Goal: Task Accomplishment & Management: Use online tool/utility

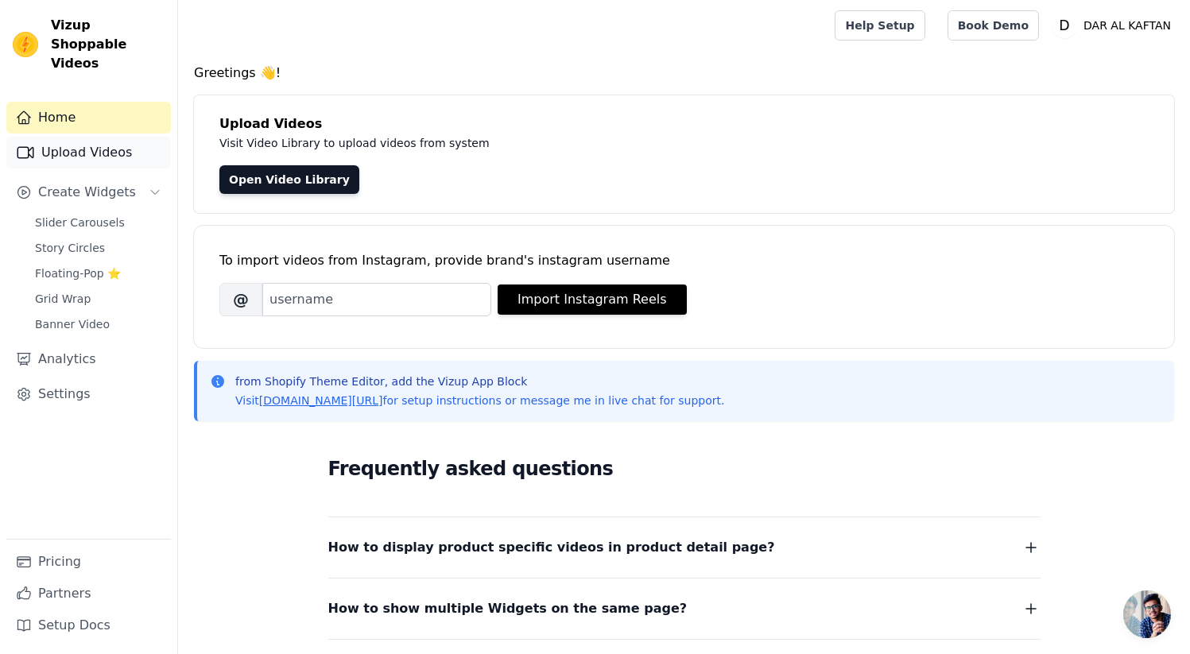
click at [87, 137] on link "Upload Videos" at bounding box center [88, 153] width 165 height 32
click at [83, 215] on span "Slider Carousels" at bounding box center [80, 223] width 90 height 16
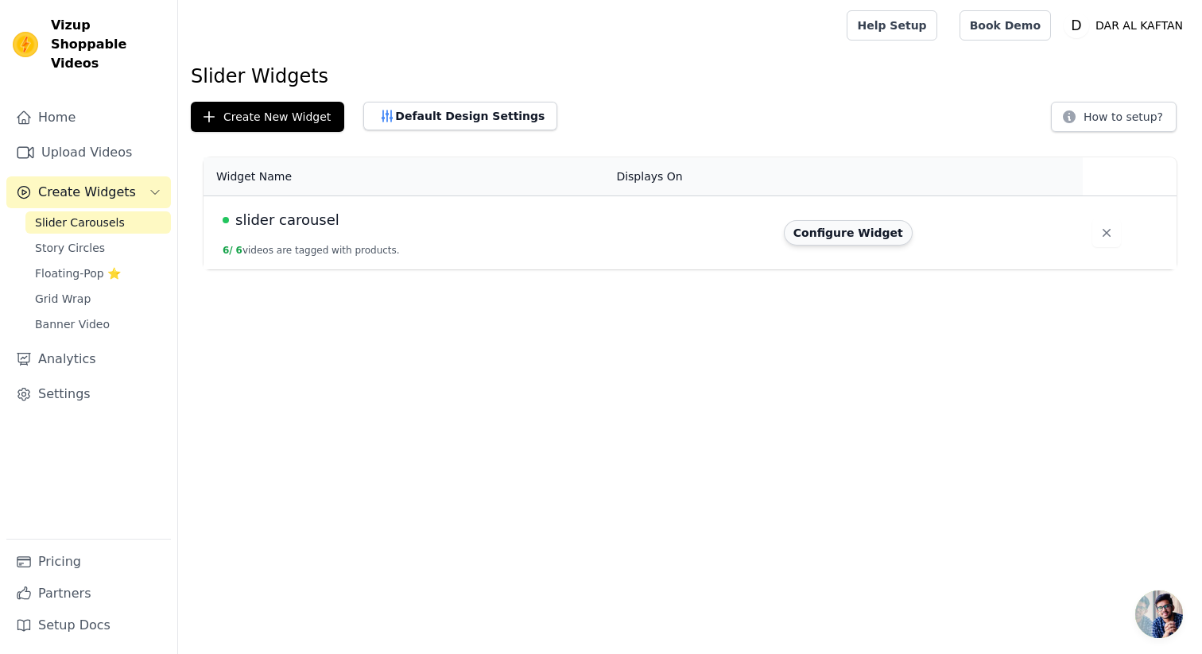
click at [863, 241] on button "Configure Widget" at bounding box center [848, 232] width 129 height 25
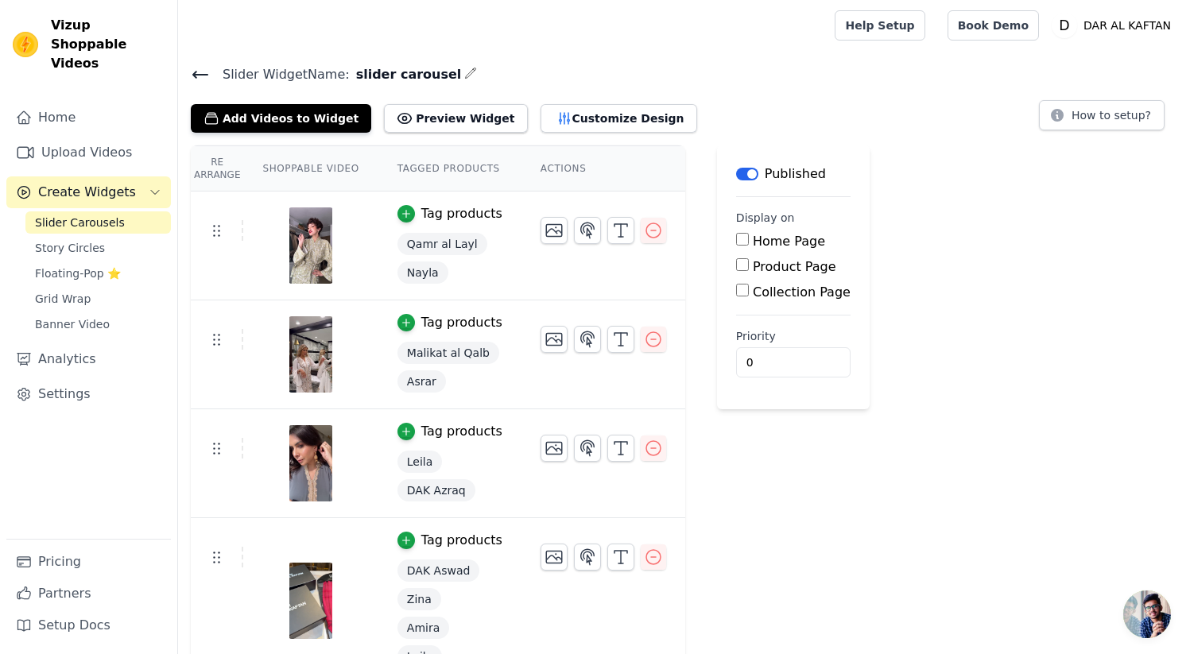
click at [741, 240] on input "Home Page" at bounding box center [742, 239] width 13 height 13
checkbox input "true"
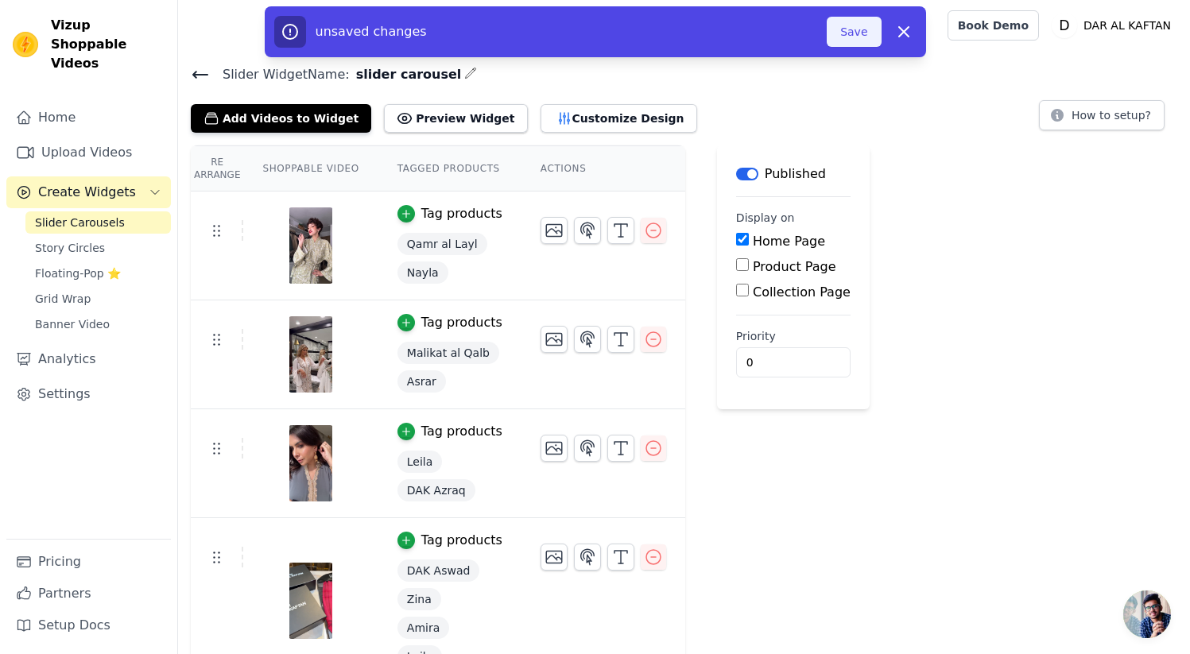
click at [844, 42] on button "Save" at bounding box center [854, 32] width 54 height 30
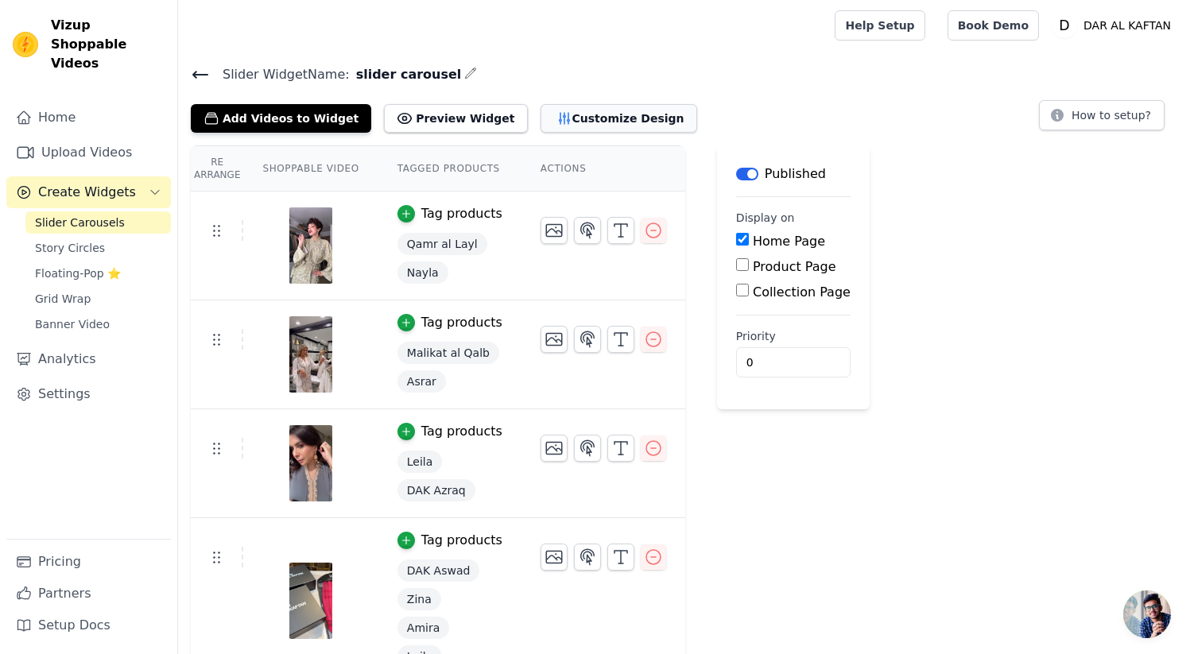
click at [572, 110] on button "Customize Design" at bounding box center [619, 118] width 157 height 29
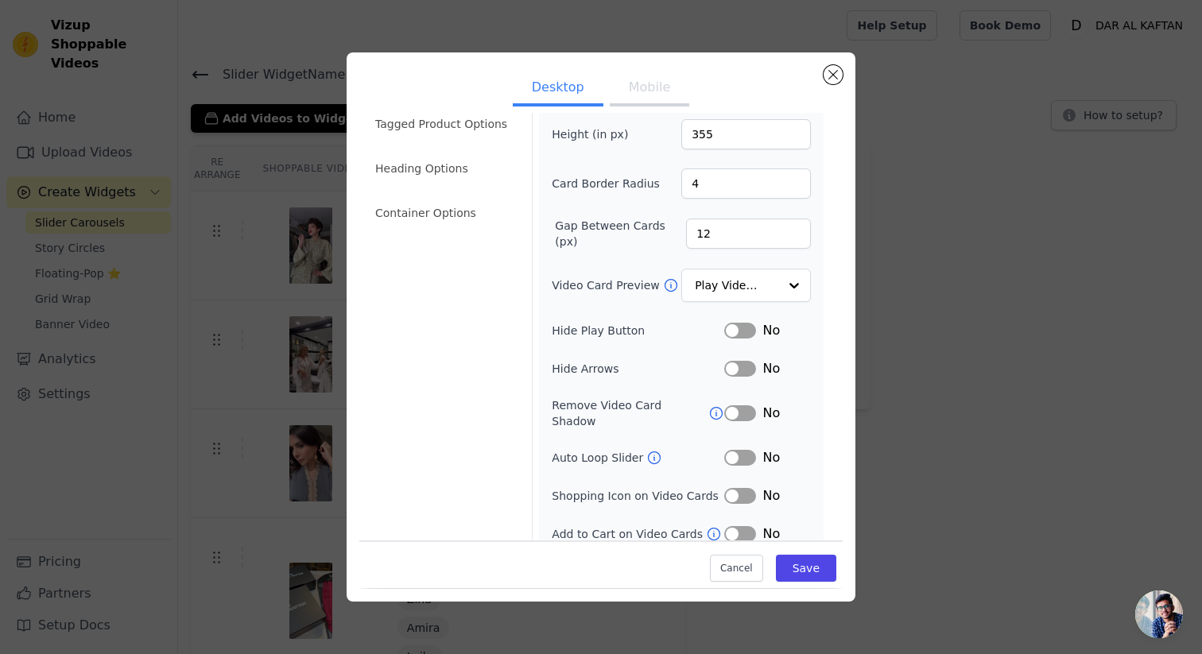
scroll to position [68, 0]
click at [729, 328] on button "Label" at bounding box center [740, 328] width 32 height 16
click at [724, 448] on button "Label" at bounding box center [740, 456] width 32 height 16
click at [433, 172] on li "Heading Options" at bounding box center [444, 166] width 157 height 32
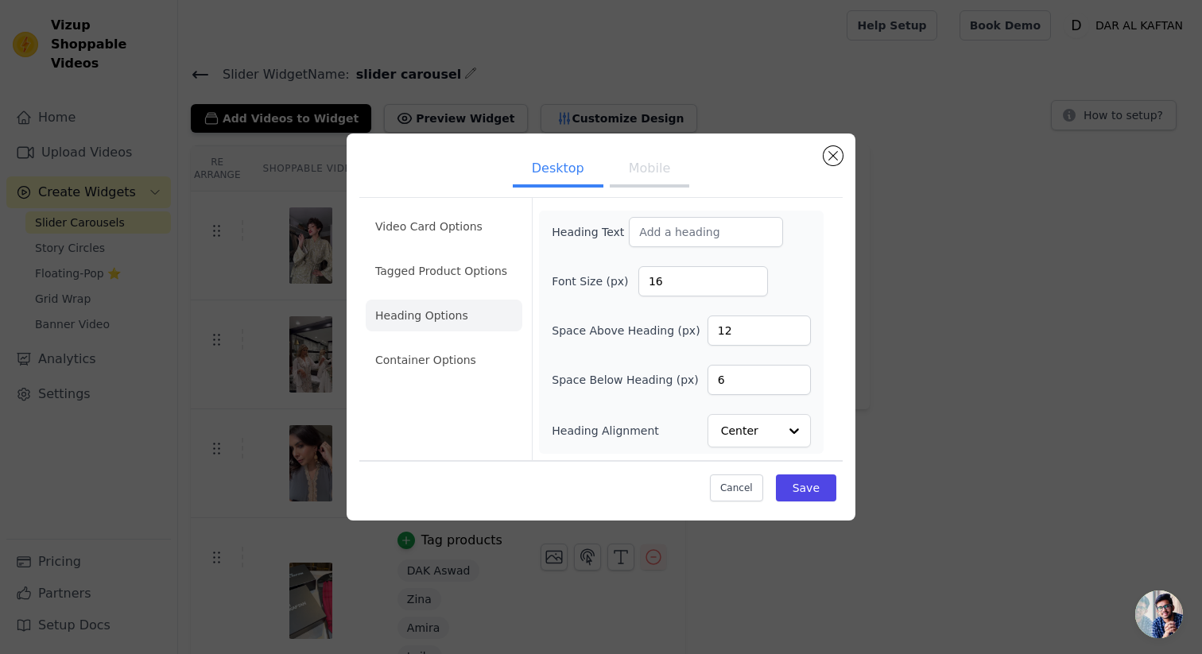
scroll to position [0, 0]
click at [798, 378] on input "7" at bounding box center [759, 380] width 103 height 30
click at [798, 378] on input "8" at bounding box center [759, 380] width 103 height 30
click at [798, 378] on input "9" at bounding box center [759, 380] width 103 height 30
click at [798, 378] on input "10" at bounding box center [759, 380] width 103 height 30
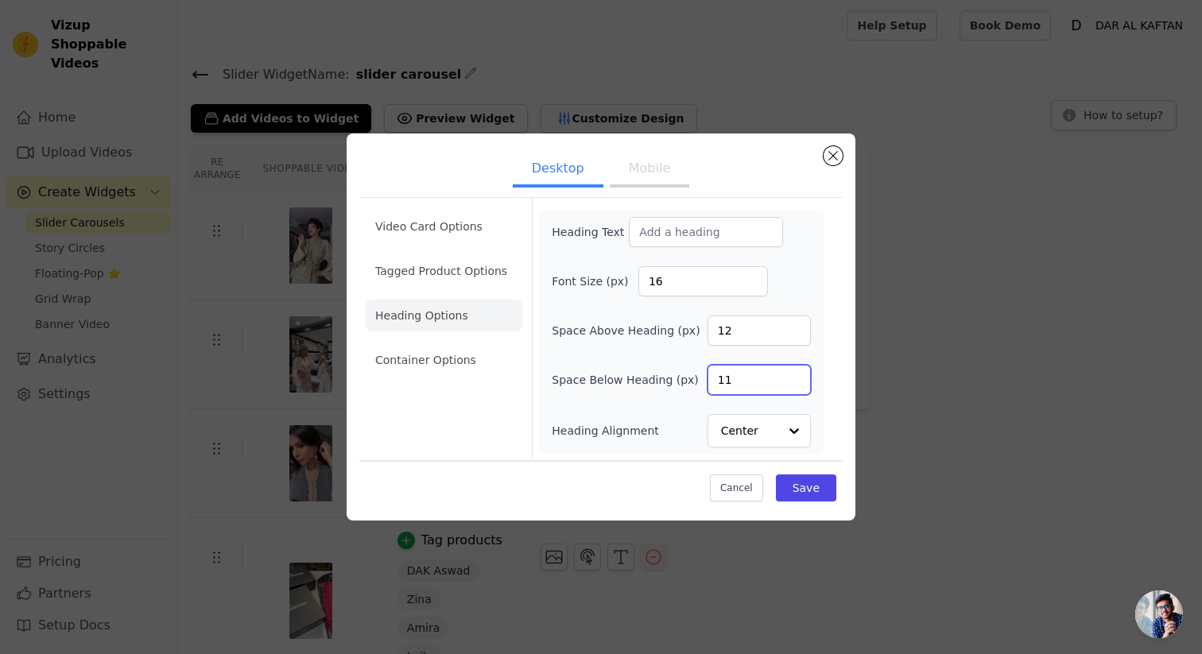
click at [798, 378] on input "11" at bounding box center [759, 380] width 103 height 30
click at [798, 378] on input "12" at bounding box center [759, 380] width 103 height 30
click at [798, 378] on input "13" at bounding box center [759, 380] width 103 height 30
click at [798, 378] on input "14" at bounding box center [759, 380] width 103 height 30
click at [798, 378] on input "15" at bounding box center [759, 380] width 103 height 30
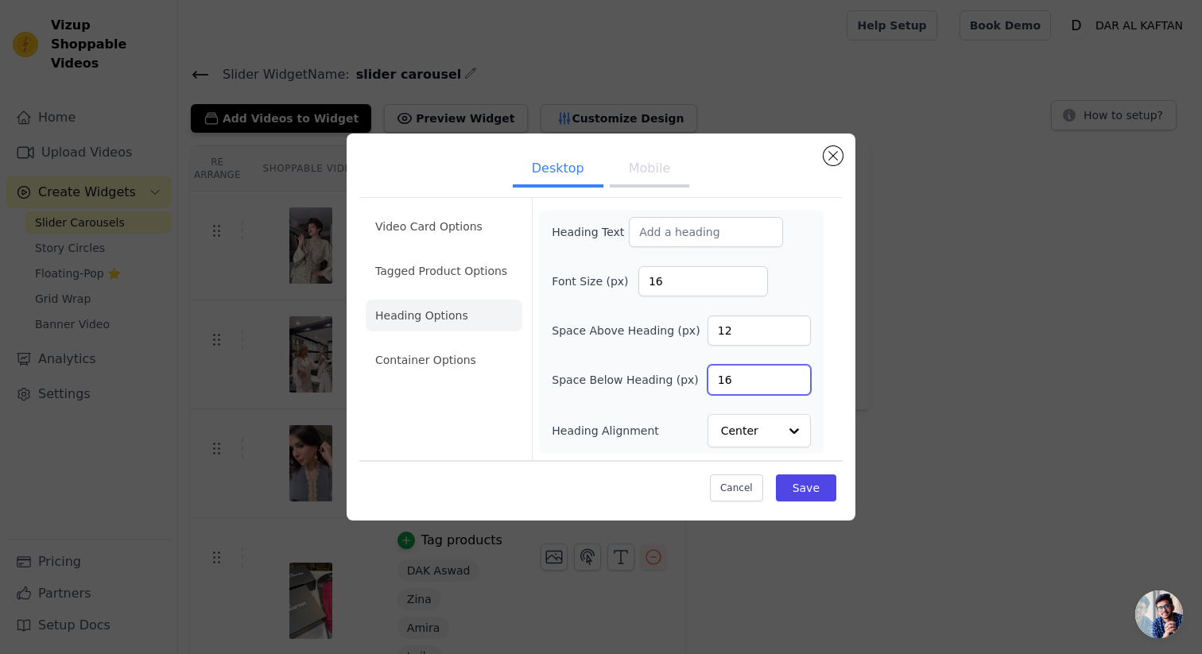
click at [798, 378] on input "16" at bounding box center [759, 380] width 103 height 30
click at [798, 378] on input "17" at bounding box center [759, 380] width 103 height 30
click at [798, 378] on input "18" at bounding box center [759, 380] width 103 height 30
click at [798, 378] on input "19" at bounding box center [759, 380] width 103 height 30
type input "20"
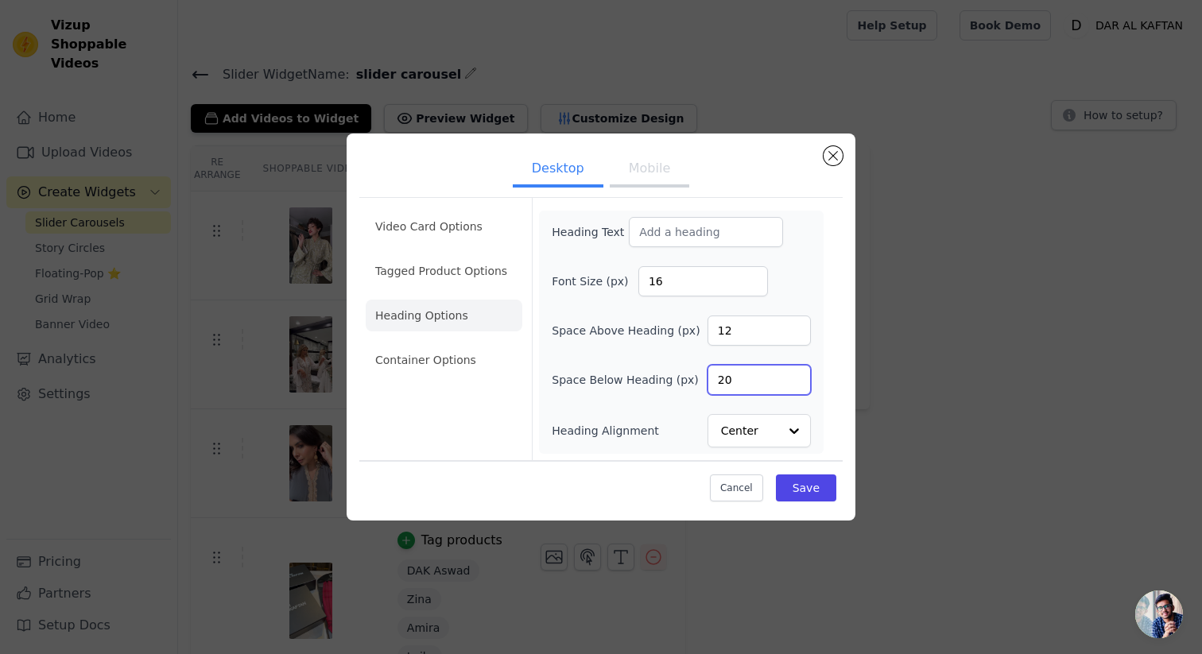
click at [798, 378] on input "20" at bounding box center [759, 380] width 103 height 30
click at [797, 485] on button "Save" at bounding box center [806, 488] width 60 height 27
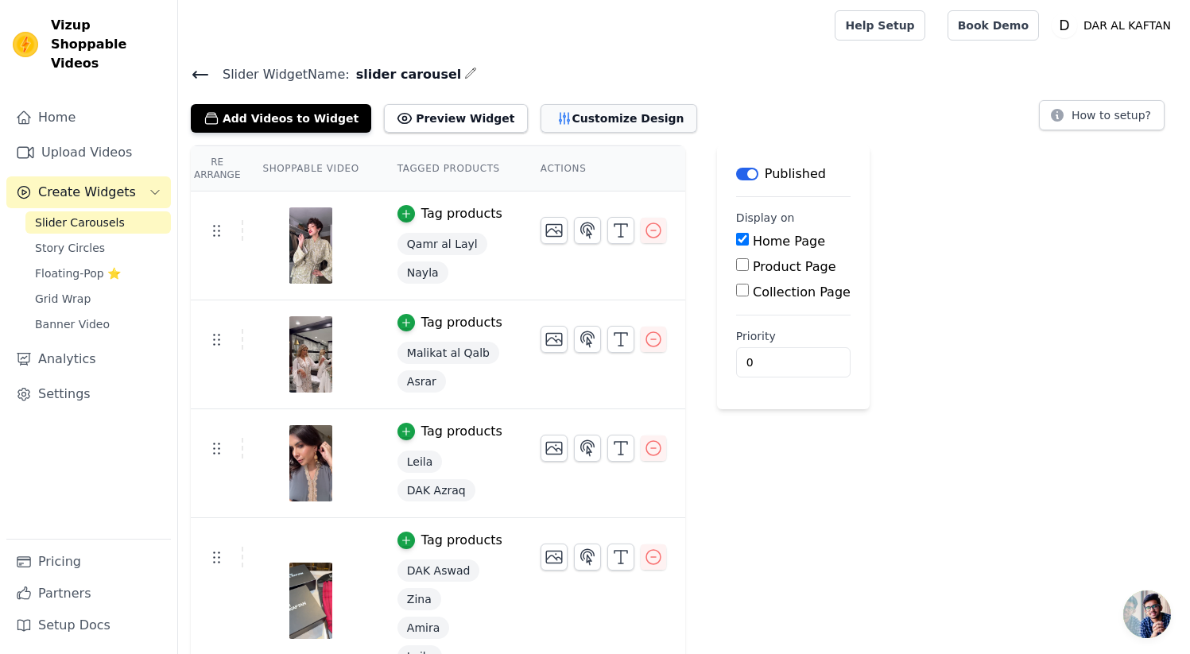
click at [587, 111] on button "Customize Design" at bounding box center [619, 118] width 157 height 29
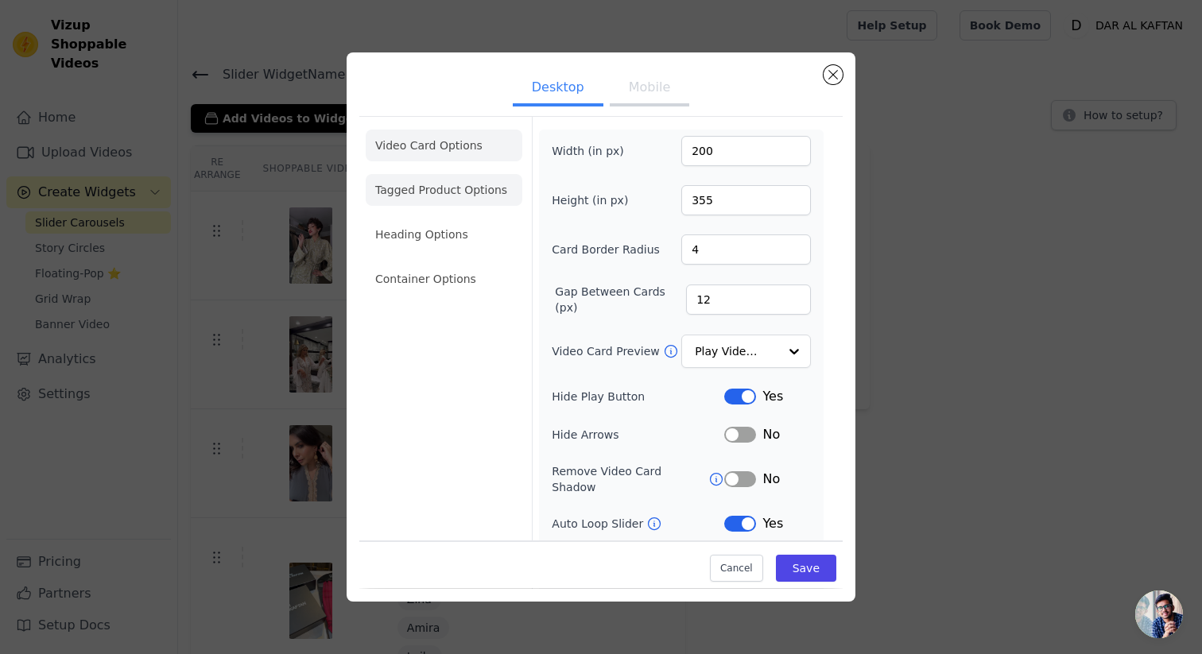
click at [452, 201] on li "Tagged Product Options" at bounding box center [444, 190] width 157 height 32
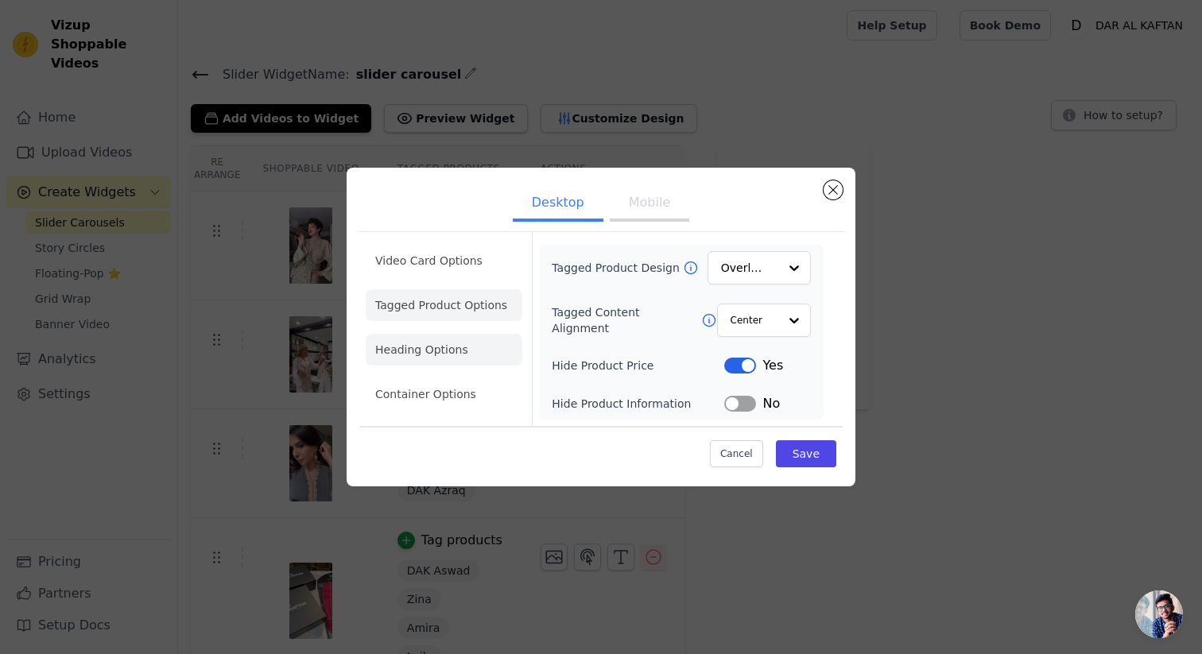
click at [458, 347] on li "Heading Options" at bounding box center [444, 350] width 157 height 32
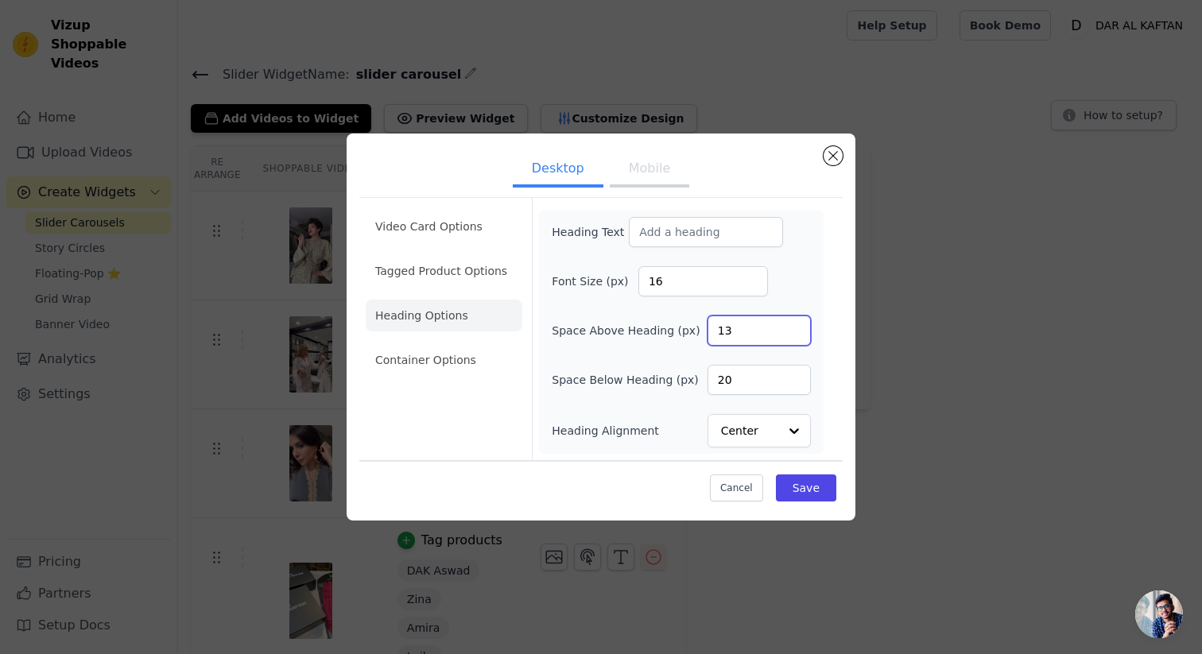
click at [796, 326] on input "13" at bounding box center [759, 331] width 103 height 30
click at [796, 326] on input "14" at bounding box center [759, 331] width 103 height 30
click at [796, 326] on input "15" at bounding box center [759, 331] width 103 height 30
click at [796, 326] on input "16" at bounding box center [759, 331] width 103 height 30
click at [796, 326] on input "17" at bounding box center [759, 331] width 103 height 30
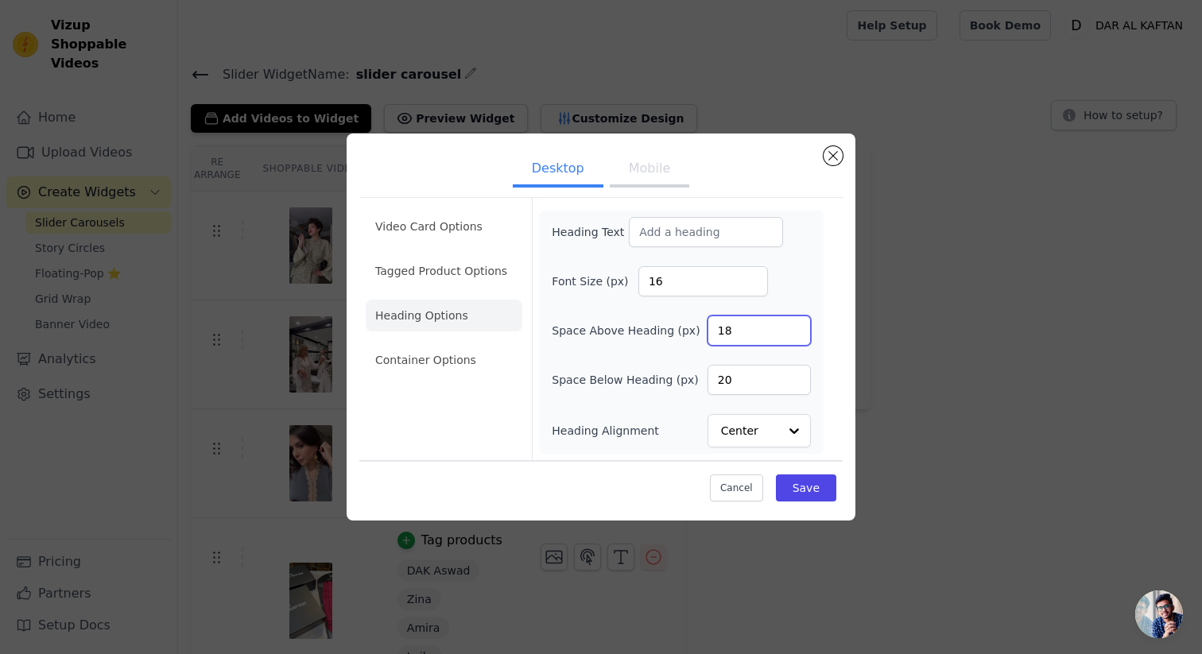
click at [796, 326] on input "18" at bounding box center [759, 331] width 103 height 30
click at [796, 326] on input "19" at bounding box center [759, 331] width 103 height 30
type input "20"
click at [796, 326] on input "20" at bounding box center [759, 331] width 103 height 30
click at [799, 479] on button "Save" at bounding box center [806, 488] width 60 height 27
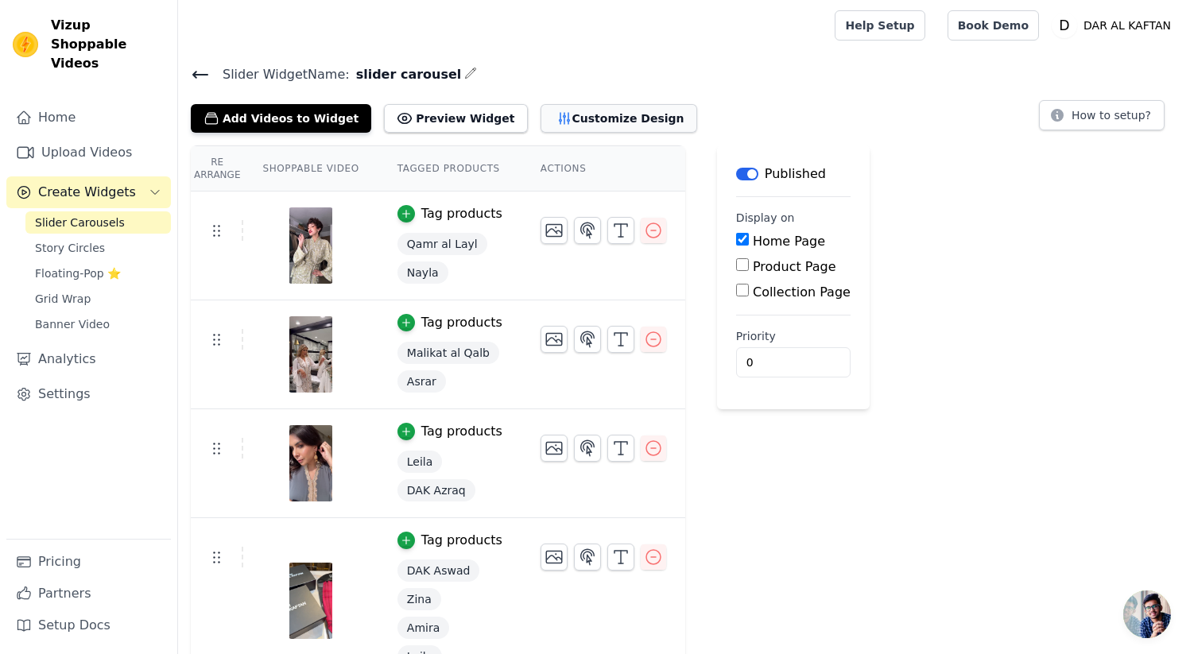
click at [567, 107] on button "Customize Design" at bounding box center [619, 118] width 157 height 29
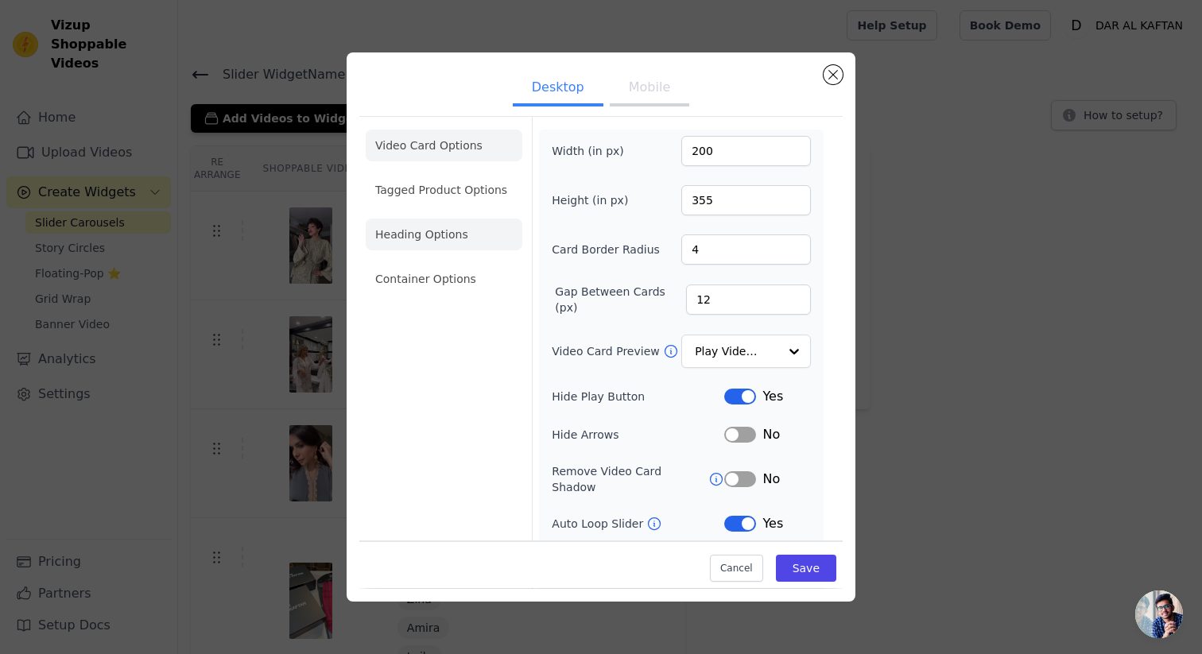
click at [444, 234] on li "Heading Options" at bounding box center [444, 235] width 157 height 32
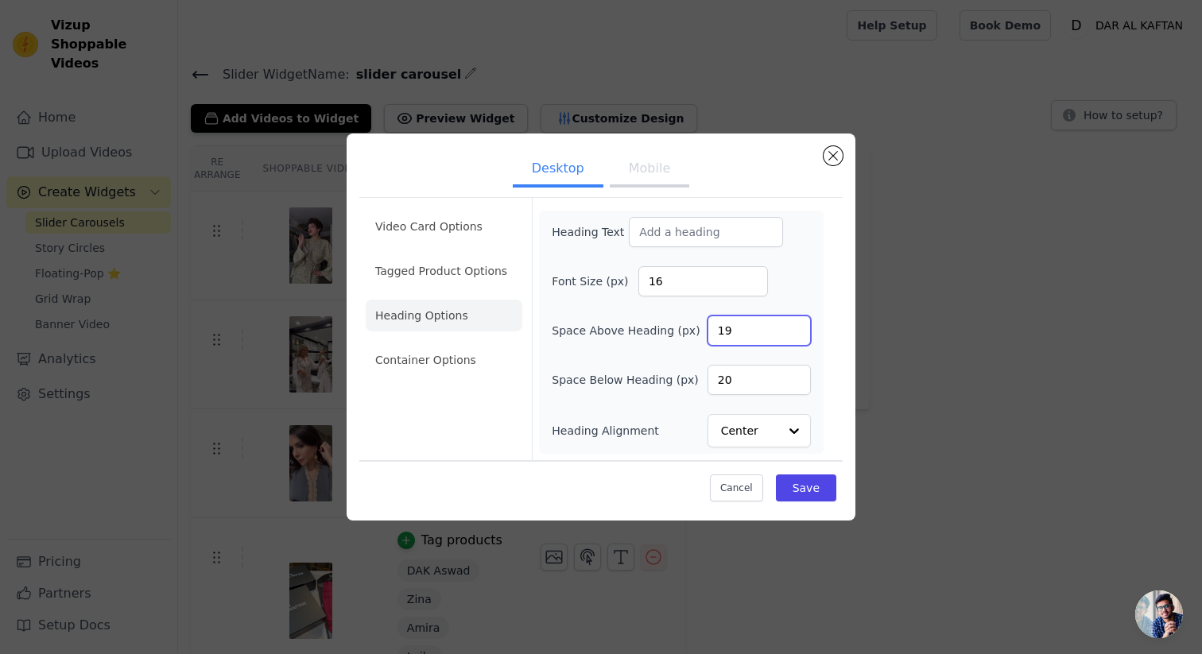
click at [791, 336] on input "19" at bounding box center [759, 331] width 103 height 30
click at [791, 336] on input "18" at bounding box center [759, 331] width 103 height 30
click at [791, 336] on input "17" at bounding box center [759, 331] width 103 height 30
click at [791, 336] on input "16" at bounding box center [759, 331] width 103 height 30
click at [791, 336] on input "15" at bounding box center [759, 331] width 103 height 30
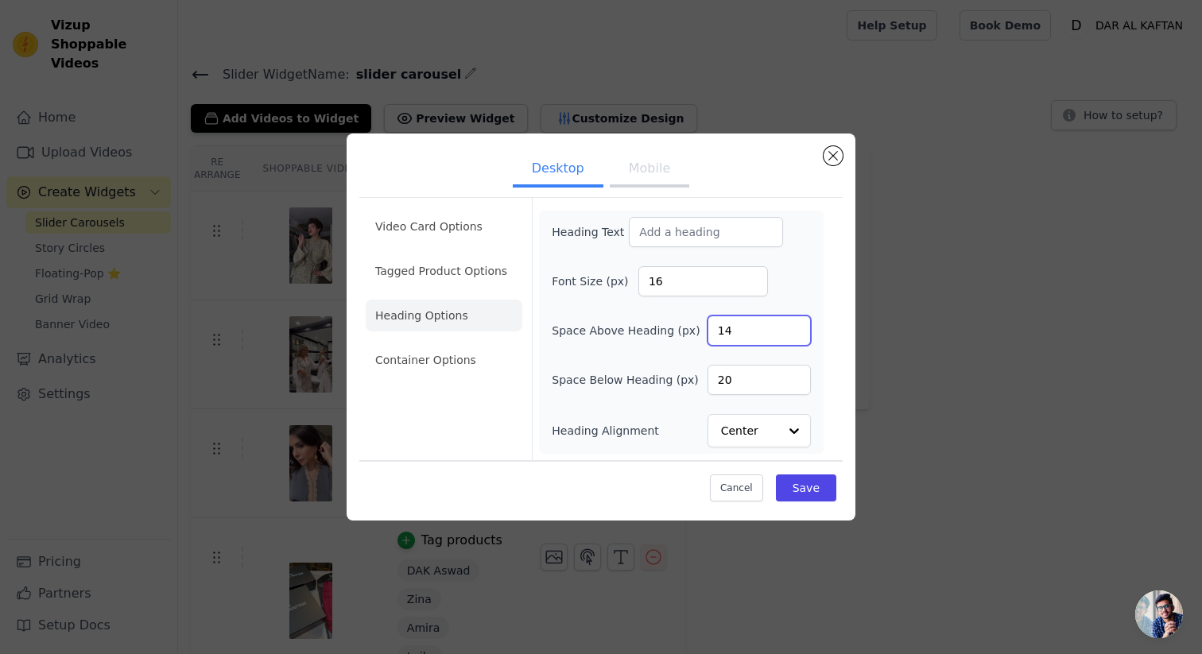
click at [791, 336] on input "14" at bounding box center [759, 331] width 103 height 30
click at [791, 336] on input "13" at bounding box center [759, 331] width 103 height 30
click at [791, 336] on input "12" at bounding box center [759, 331] width 103 height 30
click at [791, 336] on input "11" at bounding box center [759, 331] width 103 height 30
type input "10"
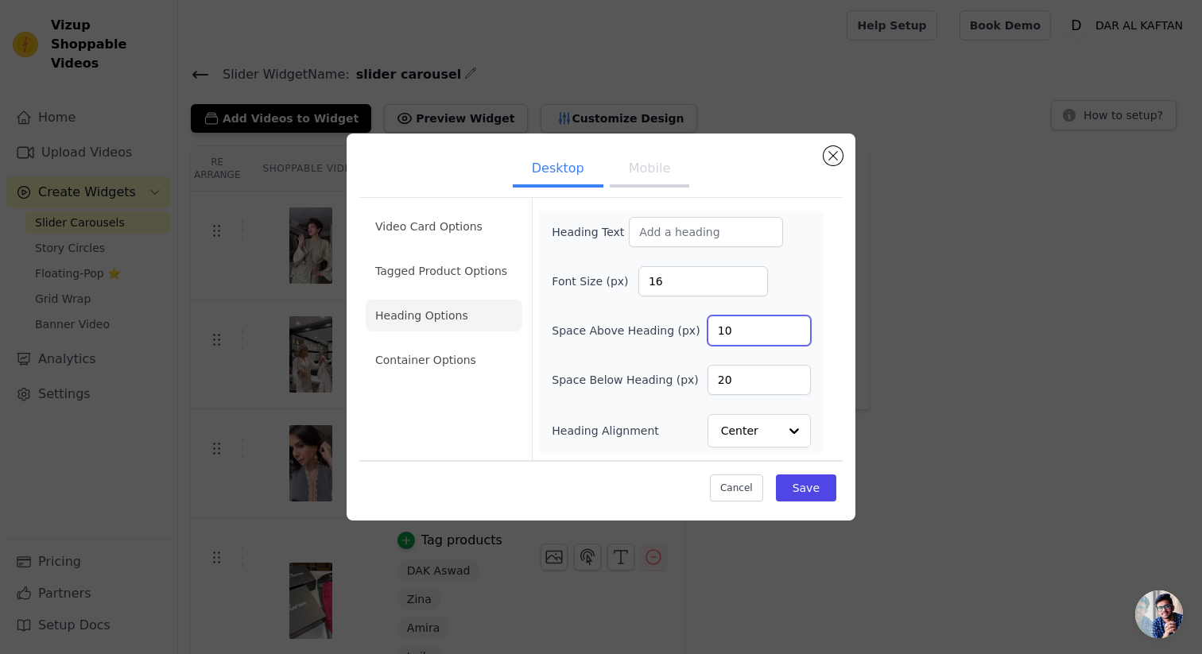
click at [791, 336] on input "10" at bounding box center [759, 331] width 103 height 30
click at [800, 483] on button "Save" at bounding box center [806, 488] width 60 height 27
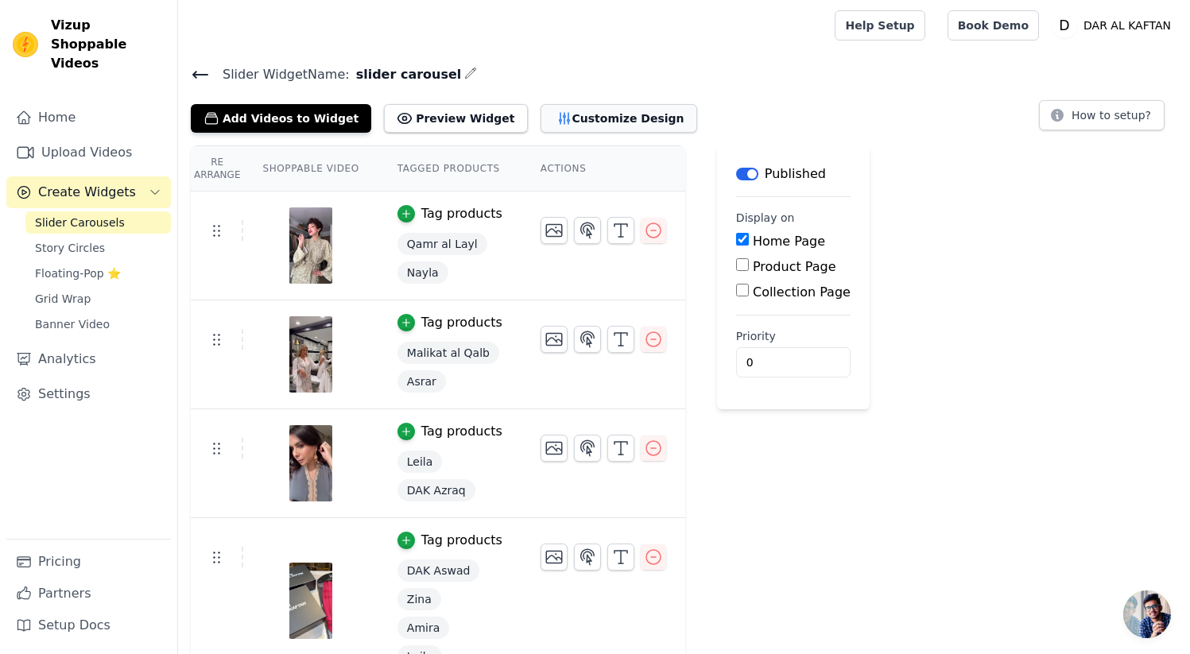
click at [583, 126] on button "Customize Design" at bounding box center [619, 118] width 157 height 29
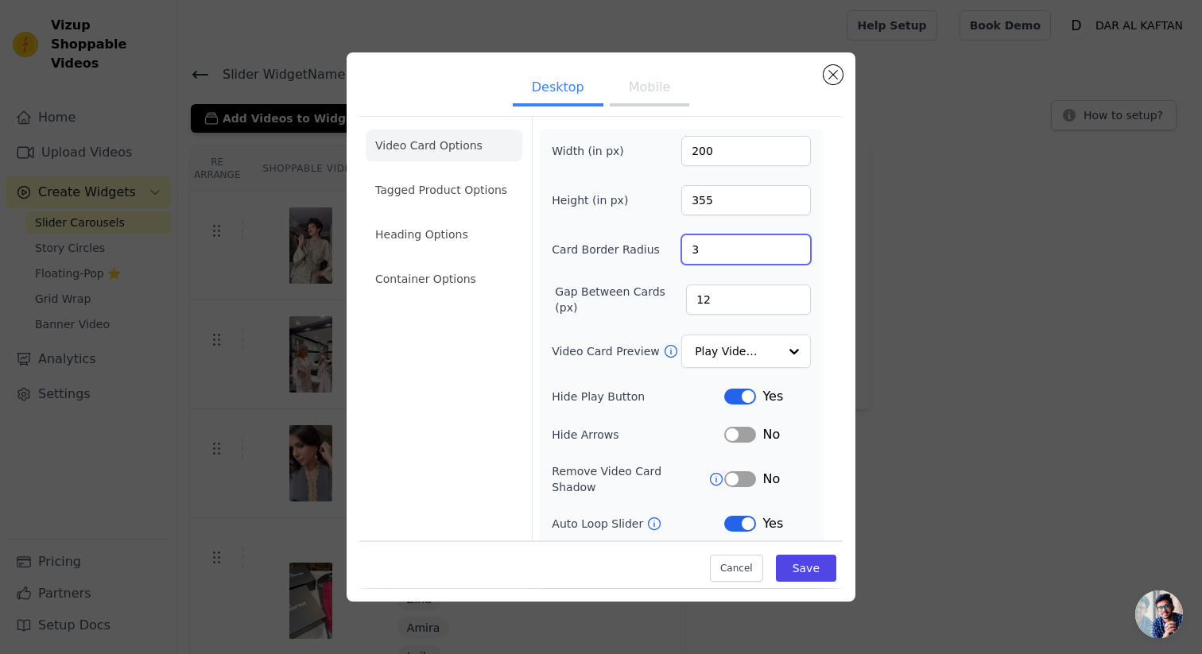
click at [784, 255] on input "3" at bounding box center [746, 250] width 130 height 30
click at [784, 255] on input "2" at bounding box center [746, 250] width 130 height 30
click at [784, 255] on input "1" at bounding box center [746, 250] width 130 height 30
type input "0"
click at [784, 255] on input "0" at bounding box center [746, 250] width 130 height 30
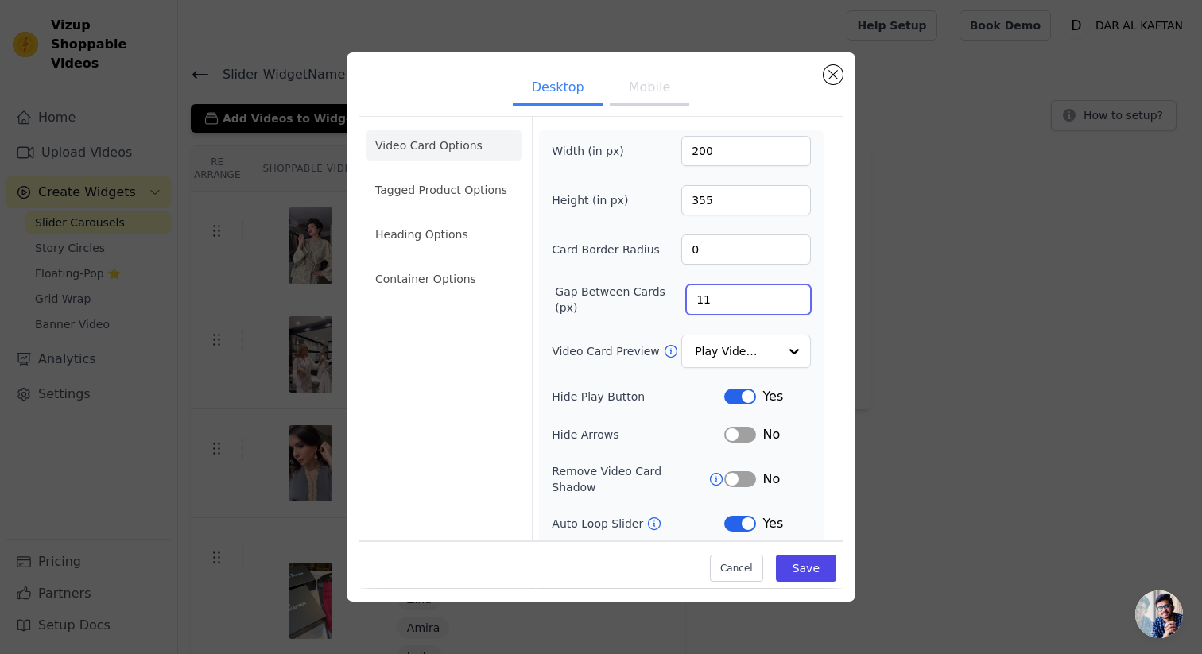
click at [783, 303] on input "11" at bounding box center [748, 300] width 125 height 30
type input "10"
click at [783, 303] on input "10" at bounding box center [748, 300] width 125 height 30
click at [450, 229] on li "Heading Options" at bounding box center [444, 235] width 157 height 32
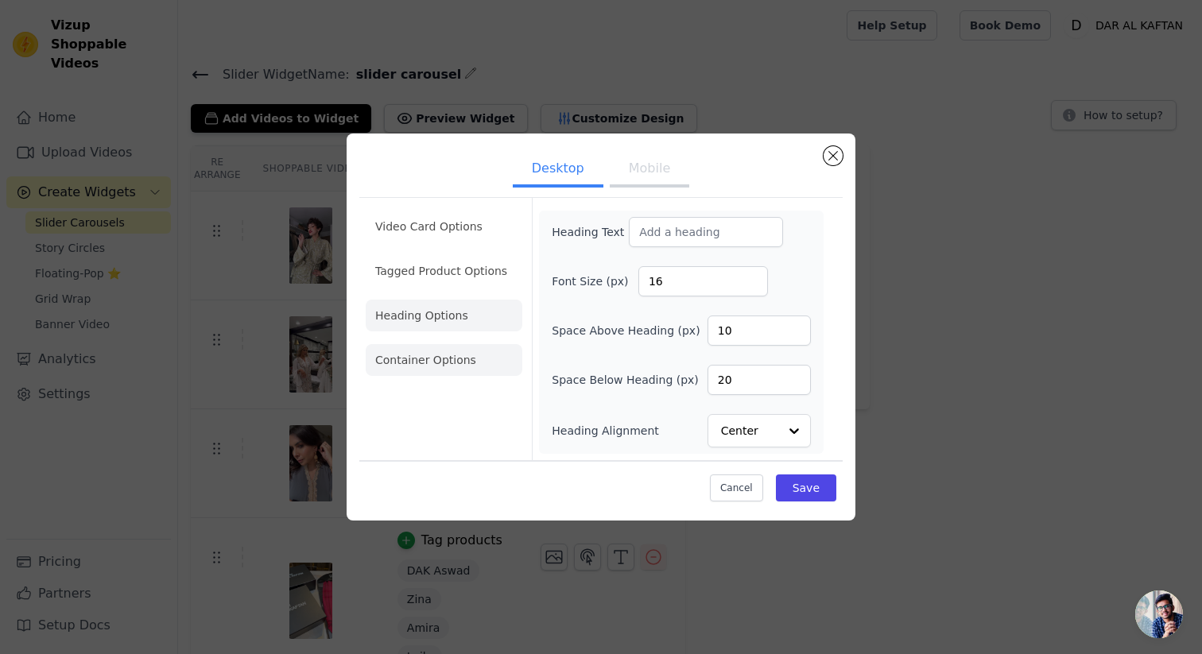
click at [405, 360] on li "Container Options" at bounding box center [444, 360] width 157 height 32
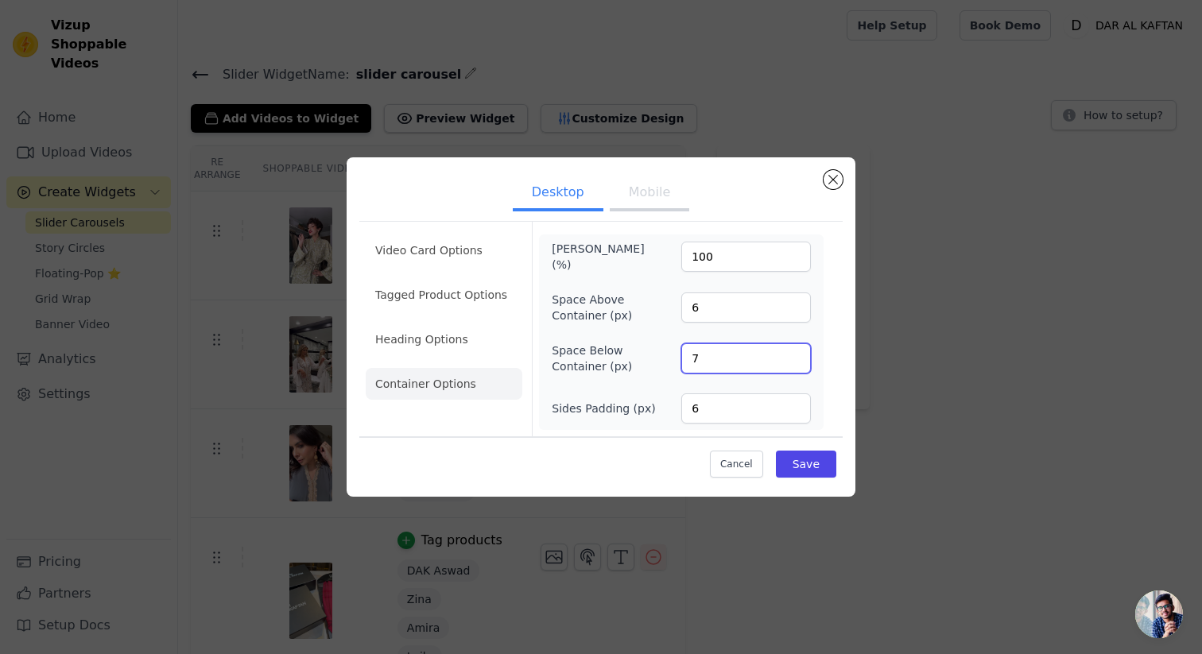
click at [793, 355] on input "7" at bounding box center [746, 358] width 130 height 30
click at [793, 355] on input "8" at bounding box center [746, 358] width 130 height 30
click at [793, 355] on input "9" at bounding box center [746, 358] width 130 height 30
click at [793, 355] on input "10" at bounding box center [746, 358] width 130 height 30
click at [793, 355] on input "11" at bounding box center [746, 358] width 130 height 30
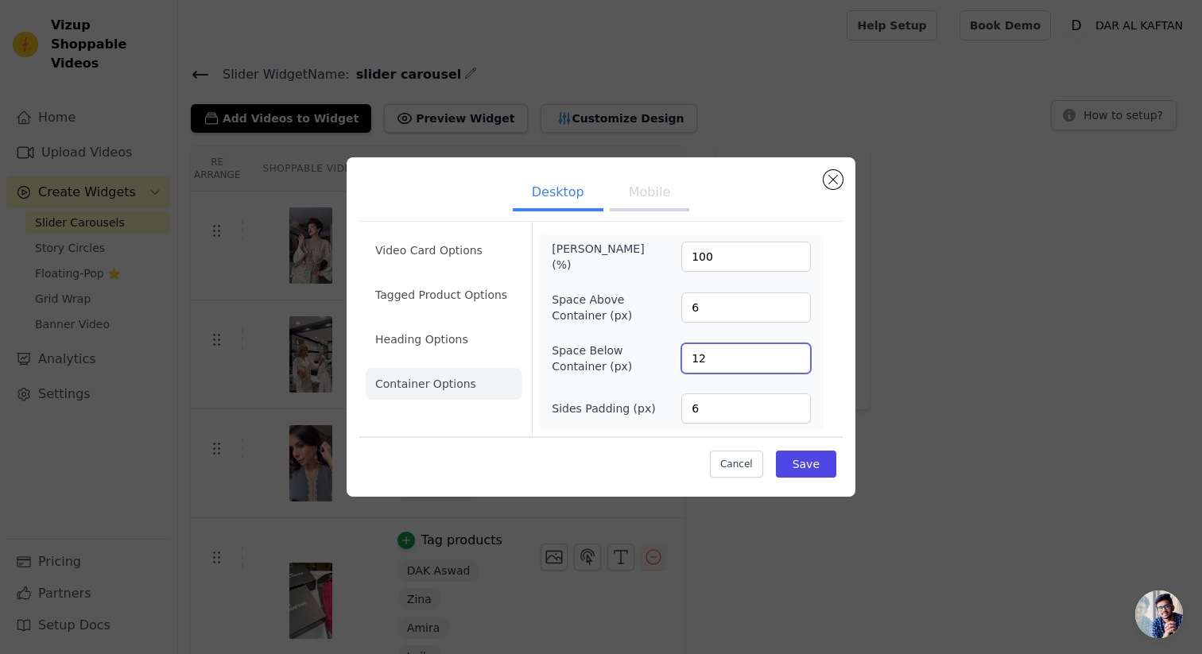
click at [793, 355] on input "12" at bounding box center [746, 358] width 130 height 30
click at [793, 355] on input "13" at bounding box center [746, 358] width 130 height 30
click at [793, 355] on input "14" at bounding box center [746, 358] width 130 height 30
click at [793, 355] on input "15" at bounding box center [746, 358] width 130 height 30
click at [793, 355] on input "16" at bounding box center [746, 358] width 130 height 30
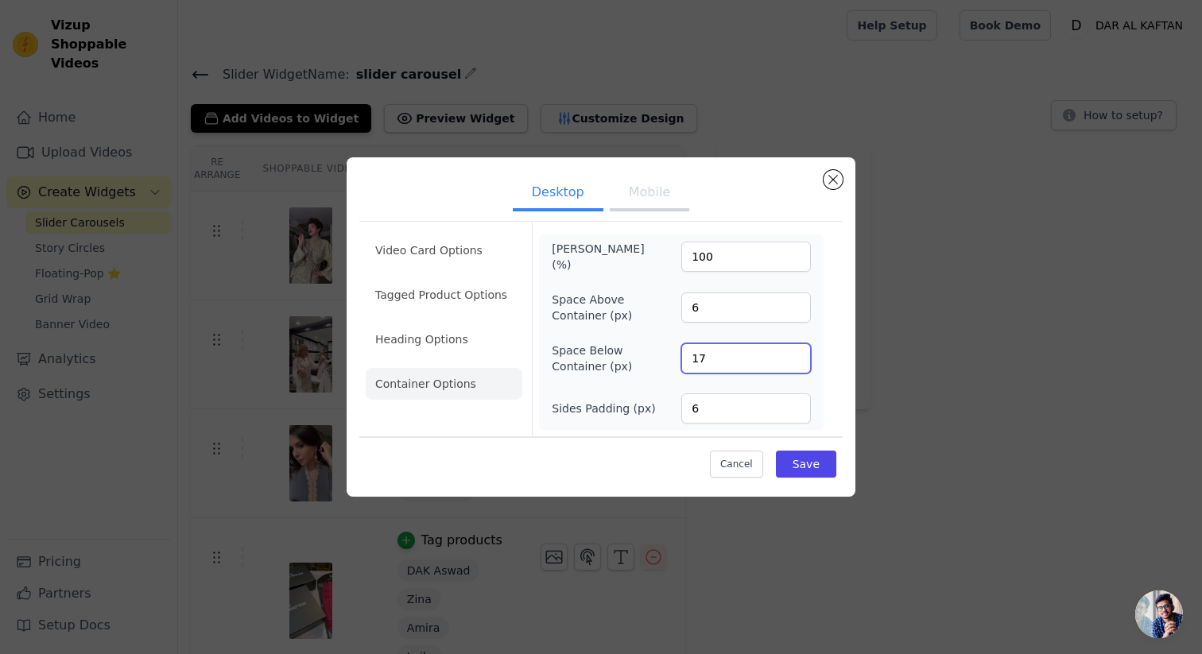
click at [793, 355] on input "17" at bounding box center [746, 358] width 130 height 30
click at [793, 355] on input "18" at bounding box center [746, 358] width 130 height 30
click at [793, 355] on input "19" at bounding box center [746, 358] width 130 height 30
type input "20"
click at [793, 355] on input "20" at bounding box center [746, 358] width 130 height 30
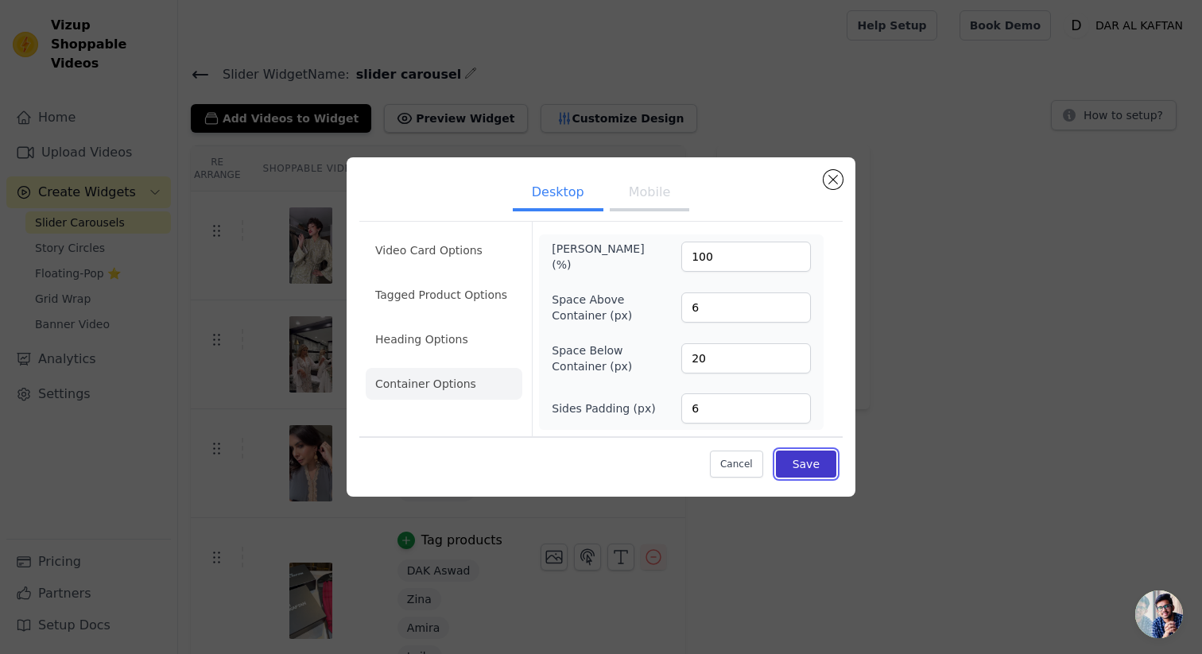
click at [807, 460] on button "Save" at bounding box center [806, 464] width 60 height 27
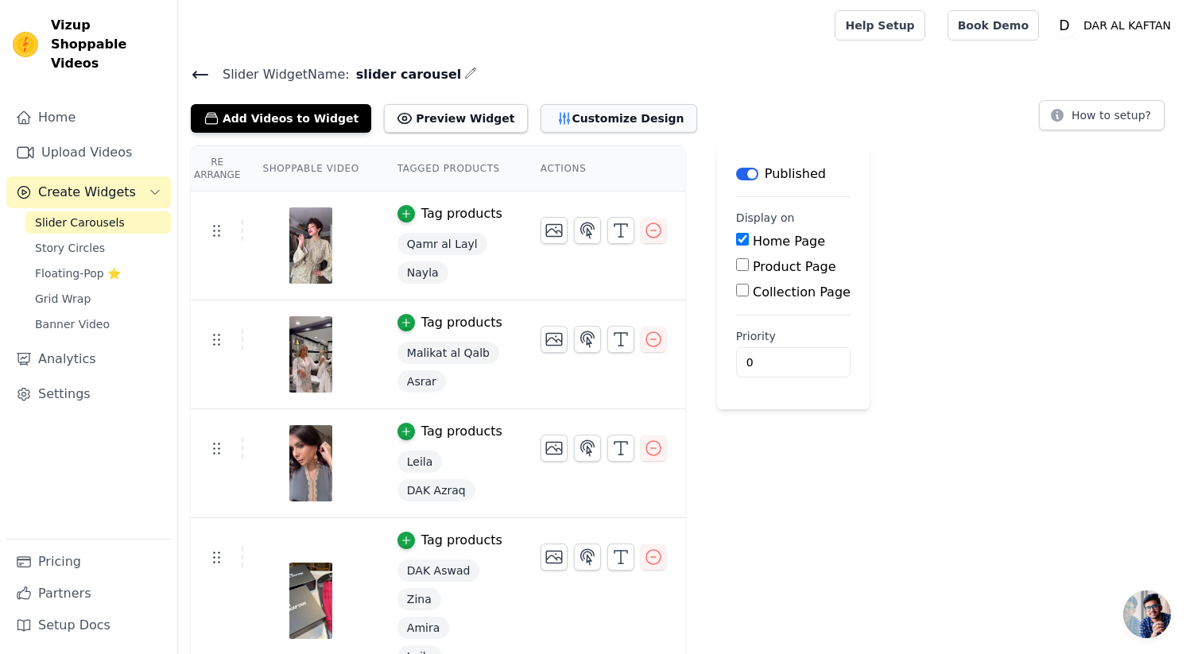
click at [559, 105] on button "Customize Design" at bounding box center [619, 118] width 157 height 29
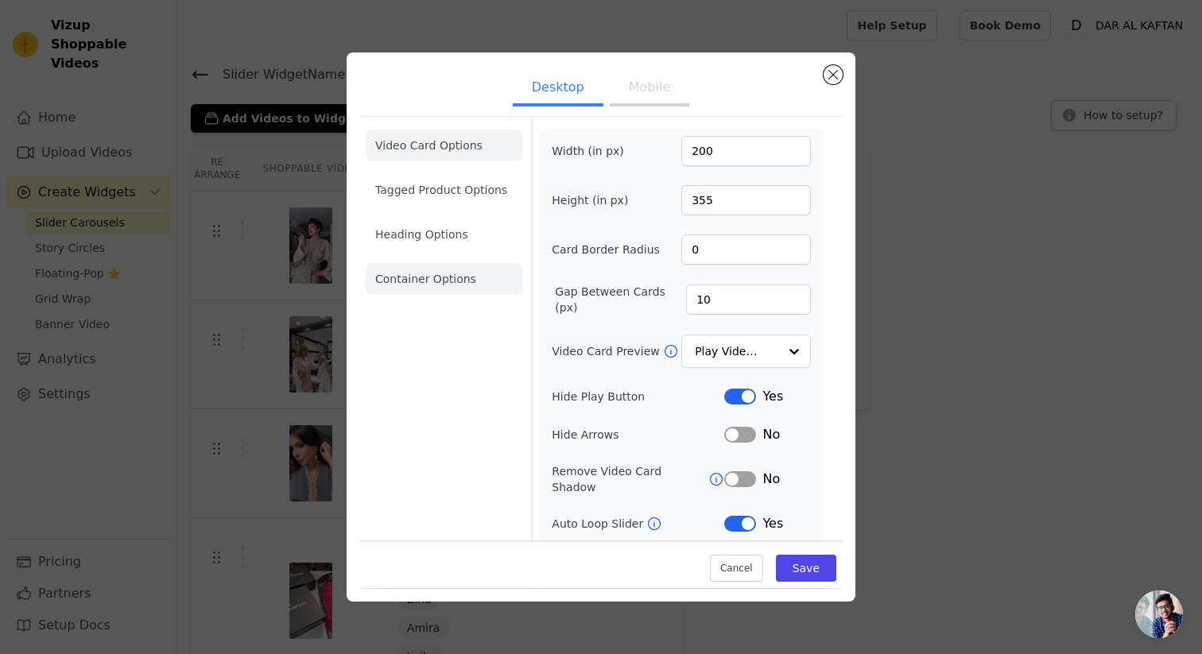
click at [449, 275] on li "Container Options" at bounding box center [444, 279] width 157 height 32
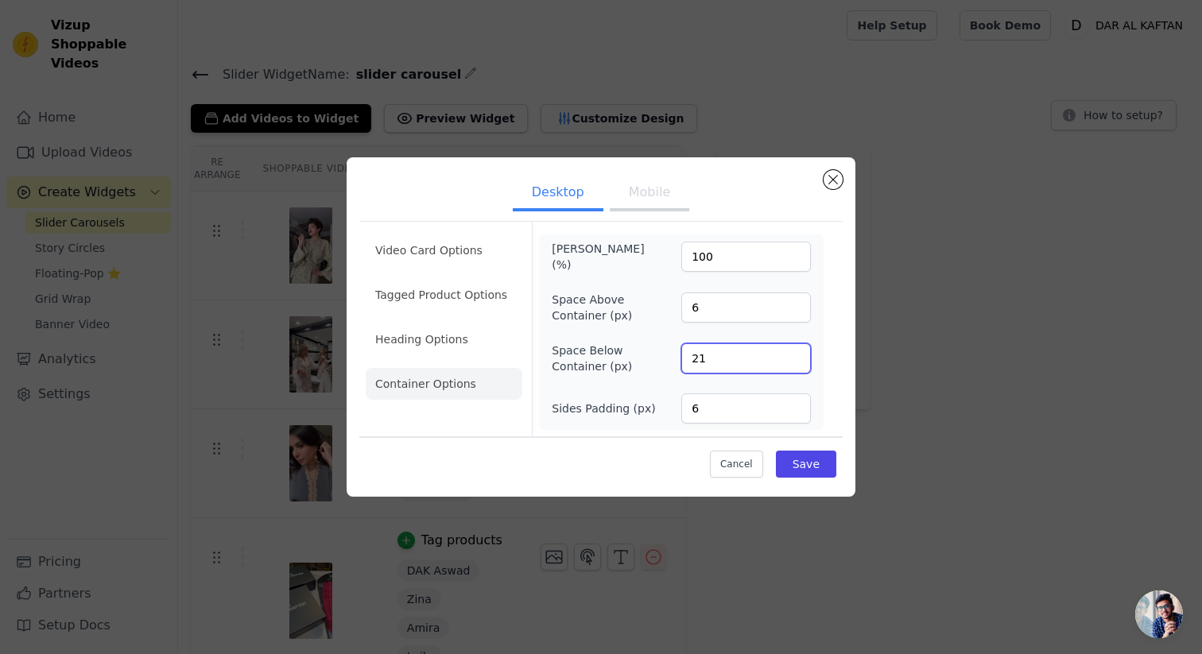
click at [791, 355] on input "21" at bounding box center [746, 358] width 130 height 30
click at [791, 355] on input "22" at bounding box center [746, 358] width 130 height 30
click at [791, 355] on input "23" at bounding box center [746, 358] width 130 height 30
click at [791, 355] on input "24" at bounding box center [746, 358] width 130 height 30
click at [791, 355] on input "25" at bounding box center [746, 358] width 130 height 30
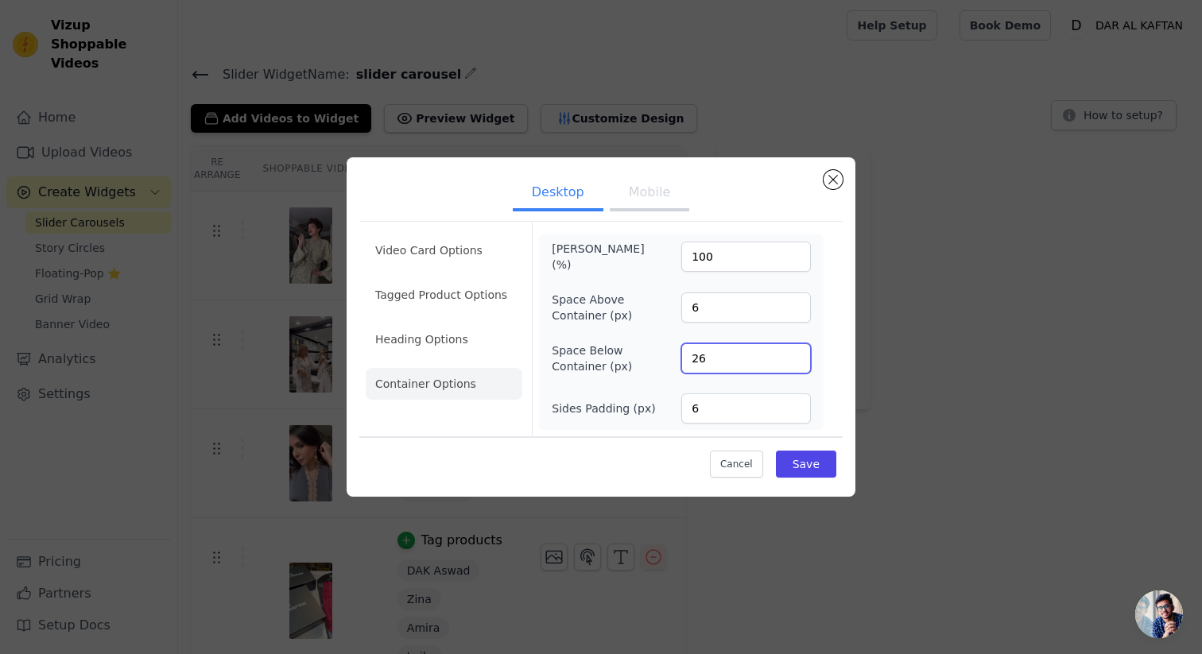
click at [791, 355] on input "26" at bounding box center [746, 358] width 130 height 30
click at [791, 355] on input "27" at bounding box center [746, 358] width 130 height 30
click at [791, 355] on input "28" at bounding box center [746, 358] width 130 height 30
click at [791, 355] on input "29" at bounding box center [746, 358] width 130 height 30
click at [791, 355] on input "30" at bounding box center [746, 358] width 130 height 30
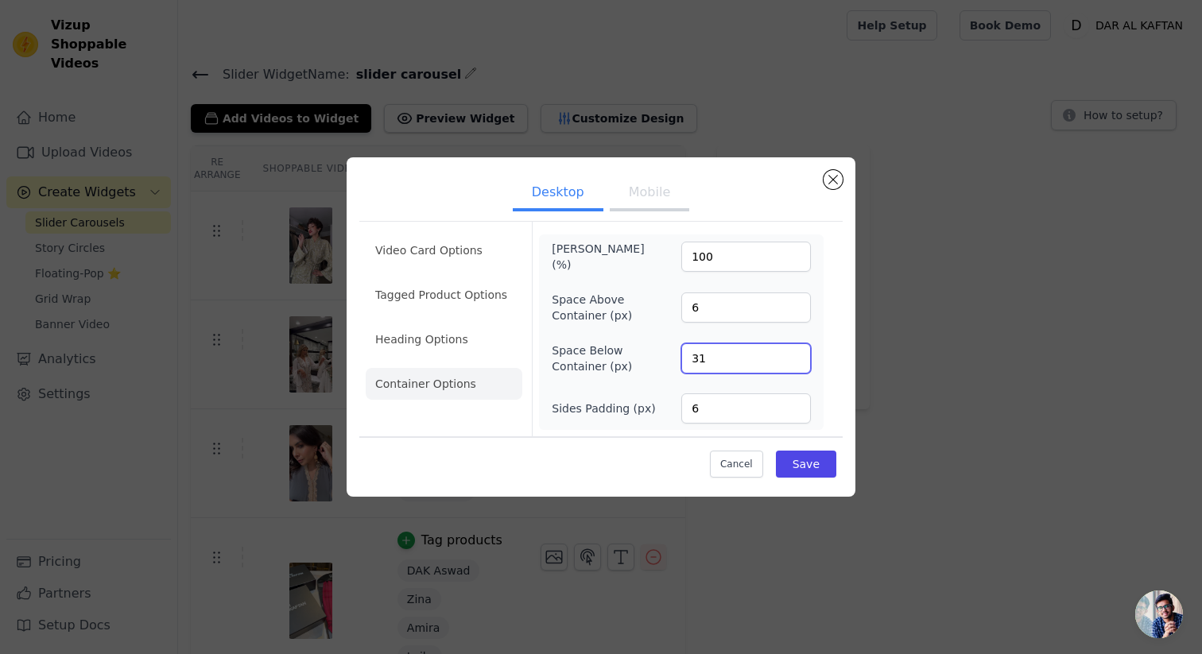
click at [791, 355] on input "31" at bounding box center [746, 358] width 130 height 30
click at [791, 355] on input "32" at bounding box center [746, 358] width 130 height 30
click at [791, 355] on input "33" at bounding box center [746, 358] width 130 height 30
click at [791, 355] on input "34" at bounding box center [746, 358] width 130 height 30
click at [791, 355] on input "35" at bounding box center [746, 358] width 130 height 30
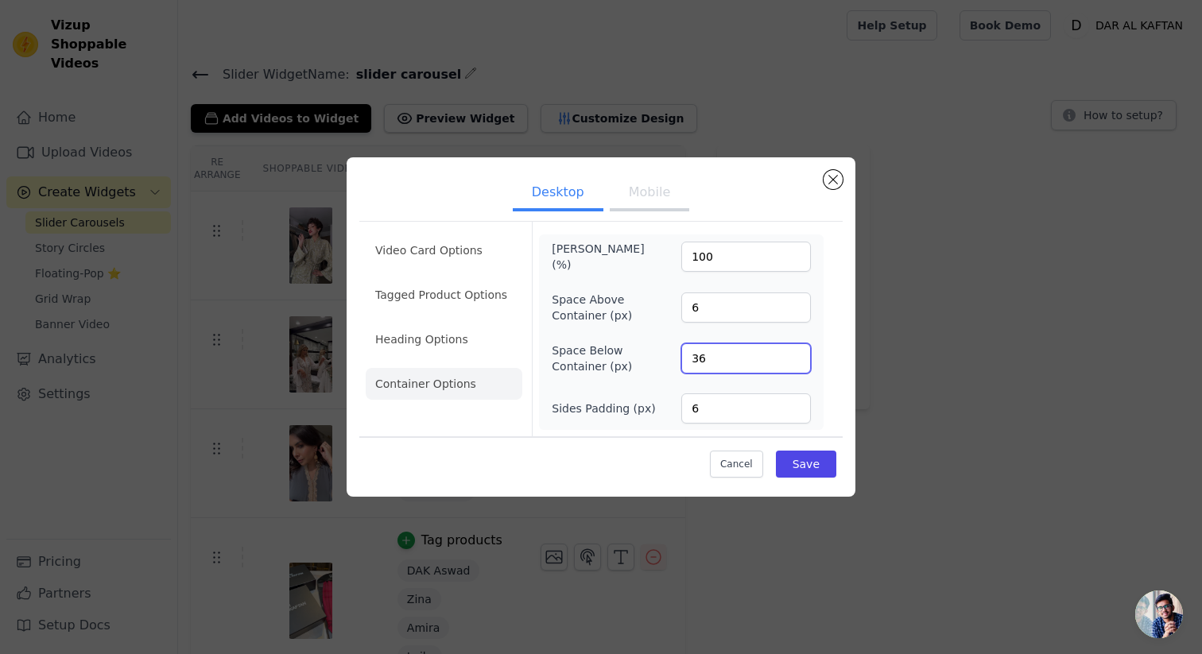
click at [791, 355] on input "36" at bounding box center [746, 358] width 130 height 30
click at [791, 355] on input "37" at bounding box center [746, 358] width 130 height 30
type input "36"
click at [795, 361] on input "36" at bounding box center [746, 358] width 130 height 30
click at [801, 468] on button "Save" at bounding box center [806, 464] width 60 height 27
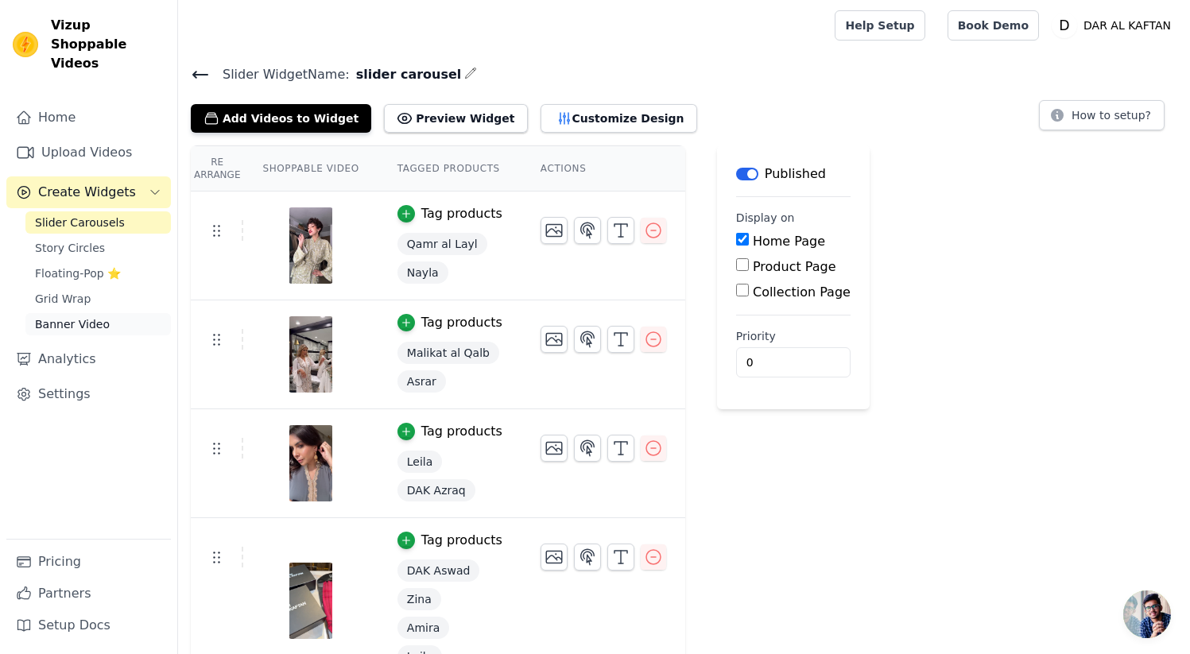
click at [95, 316] on span "Banner Video" at bounding box center [72, 324] width 75 height 16
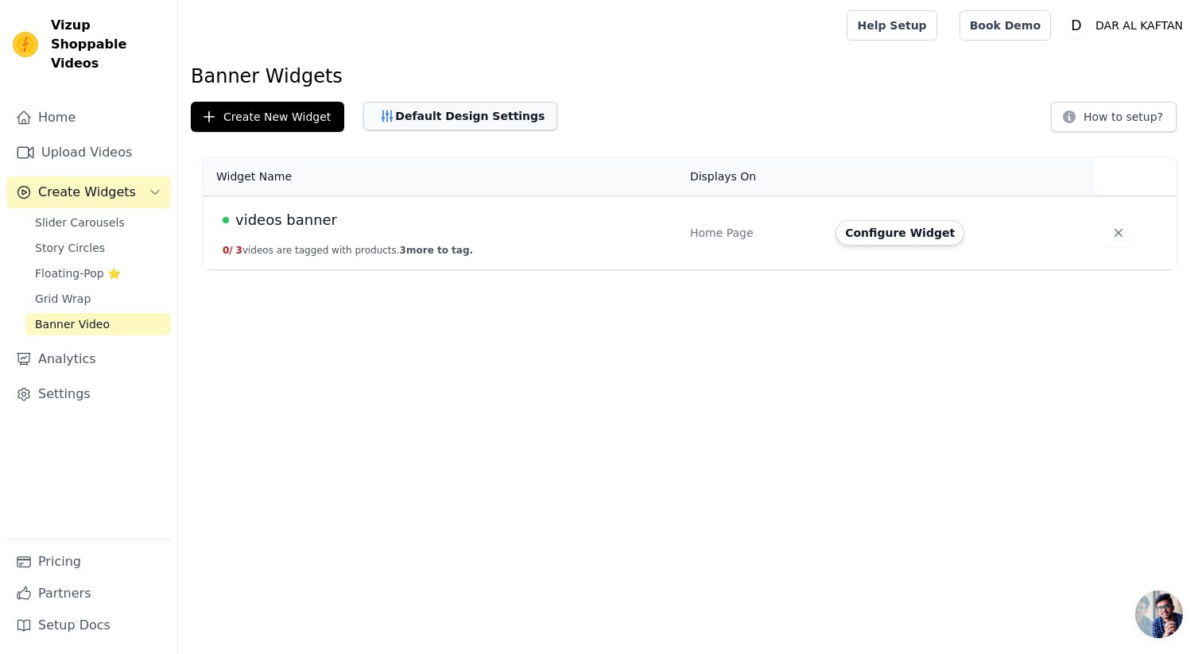
click at [468, 118] on button "Default Design Settings" at bounding box center [460, 116] width 194 height 29
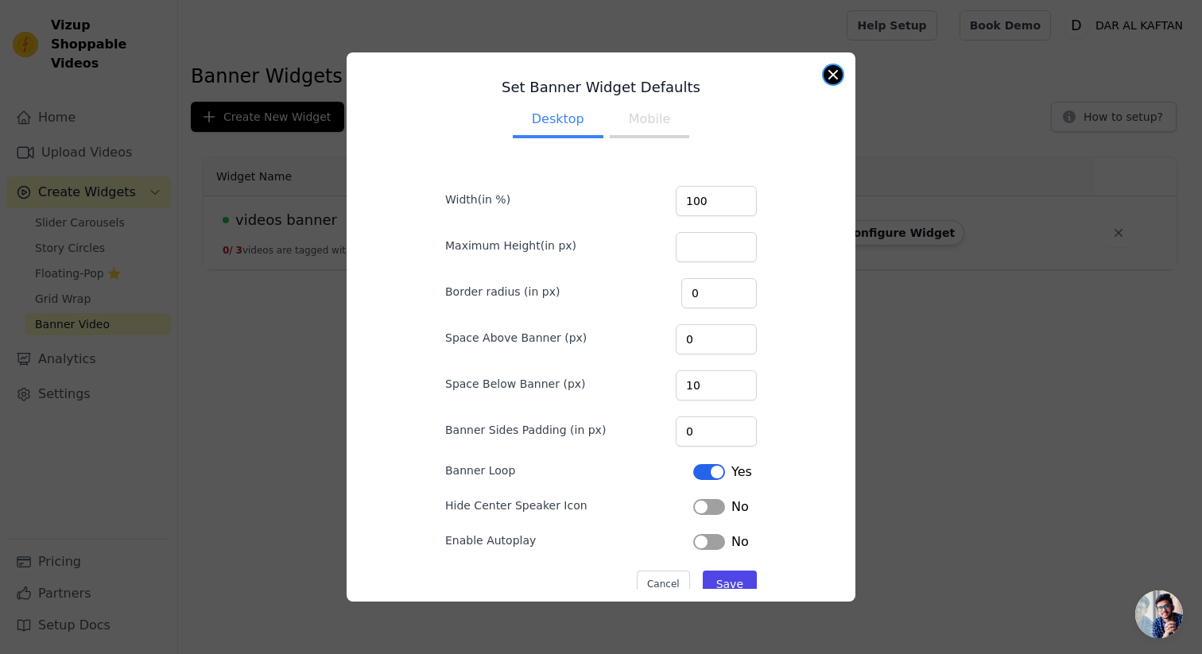
click at [831, 76] on button "Close modal" at bounding box center [833, 74] width 19 height 19
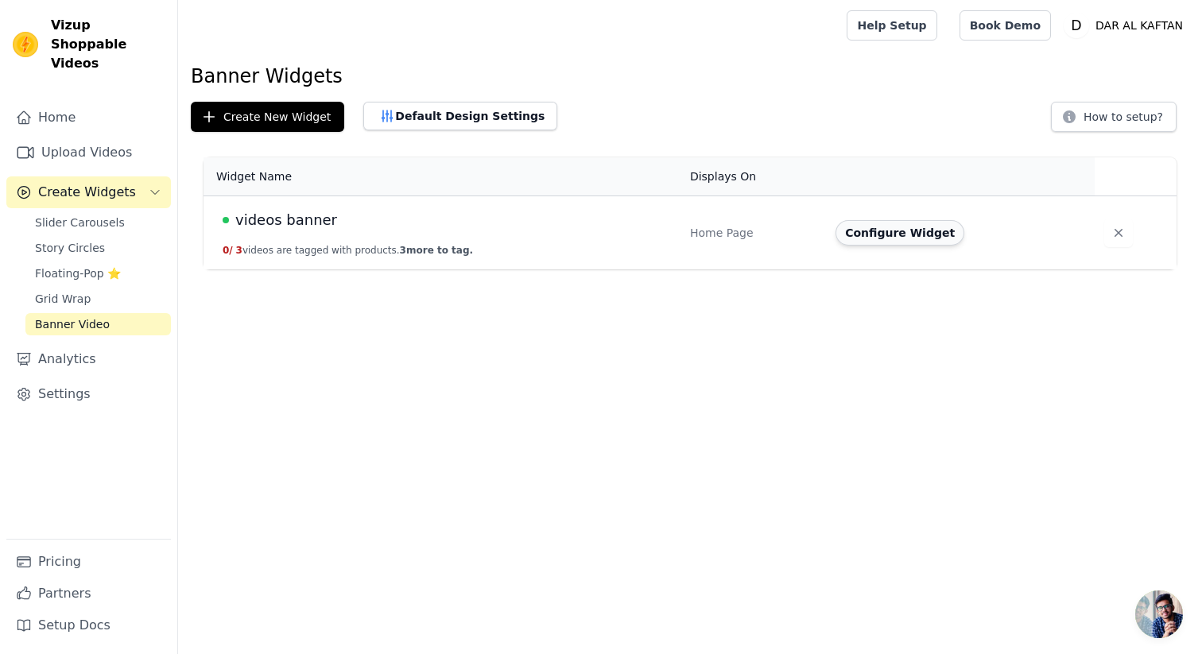
click at [898, 236] on button "Configure Widget" at bounding box center [900, 232] width 129 height 25
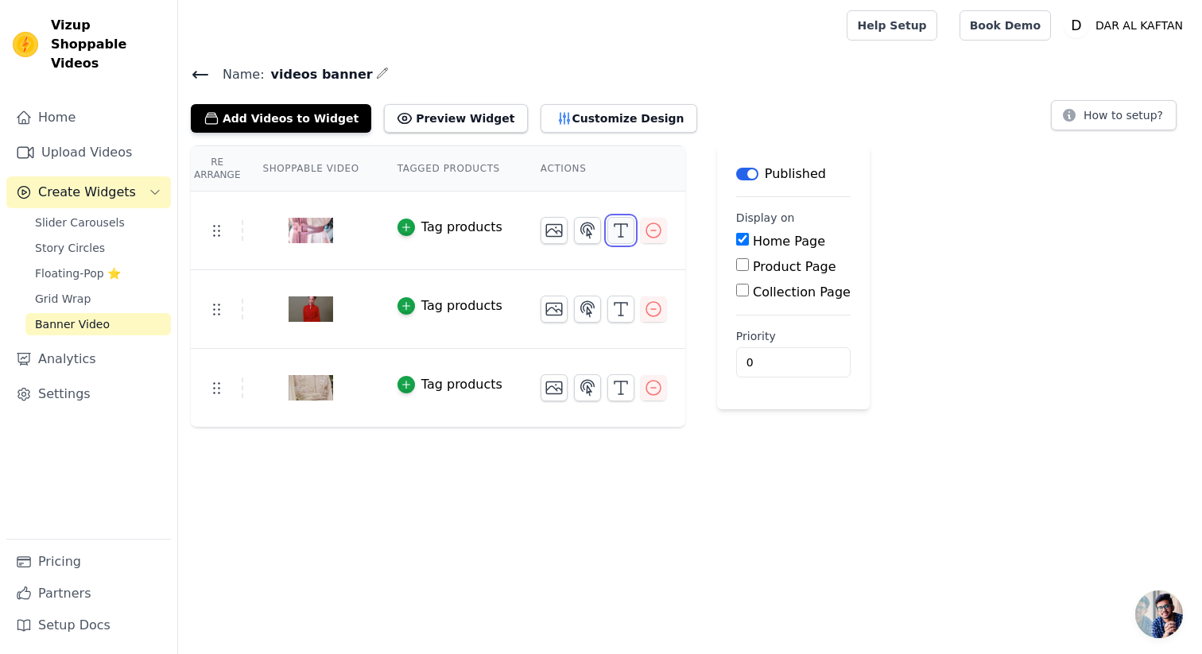
click at [612, 227] on icon "button" at bounding box center [620, 230] width 19 height 19
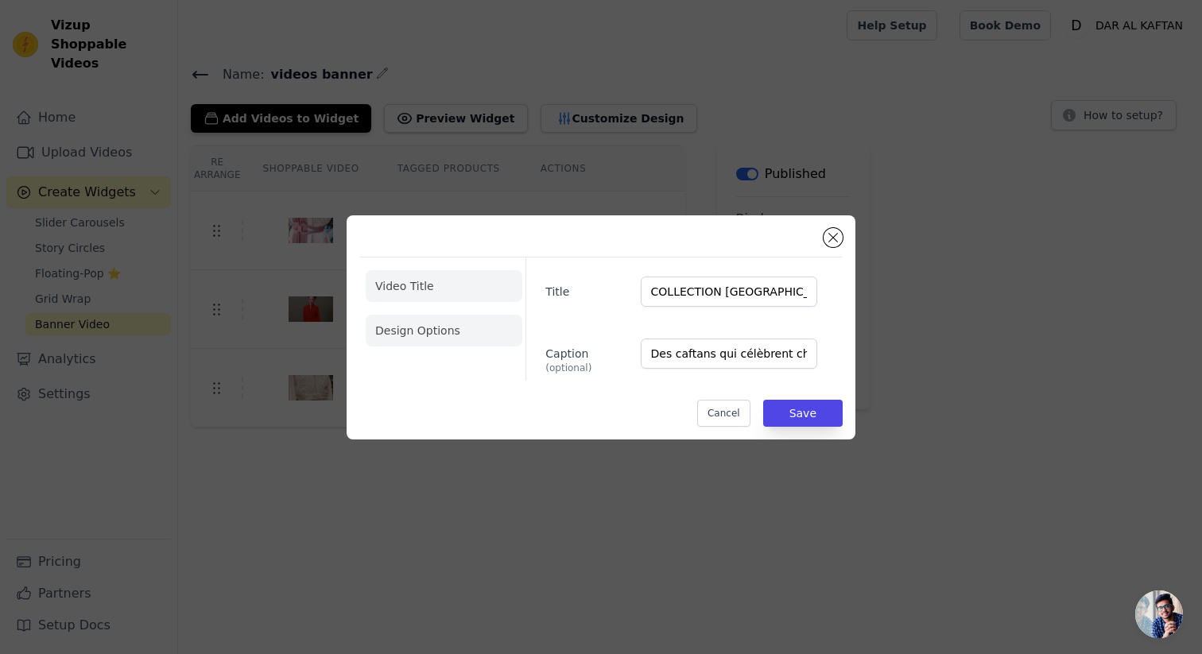
click at [457, 328] on li "Design Options" at bounding box center [444, 331] width 157 height 32
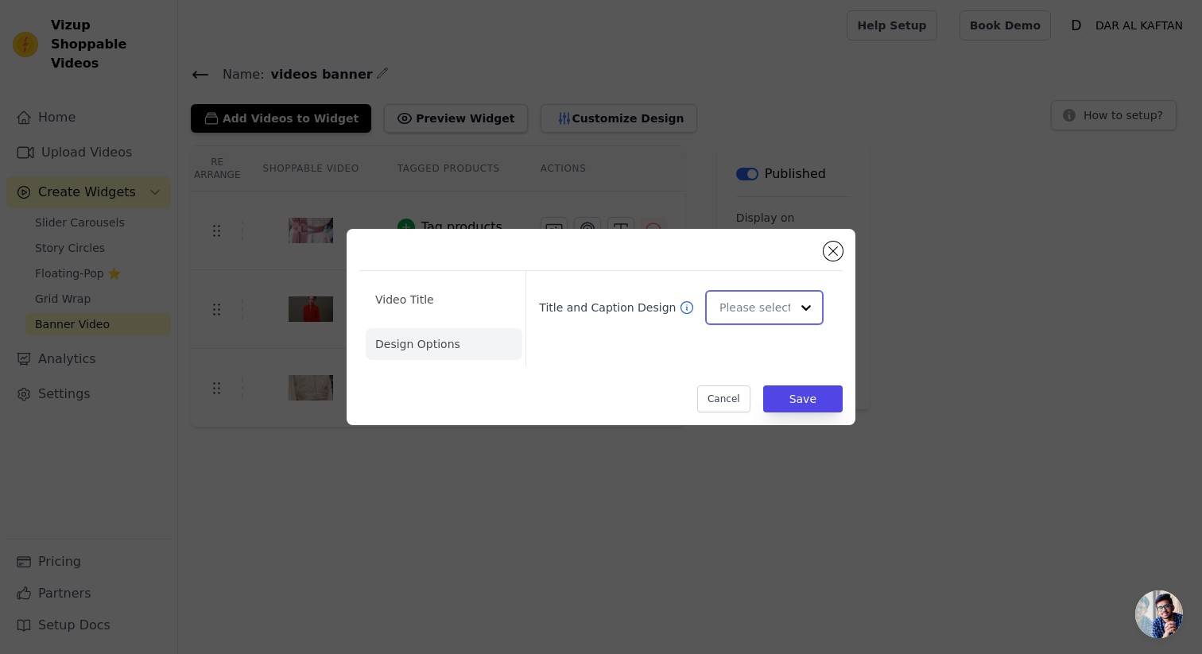
click at [758, 307] on input "Title and Caption Design" at bounding box center [755, 308] width 71 height 32
click at [760, 383] on div "Overlay" at bounding box center [762, 379] width 114 height 33
click at [810, 398] on button "Save" at bounding box center [803, 399] width 80 height 27
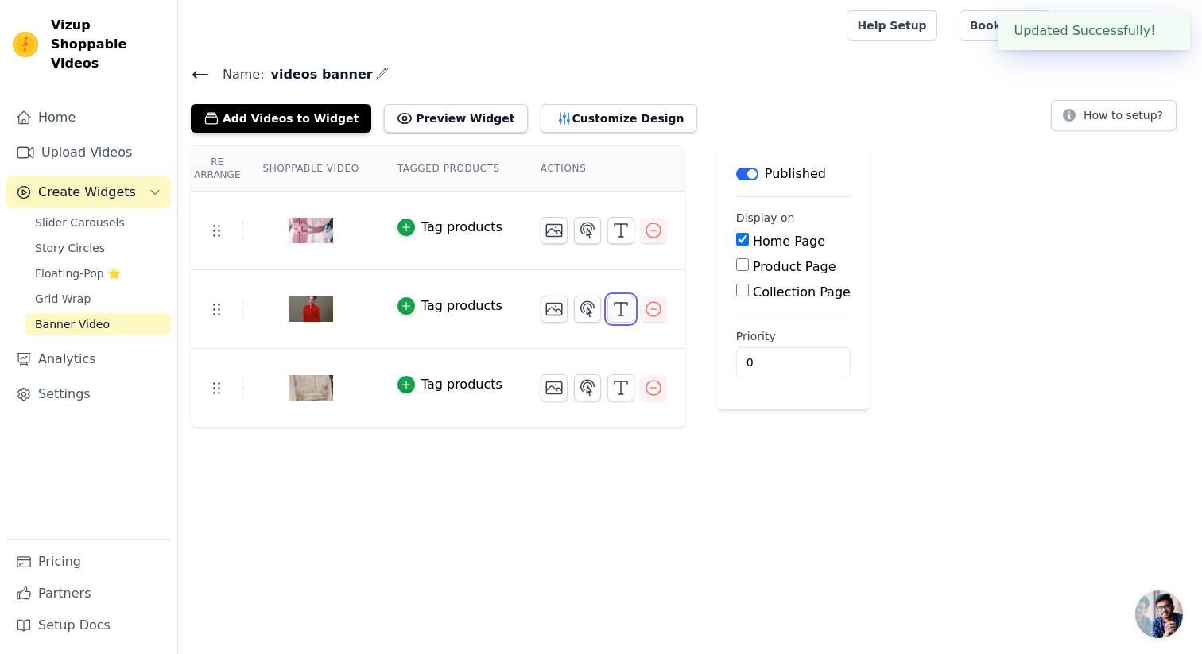
click at [620, 305] on icon "button" at bounding box center [620, 309] width 19 height 19
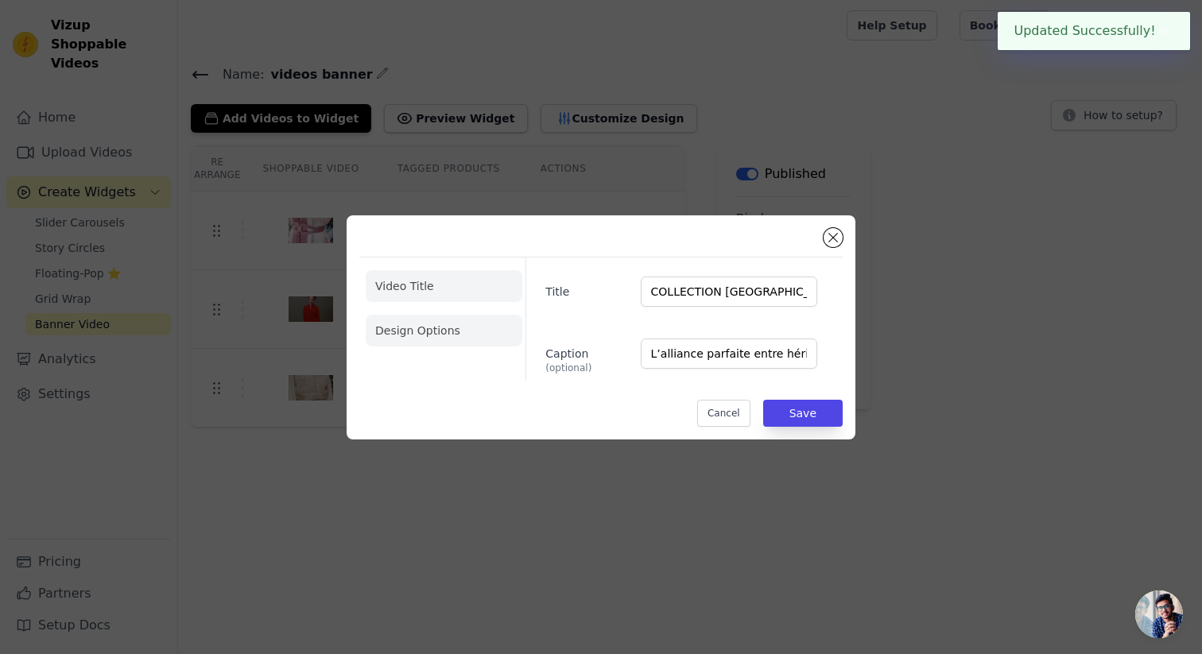
click at [438, 329] on li "Design Options" at bounding box center [444, 331] width 157 height 32
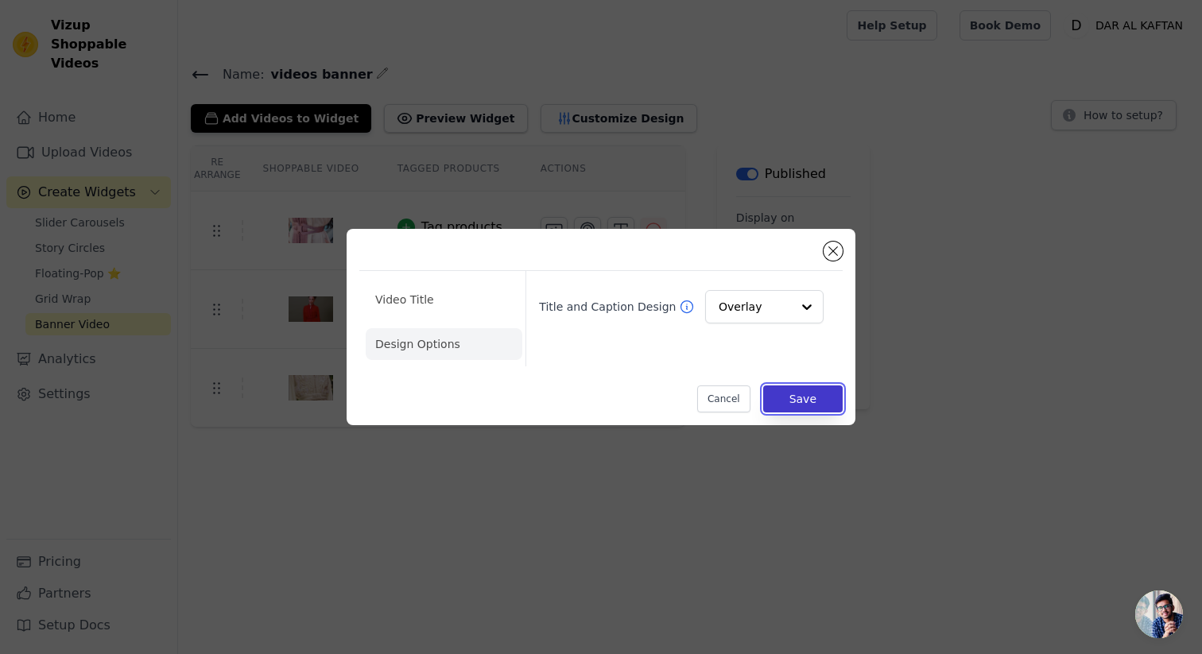
click at [798, 393] on button "Save" at bounding box center [803, 399] width 80 height 27
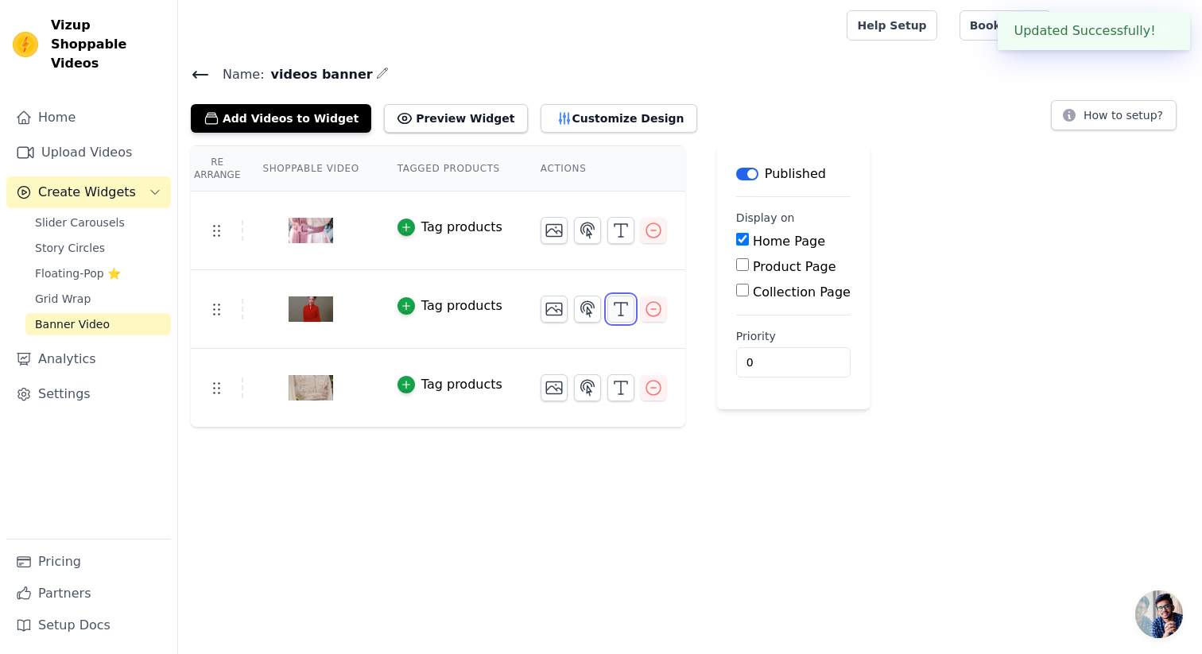
click at [611, 309] on icon "button" at bounding box center [620, 309] width 19 height 19
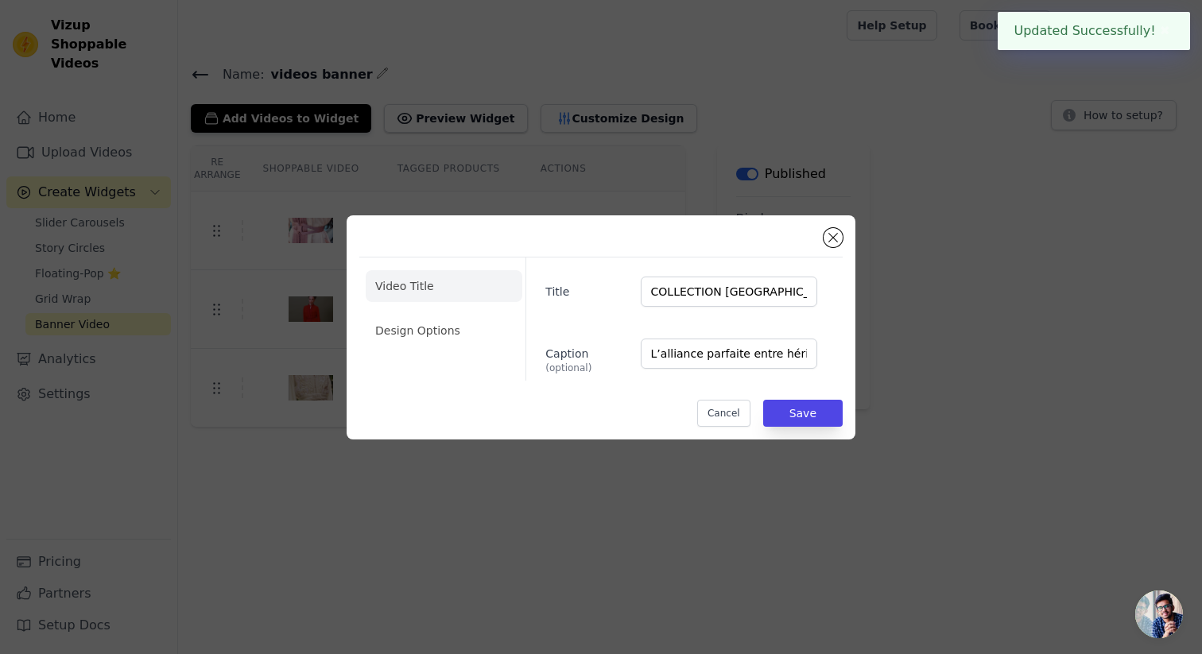
click at [907, 355] on div "Video Title Design Options Title COLLECTION CASABLANCA Caption (optional) L’all…" at bounding box center [600, 327] width 1151 height 275
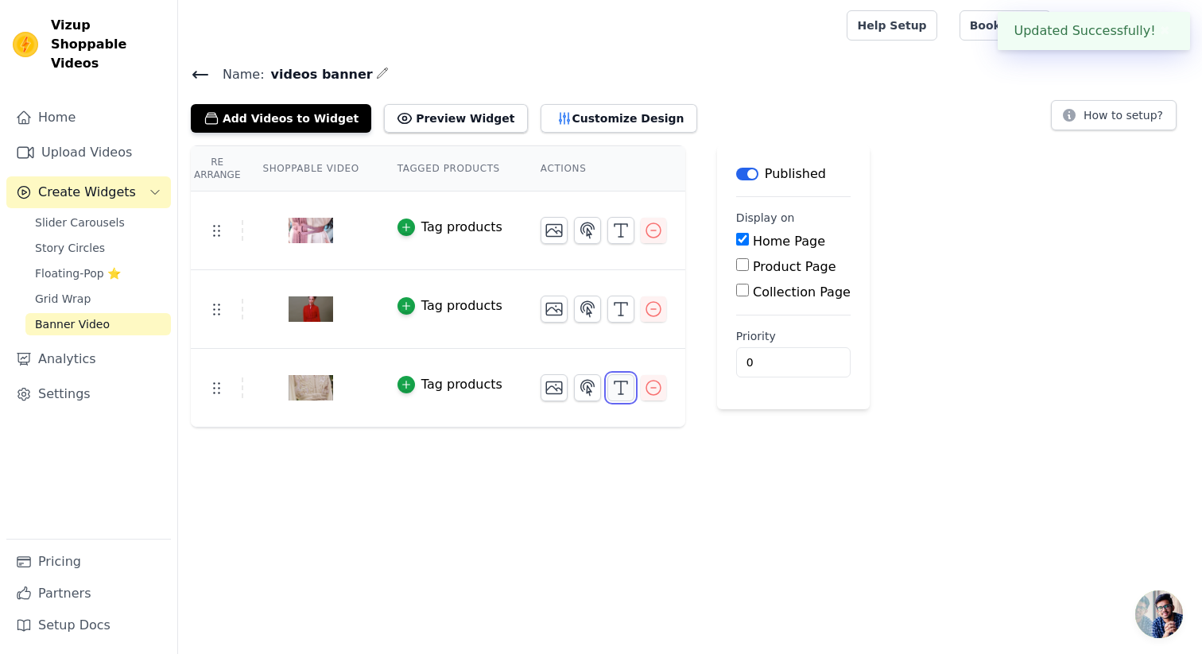
click at [624, 385] on icon "button" at bounding box center [620, 387] width 19 height 19
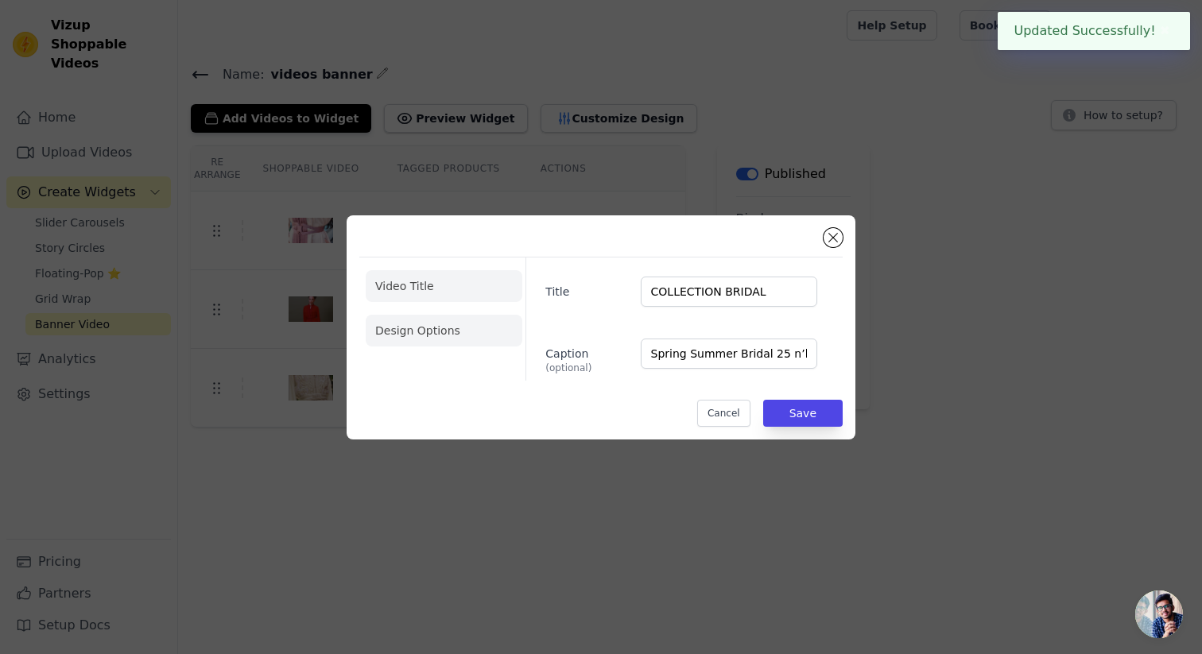
click at [457, 332] on li "Design Options" at bounding box center [444, 331] width 157 height 32
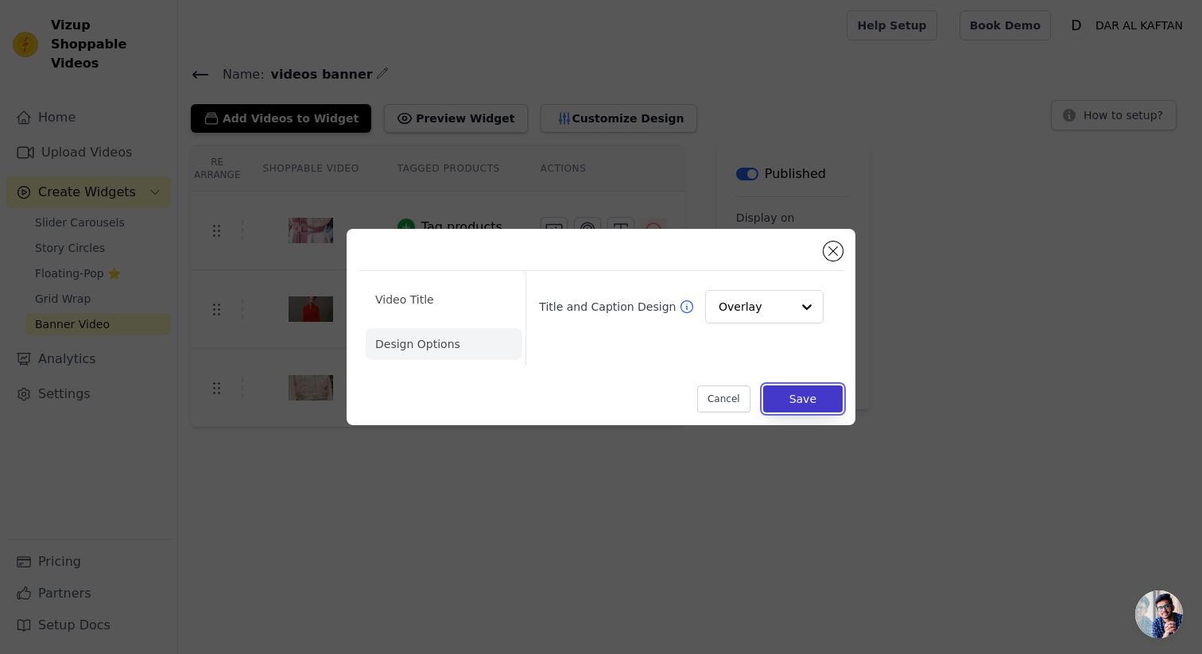
click at [815, 404] on button "Save" at bounding box center [803, 399] width 80 height 27
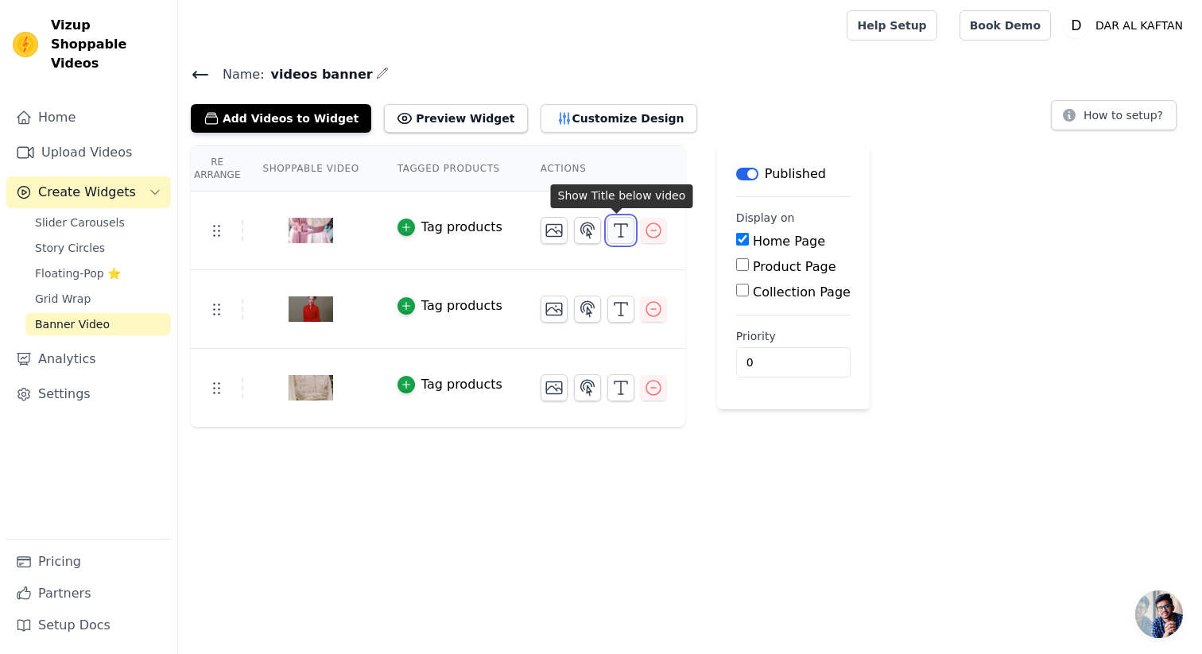
click at [620, 231] on icon "button" at bounding box center [620, 230] width 19 height 19
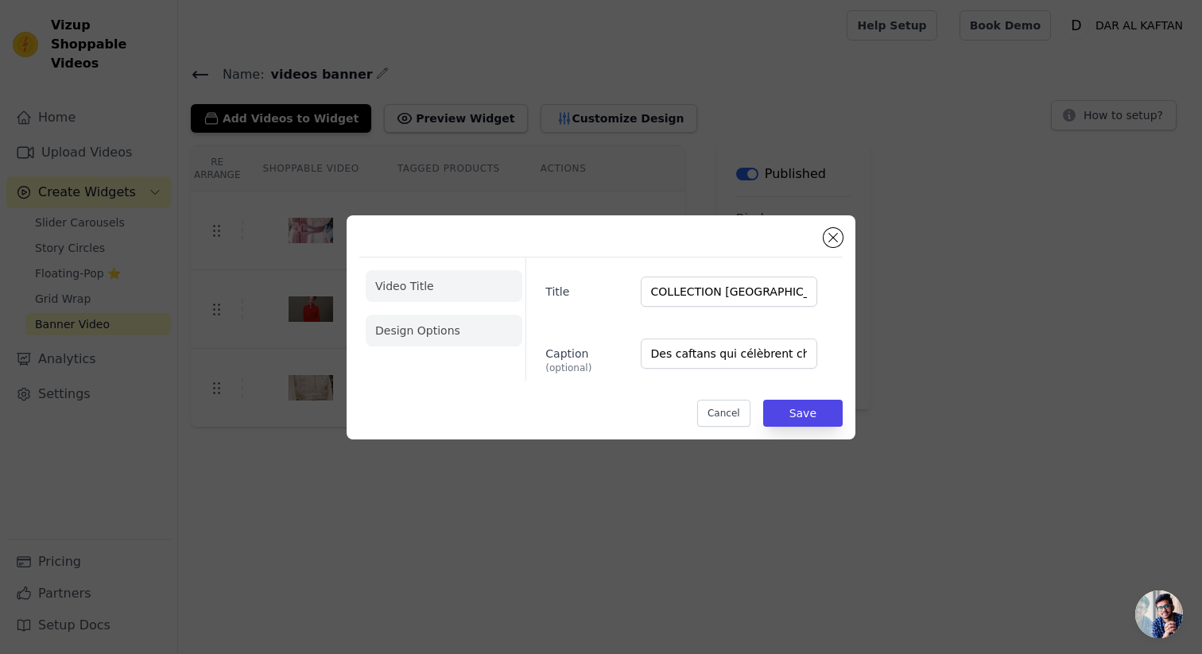
click at [447, 343] on li "Design Options" at bounding box center [444, 331] width 157 height 32
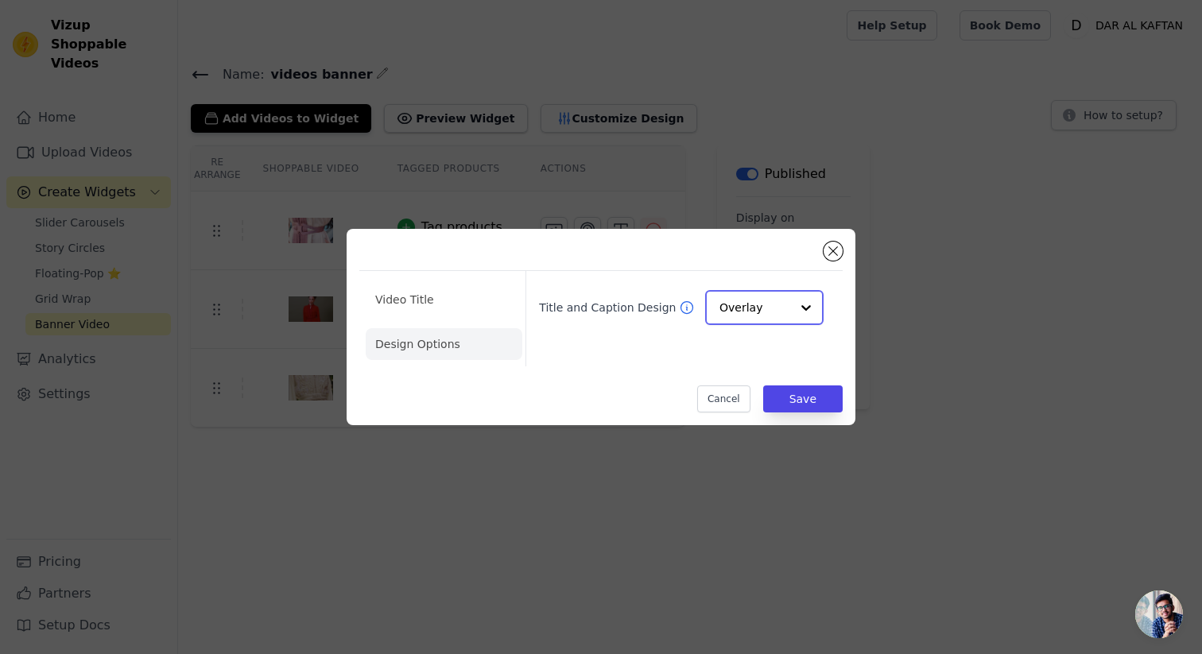
click at [739, 302] on input "Title and Caption Design" at bounding box center [755, 308] width 71 height 32
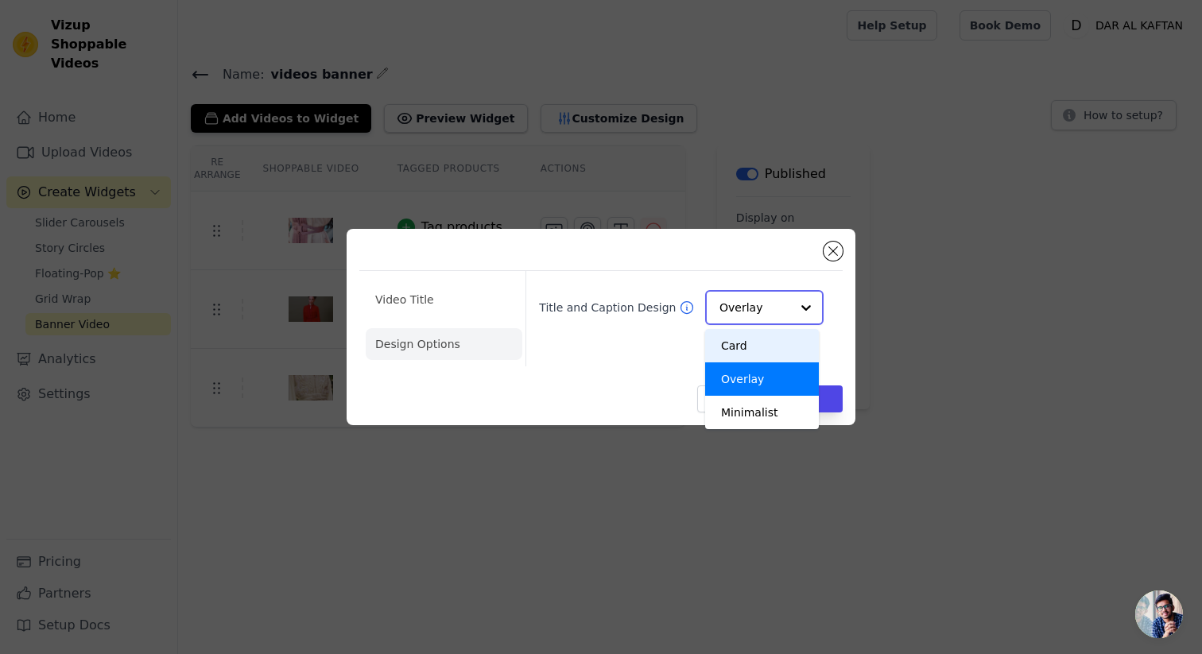
click at [758, 344] on div "Card" at bounding box center [762, 345] width 114 height 33
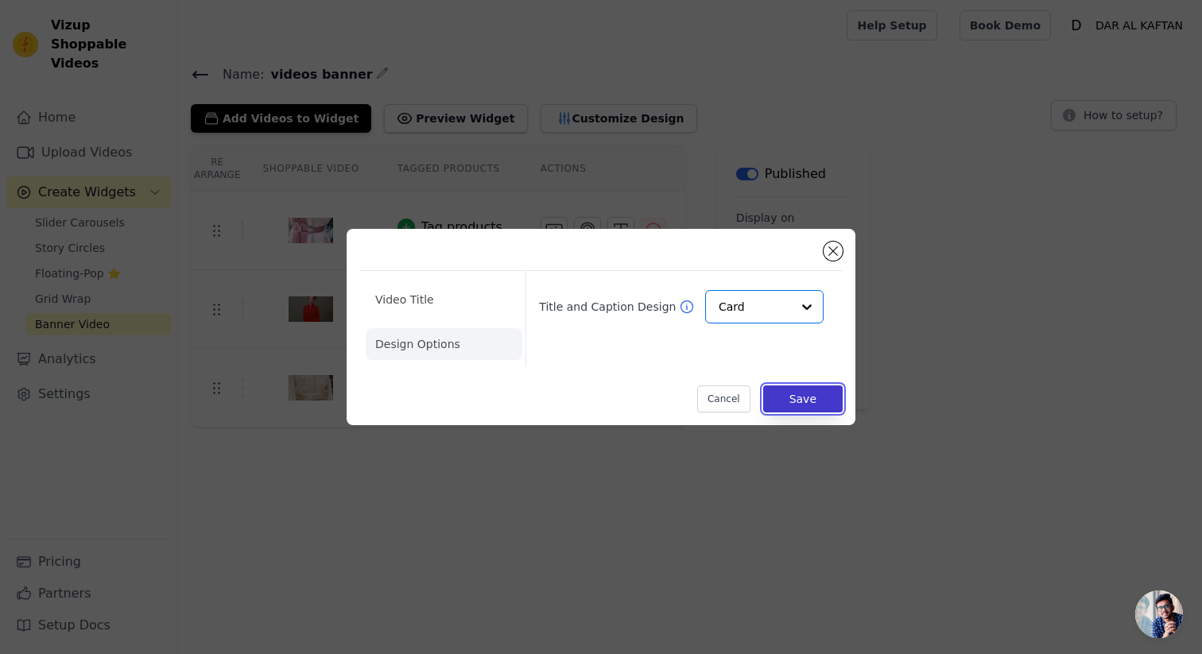
click at [780, 391] on button "Save" at bounding box center [803, 399] width 80 height 27
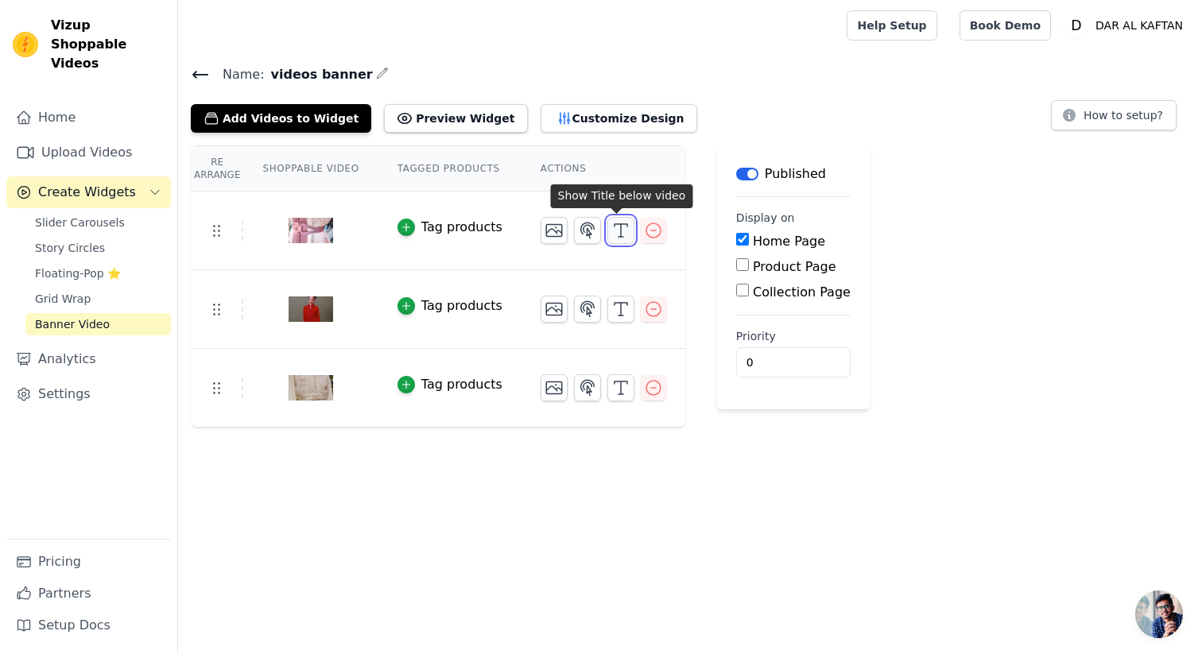
click at [613, 235] on icon "button" at bounding box center [620, 230] width 19 height 19
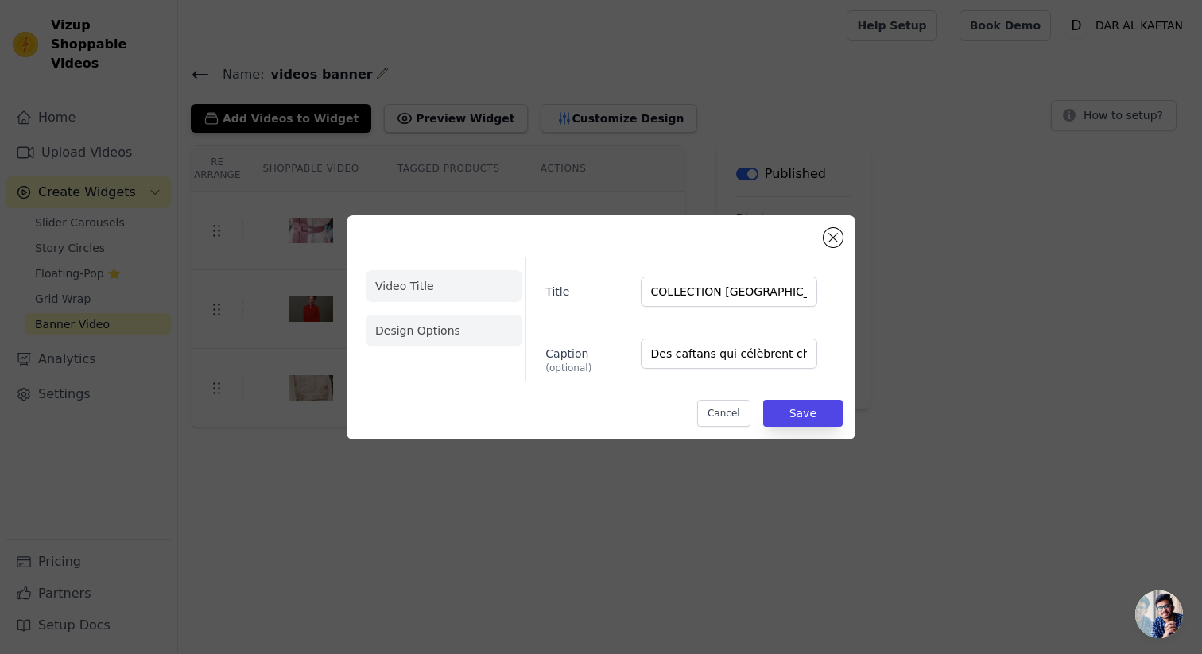
click at [465, 326] on li "Design Options" at bounding box center [444, 331] width 157 height 32
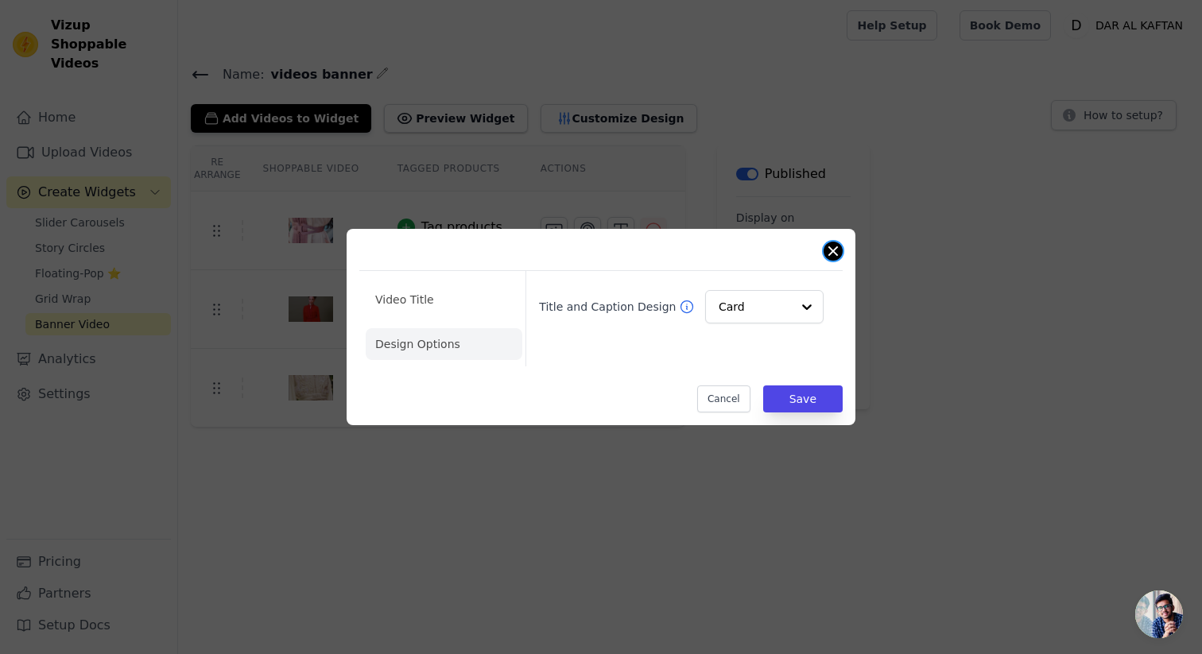
click at [834, 253] on button "Close modal" at bounding box center [833, 251] width 19 height 19
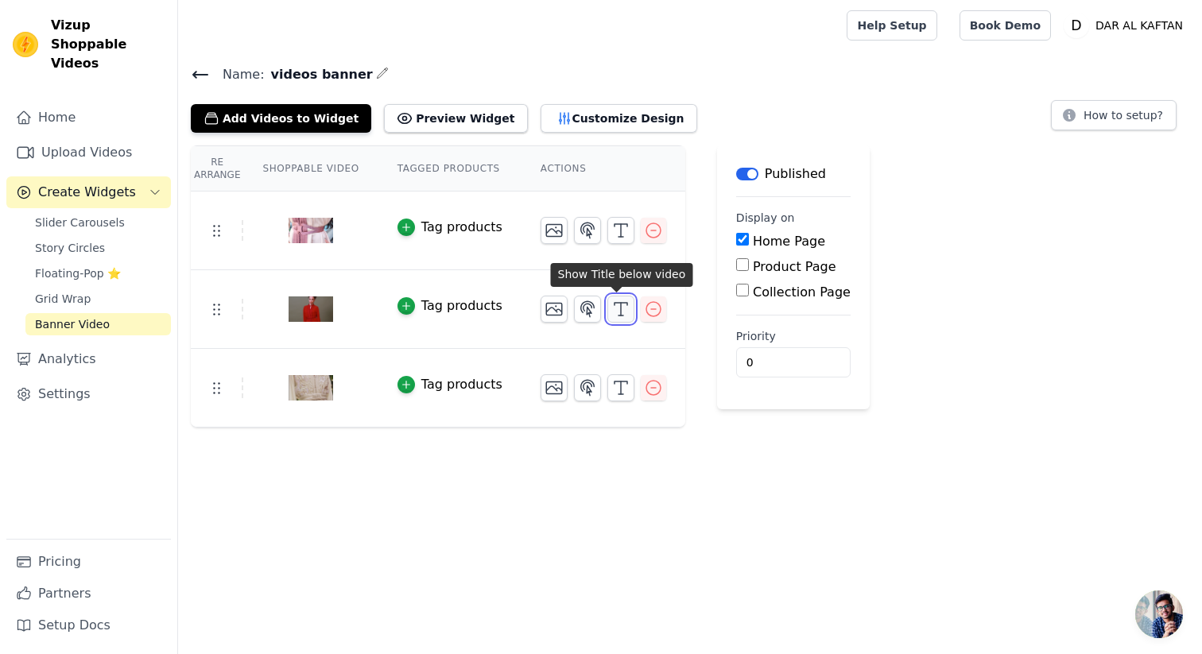
click at [613, 308] on icon "button" at bounding box center [620, 309] width 19 height 19
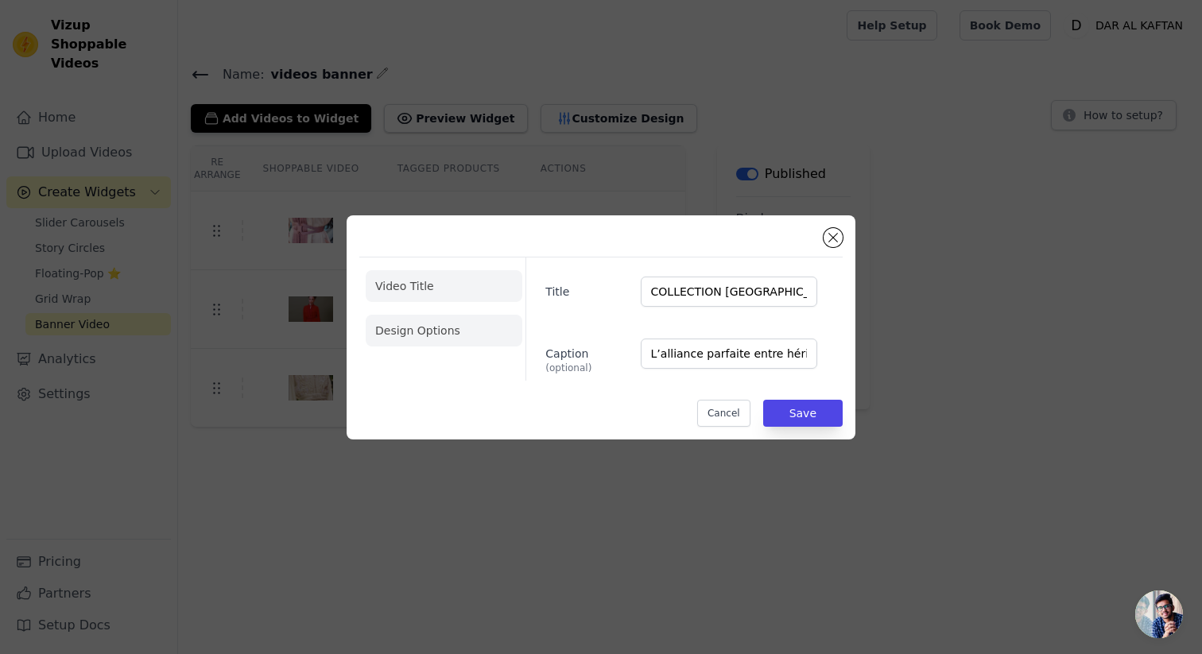
click at [416, 316] on li "Design Options" at bounding box center [444, 331] width 157 height 32
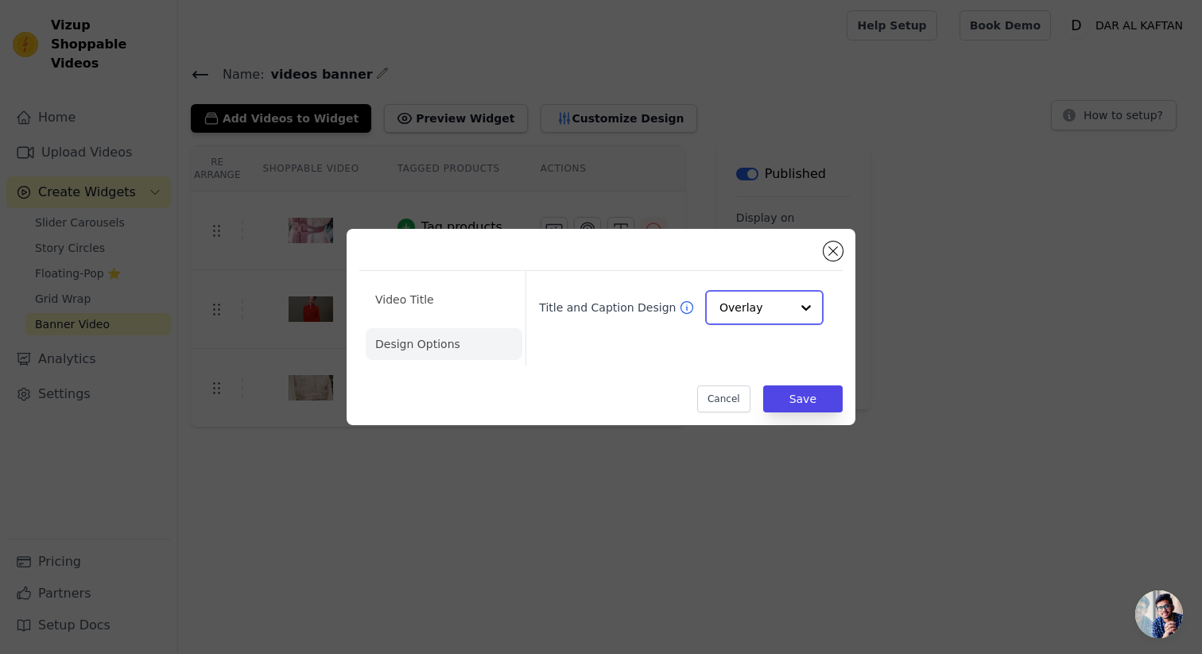
click at [768, 311] on input "Title and Caption Design" at bounding box center [755, 308] width 71 height 32
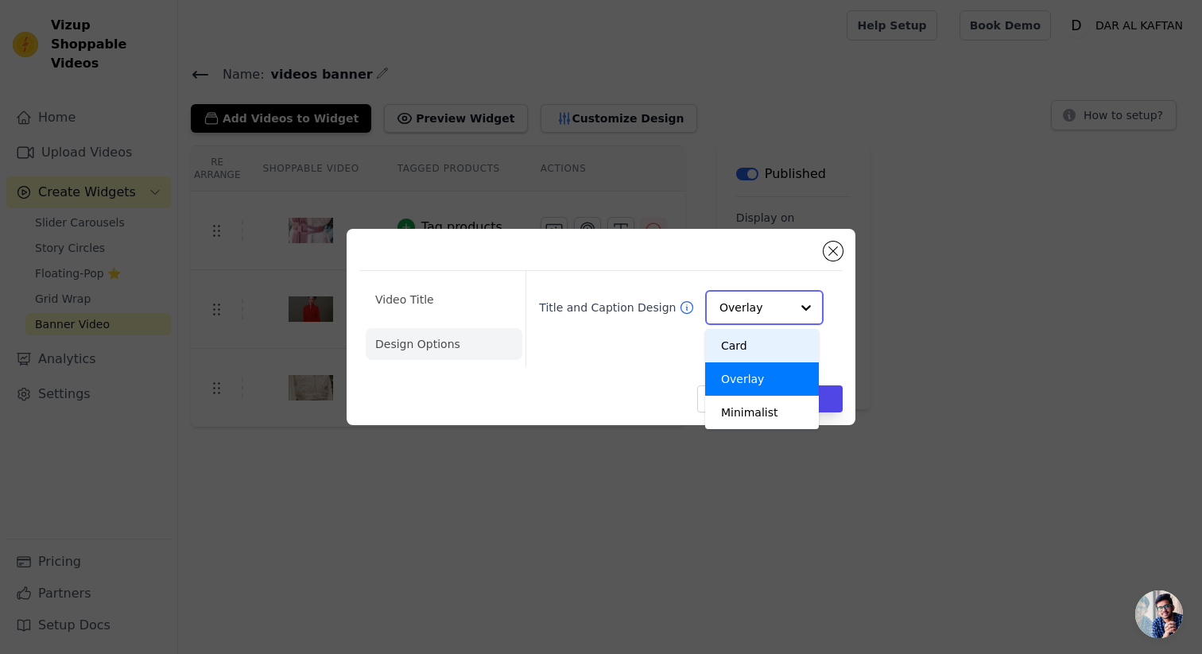
click at [761, 348] on div "Card" at bounding box center [762, 345] width 114 height 33
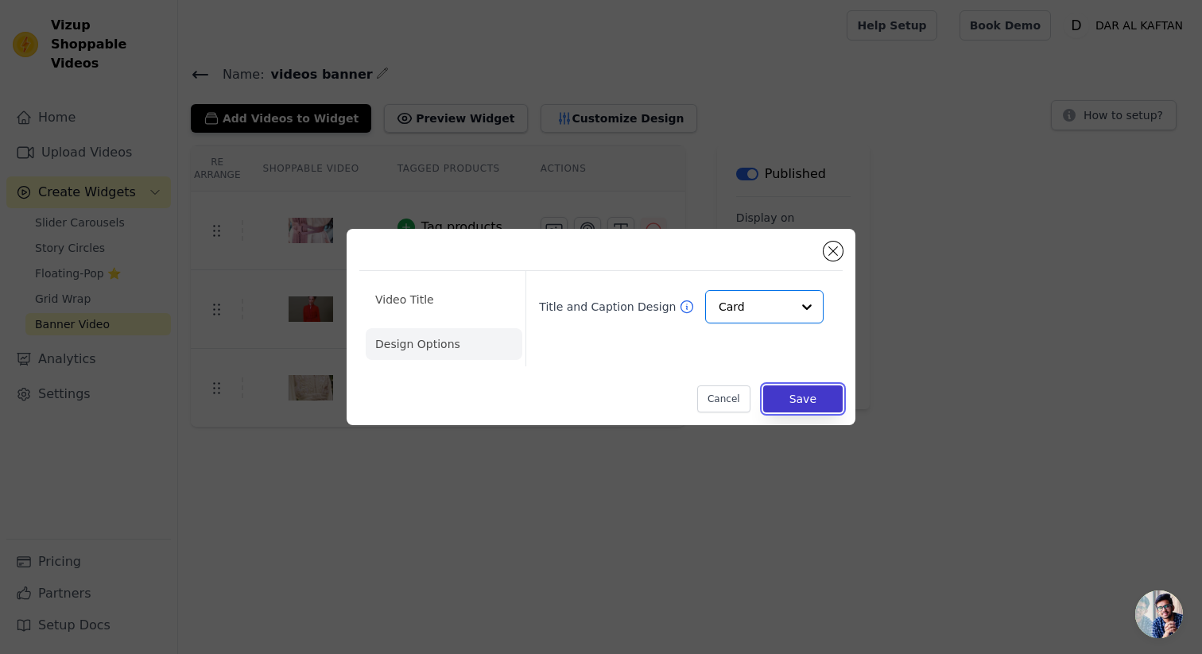
click at [799, 389] on button "Save" at bounding box center [803, 399] width 80 height 27
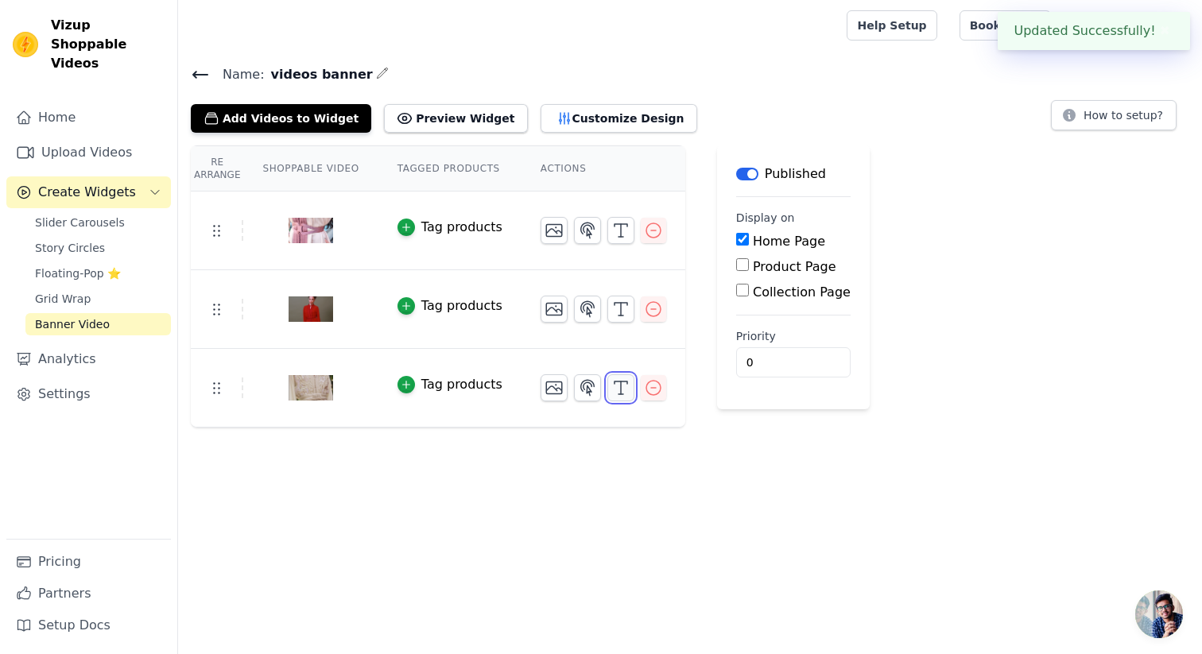
click at [614, 384] on icon "button" at bounding box center [620, 387] width 19 height 19
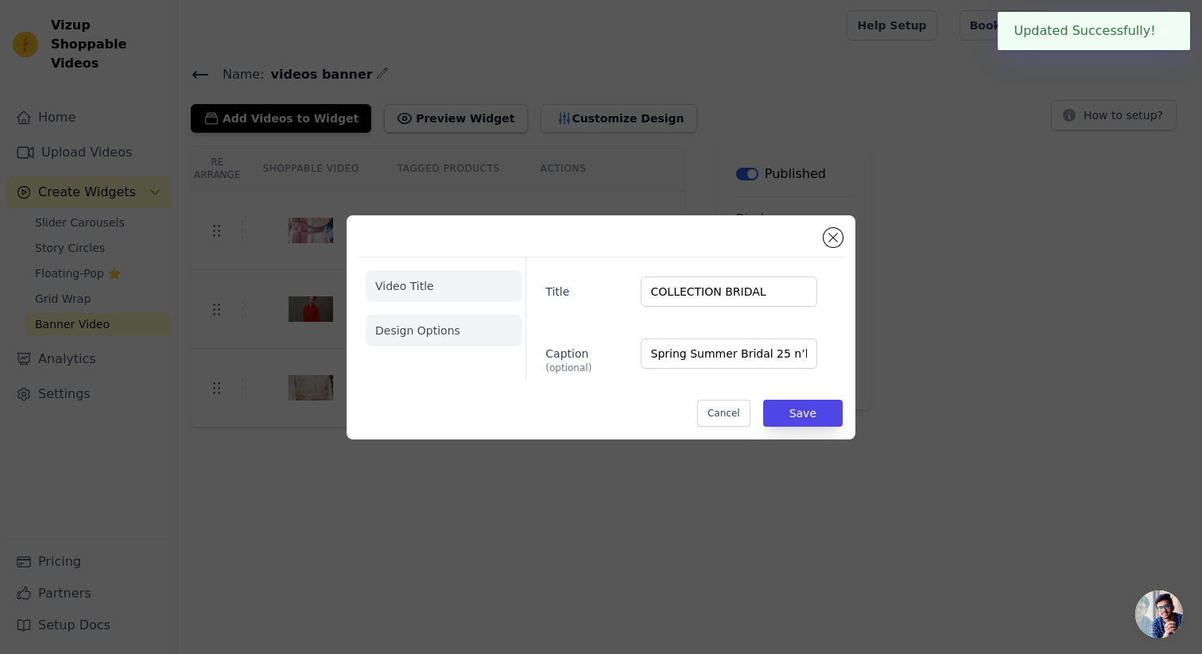
click at [442, 338] on li "Design Options" at bounding box center [444, 331] width 157 height 32
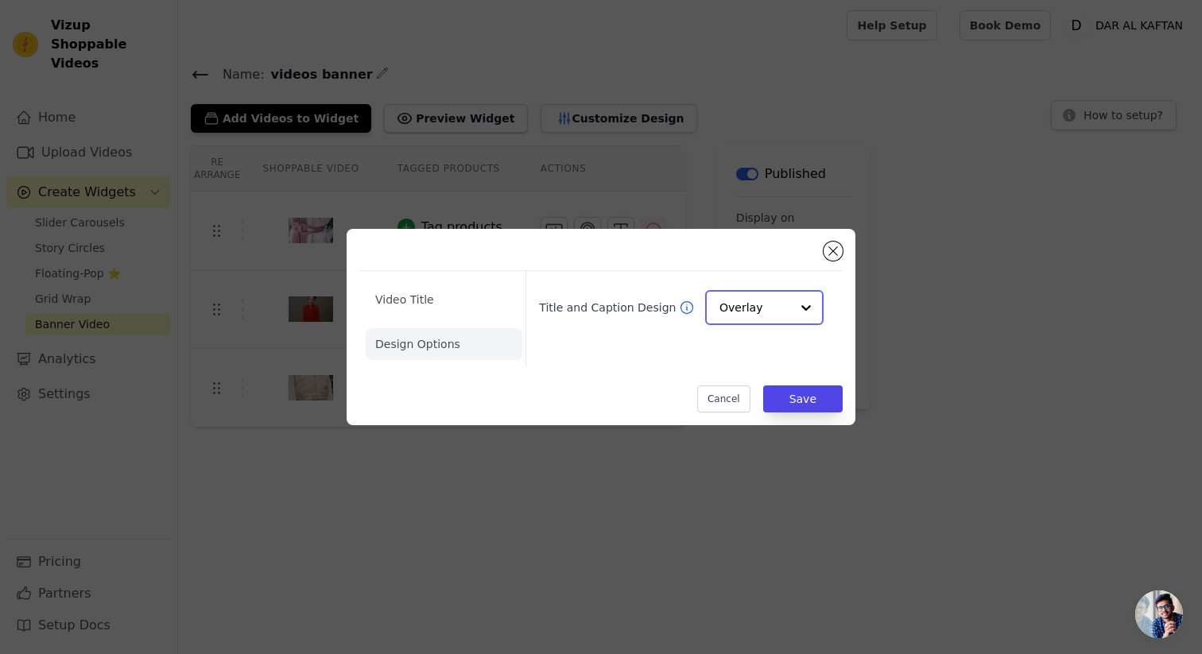
click at [755, 314] on input "Title and Caption Design" at bounding box center [755, 308] width 71 height 32
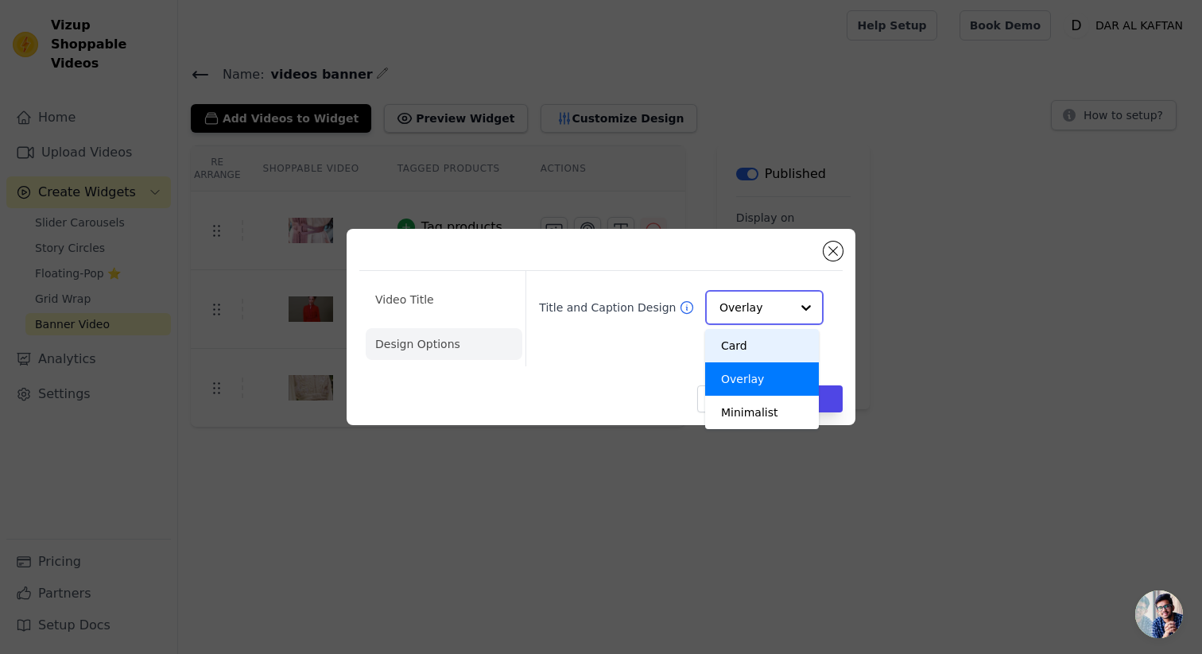
click at [743, 347] on div "Card" at bounding box center [762, 345] width 114 height 33
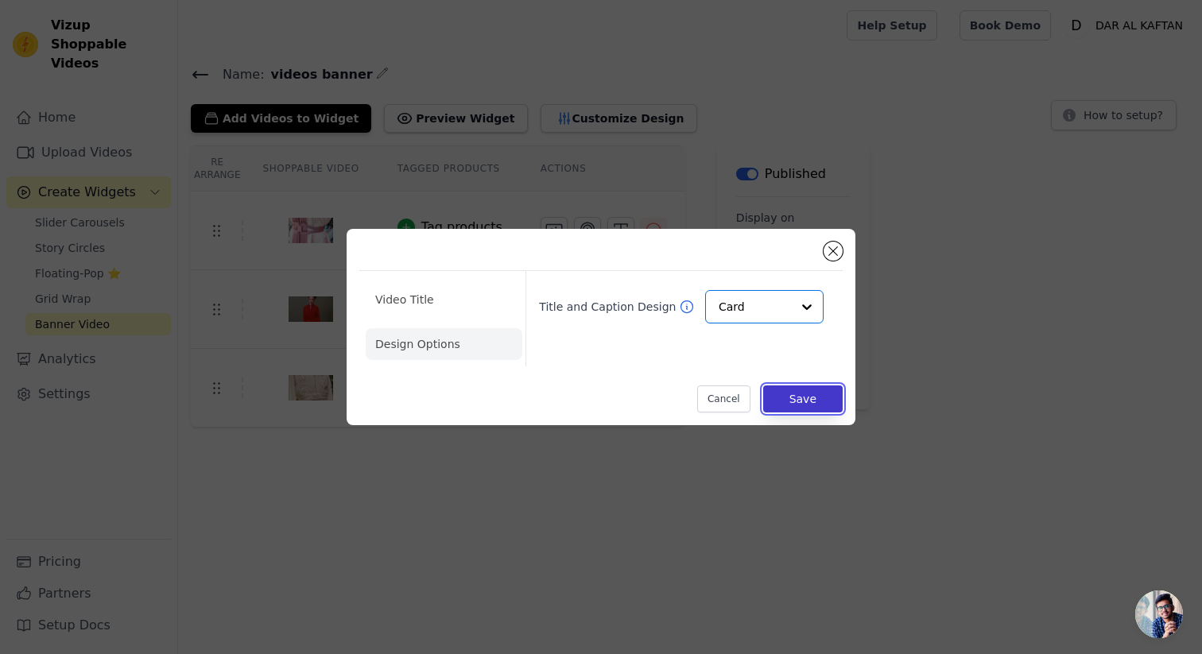
click at [791, 395] on button "Save" at bounding box center [803, 399] width 80 height 27
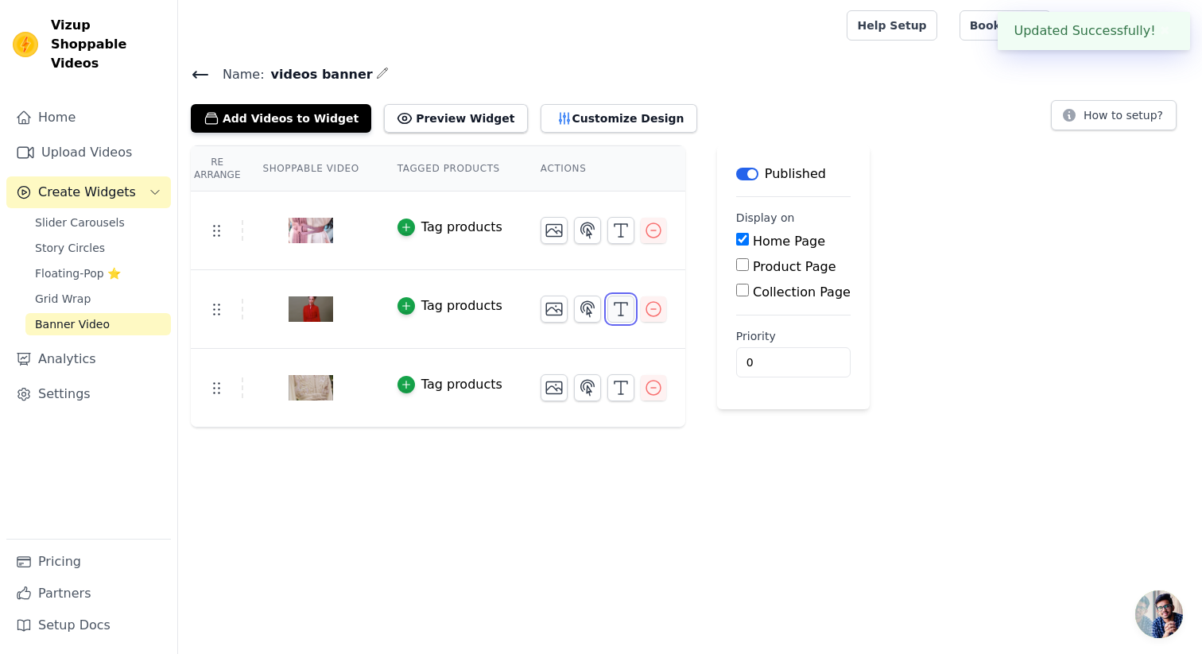
click at [611, 318] on button "button" at bounding box center [620, 309] width 27 height 27
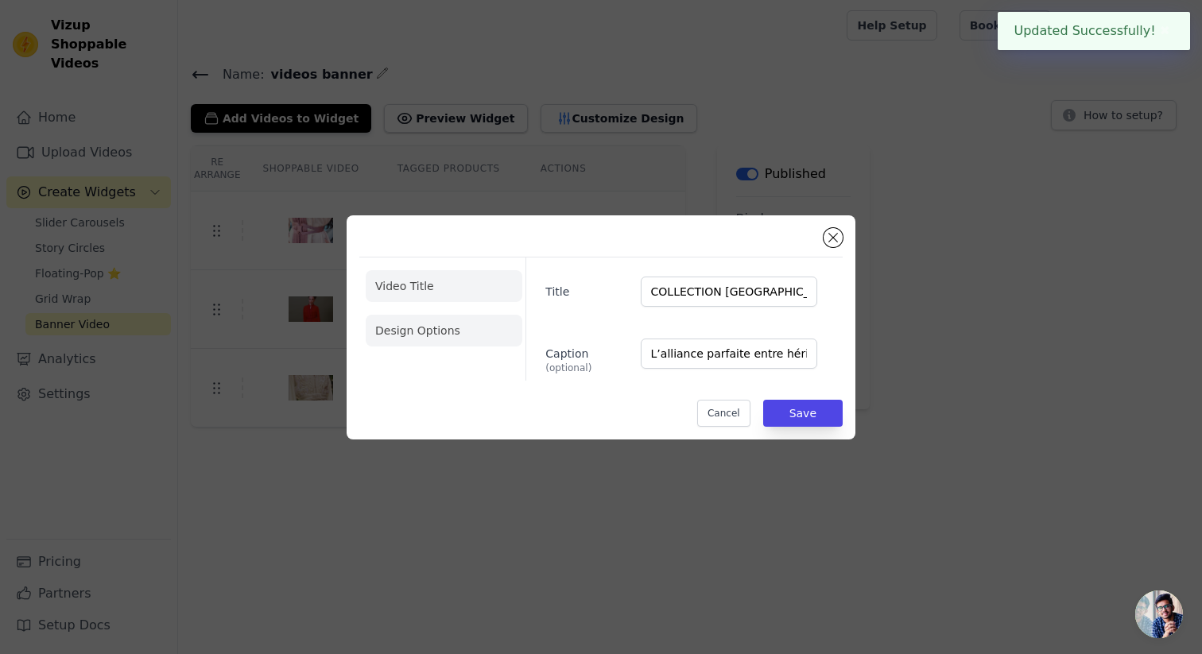
click at [440, 325] on li "Design Options" at bounding box center [444, 331] width 157 height 32
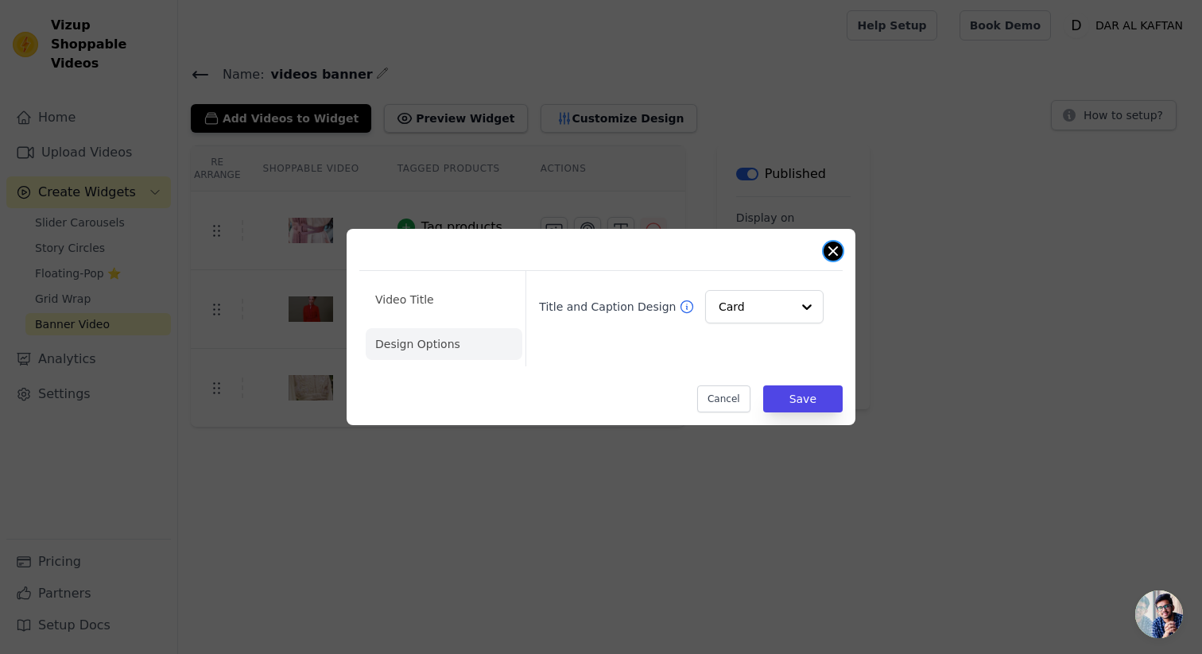
click at [840, 254] on button "Close modal" at bounding box center [833, 251] width 19 height 19
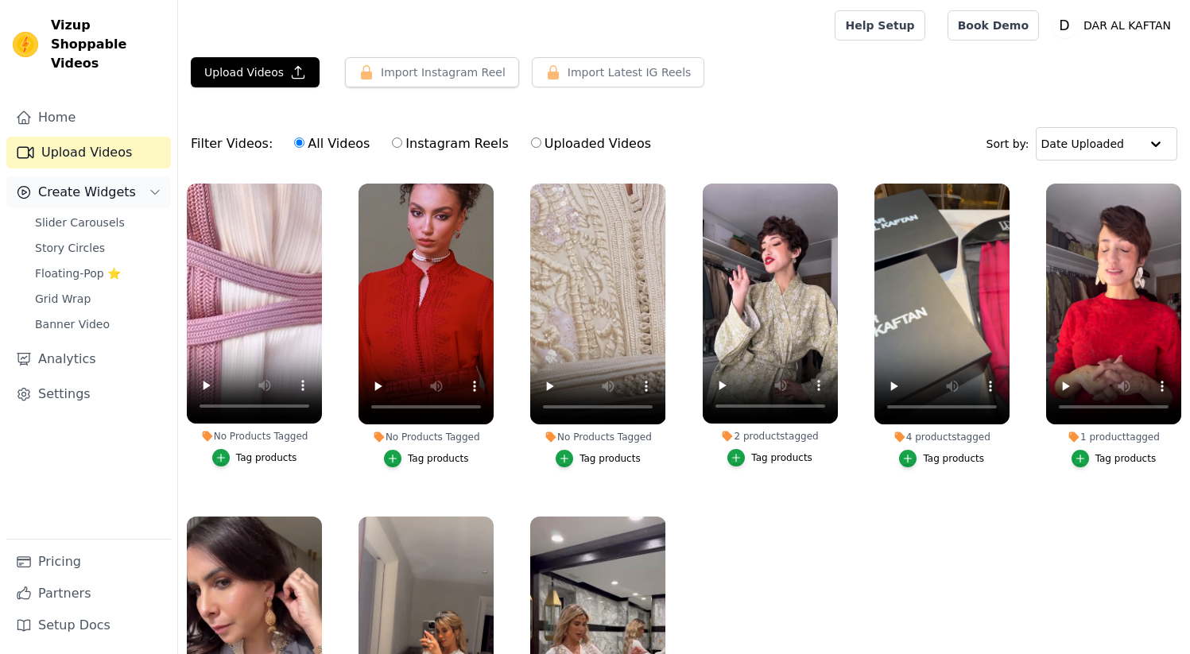
click at [96, 183] on span "Create Widgets" at bounding box center [87, 192] width 98 height 19
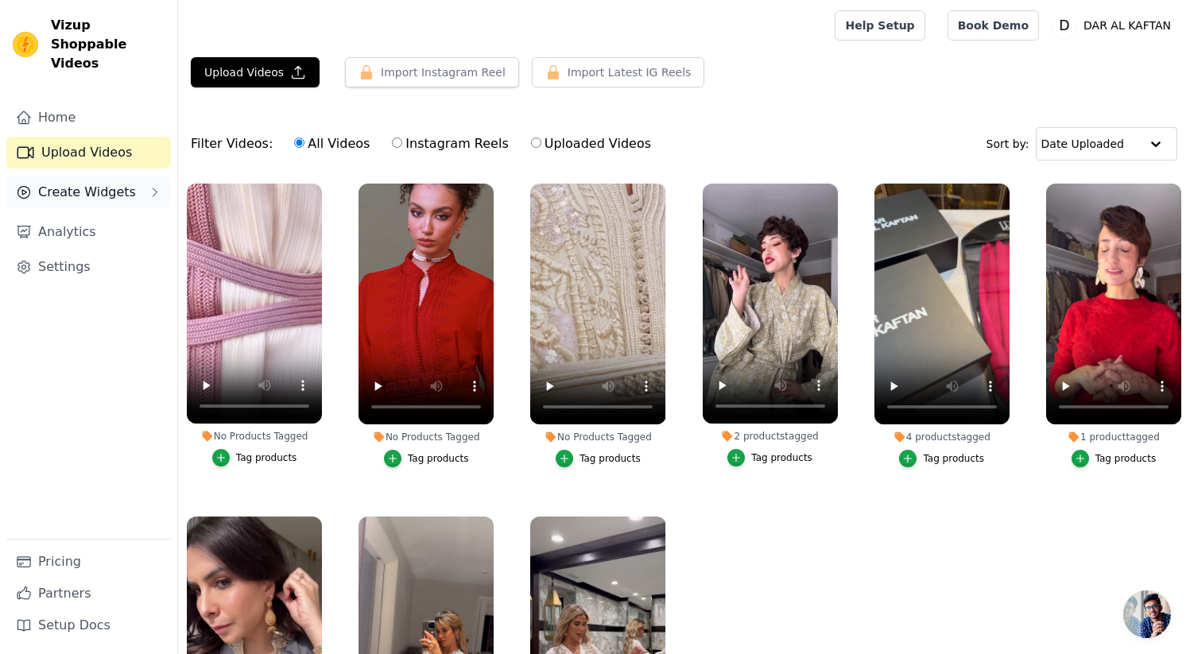
click at [91, 183] on span "Create Widgets" at bounding box center [87, 192] width 98 height 19
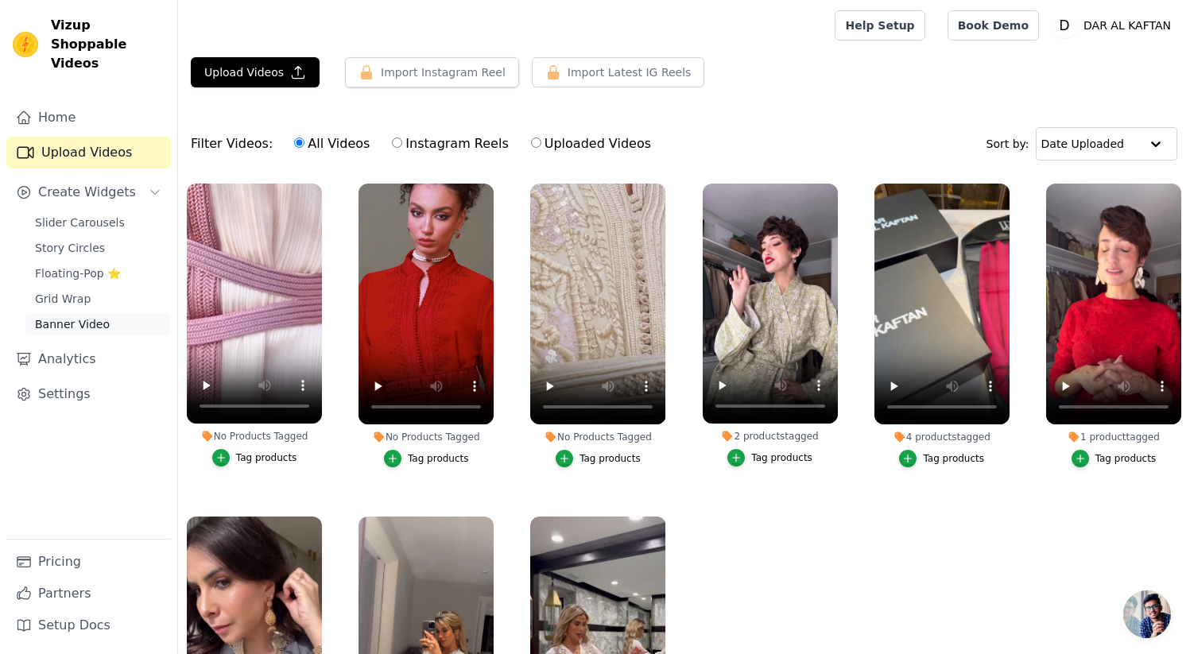
click at [106, 313] on link "Banner Video" at bounding box center [97, 324] width 145 height 22
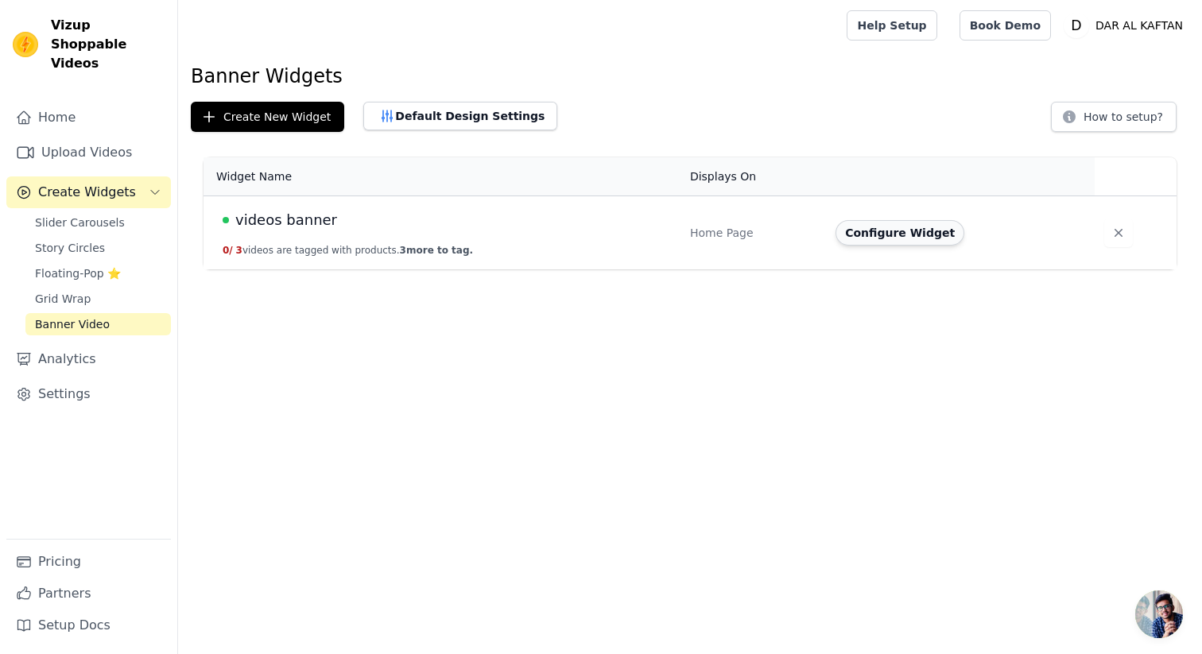
click at [880, 239] on button "Configure Widget" at bounding box center [900, 232] width 129 height 25
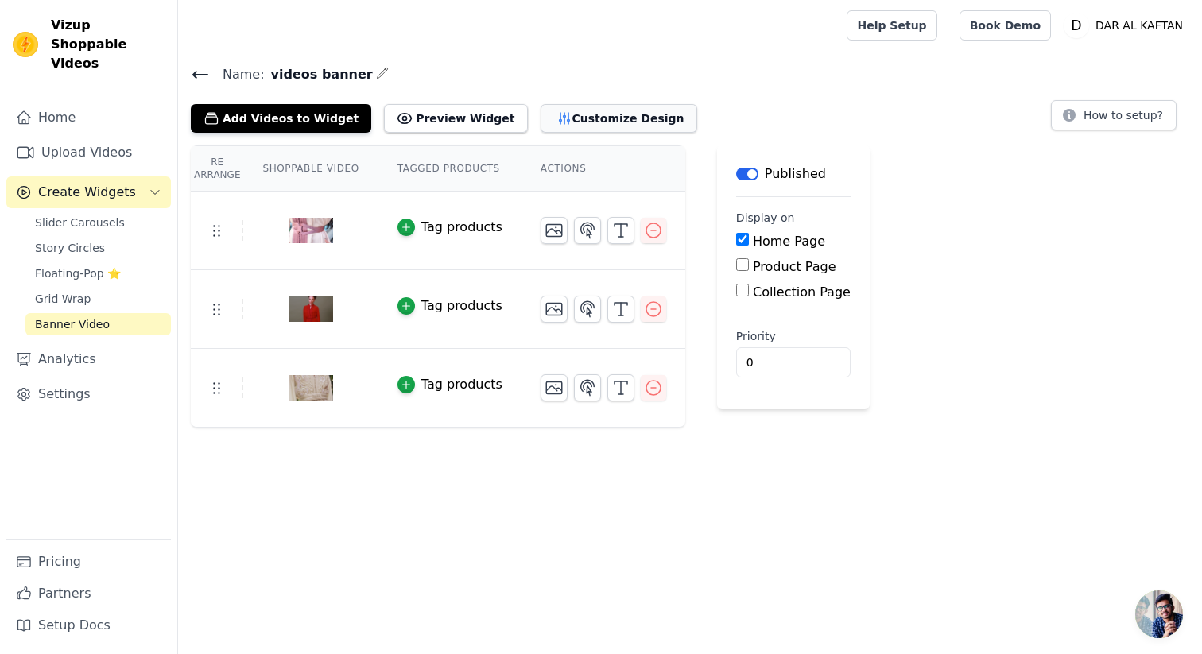
click at [541, 120] on button "Customize Design" at bounding box center [619, 118] width 157 height 29
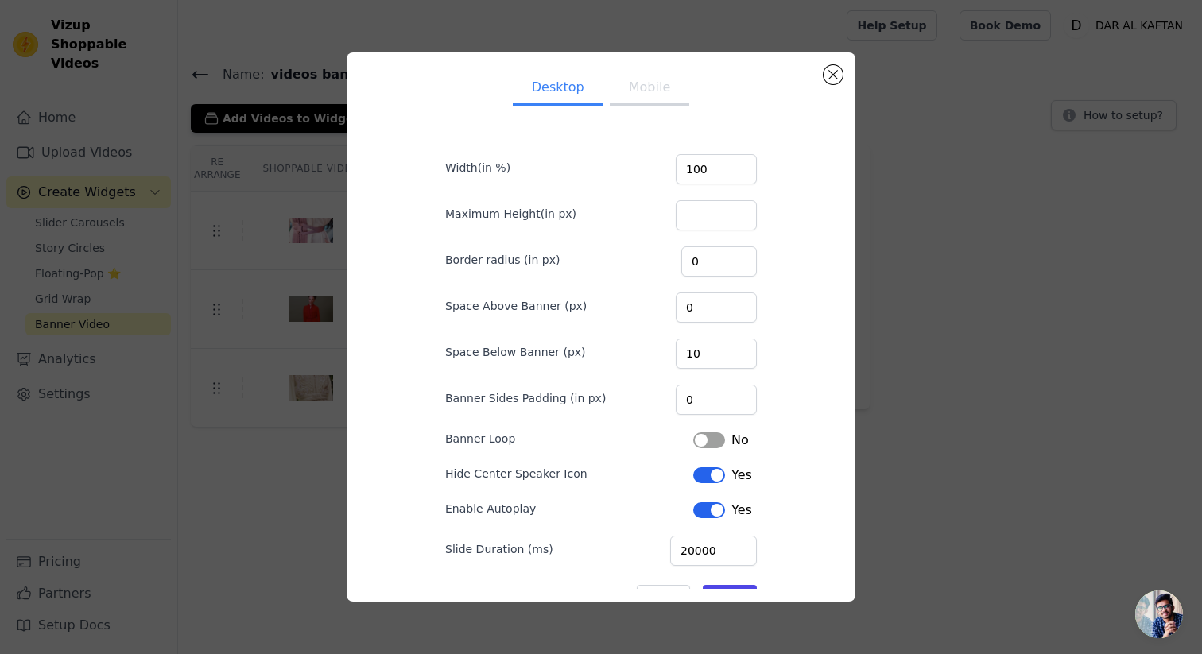
click at [634, 82] on button "Mobile" at bounding box center [650, 89] width 80 height 35
click at [557, 91] on button "Desktop" at bounding box center [558, 89] width 91 height 35
click at [709, 221] on input "Maximum Height(in px)" at bounding box center [716, 215] width 81 height 30
click at [797, 247] on div "Desktop Mobile Width(in %) 100 Maximum Height(in px) Border radius (in px) 0 Sp…" at bounding box center [600, 326] width 483 height 523
click at [727, 405] on input "0" at bounding box center [716, 400] width 81 height 30
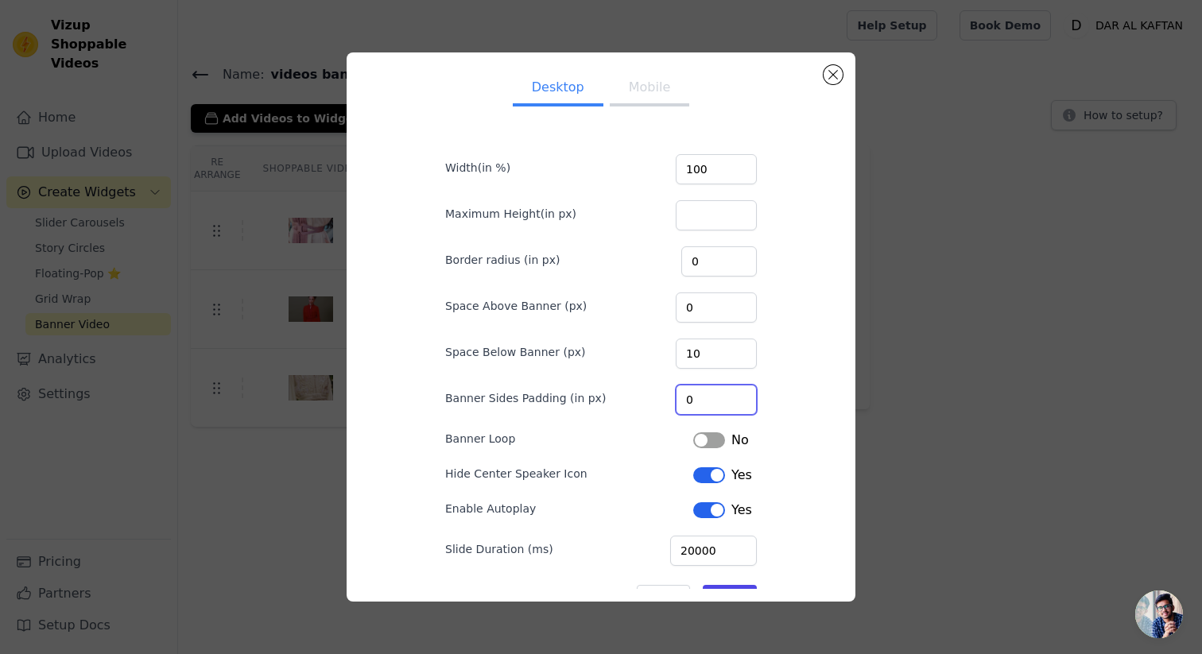
click at [727, 405] on input "0" at bounding box center [716, 400] width 81 height 30
click at [729, 398] on input "1" at bounding box center [716, 400] width 81 height 30
click at [729, 398] on input "2" at bounding box center [716, 400] width 81 height 30
click at [729, 398] on input "3" at bounding box center [716, 400] width 81 height 30
click at [729, 398] on input "4" at bounding box center [716, 400] width 81 height 30
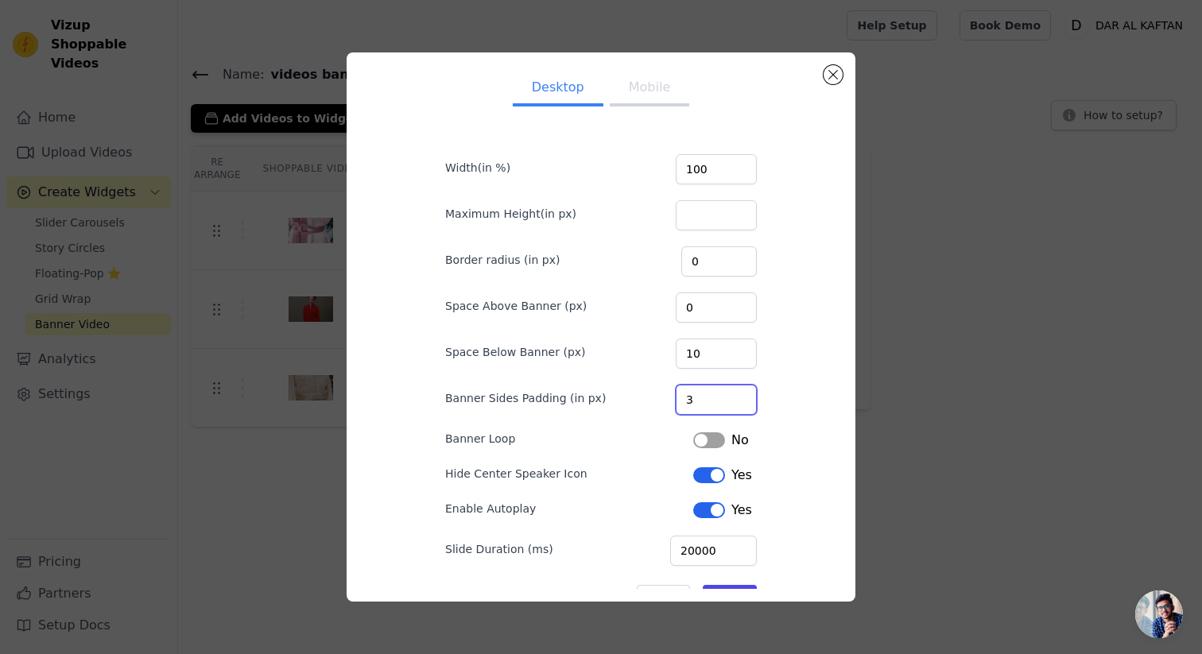
click at [730, 403] on input "3" at bounding box center [716, 400] width 81 height 30
click at [730, 403] on input "2" at bounding box center [716, 400] width 81 height 30
click at [730, 403] on input "1" at bounding box center [716, 400] width 81 height 30
type input "0"
click at [730, 403] on input "0" at bounding box center [716, 400] width 81 height 30
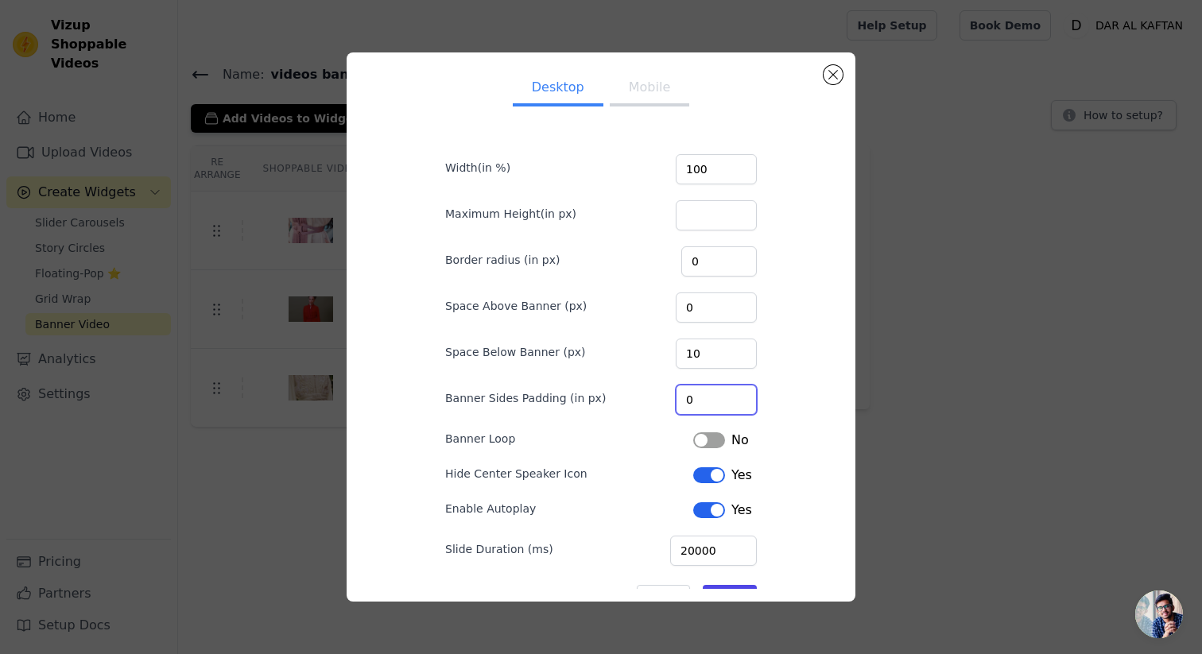
click at [730, 403] on input "0" at bounding box center [716, 400] width 81 height 30
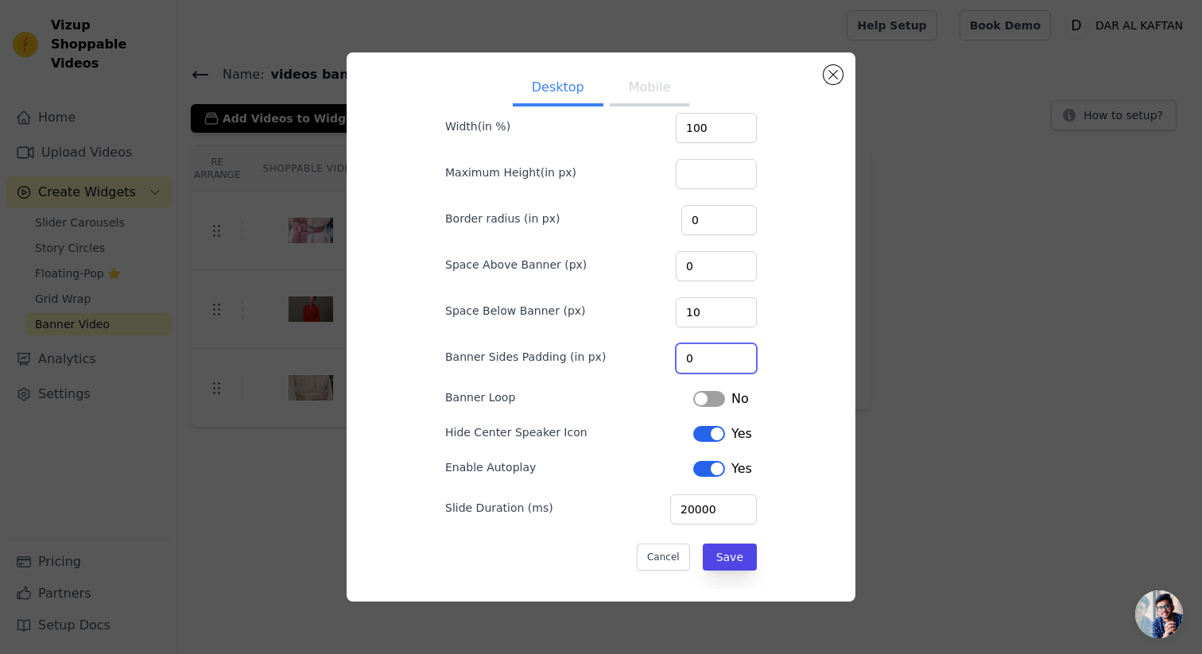
scroll to position [48, 0]
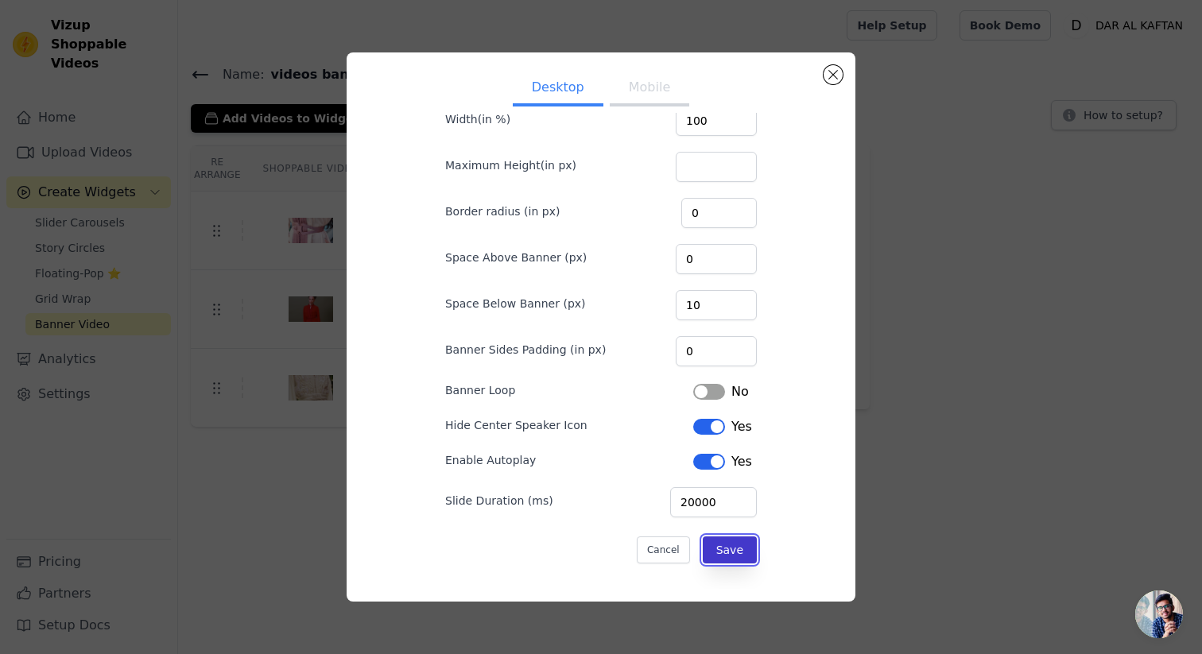
click at [725, 550] on button "Save" at bounding box center [730, 550] width 54 height 27
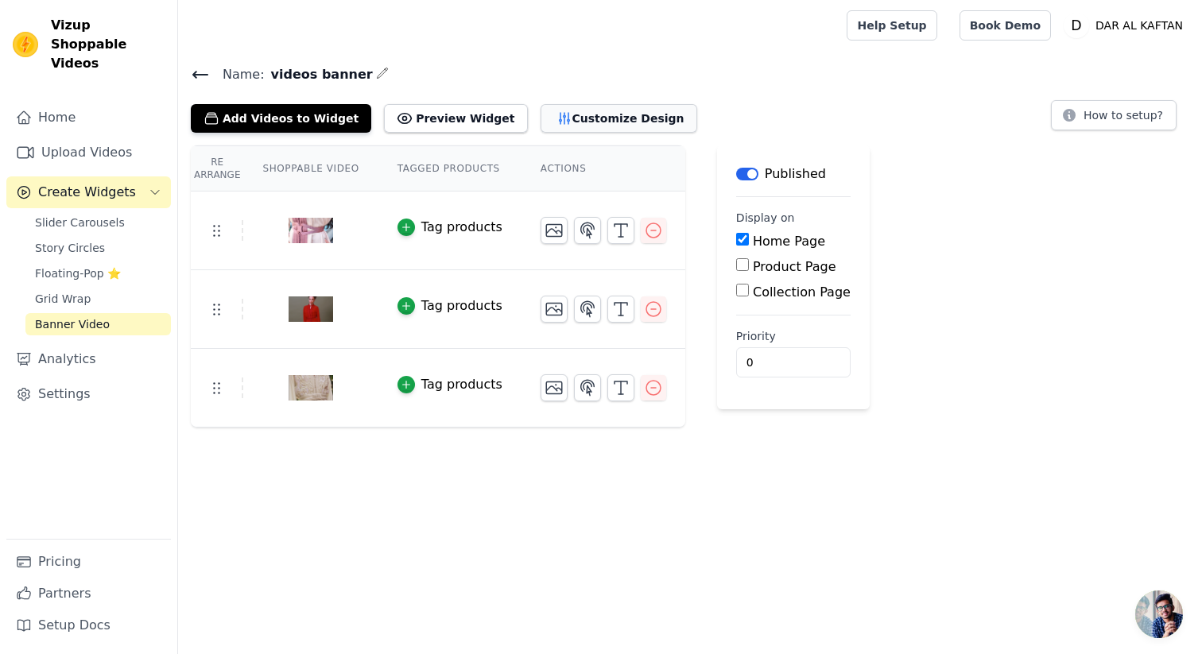
click at [541, 109] on button "Customize Design" at bounding box center [619, 118] width 157 height 29
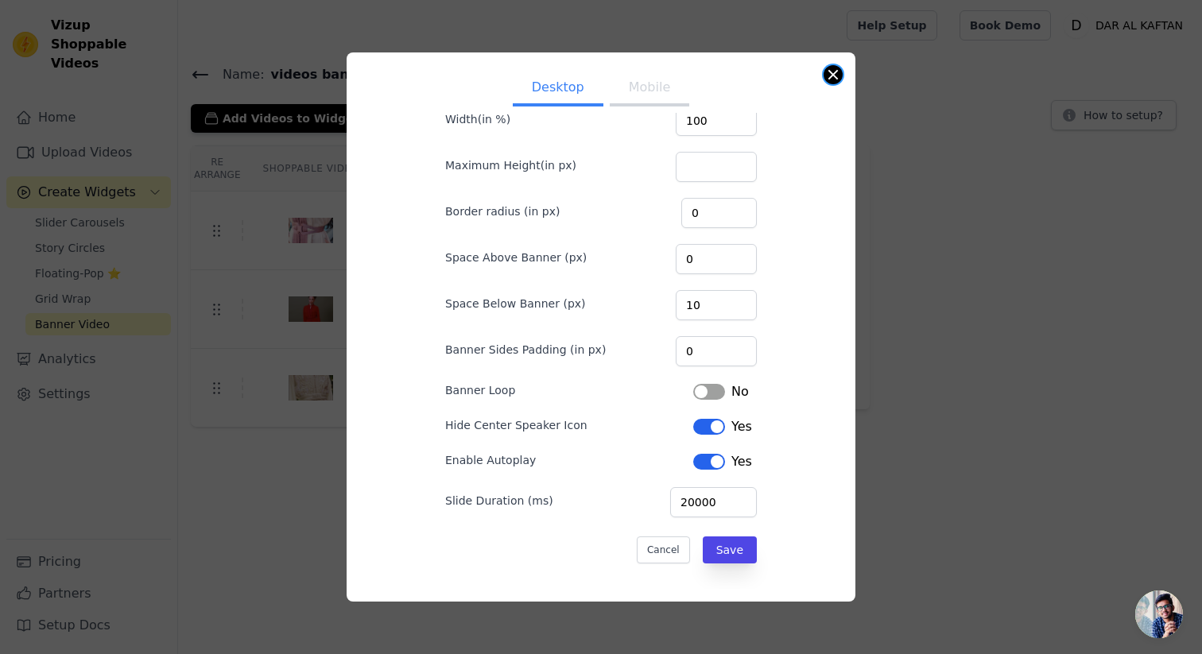
click at [829, 77] on button "Close modal" at bounding box center [833, 74] width 19 height 19
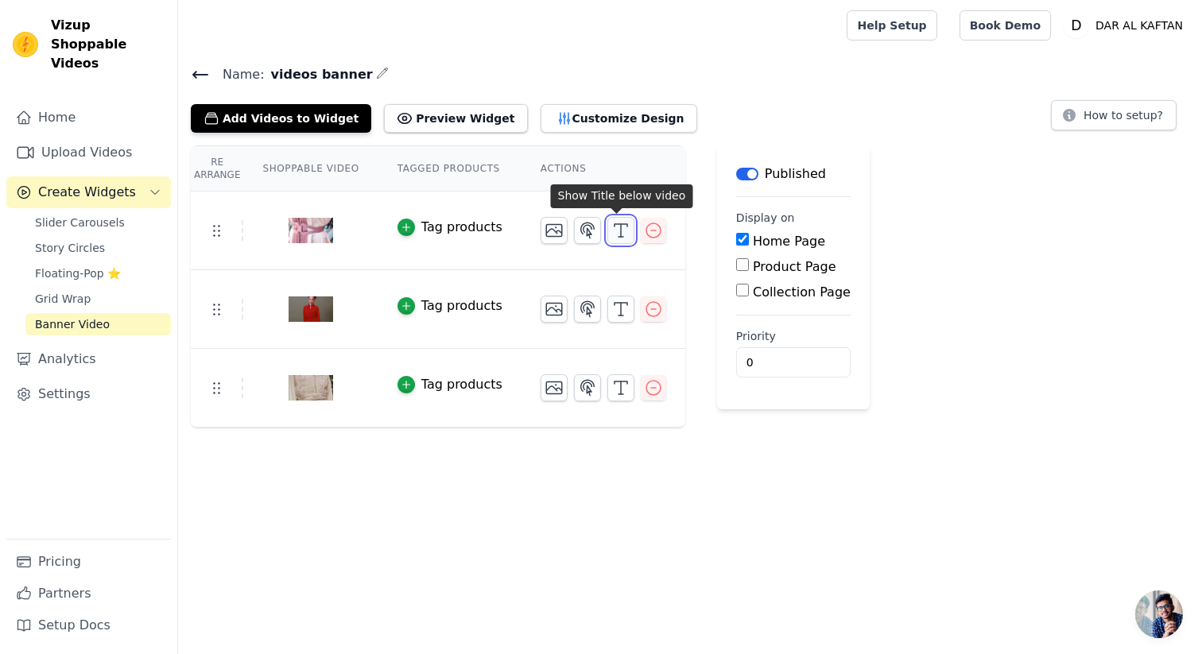
click at [612, 227] on icon "button" at bounding box center [620, 230] width 19 height 19
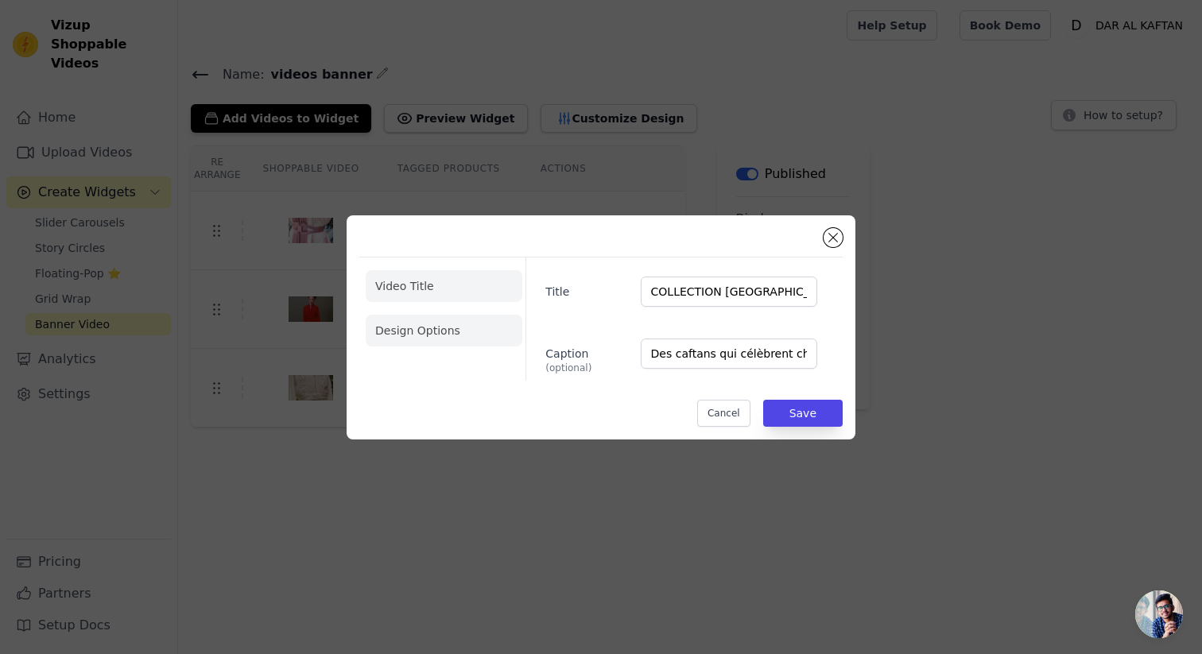
click at [463, 323] on li "Design Options" at bounding box center [444, 331] width 157 height 32
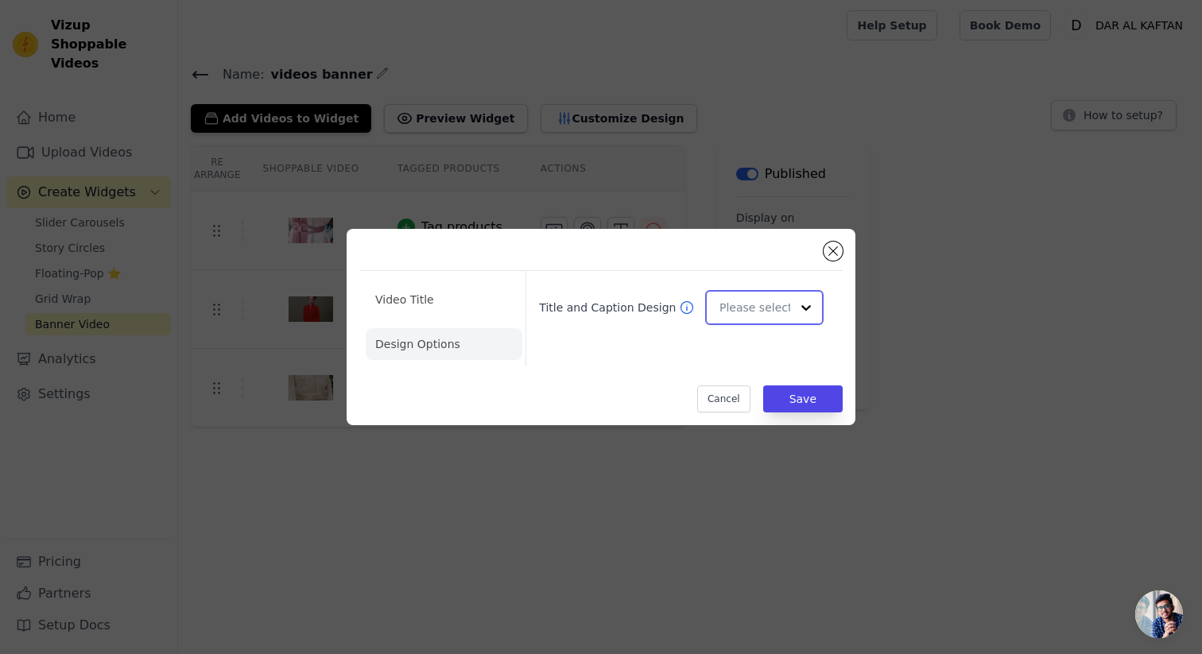
click at [754, 312] on input "Title and Caption Design" at bounding box center [755, 308] width 71 height 32
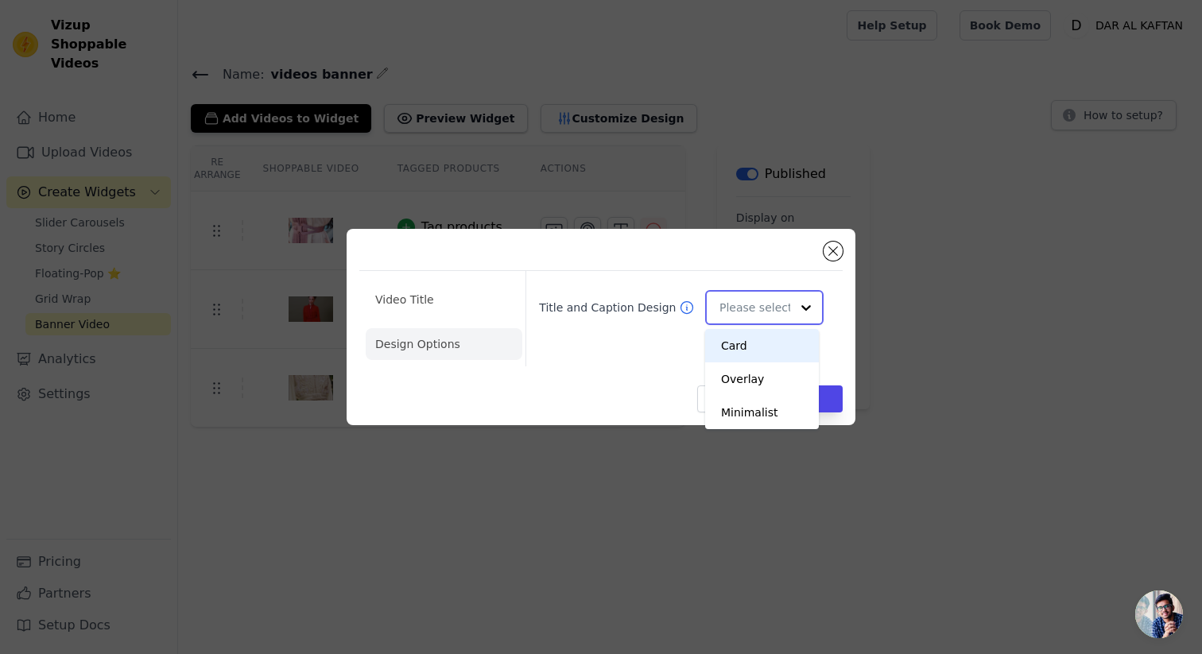
scroll to position [0, 0]
click at [758, 351] on div "Card" at bounding box center [762, 345] width 114 height 33
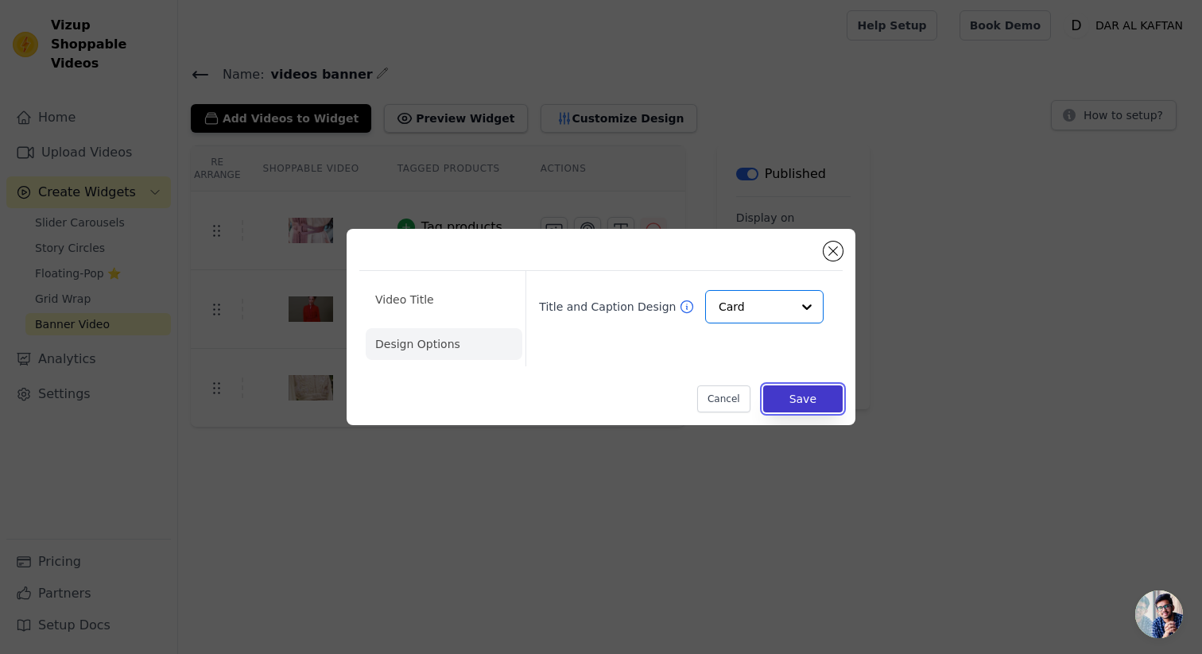
click at [803, 397] on button "Save" at bounding box center [803, 399] width 80 height 27
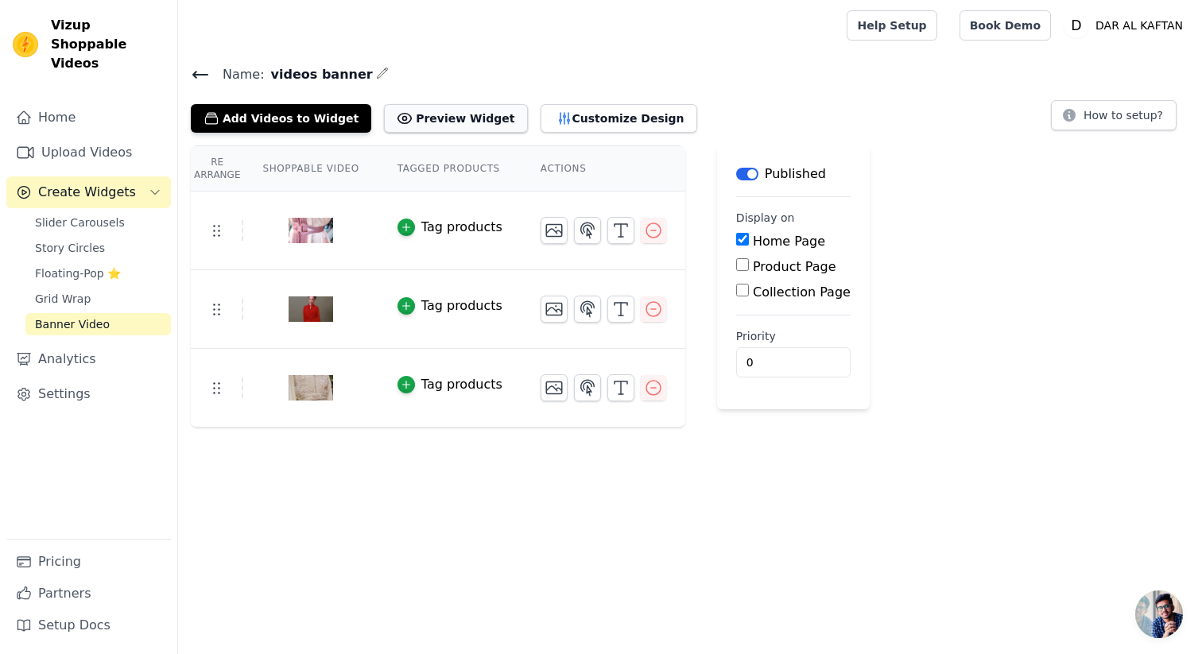
click at [425, 122] on button "Preview Widget" at bounding box center [455, 118] width 143 height 29
click at [447, 120] on button "Preview Widget" at bounding box center [455, 118] width 143 height 29
click at [801, 357] on input "1" at bounding box center [793, 362] width 114 height 30
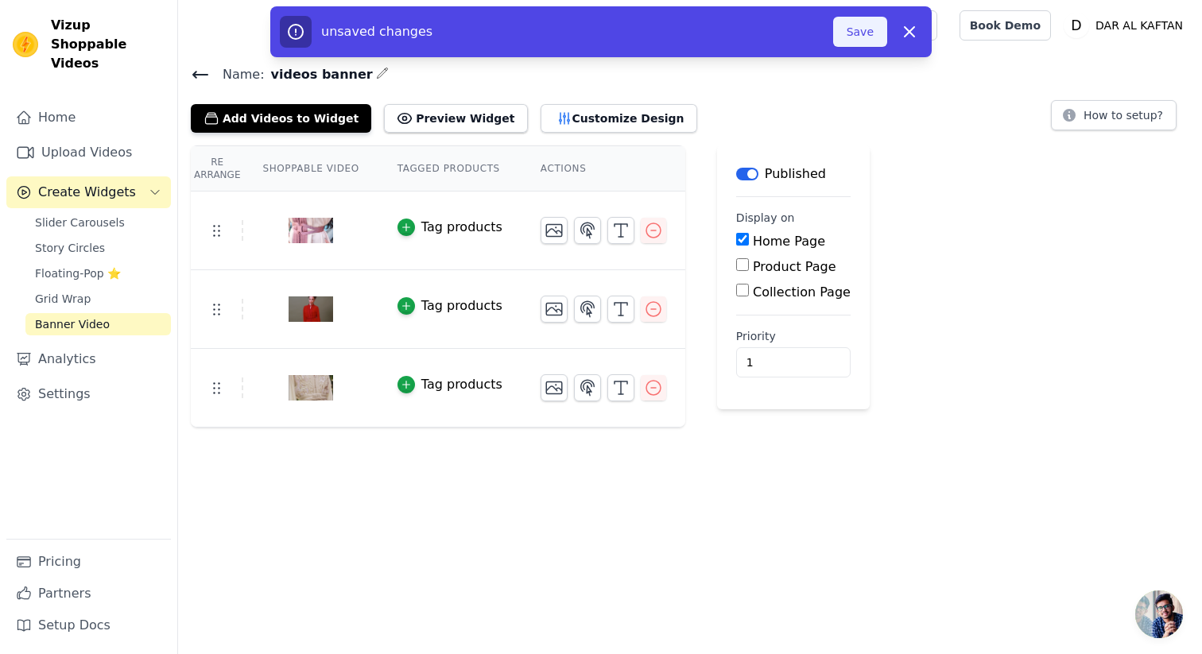
click at [877, 35] on button "Save" at bounding box center [860, 32] width 54 height 30
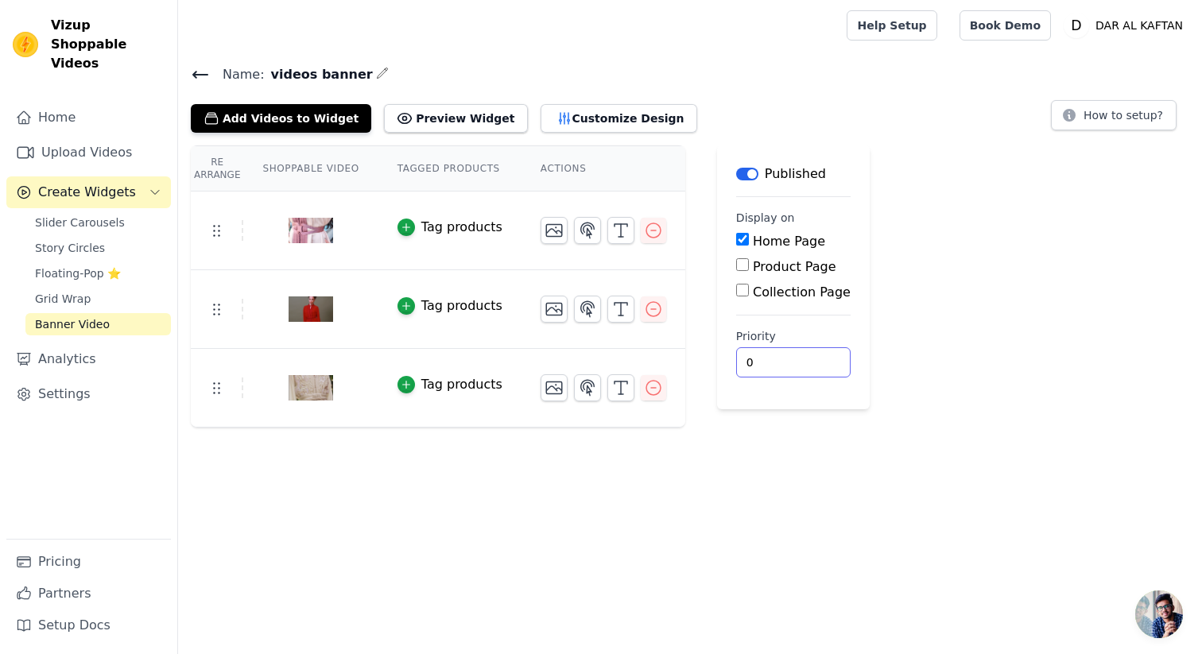
type input "0"
click at [798, 365] on input "0" at bounding box center [793, 362] width 114 height 30
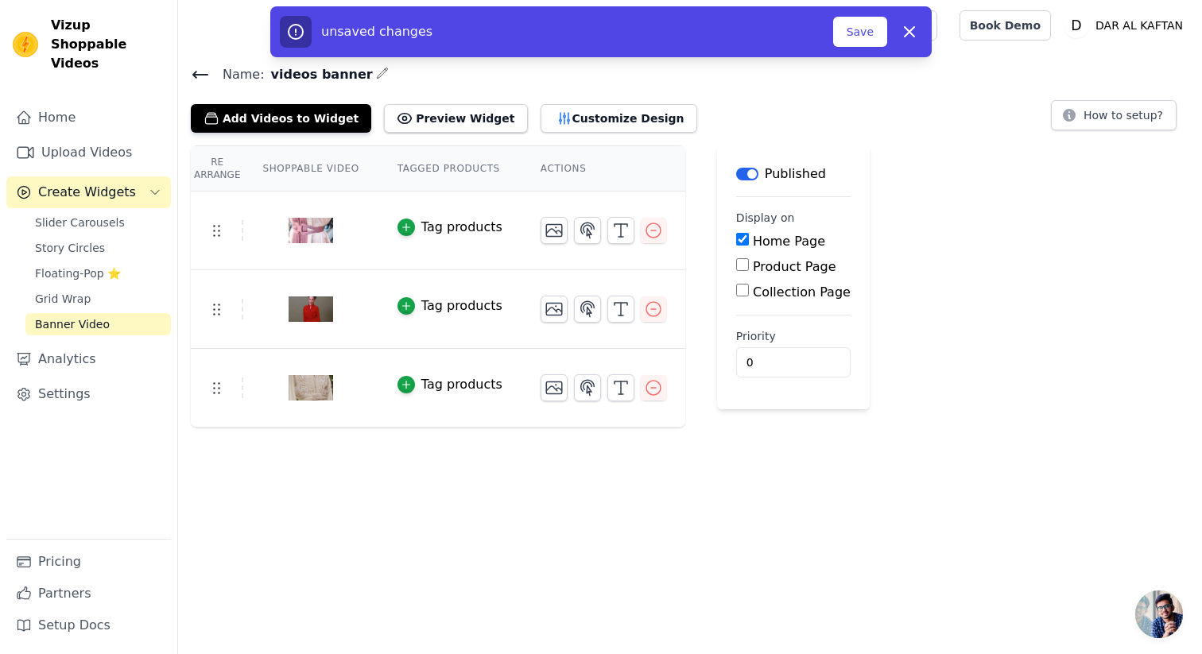
click at [891, 299] on div "Re Arrange Shoppable Video Tagged Products Actions Tag products Tag products Ta…" at bounding box center [690, 286] width 1024 height 282
click at [852, 31] on button "Save" at bounding box center [860, 32] width 54 height 30
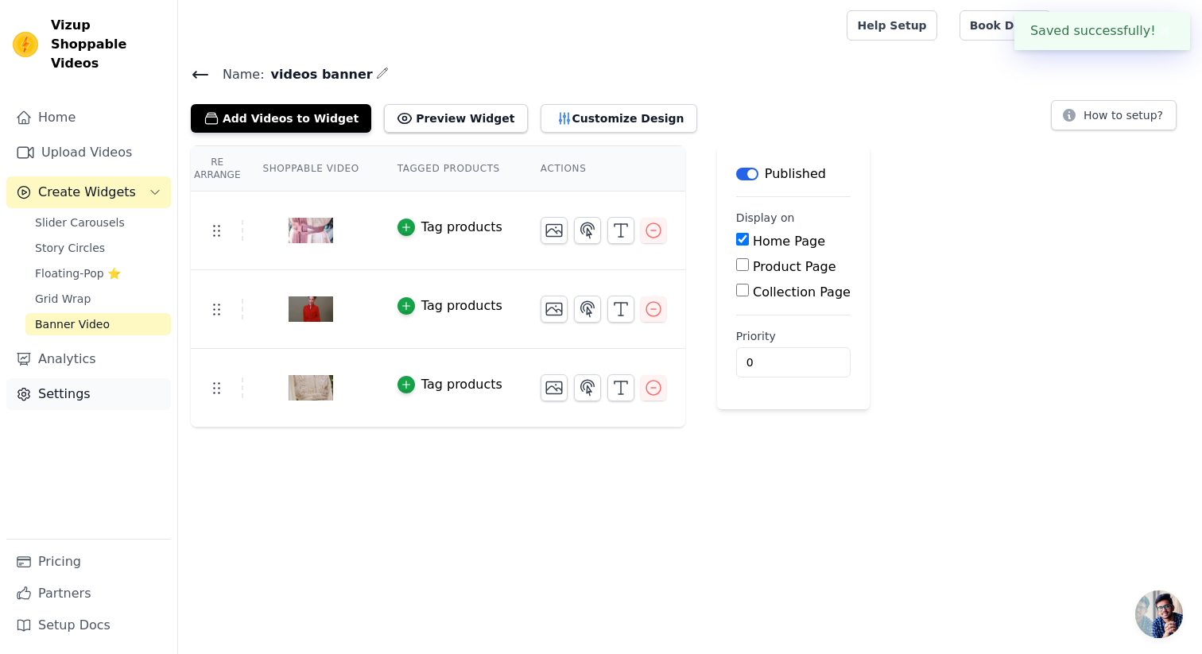
click at [80, 378] on link "Settings" at bounding box center [88, 394] width 165 height 32
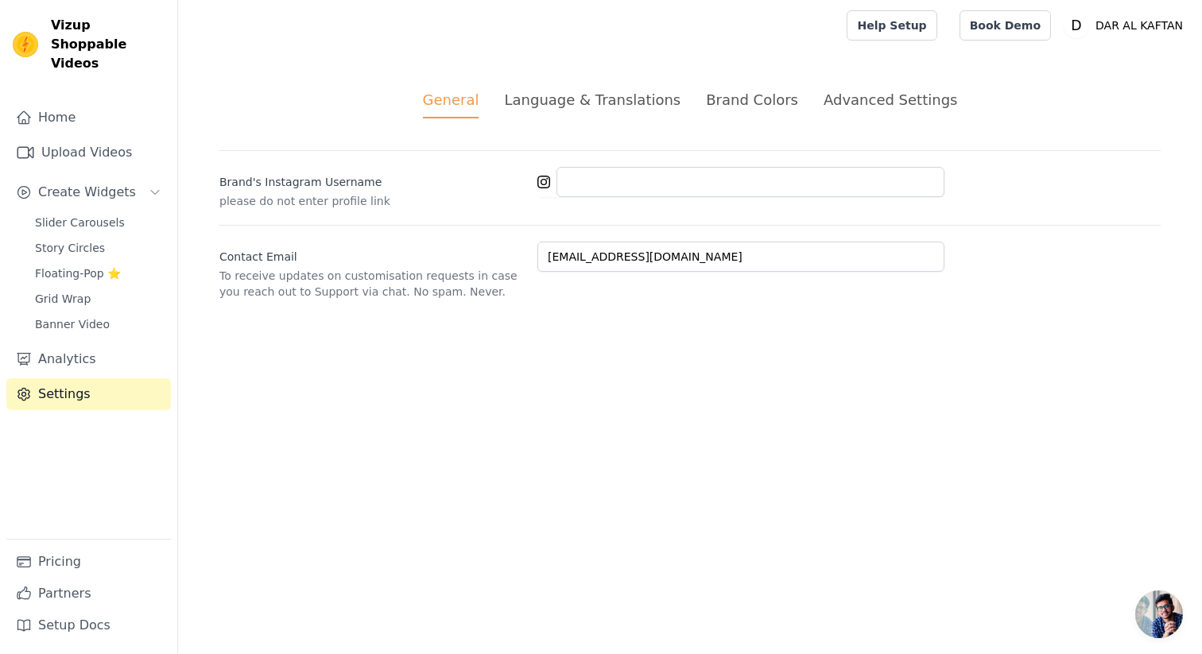
click at [748, 101] on div "Brand Colors" at bounding box center [752, 99] width 92 height 21
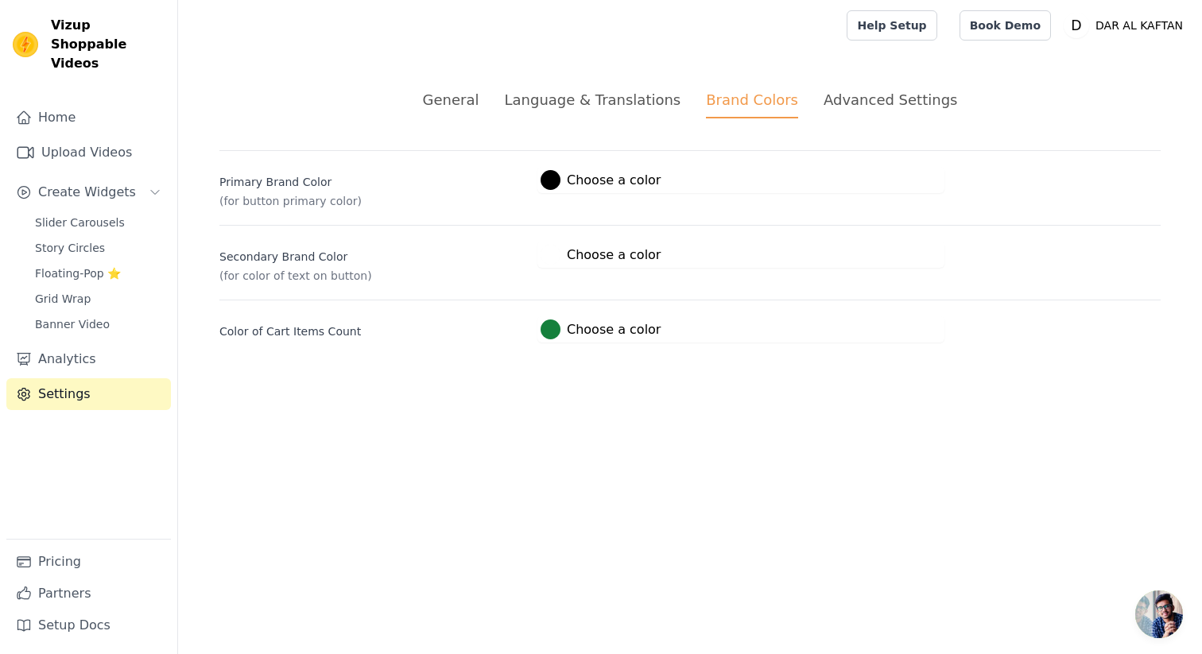
click at [567, 329] on label "#15803c Choose a color" at bounding box center [601, 330] width 120 height 20
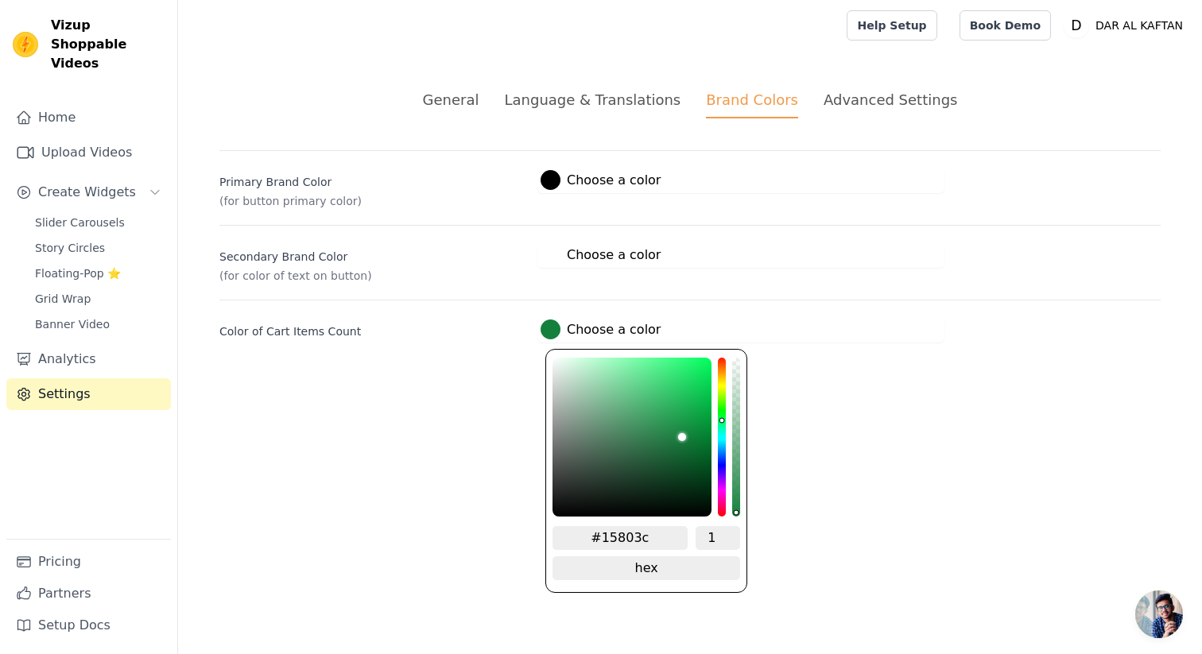
type input "#157c3b"
type input "#167a3b"
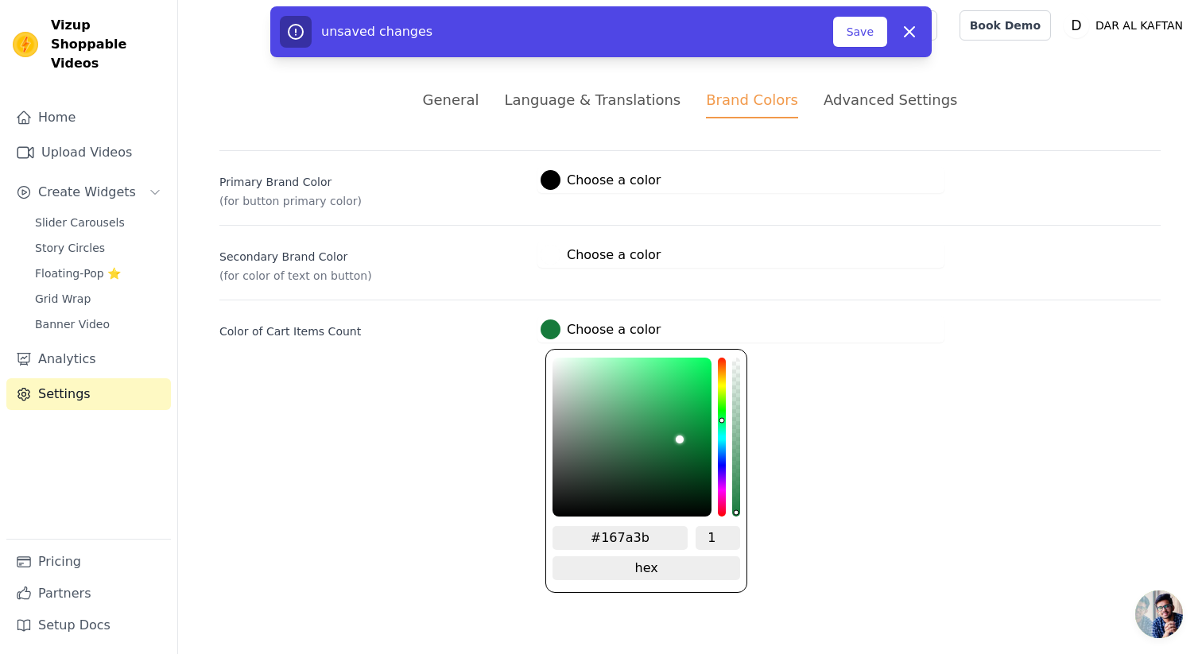
type input "#19773b"
type input "#1a753c"
type input "#1b743b"
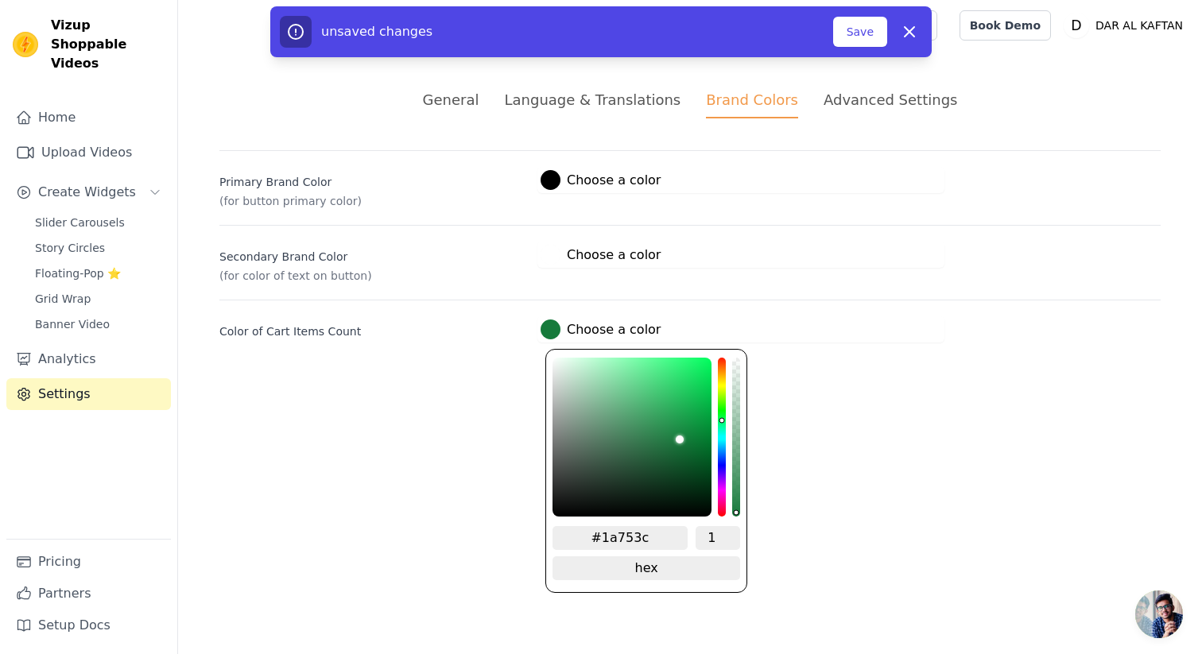
type input "#1b743b"
type input "#1e6f3c"
type input "#1f6c3b"
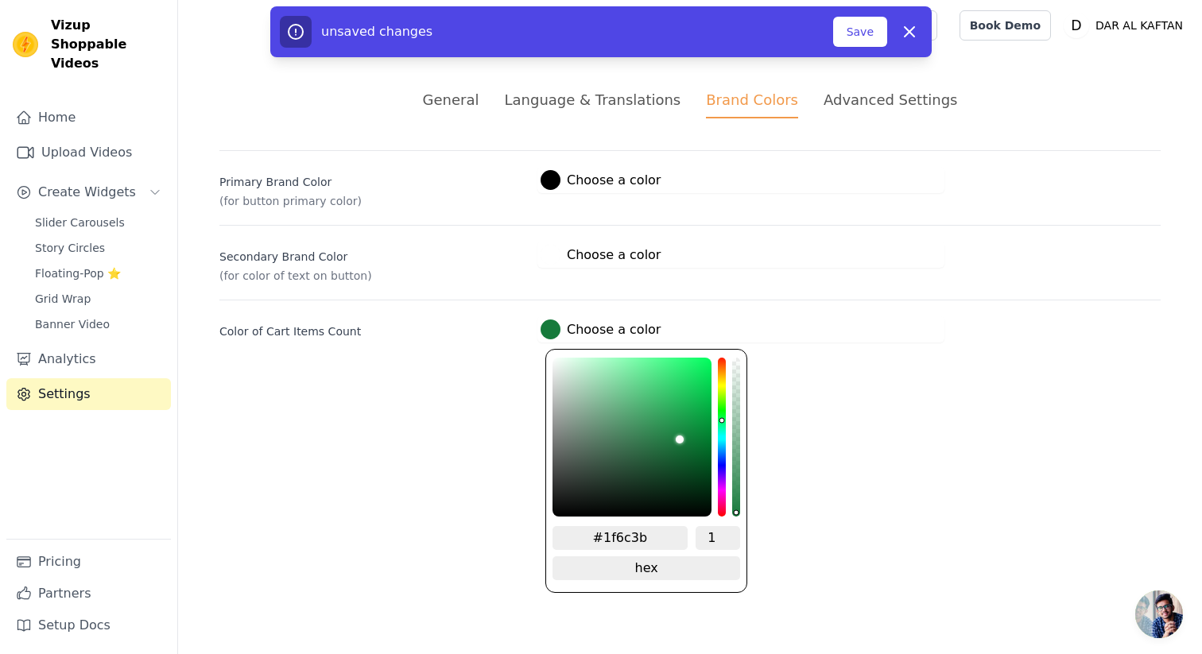
type input "#24663c"
type input "#25633c"
type input "#295b3b"
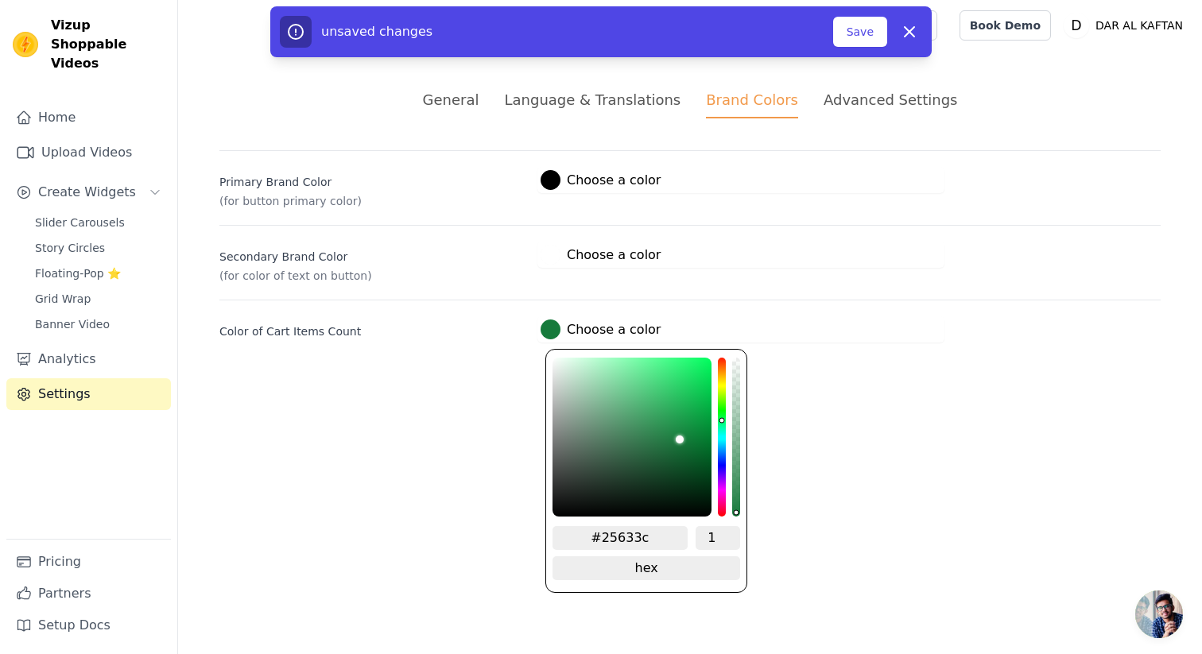
type input "#295b3b"
type input "#2a543a"
type input "#2b5039"
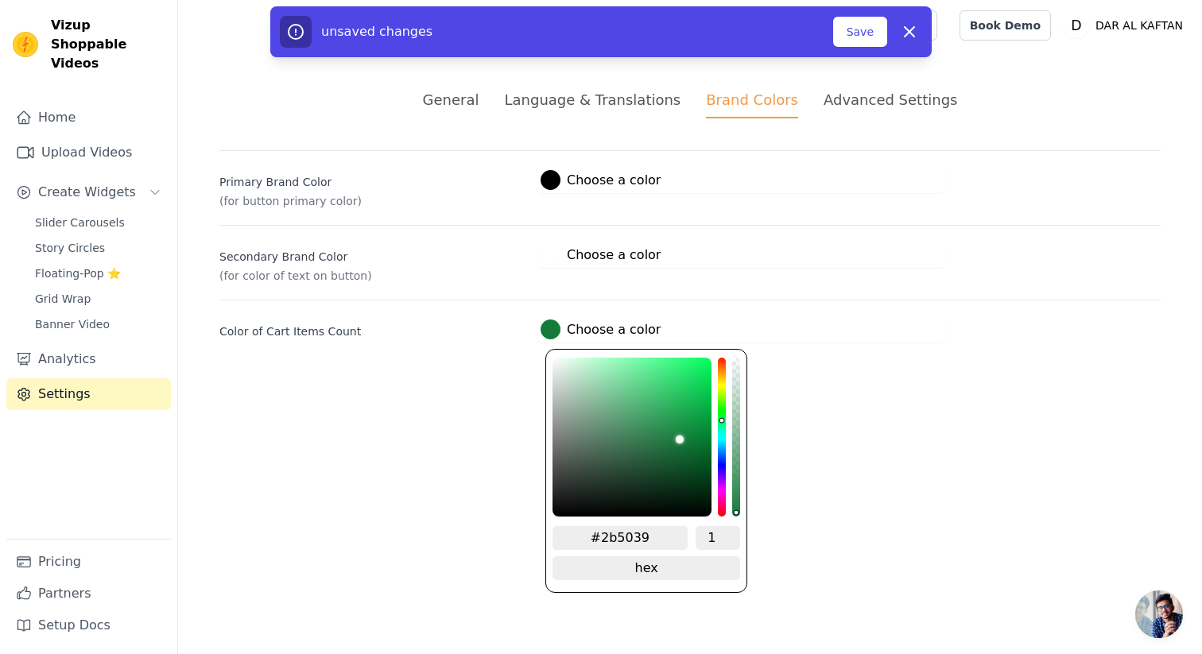
type input "#2b4936"
type input "#2a4133"
type input "#28382e"
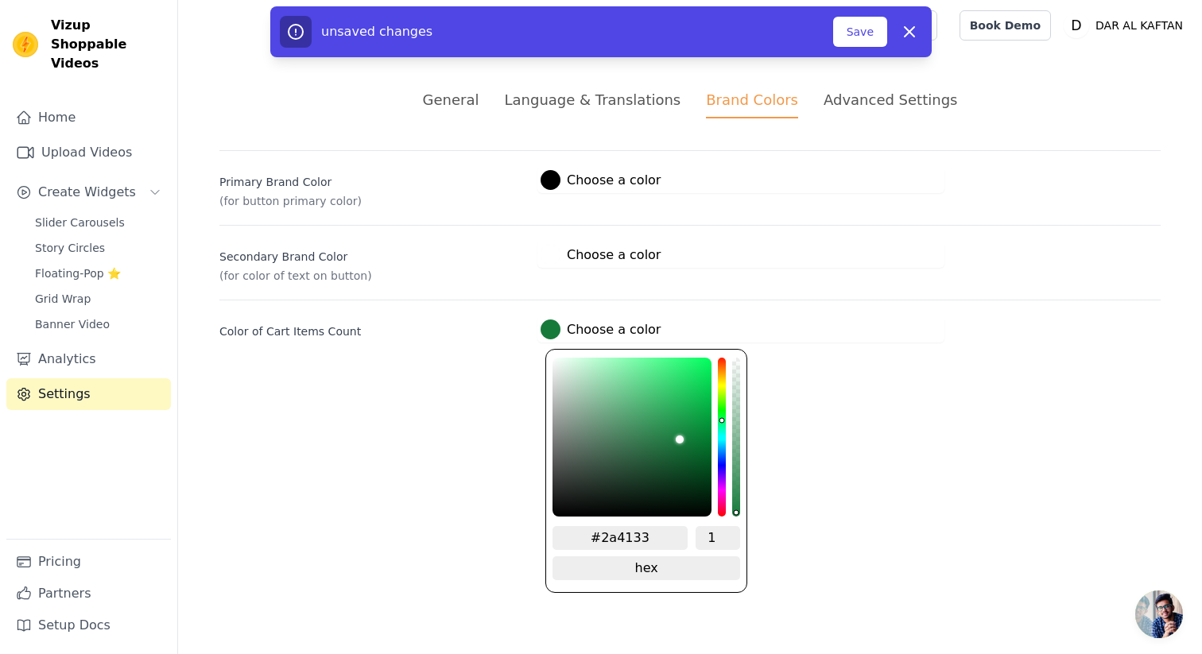
type input "#28382e"
type input "#232f28"
type input "#1c241f"
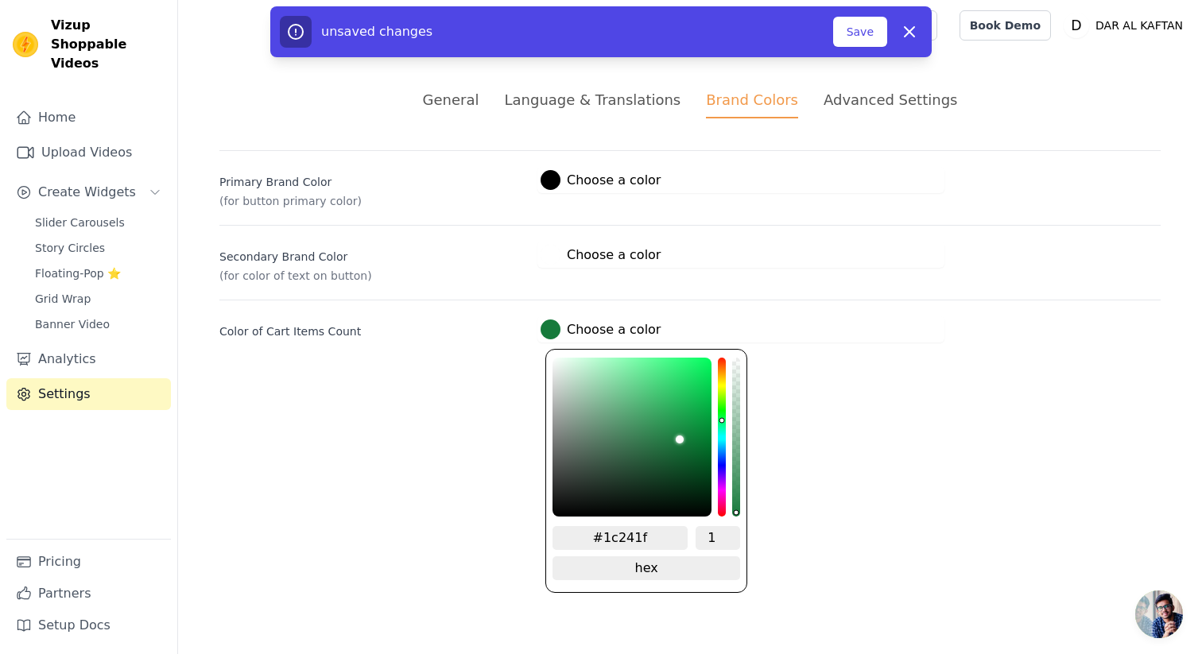
type input "#0b0d0b"
type input "#000000"
drag, startPoint x: 683, startPoint y: 440, endPoint x: 503, endPoint y: 567, distance: 220.2
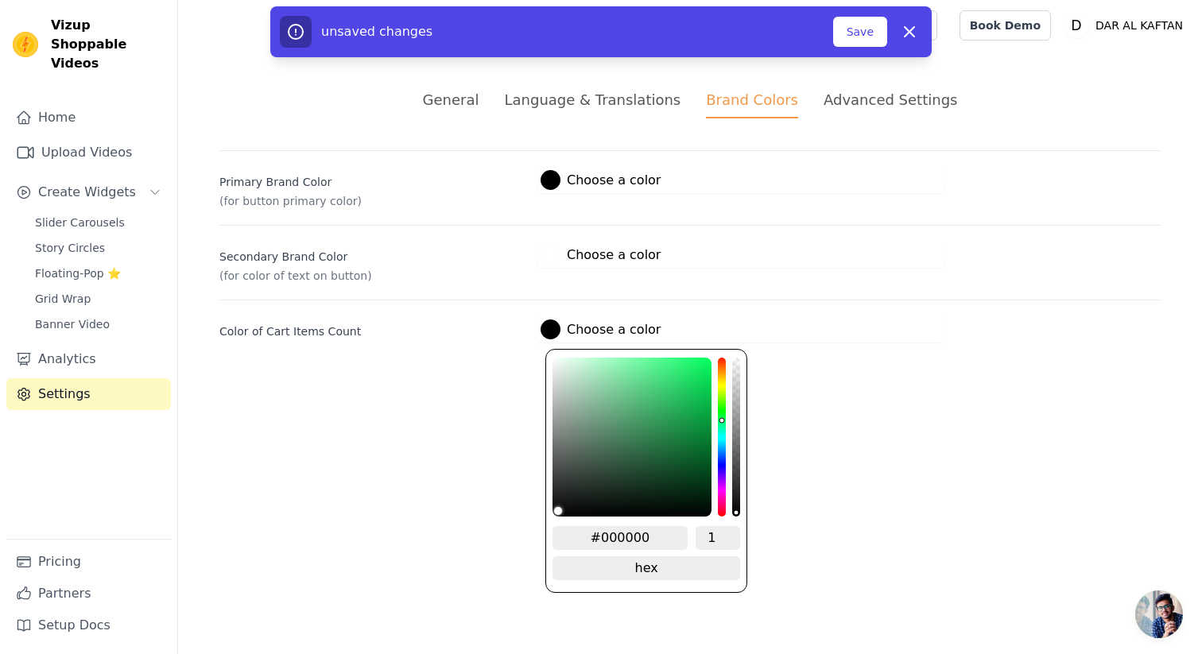
click at [503, 381] on html "Vizup Shoppable Videos Home Upload Videos Create Widgets Slider Carousels Story…" at bounding box center [601, 190] width 1202 height 381
click at [486, 261] on label "Secondary Brand Color" at bounding box center [371, 253] width 305 height 22
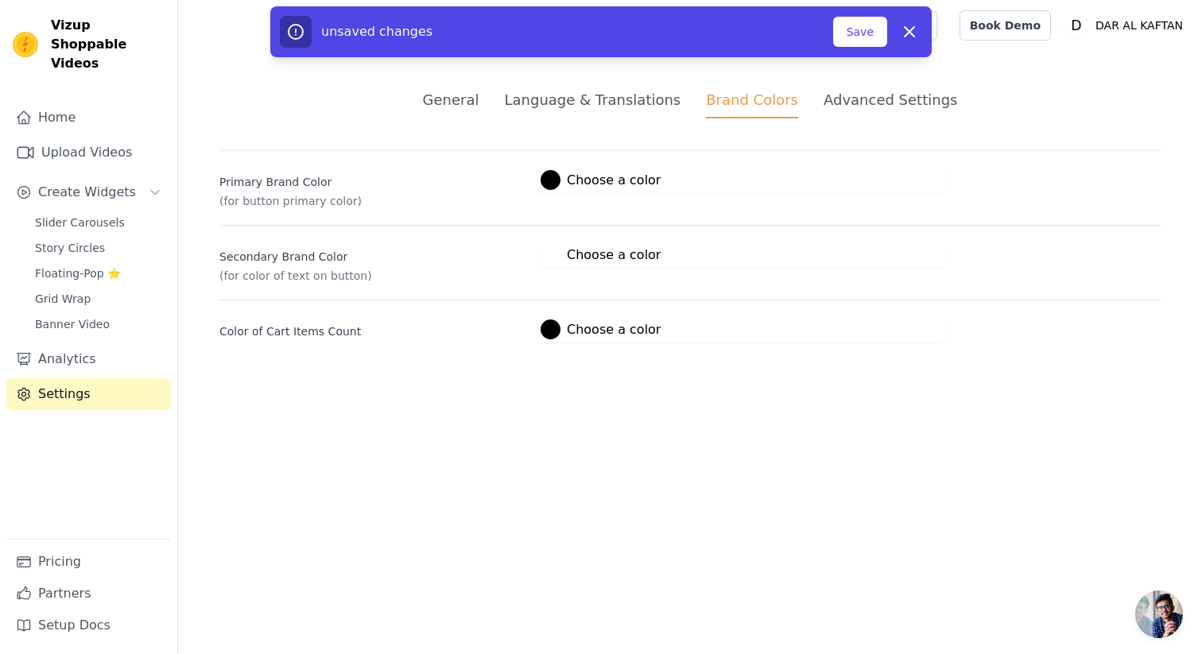
click at [580, 255] on label "#ffffff Choose a color" at bounding box center [601, 255] width 120 height 20
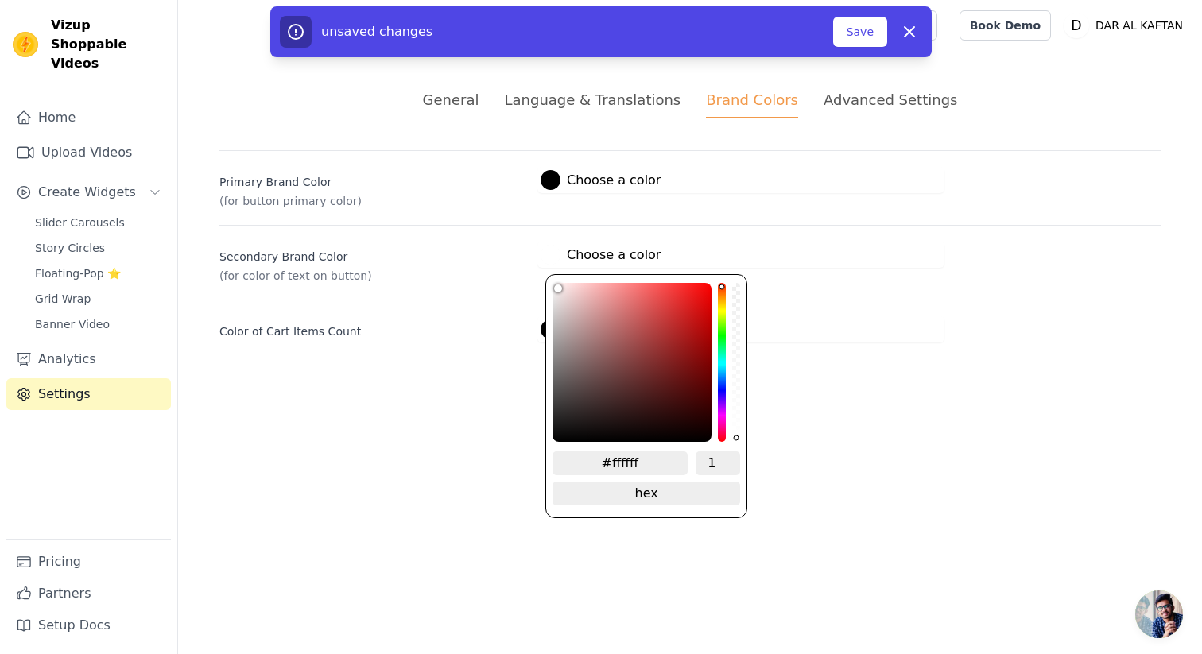
drag, startPoint x: 550, startPoint y: 285, endPoint x: 511, endPoint y: 247, distance: 54.0
click at [511, 247] on div "Secondary Brand Color (for color of text on button) #ffffff Choose a color #fff…" at bounding box center [689, 254] width 941 height 59
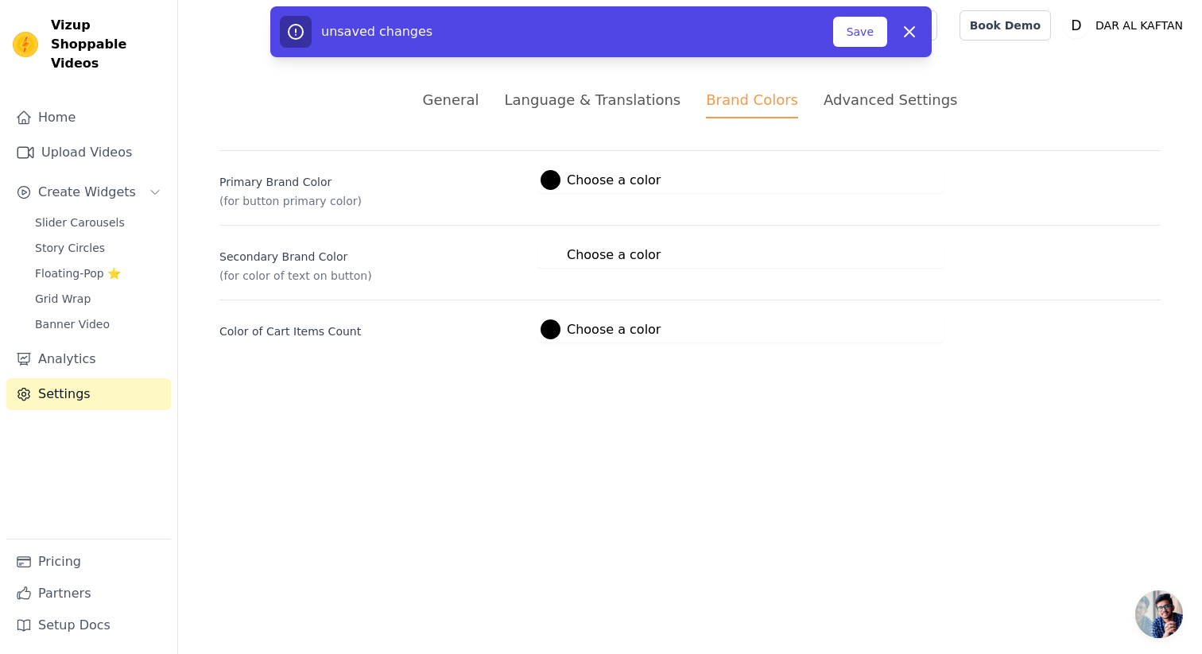
click at [499, 239] on div "Secondary Brand Color (for color of text on button) #ffffff Choose a color #fff…" at bounding box center [689, 254] width 941 height 59
click at [853, 37] on button "Save" at bounding box center [860, 32] width 54 height 30
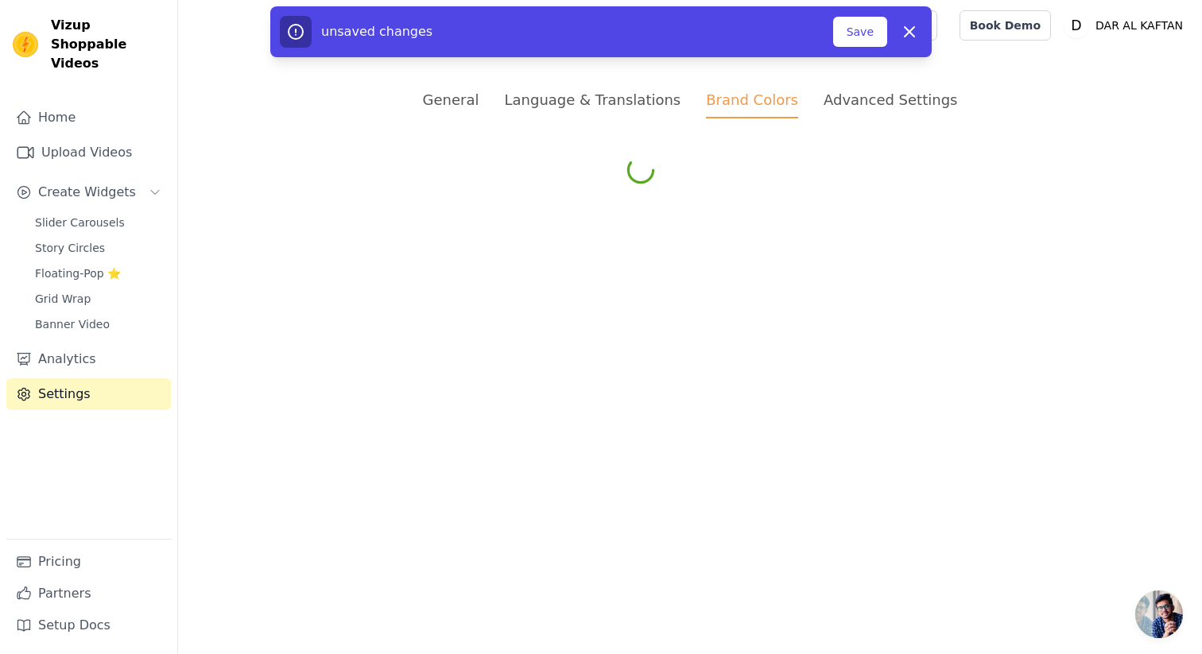
click at [471, 98] on div "General" at bounding box center [451, 99] width 56 height 21
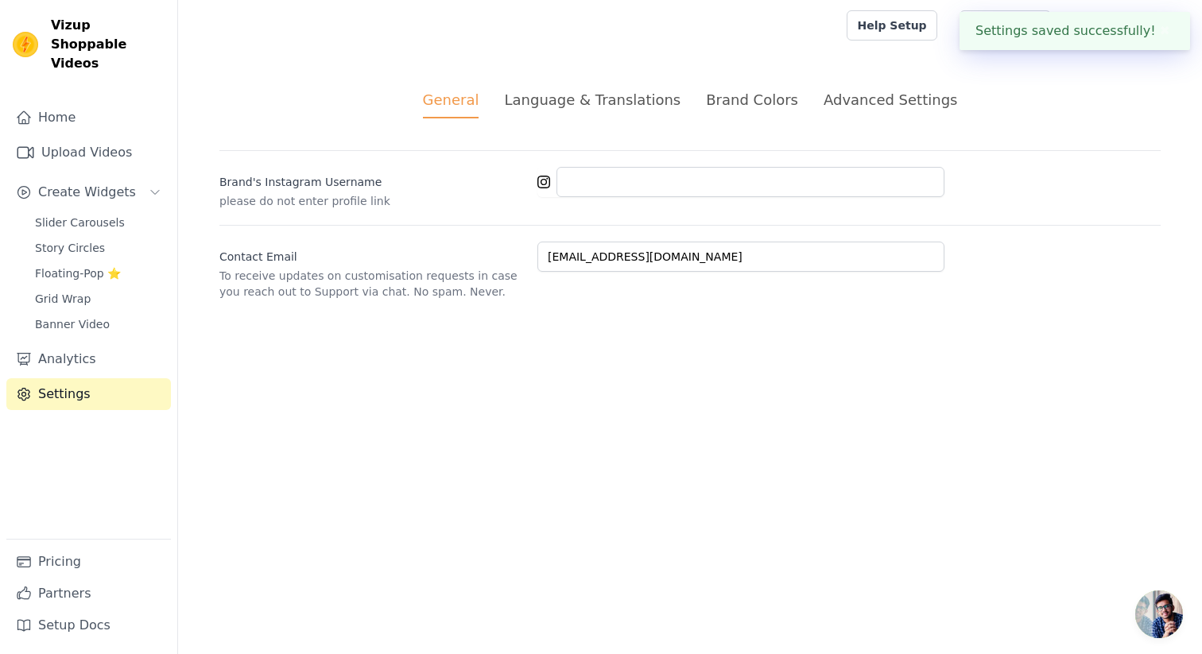
click at [629, 95] on div "Language & Translations" at bounding box center [592, 99] width 177 height 21
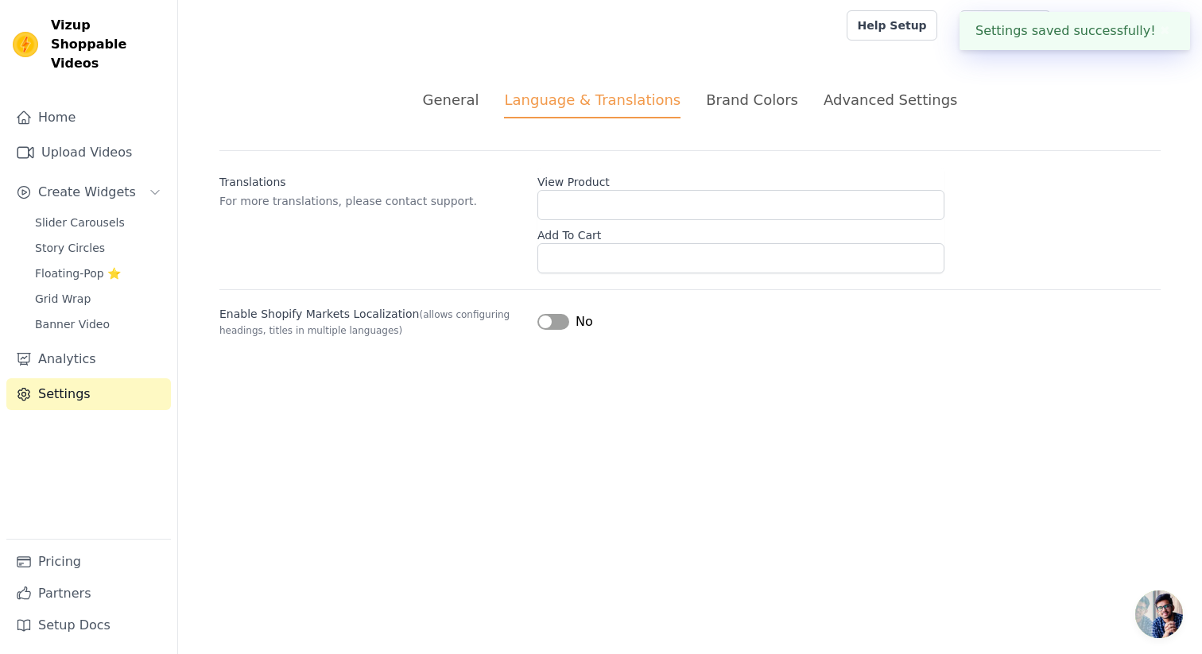
click at [739, 107] on div "Brand Colors" at bounding box center [752, 99] width 92 height 21
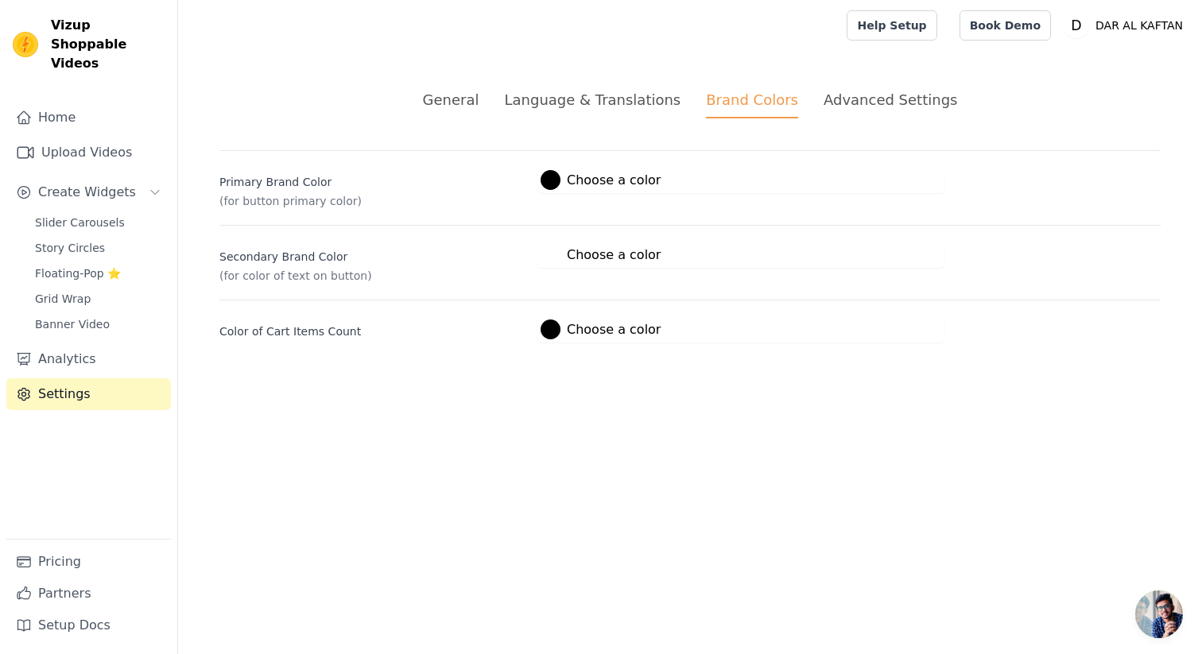
click at [852, 102] on div "Advanced Settings" at bounding box center [891, 99] width 134 height 21
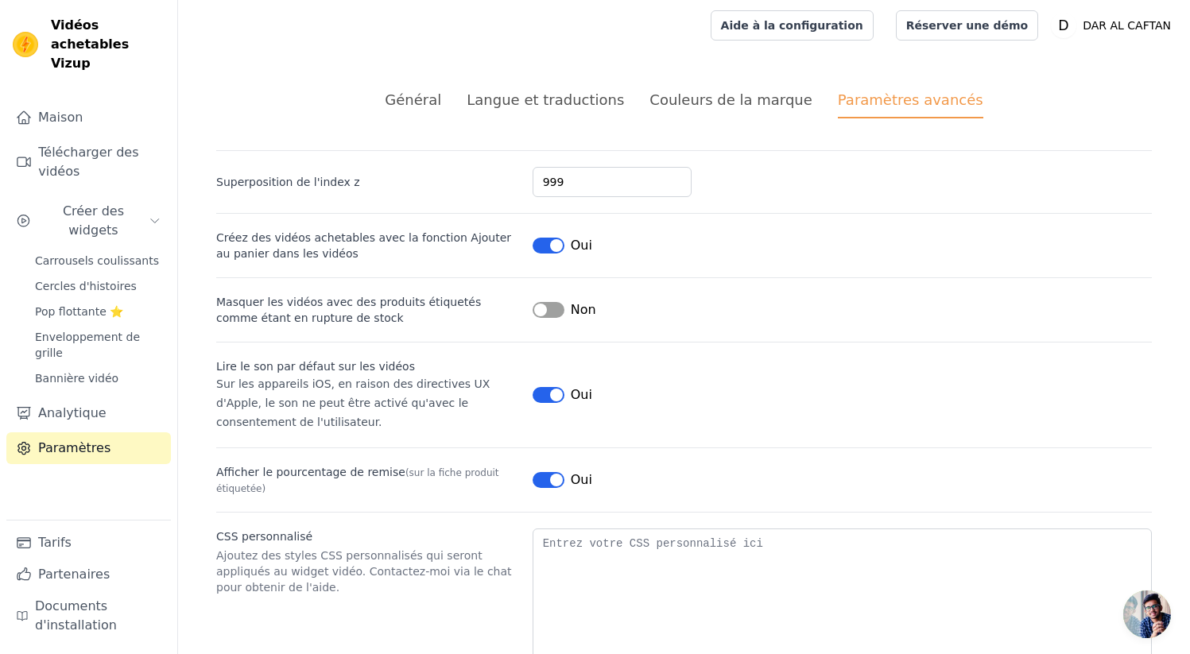
click at [333, 250] on label "Créez des vidéos achetables avec la fonction Ajouter au panier dans les vidéos" at bounding box center [368, 246] width 304 height 32
click at [692, 99] on font "Couleurs de la marque" at bounding box center [731, 99] width 163 height 17
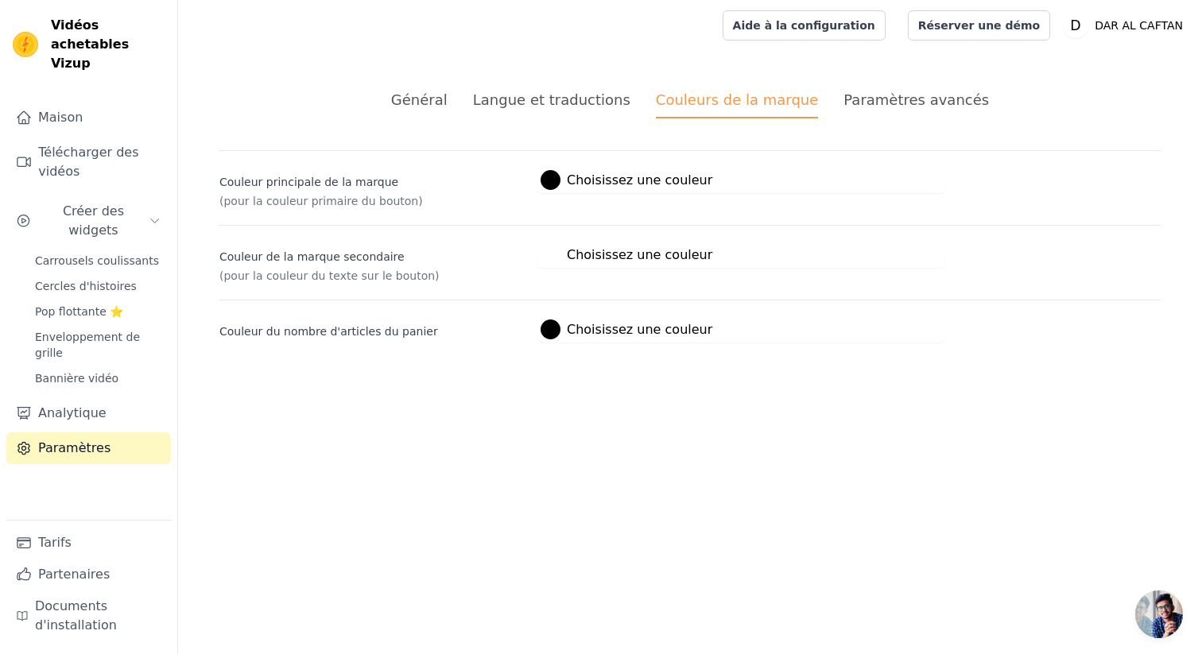
click at [588, 103] on font "Langue et traductions" at bounding box center [551, 99] width 157 height 17
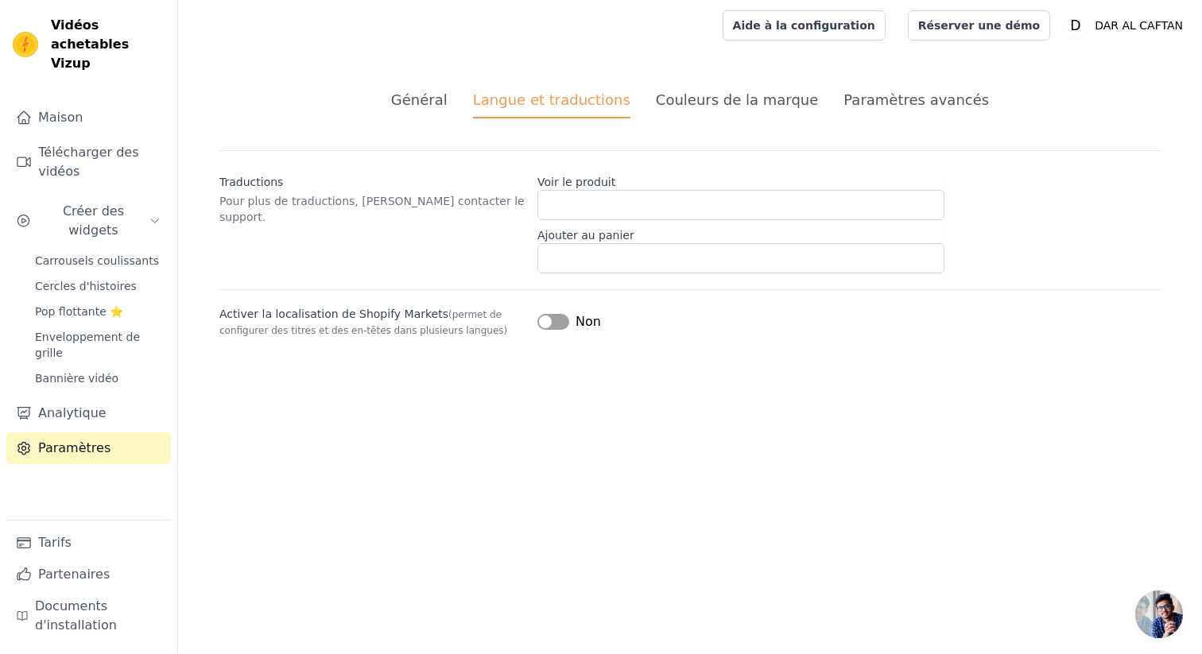
click at [441, 97] on font "Général" at bounding box center [419, 99] width 56 height 17
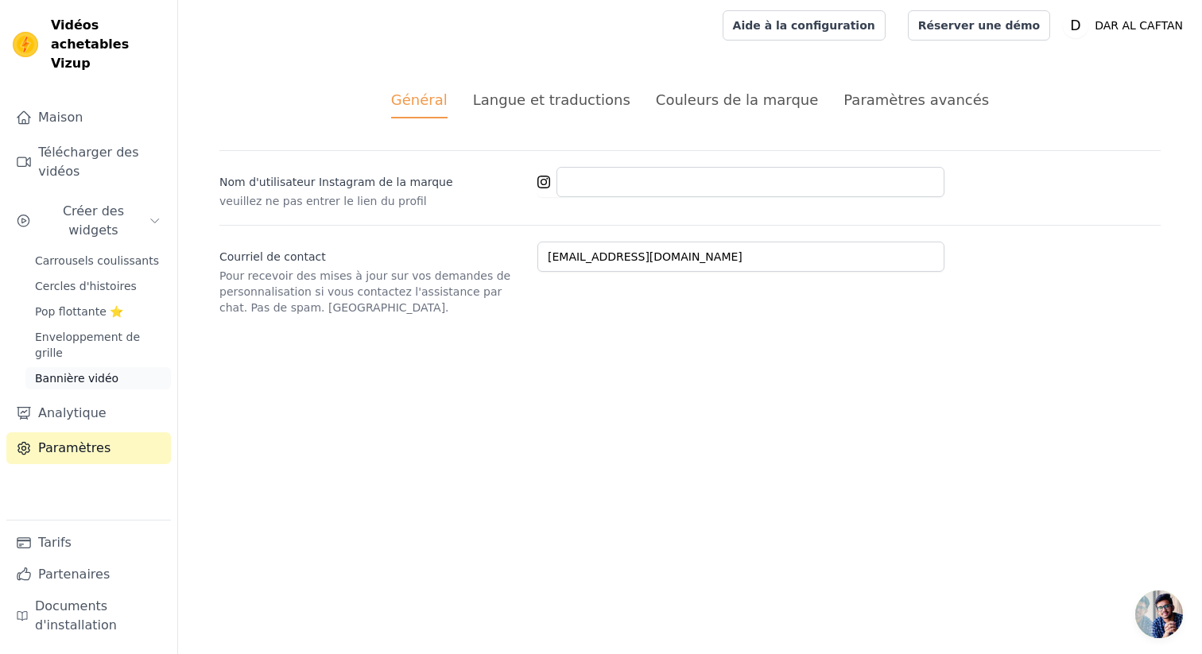
click at [103, 372] on font "Bannière vidéo" at bounding box center [76, 378] width 83 height 13
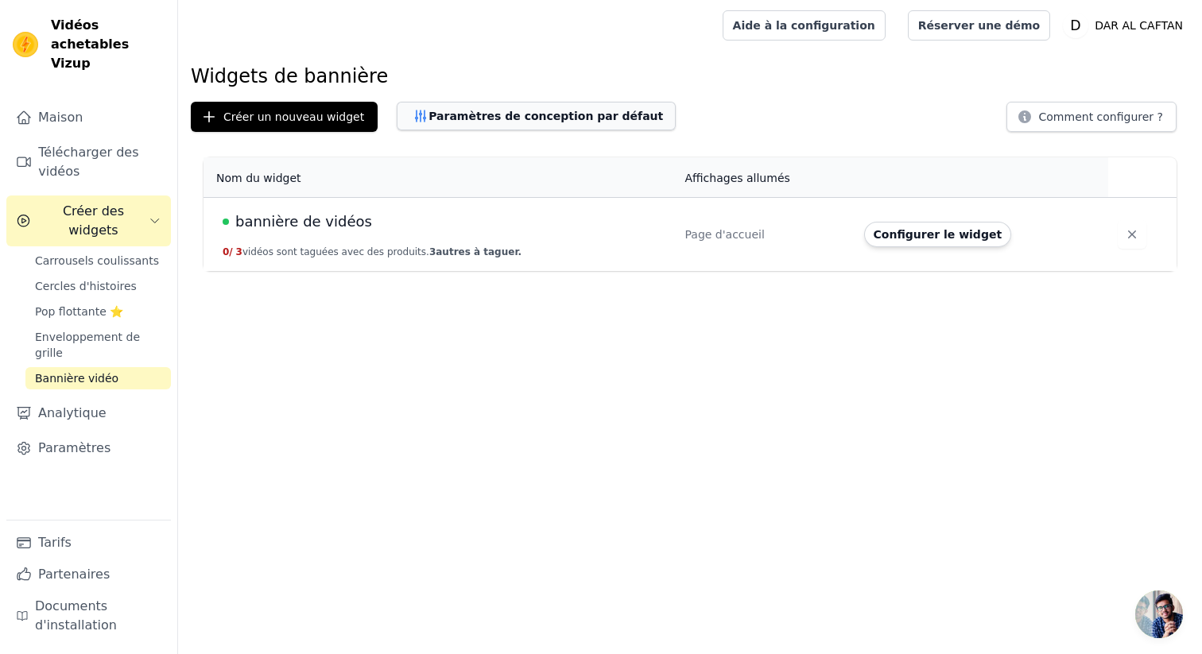
click at [507, 121] on font "Paramètres de conception par défaut" at bounding box center [546, 116] width 235 height 13
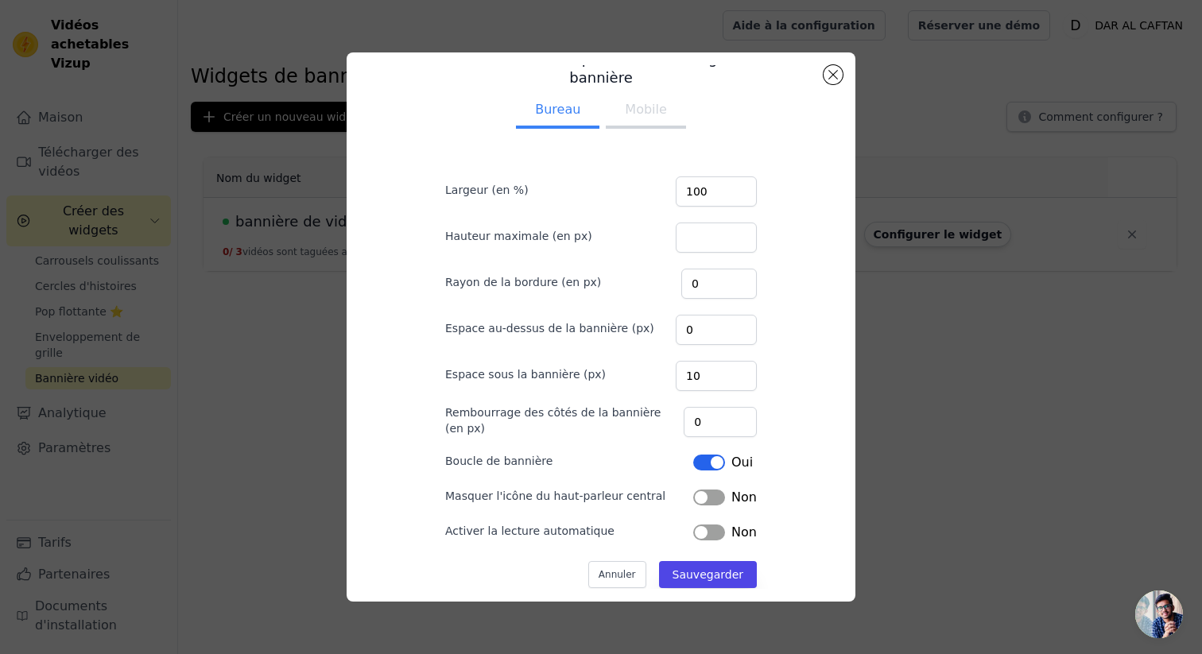
scroll to position [34, 0]
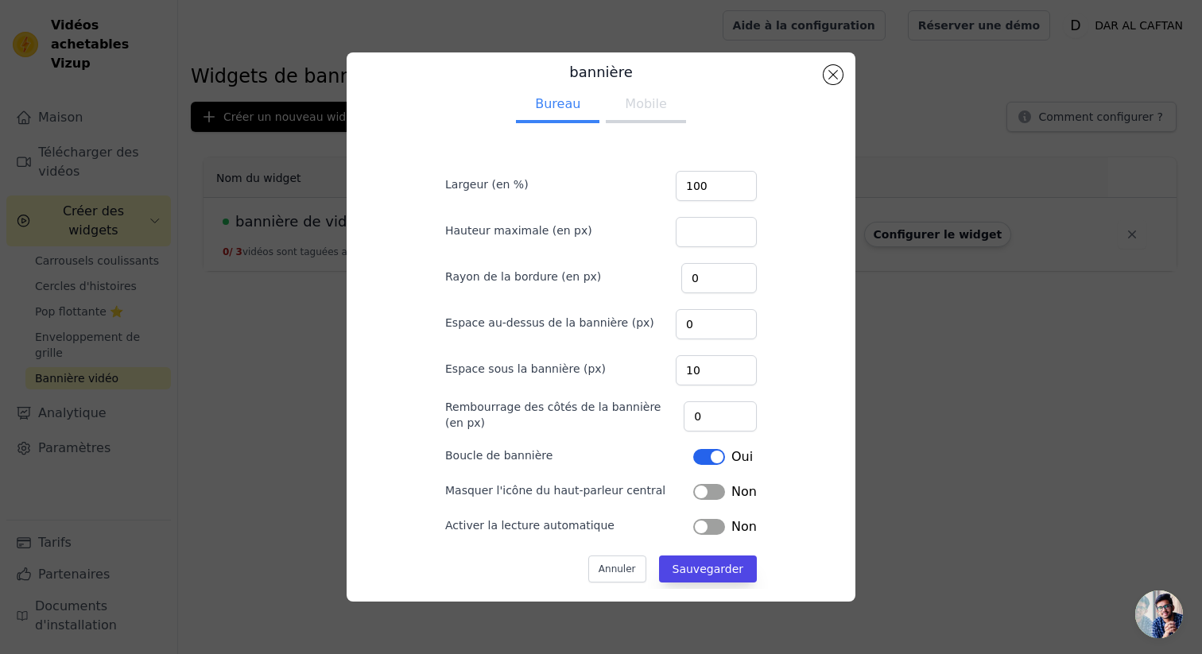
click at [703, 519] on button "Étiquette" at bounding box center [709, 527] width 32 height 16
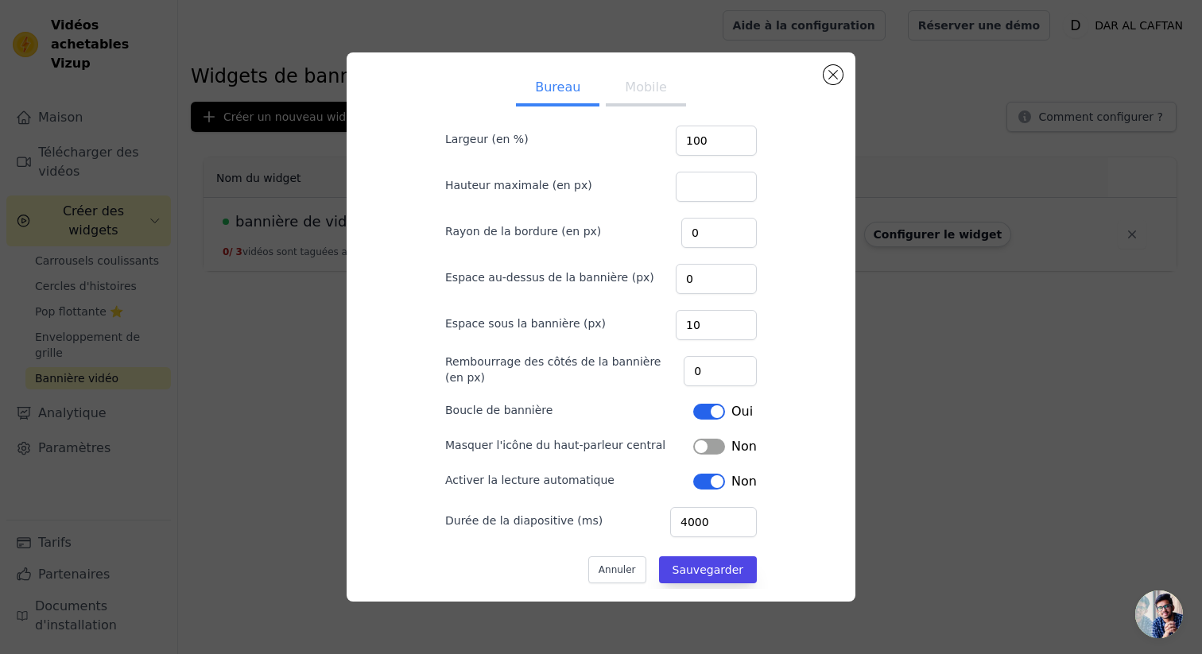
scroll to position [80, 0]
click at [840, 80] on button "Fermer la fenêtre modale" at bounding box center [833, 74] width 19 height 19
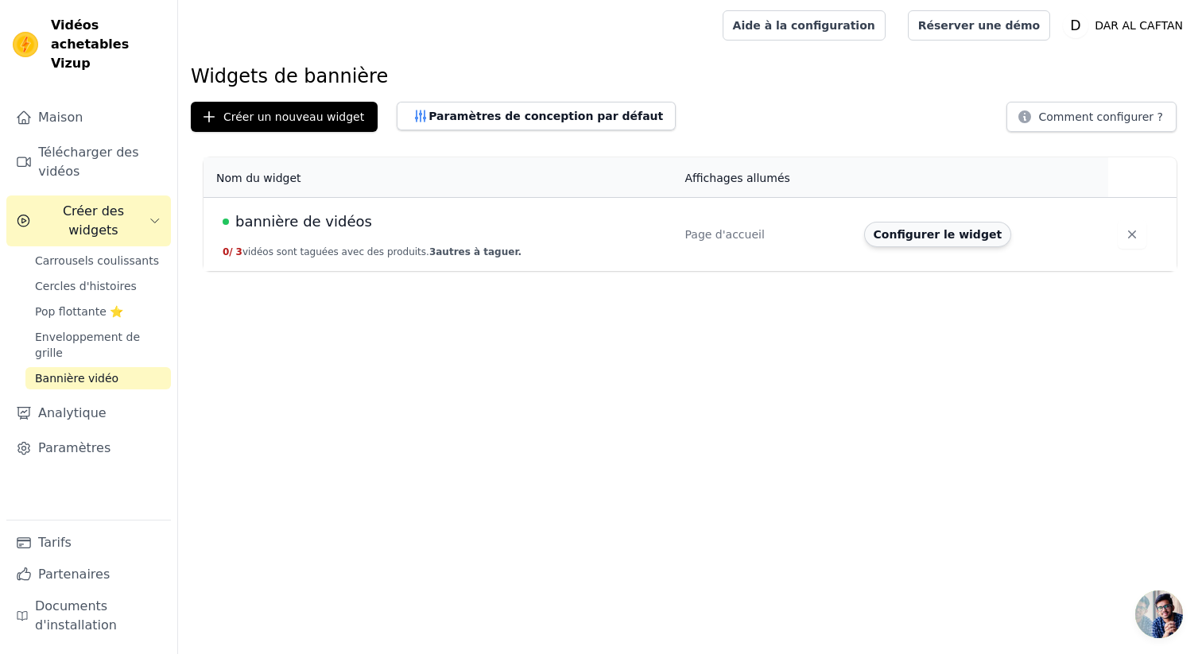
click at [918, 240] on font "Configurer le widget" at bounding box center [938, 234] width 129 height 13
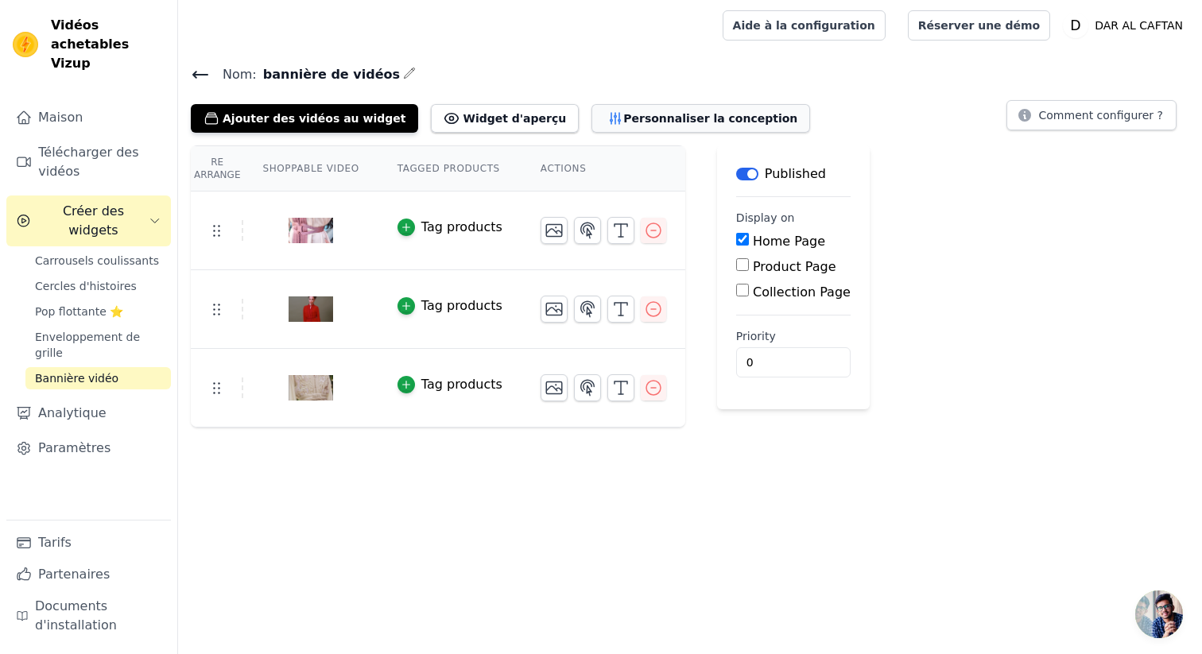
click at [623, 122] on font "Personnaliser la conception" at bounding box center [710, 118] width 174 height 13
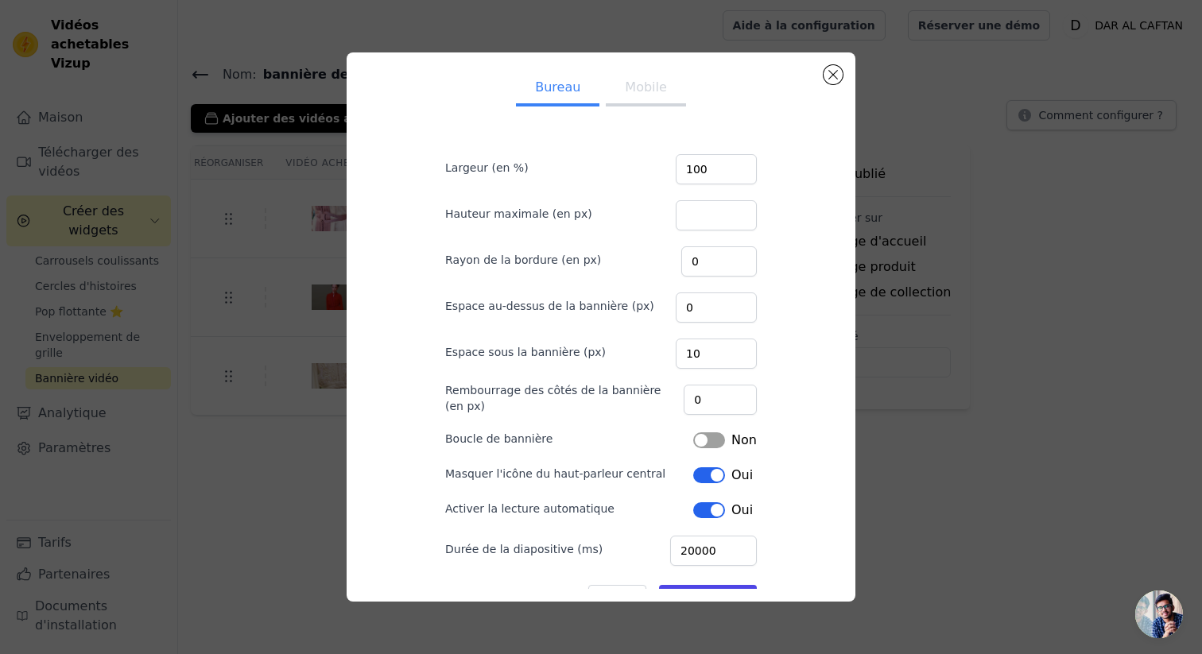
click at [639, 99] on button "Mobile" at bounding box center [646, 89] width 80 height 35
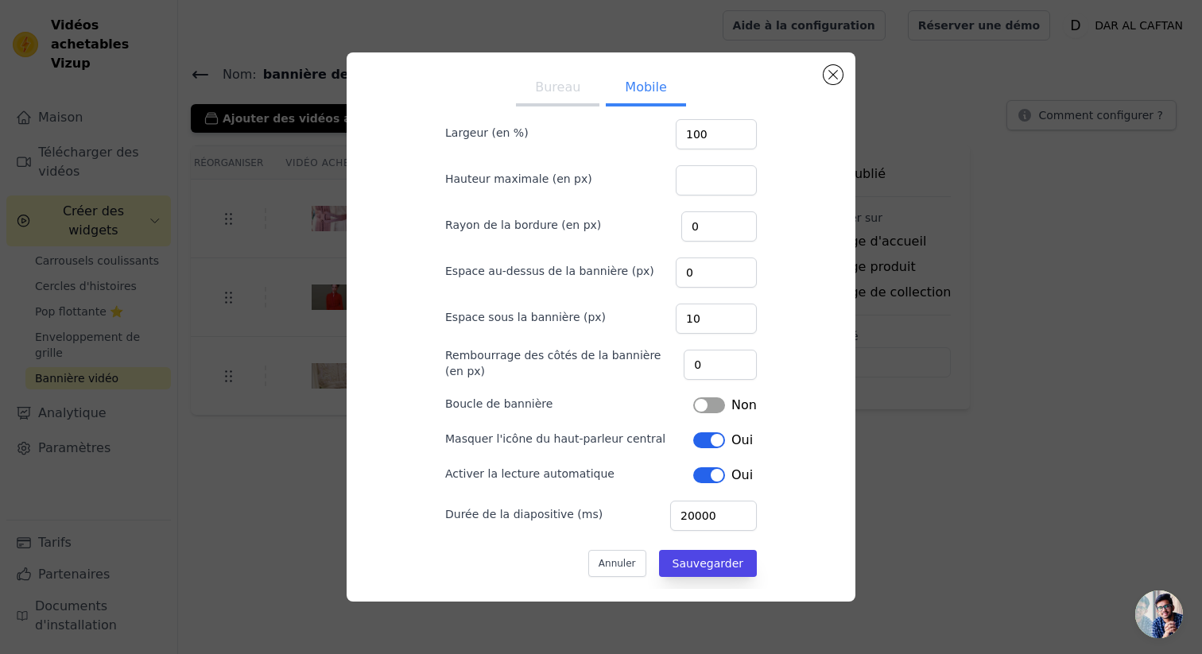
scroll to position [48, 0]
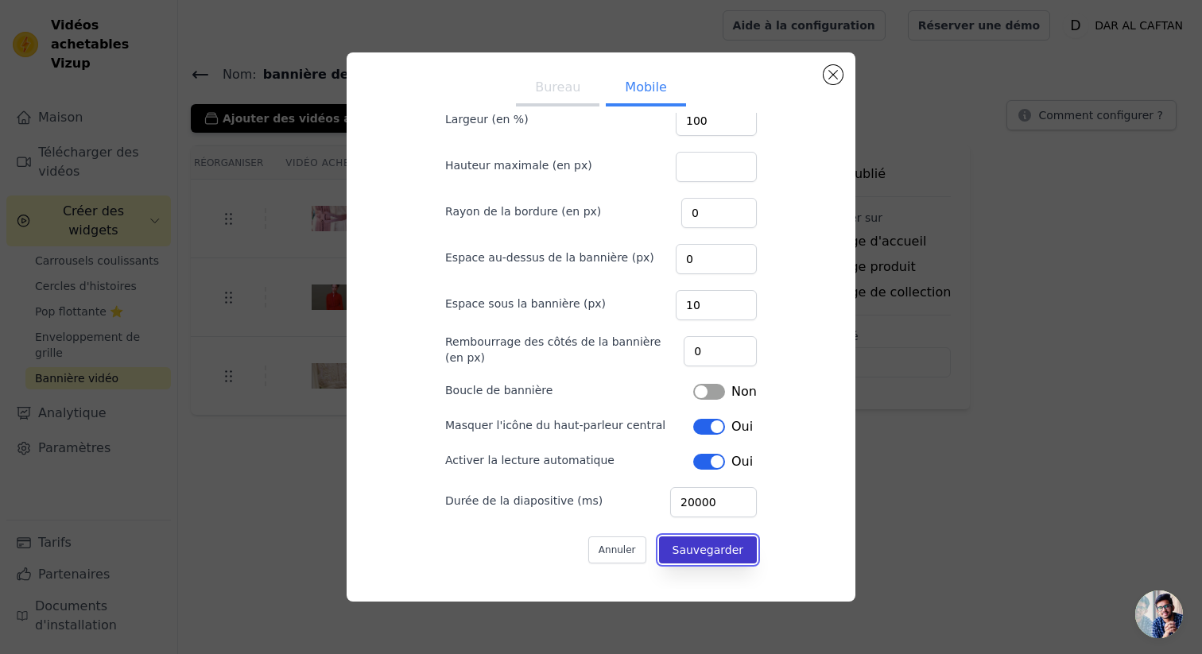
click at [691, 548] on font "Sauvegarder" at bounding box center [708, 550] width 71 height 13
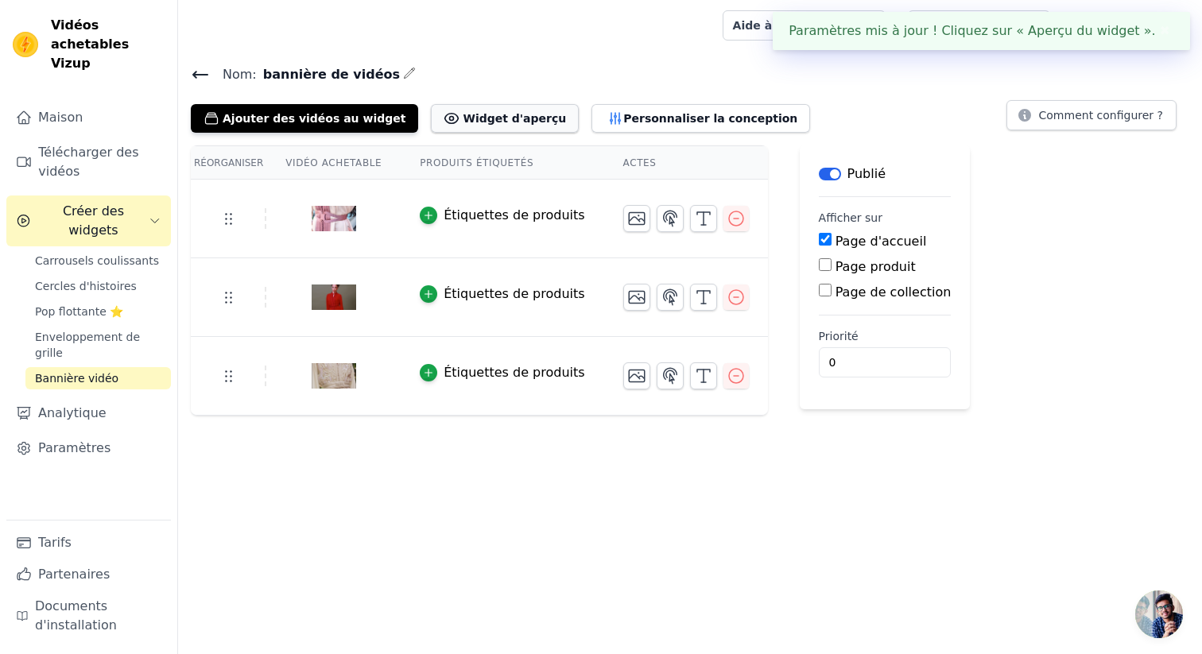
click at [503, 122] on font "Widget d'aperçu" at bounding box center [514, 118] width 103 height 13
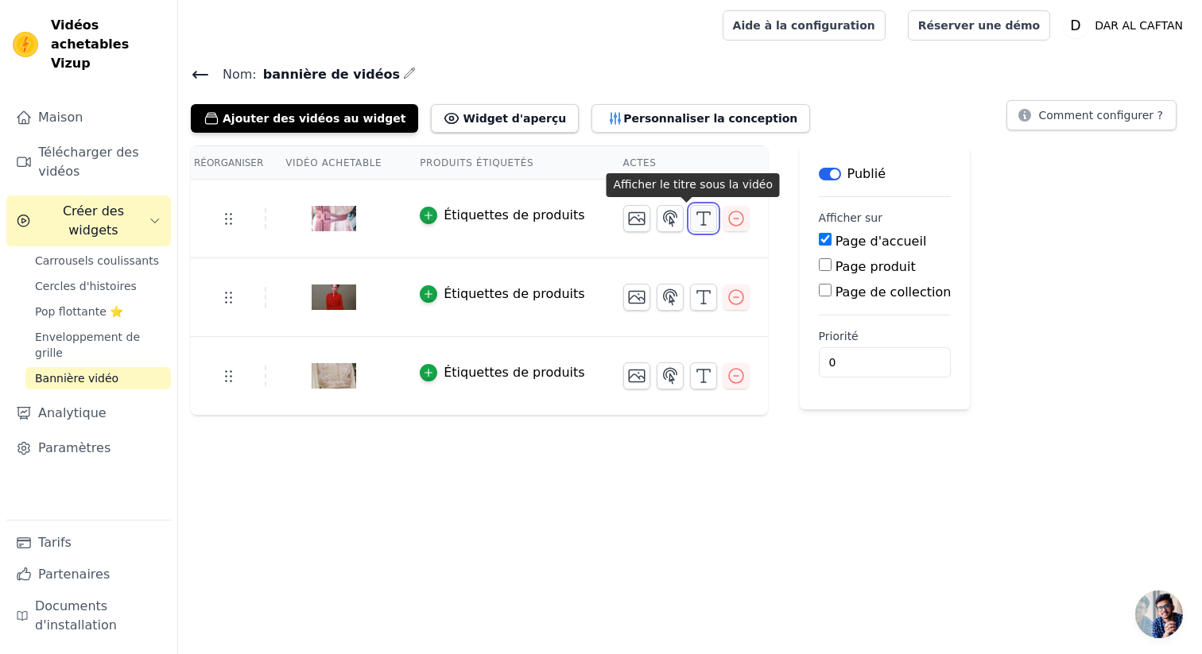
click at [694, 215] on icon "button" at bounding box center [703, 218] width 19 height 19
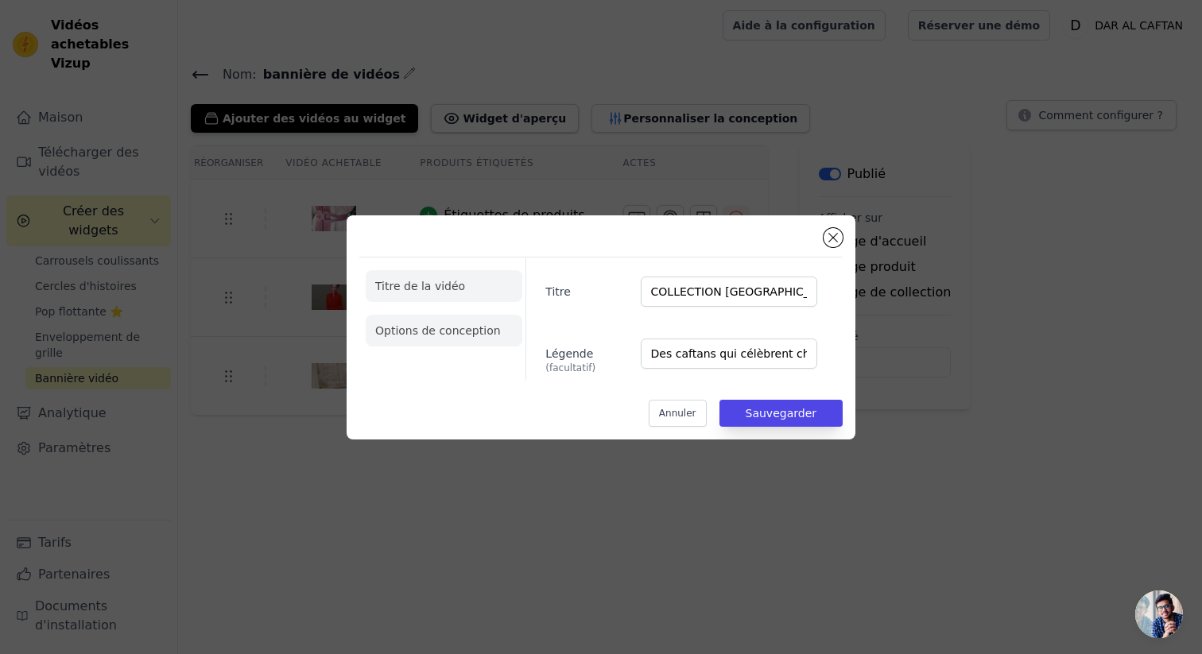
click at [440, 343] on li "Options de conception" at bounding box center [444, 331] width 157 height 32
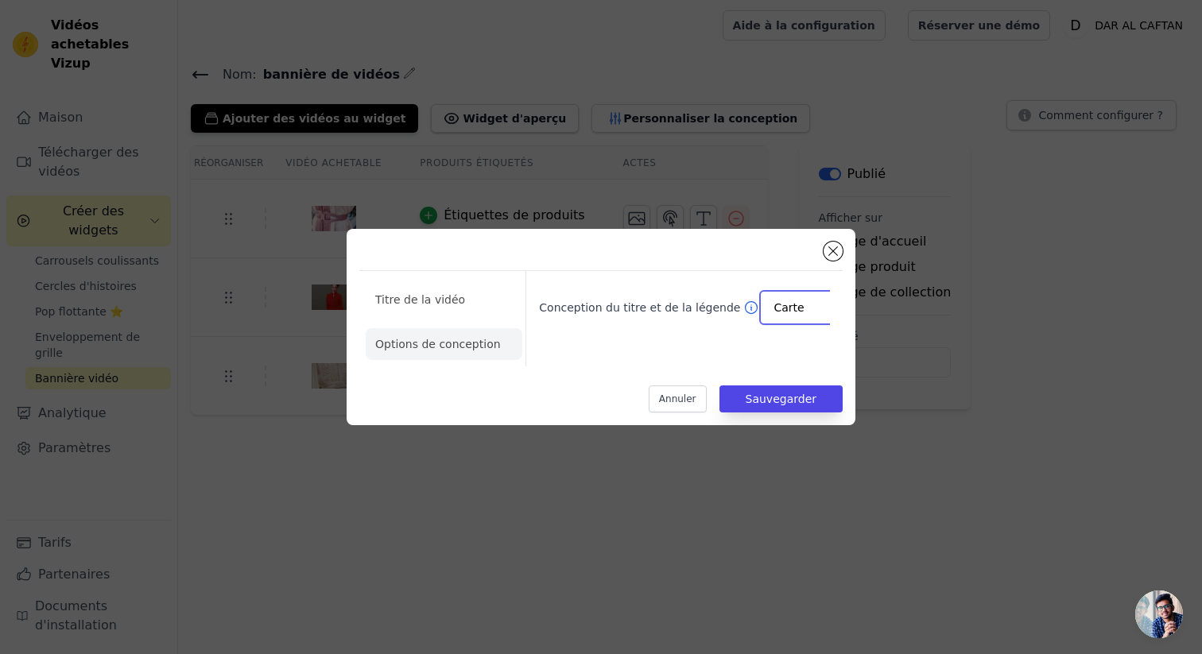
click at [780, 312] on input "Conception du titre et de la légende" at bounding box center [797, 308] width 46 height 32
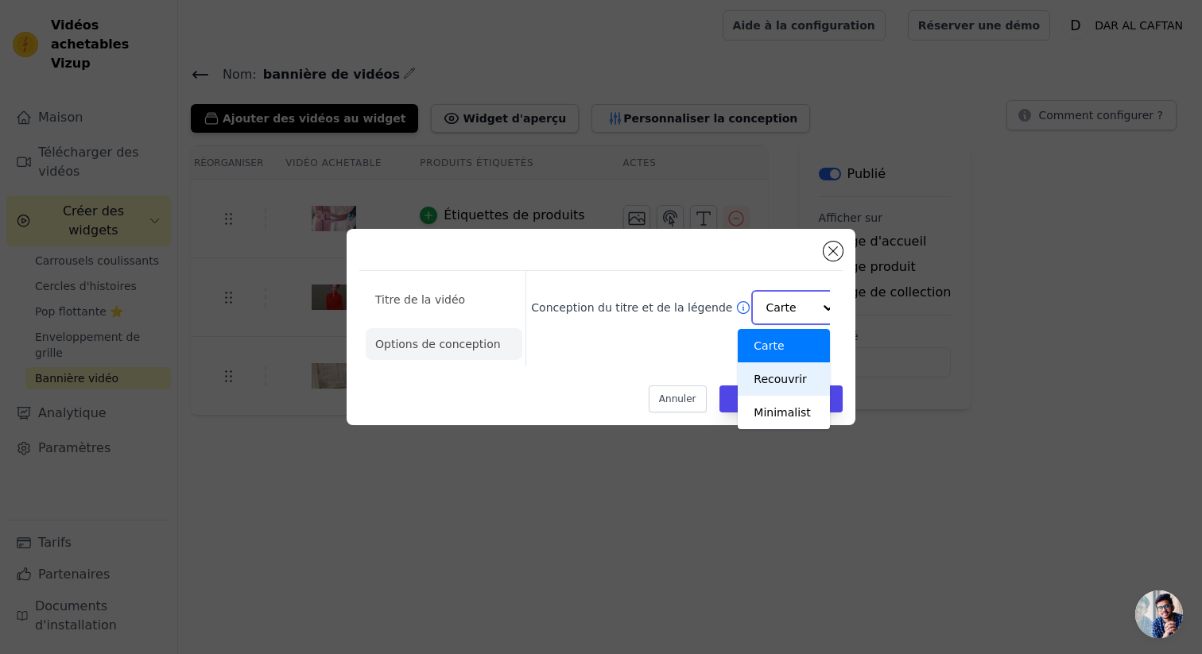
click at [793, 371] on div "Recouvrir" at bounding box center [783, 379] width 91 height 33
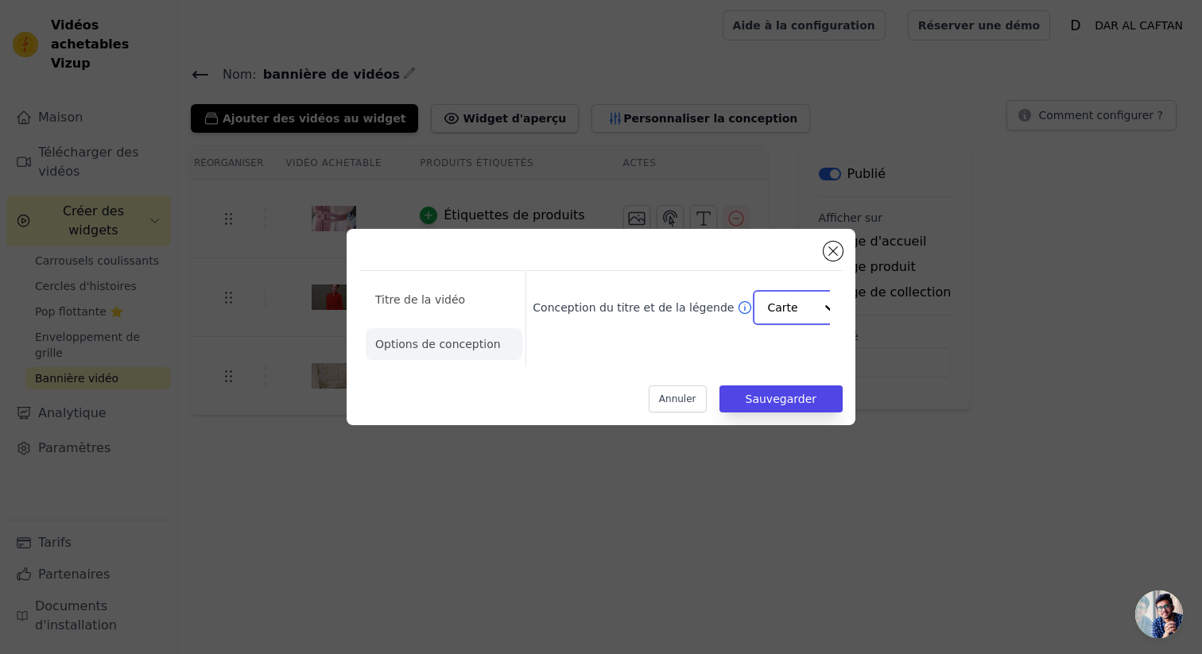
click at [814, 308] on div at bounding box center [830, 308] width 32 height 32
click at [784, 382] on font "Recouvrir" at bounding box center [780, 379] width 53 height 13
click at [814, 310] on div at bounding box center [830, 308] width 32 height 32
click at [786, 384] on font "Recouvrir" at bounding box center [780, 379] width 53 height 13
click at [825, 253] on button "Fermer la fenêtre modale" at bounding box center [833, 251] width 19 height 19
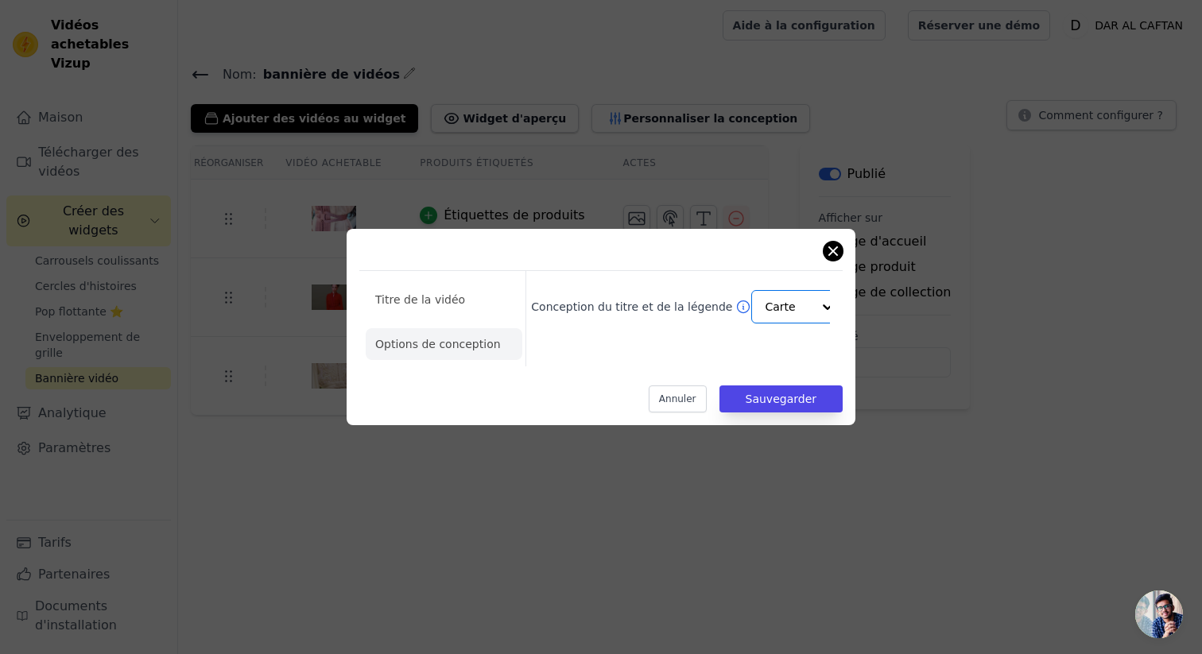
scroll to position [0, 6]
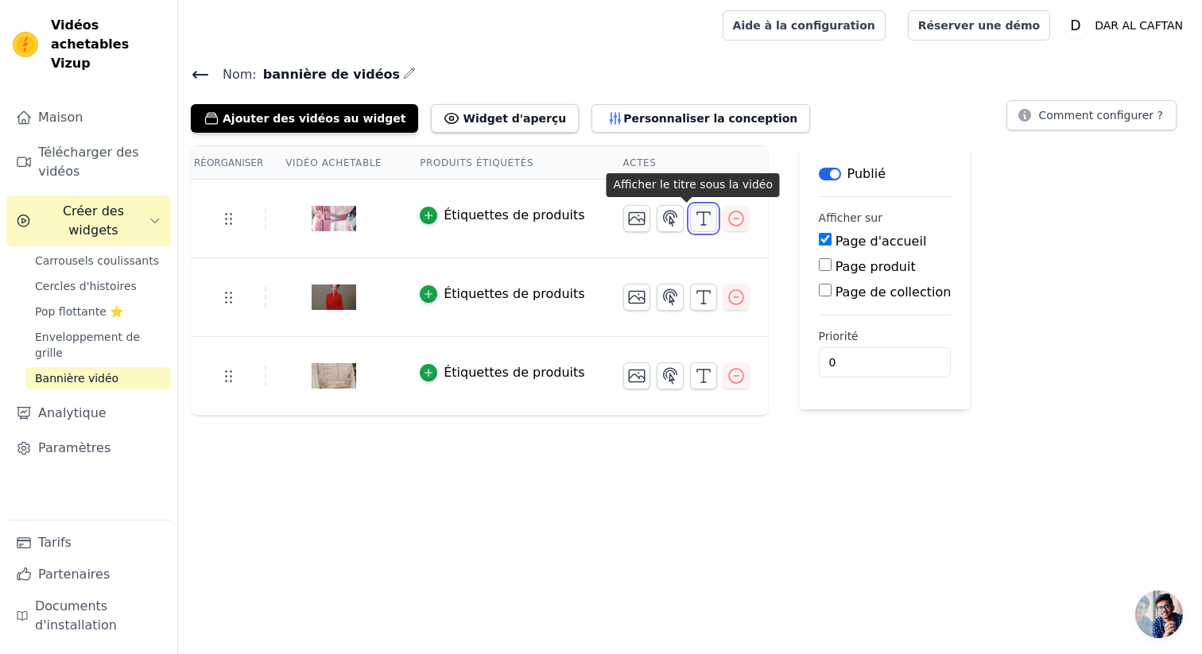
click at [694, 215] on icon "button" at bounding box center [703, 218] width 19 height 19
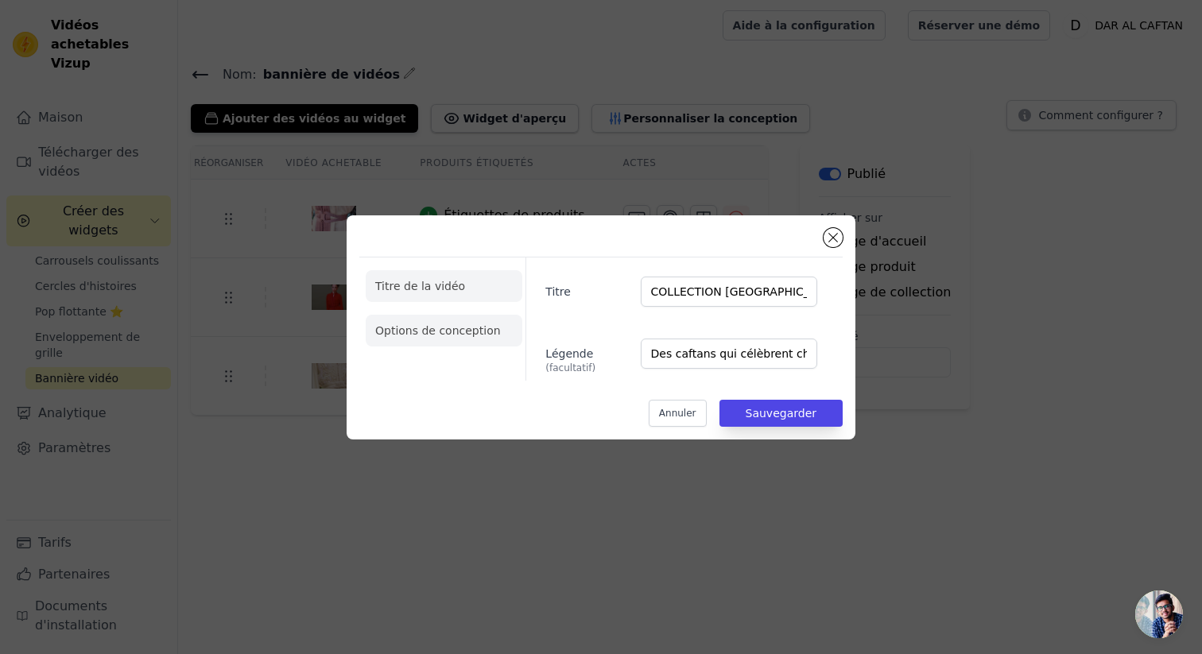
click at [471, 336] on li "Options de conception" at bounding box center [444, 331] width 157 height 32
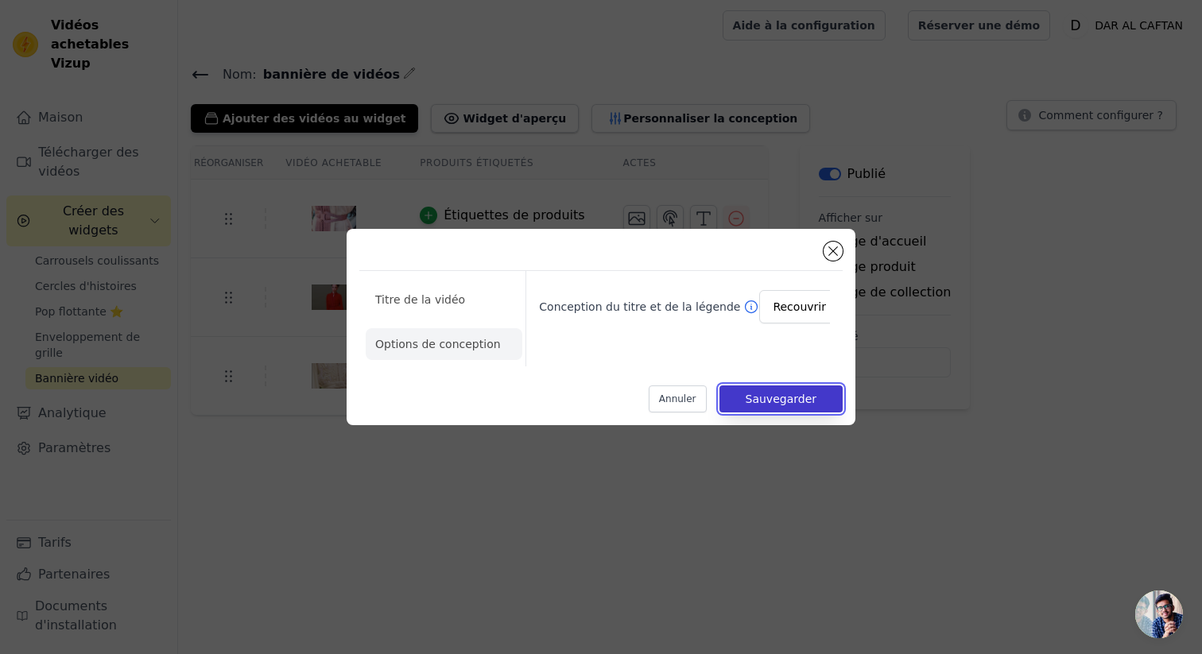
click at [794, 408] on button "Sauvegarder" at bounding box center [781, 399] width 123 height 27
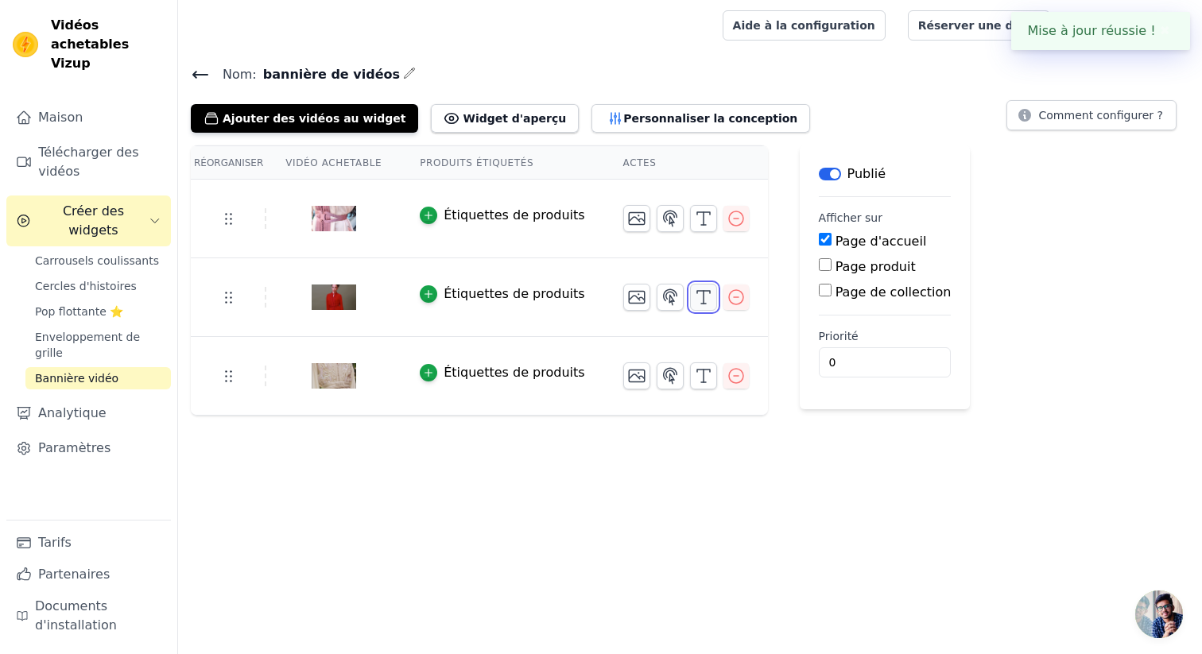
click at [694, 291] on icon "button" at bounding box center [703, 297] width 19 height 19
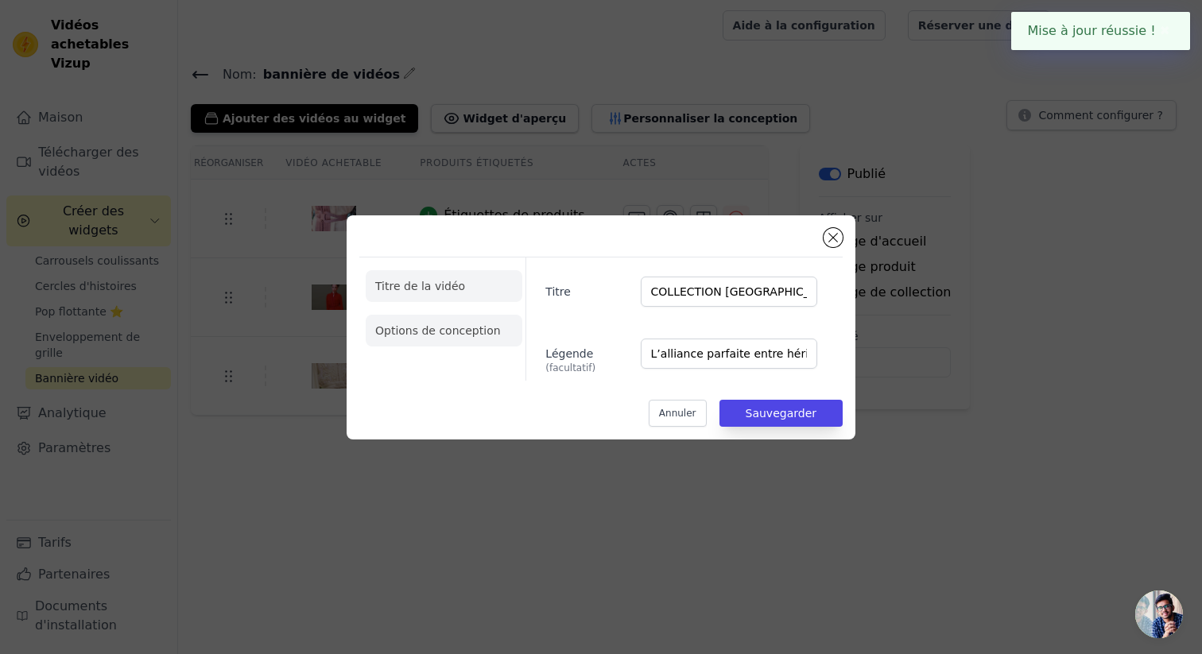
click at [461, 328] on font "Options de conception" at bounding box center [438, 330] width 126 height 13
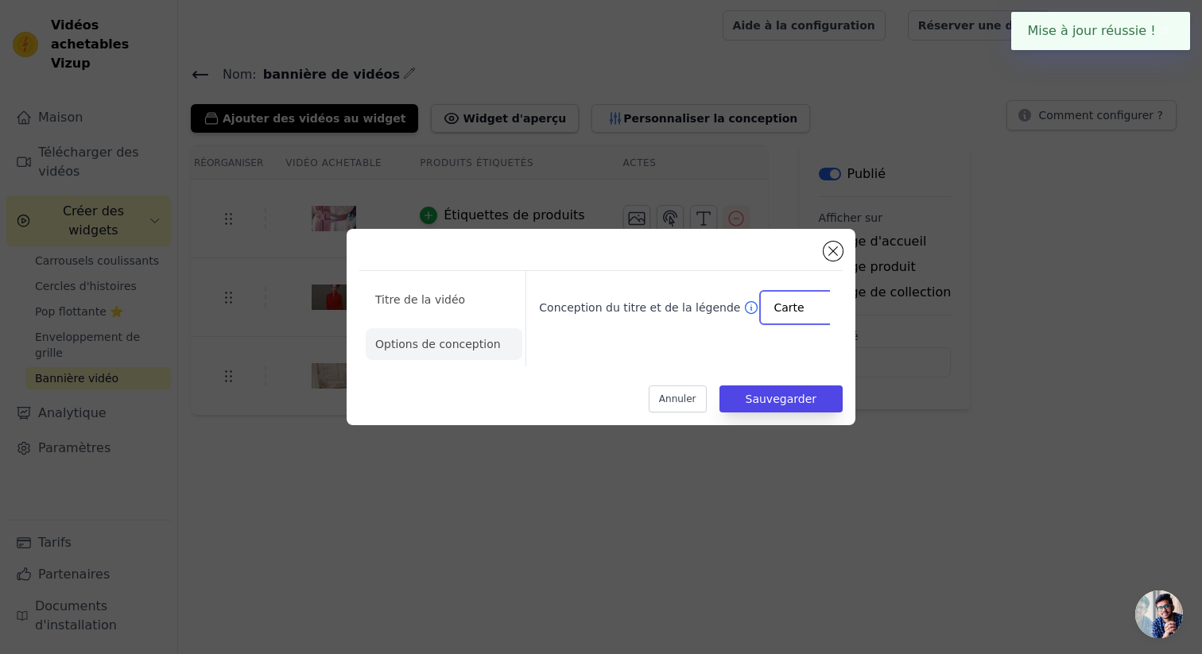
click at [821, 305] on div at bounding box center [837, 308] width 32 height 32
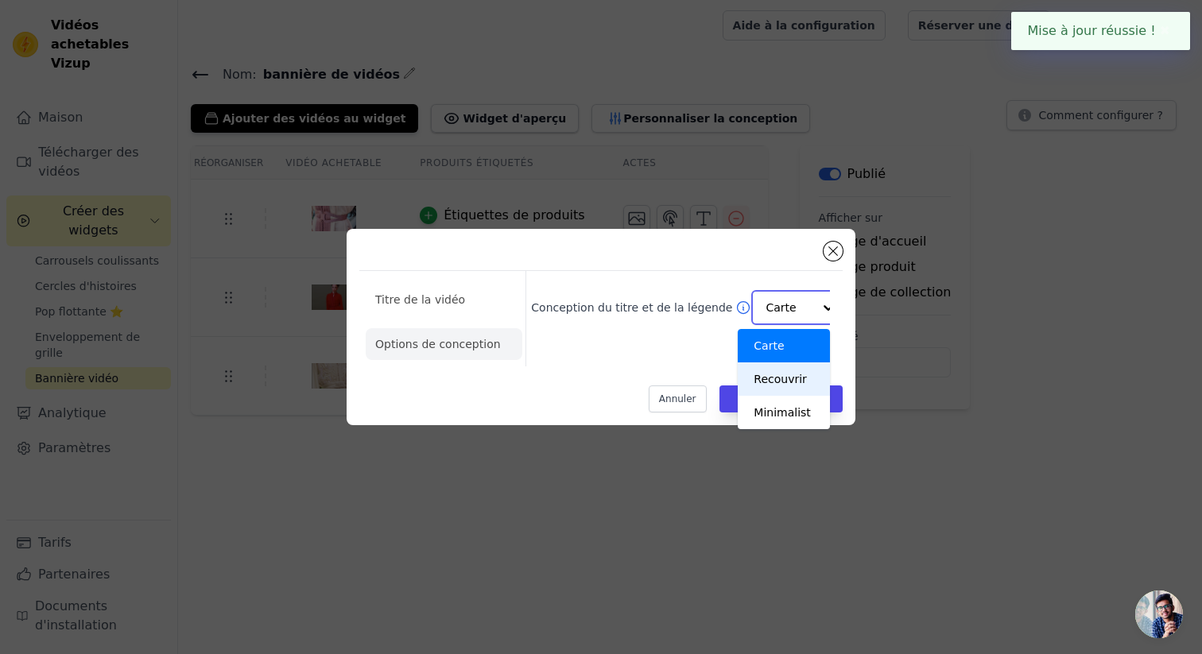
click at [794, 389] on div "Recouvrir" at bounding box center [783, 379] width 91 height 33
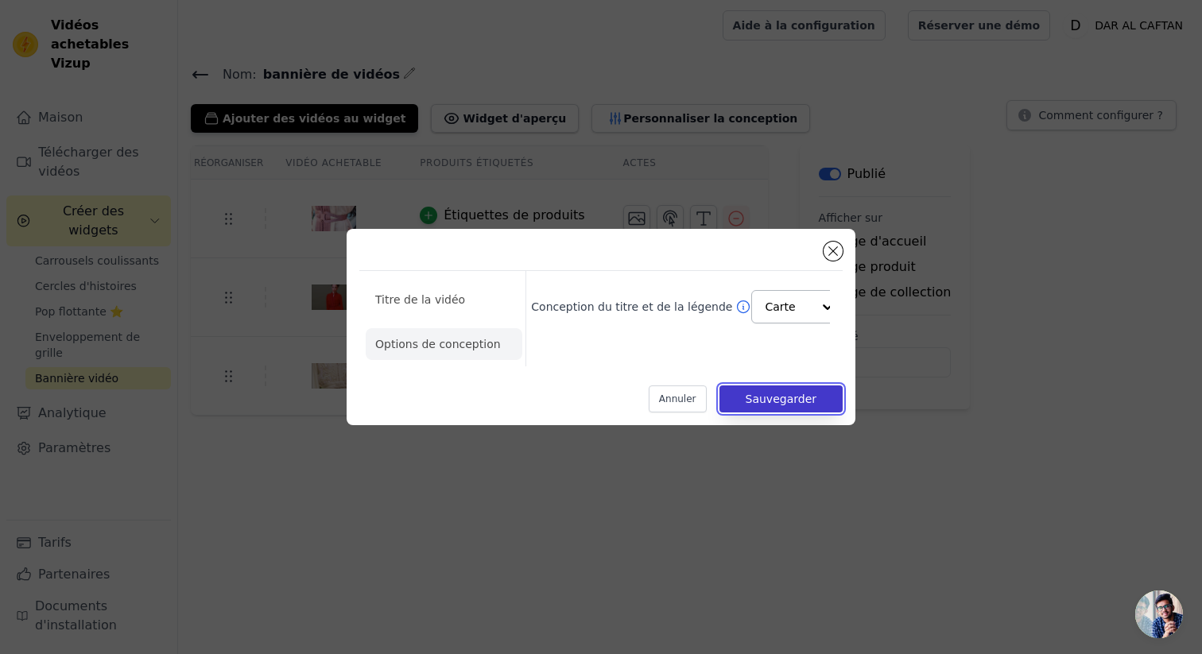
click at [792, 398] on font "Sauvegarder" at bounding box center [781, 399] width 71 height 13
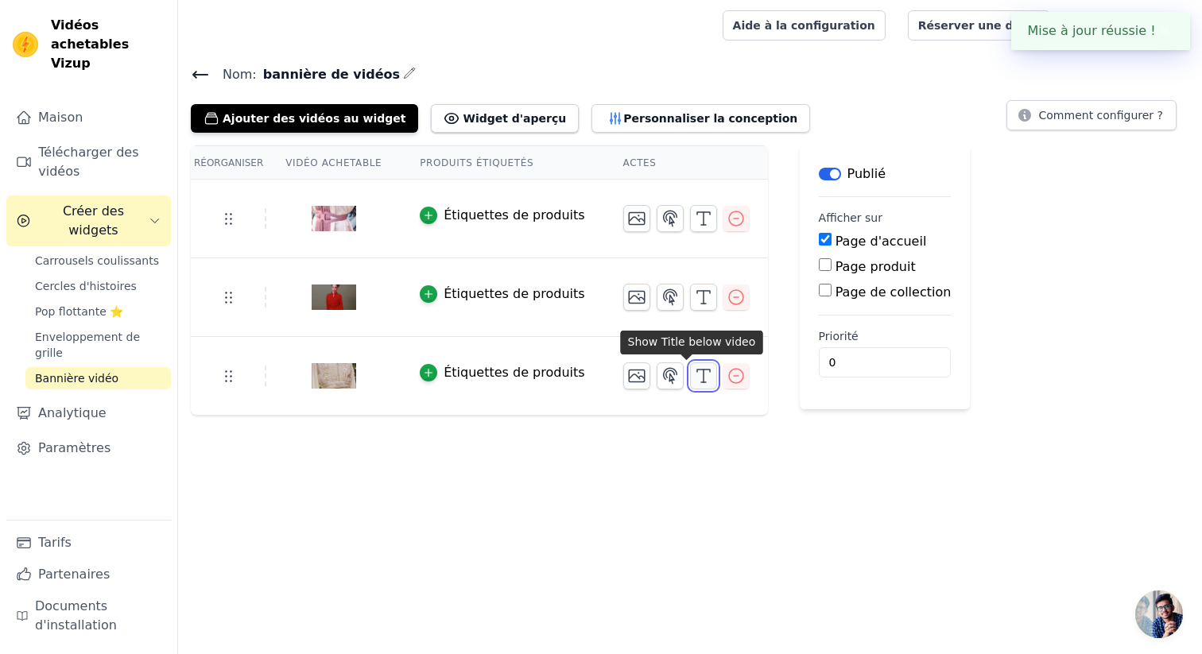
click at [694, 368] on icon "button" at bounding box center [703, 376] width 19 height 19
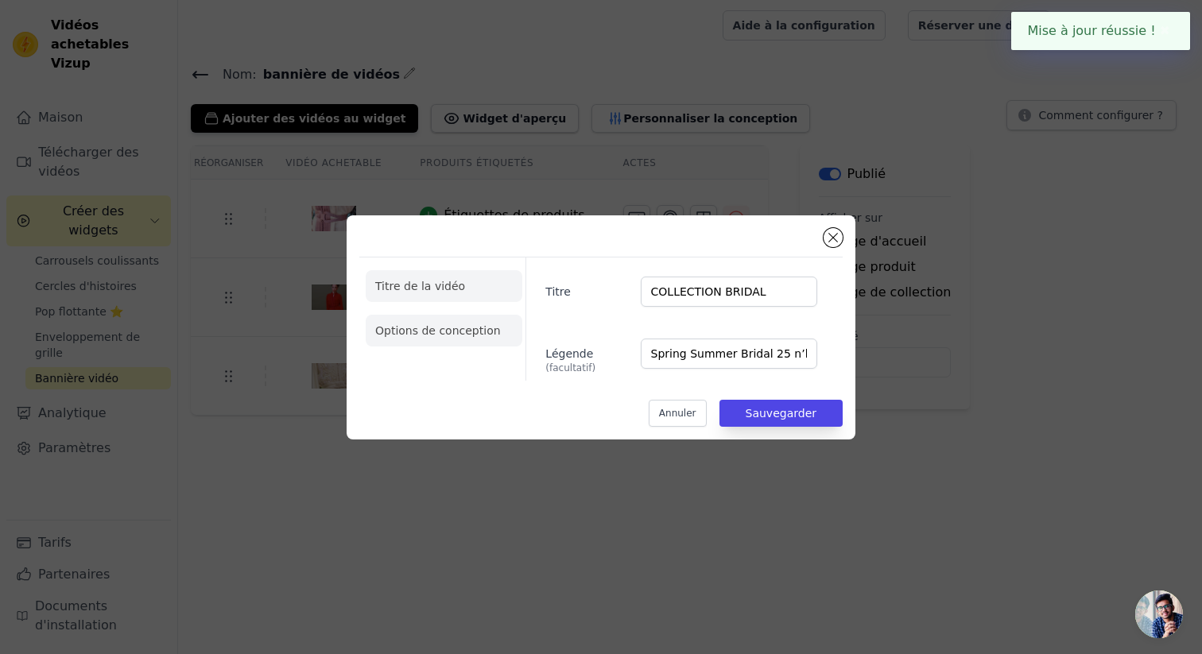
click at [479, 330] on font "Options de conception" at bounding box center [438, 330] width 126 height 13
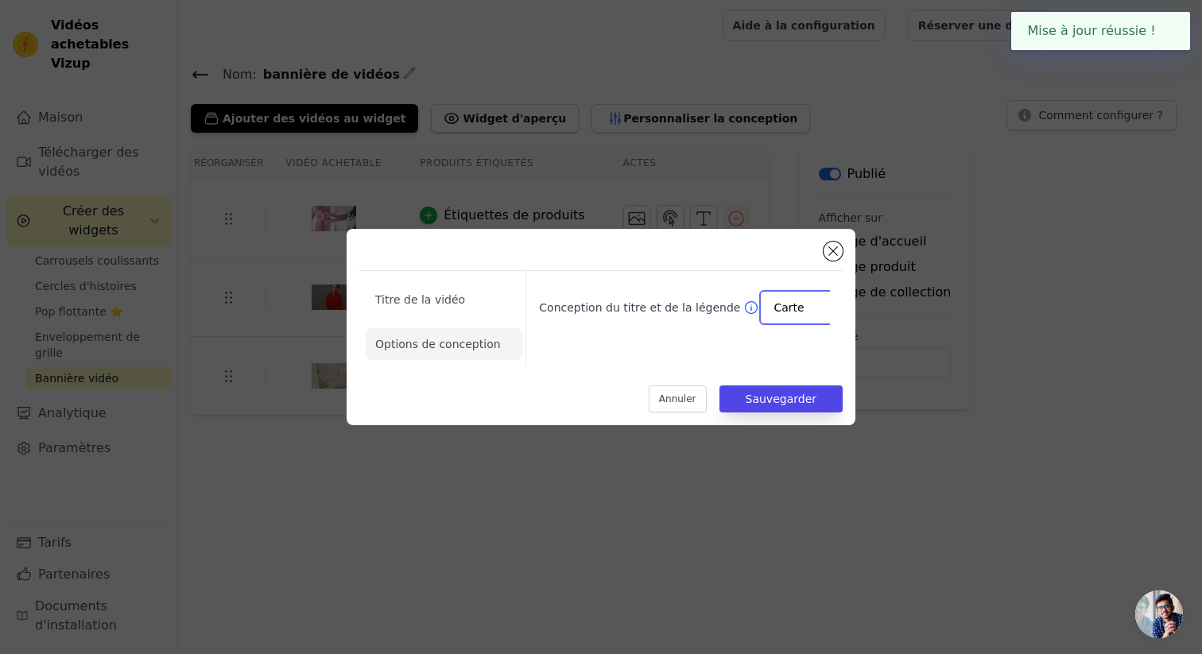
click at [774, 300] on input "Conception du titre et de la légende" at bounding box center [797, 308] width 46 height 32
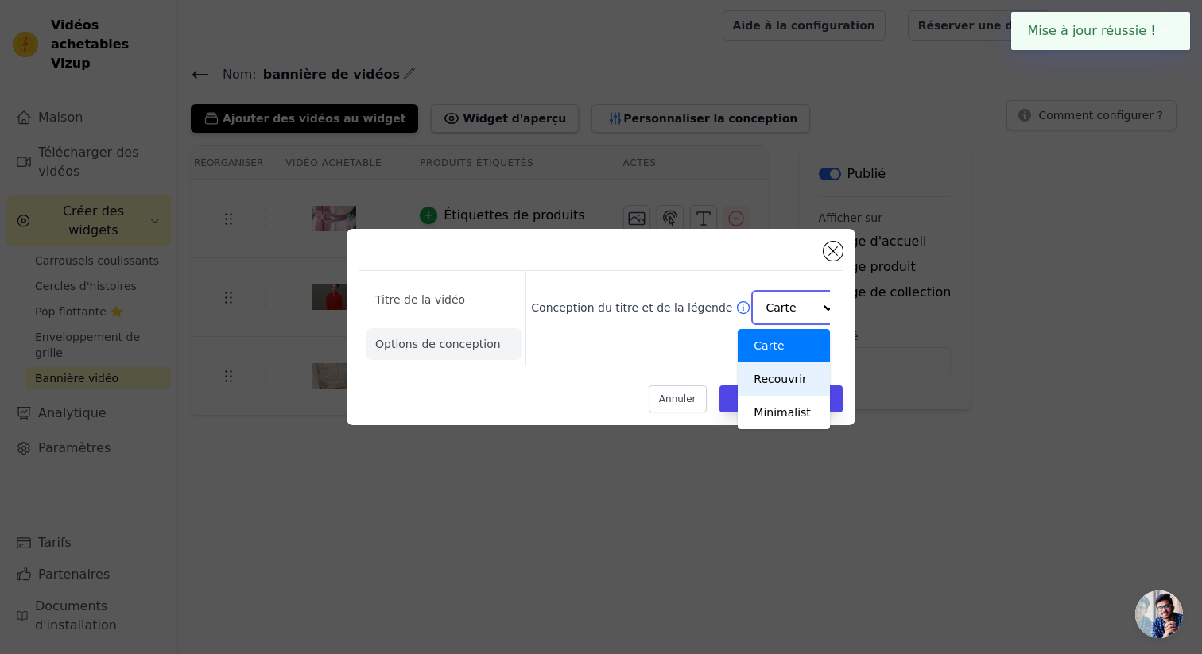
click at [789, 370] on div "Recouvrir" at bounding box center [783, 379] width 91 height 33
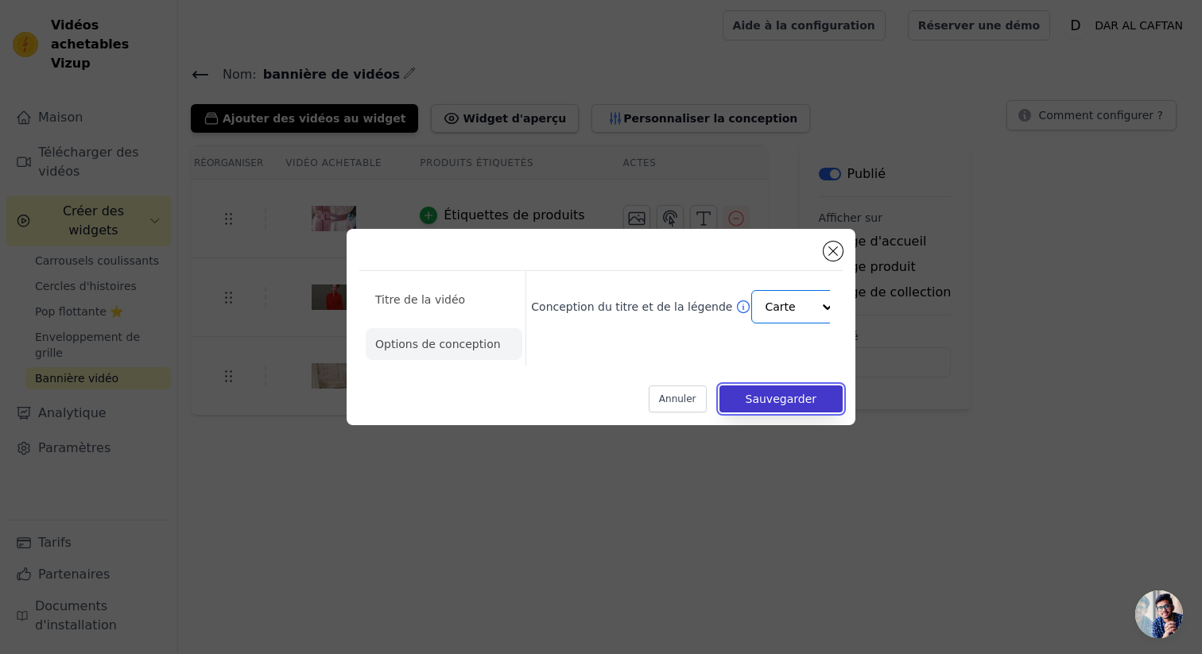
click at [791, 400] on font "Sauvegarder" at bounding box center [781, 399] width 71 height 13
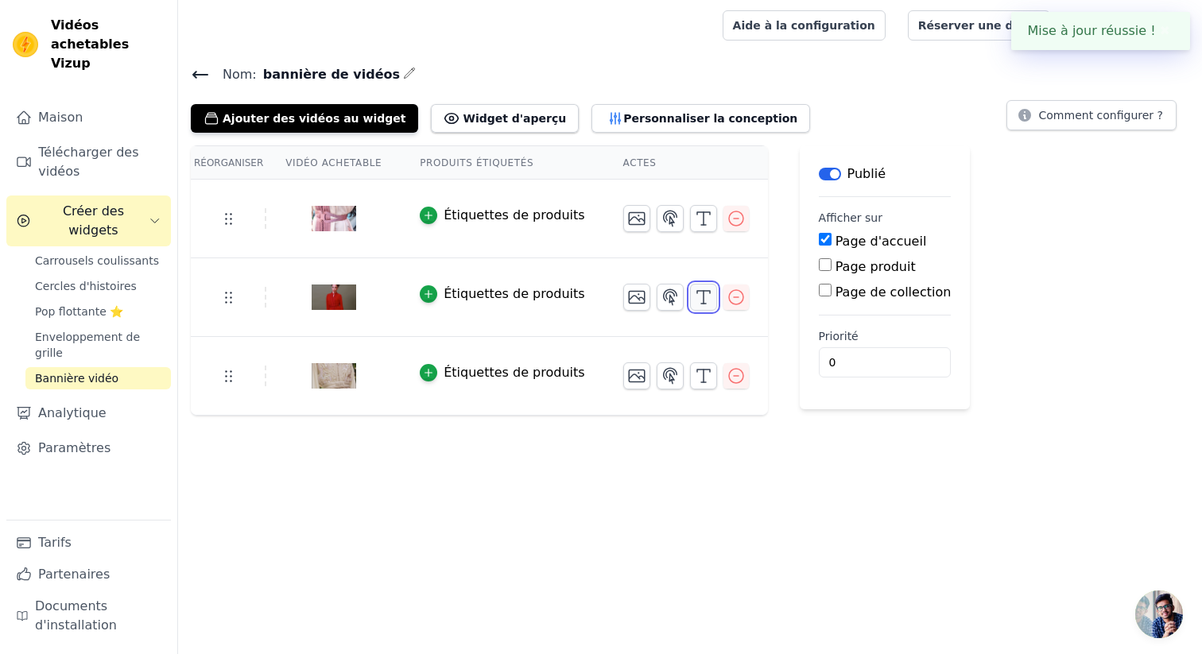
click at [694, 293] on icon "button" at bounding box center [703, 297] width 19 height 19
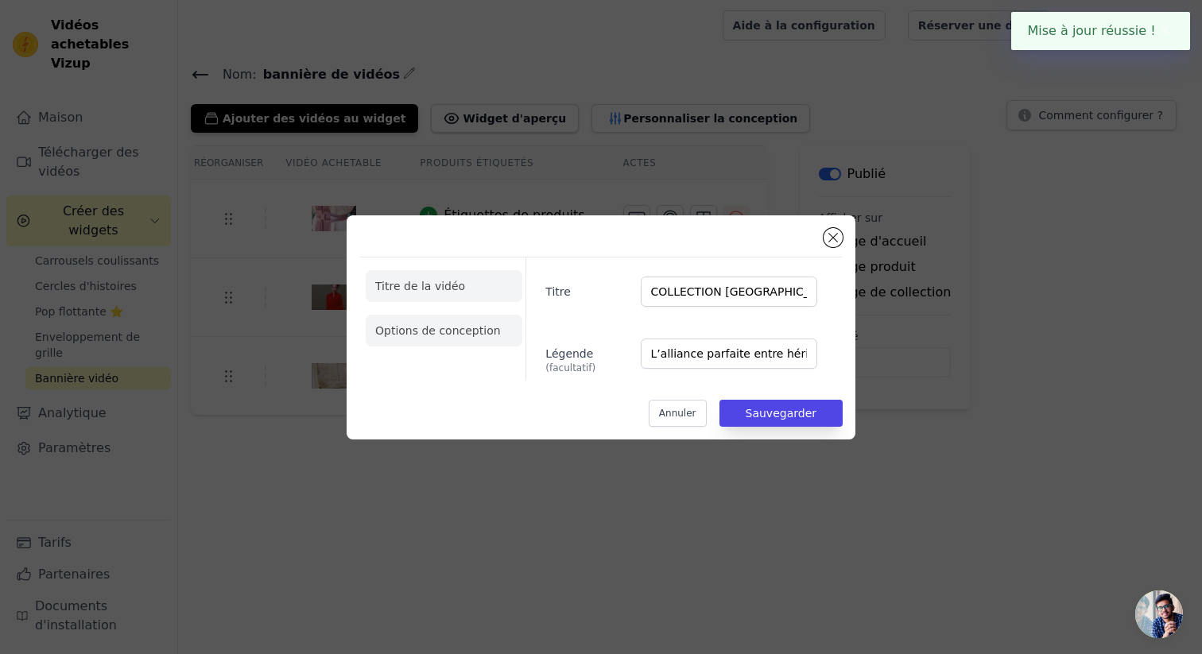
click at [482, 339] on li "Options de conception" at bounding box center [444, 331] width 157 height 32
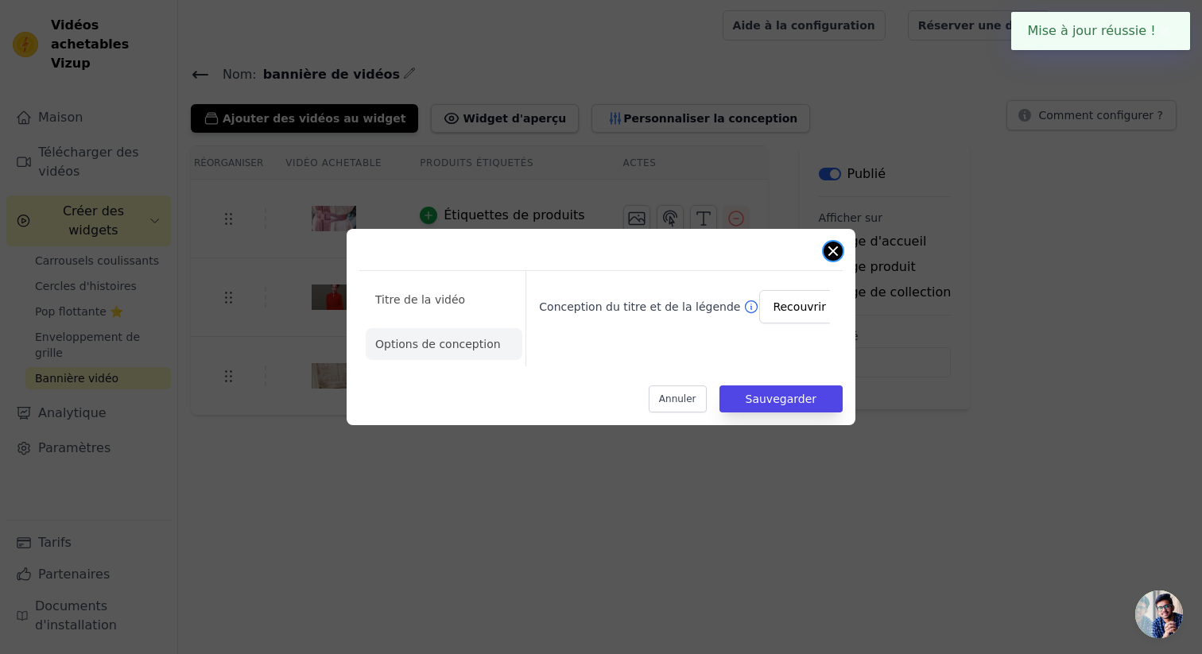
click at [834, 245] on button "Fermer la fenêtre modale" at bounding box center [833, 251] width 19 height 19
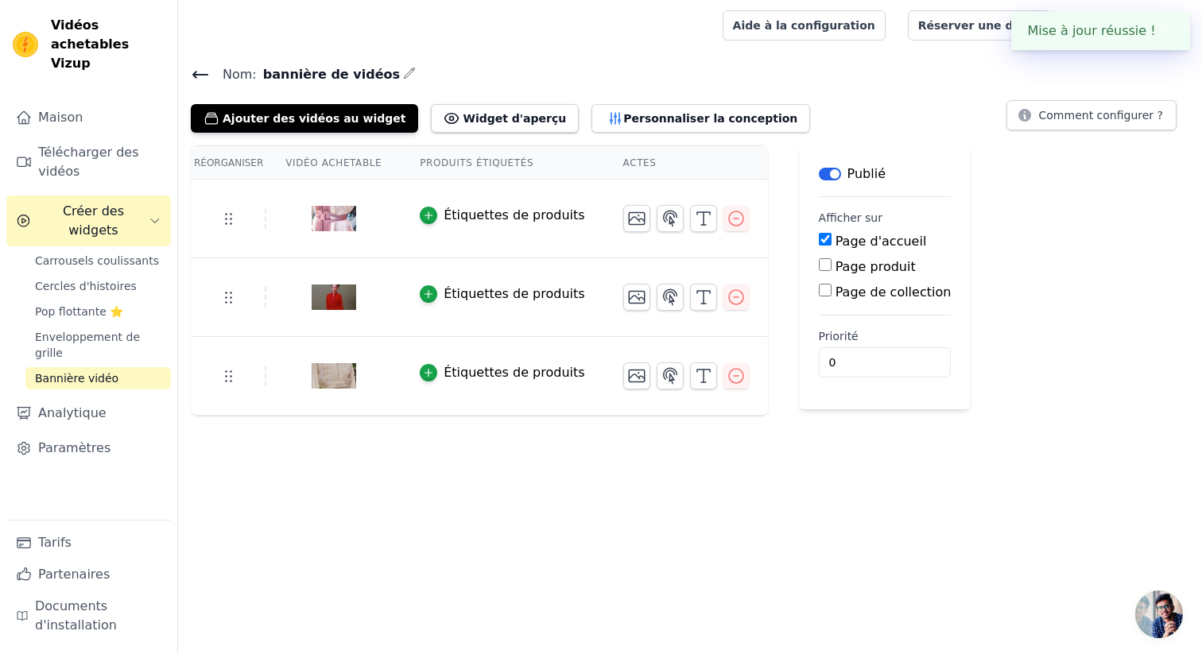
click at [1170, 29] on font "✖" at bounding box center [1165, 30] width 10 height 15
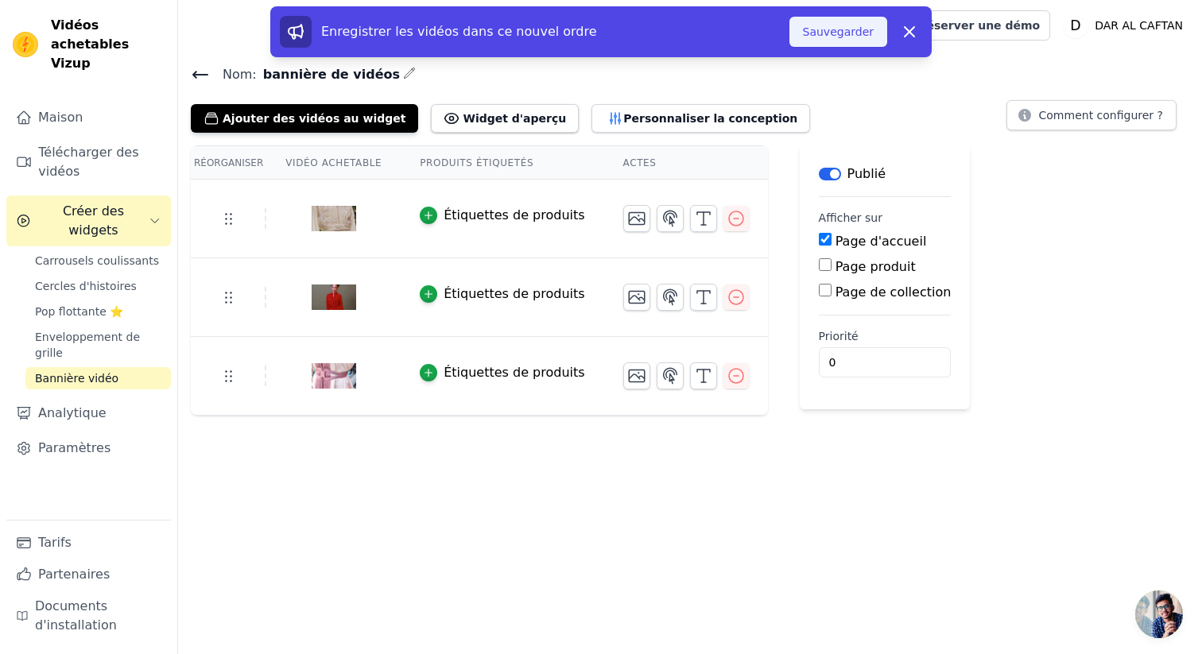
click at [841, 35] on font "Sauvegarder" at bounding box center [838, 31] width 71 height 13
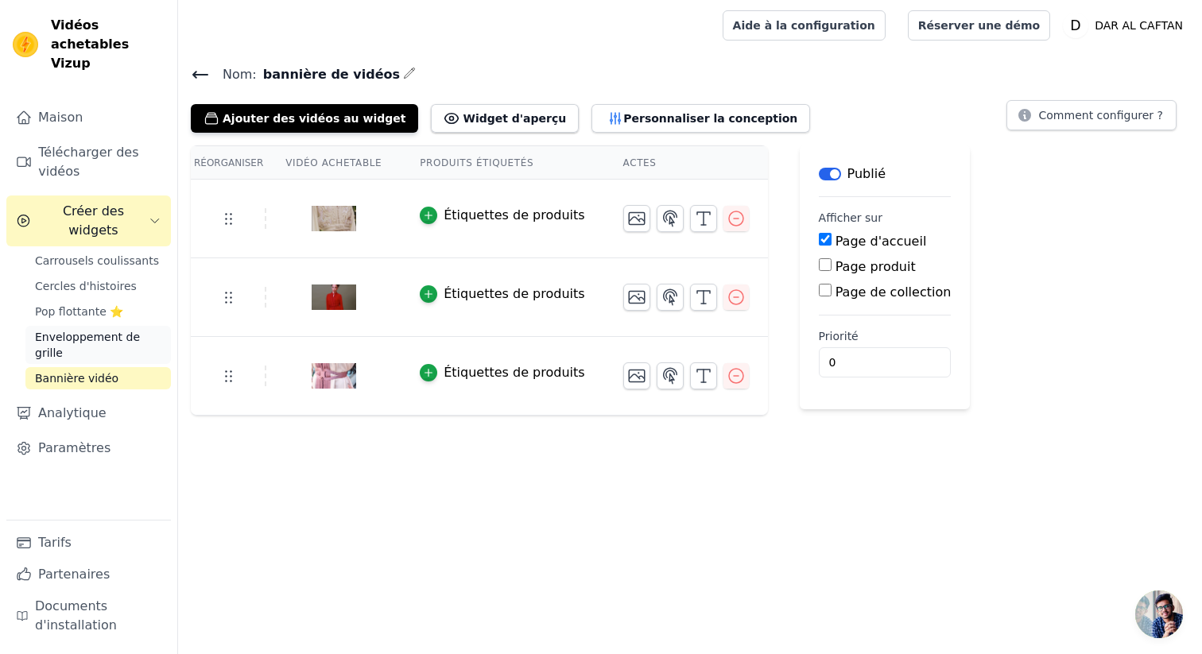
click at [99, 331] on font "Enveloppement de grille" at bounding box center [87, 345] width 105 height 29
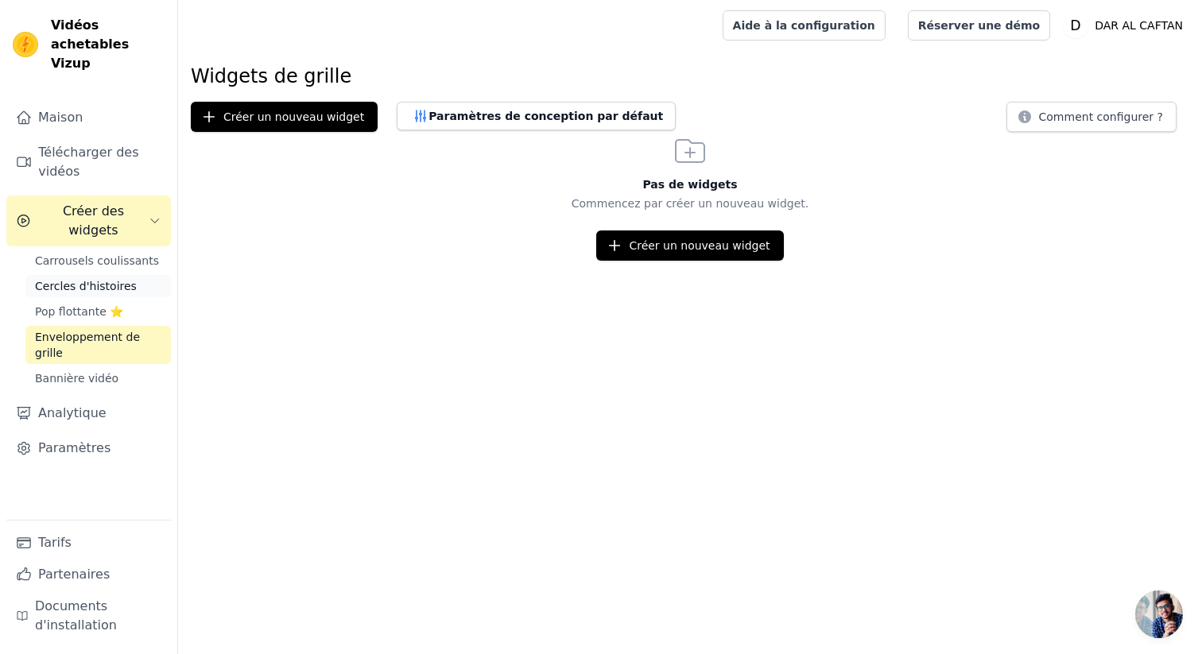
click at [83, 280] on font "Cercles d'histoires" at bounding box center [86, 286] width 102 height 13
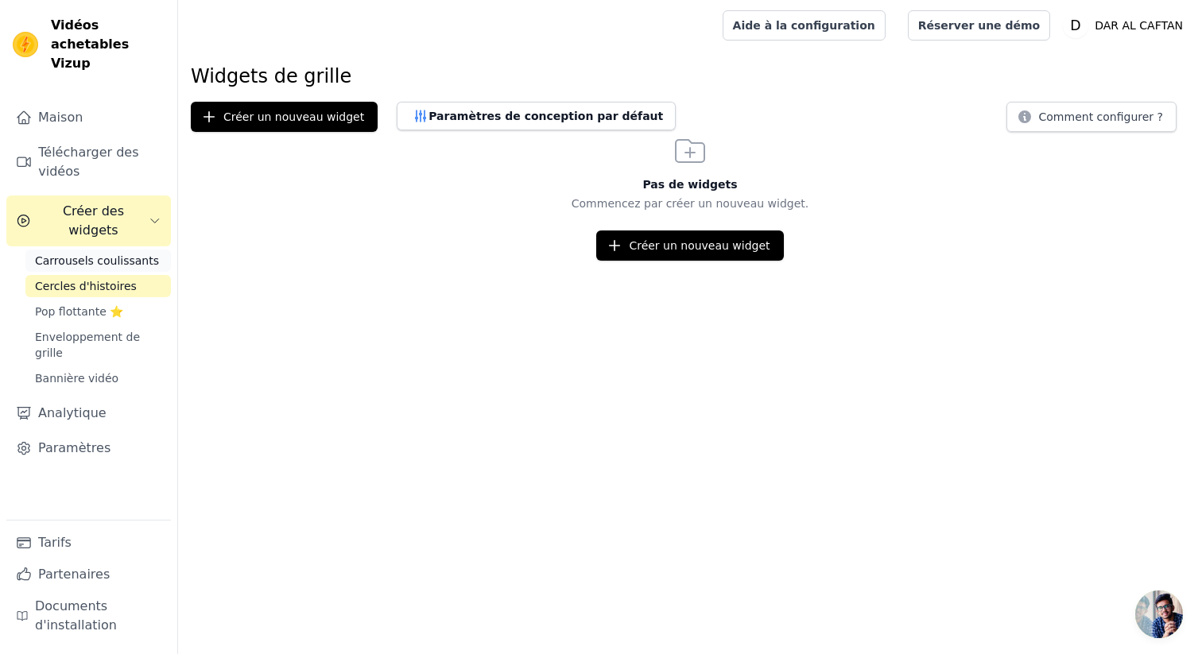
click at [82, 254] on font "Carrousels coulissants" at bounding box center [97, 260] width 124 height 13
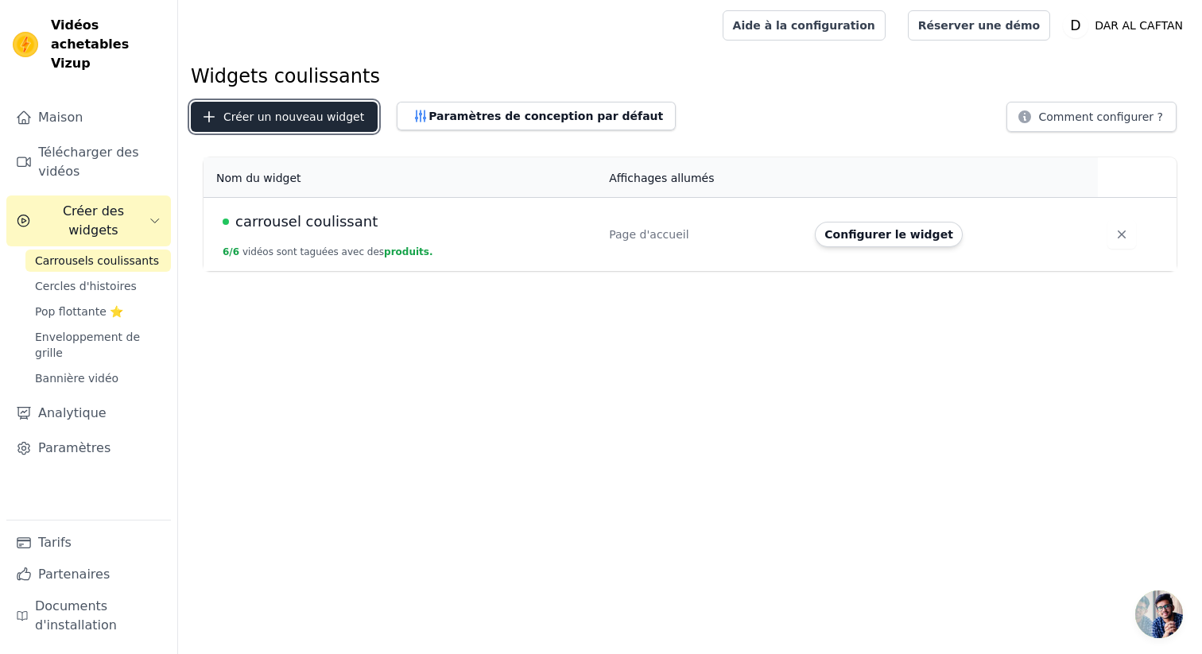
click at [270, 122] on font "Créer un nouveau widget" at bounding box center [293, 117] width 141 height 13
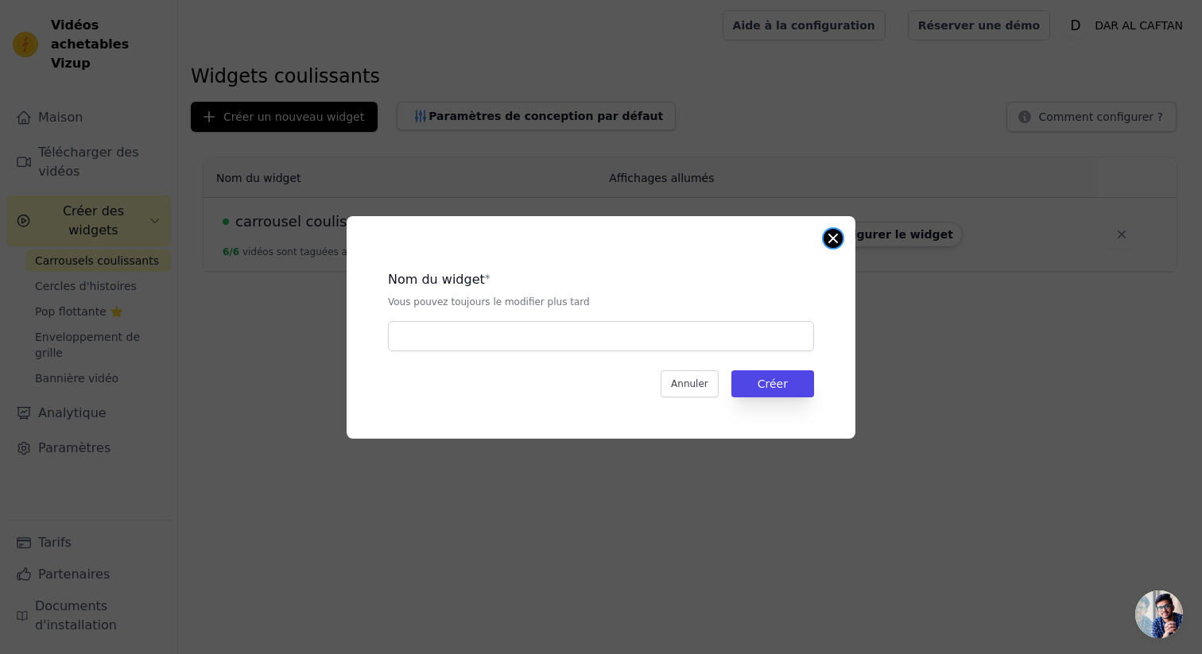
click at [826, 239] on button "Fermer la fenêtre modale" at bounding box center [833, 238] width 19 height 19
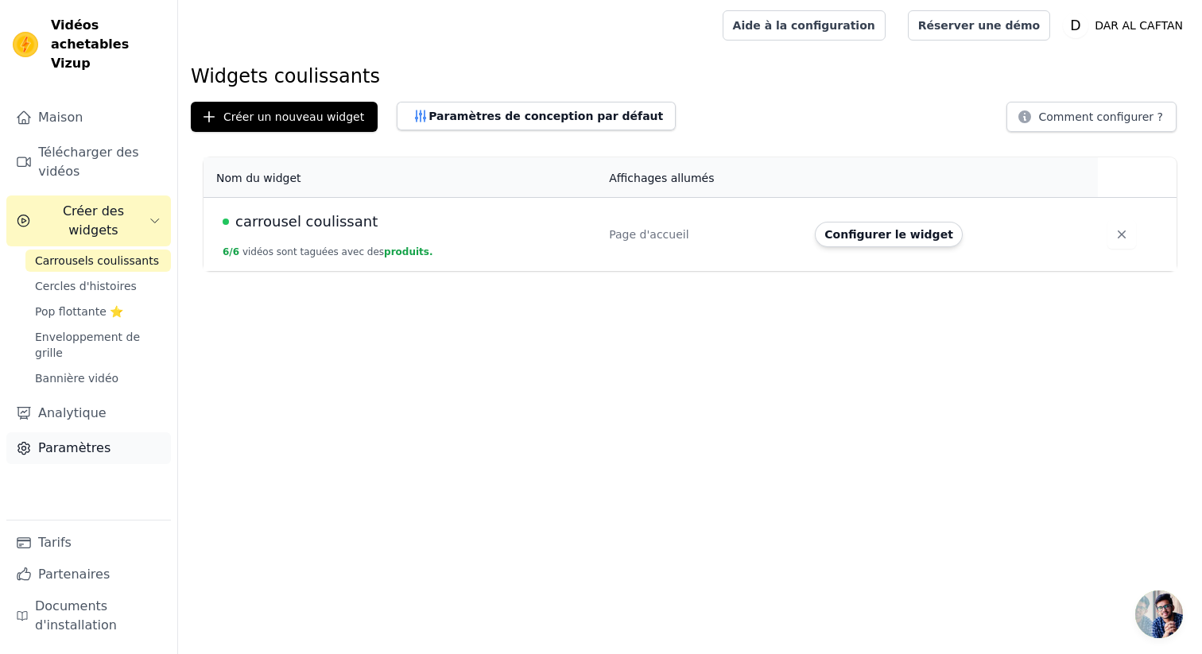
click at [67, 440] on font "Paramètres" at bounding box center [74, 447] width 72 height 15
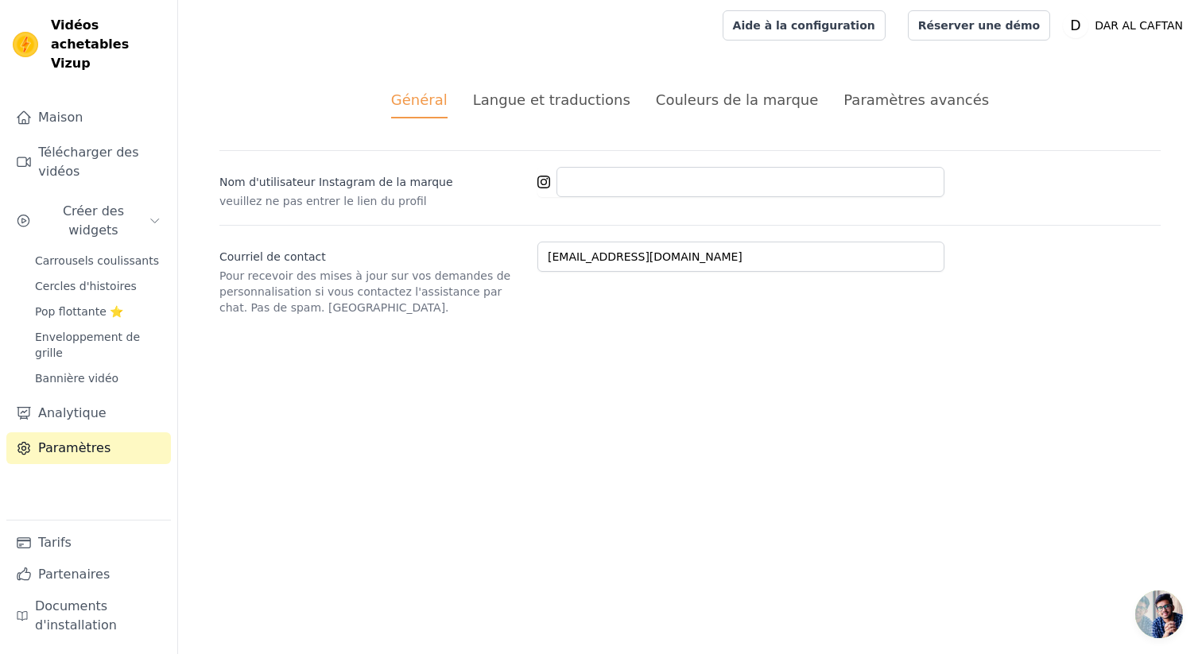
click at [600, 100] on font "Langue et traductions" at bounding box center [551, 99] width 157 height 17
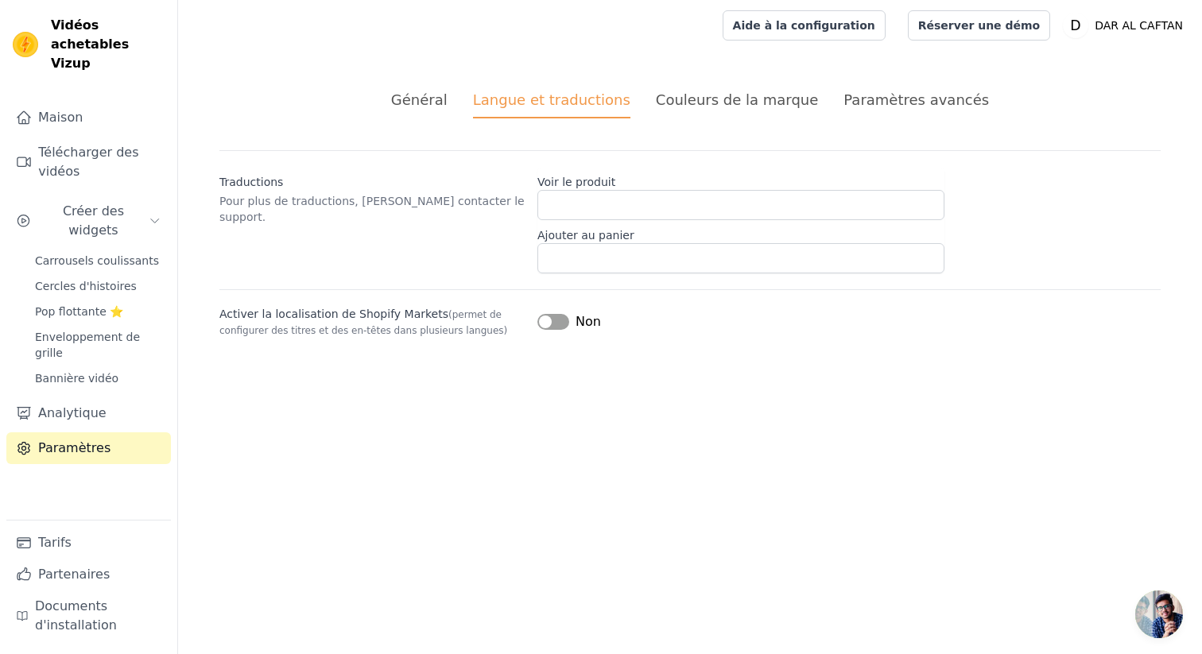
click at [716, 97] on font "Couleurs de la marque" at bounding box center [737, 99] width 163 height 17
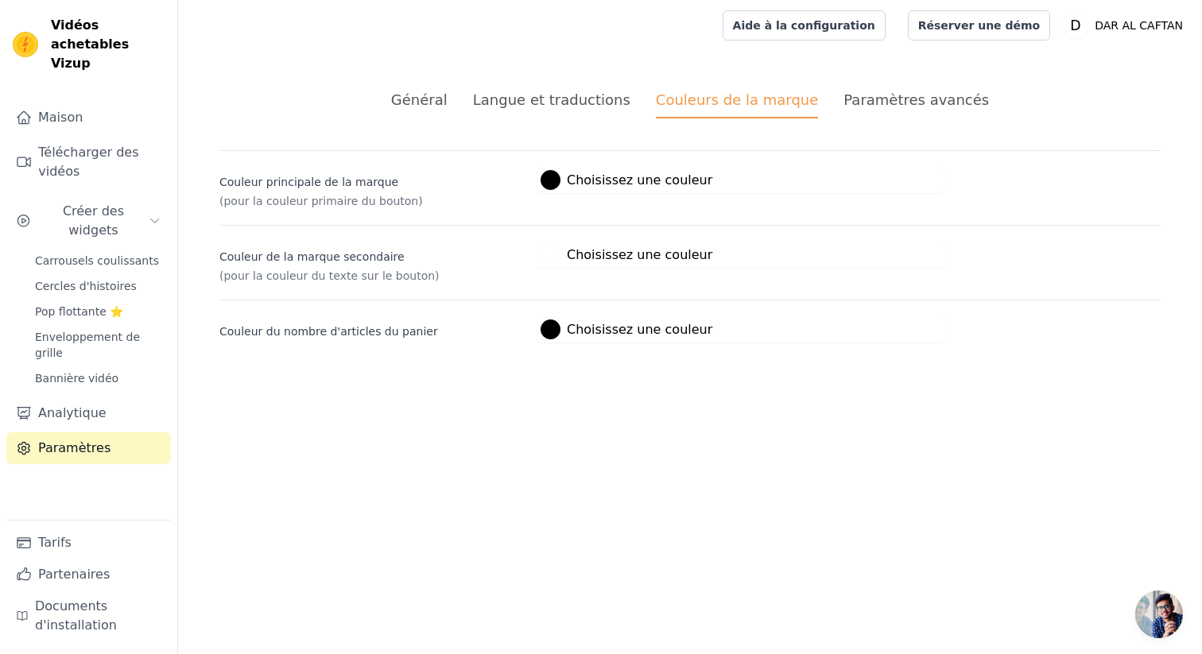
click at [448, 102] on font "Général" at bounding box center [419, 99] width 56 height 17
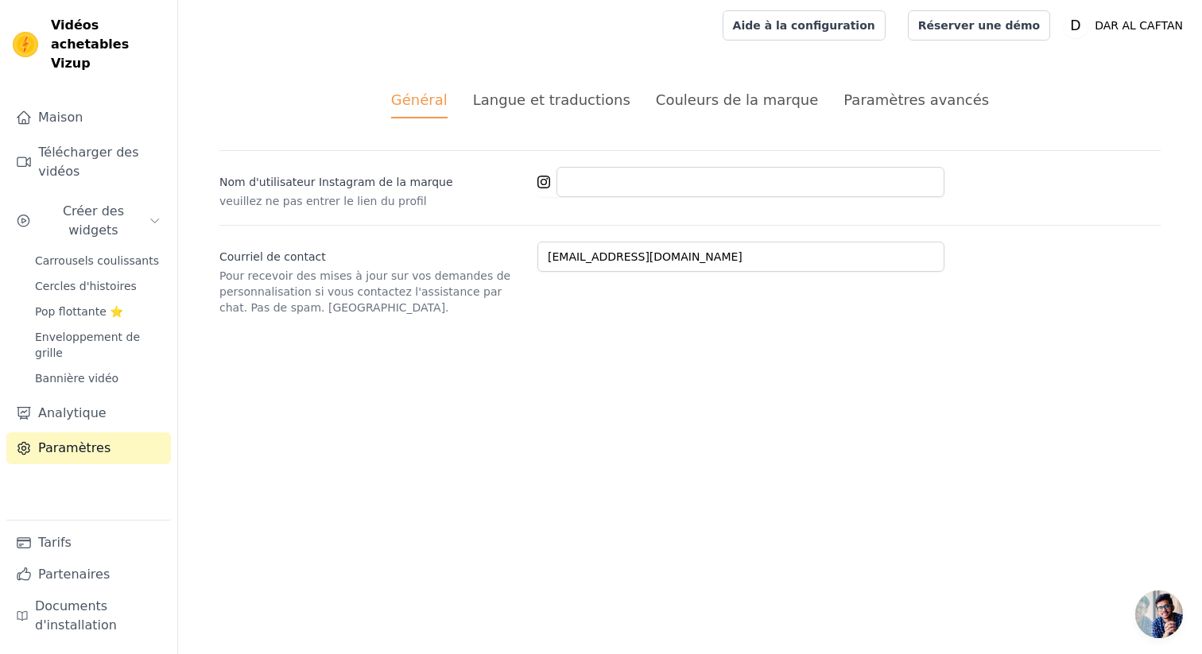
click at [572, 114] on li "Langue et traductions" at bounding box center [551, 103] width 157 height 29
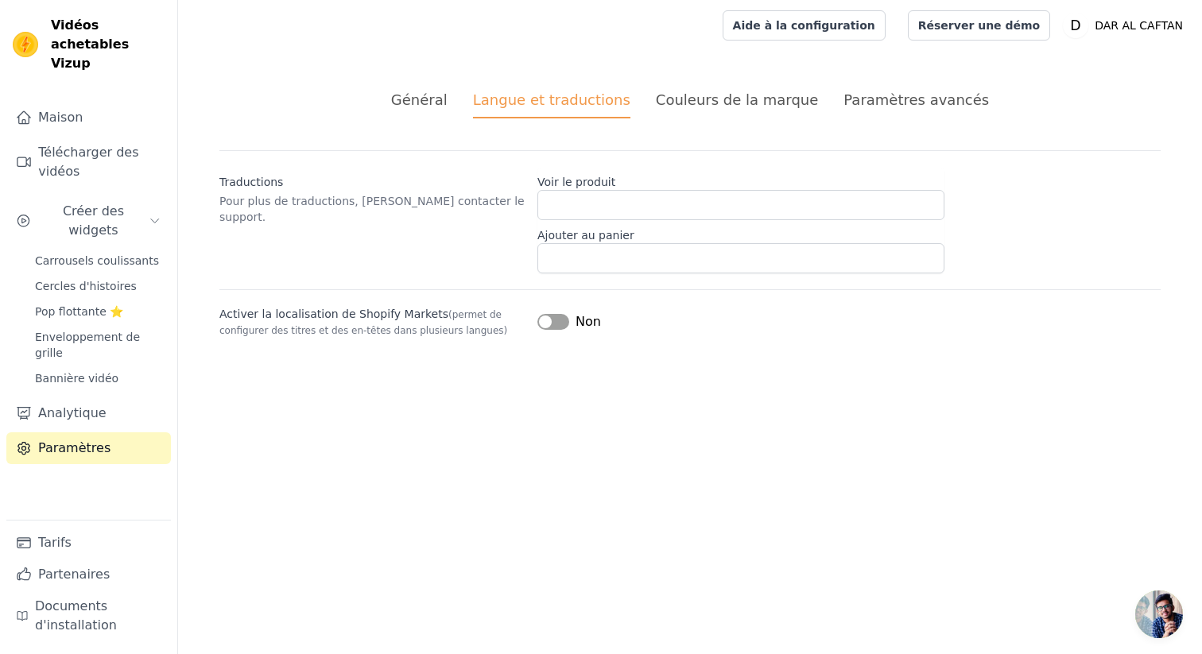
click at [707, 103] on font "Couleurs de la marque" at bounding box center [737, 99] width 163 height 17
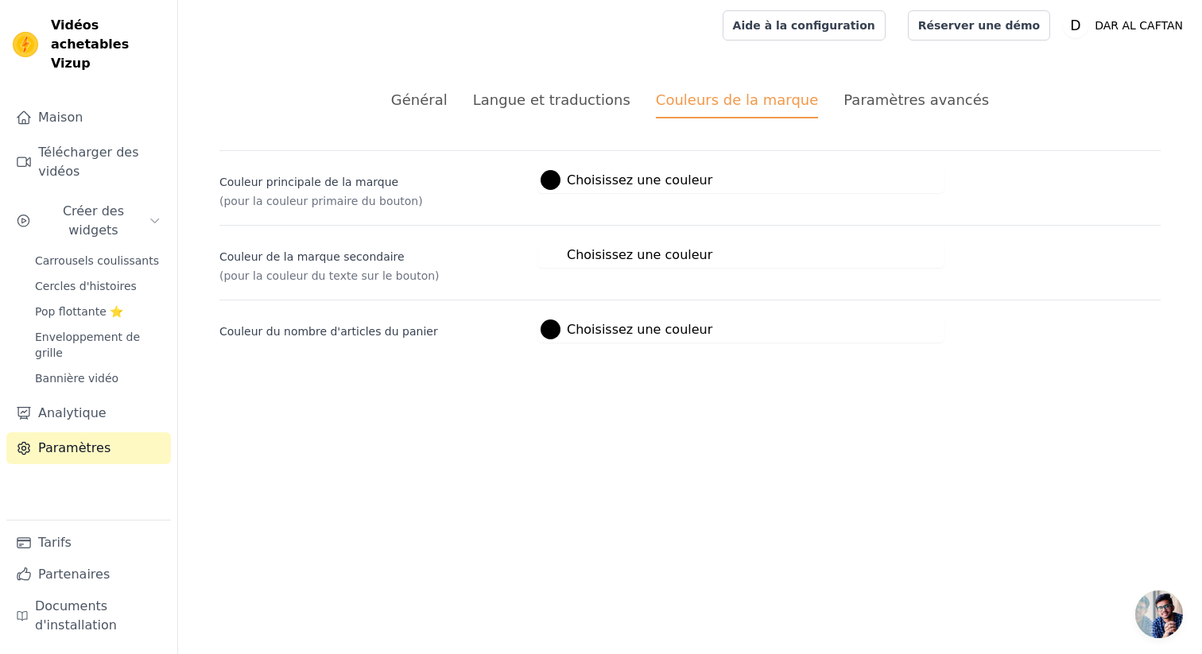
click at [868, 100] on font "Paramètres avancés" at bounding box center [916, 99] width 145 height 17
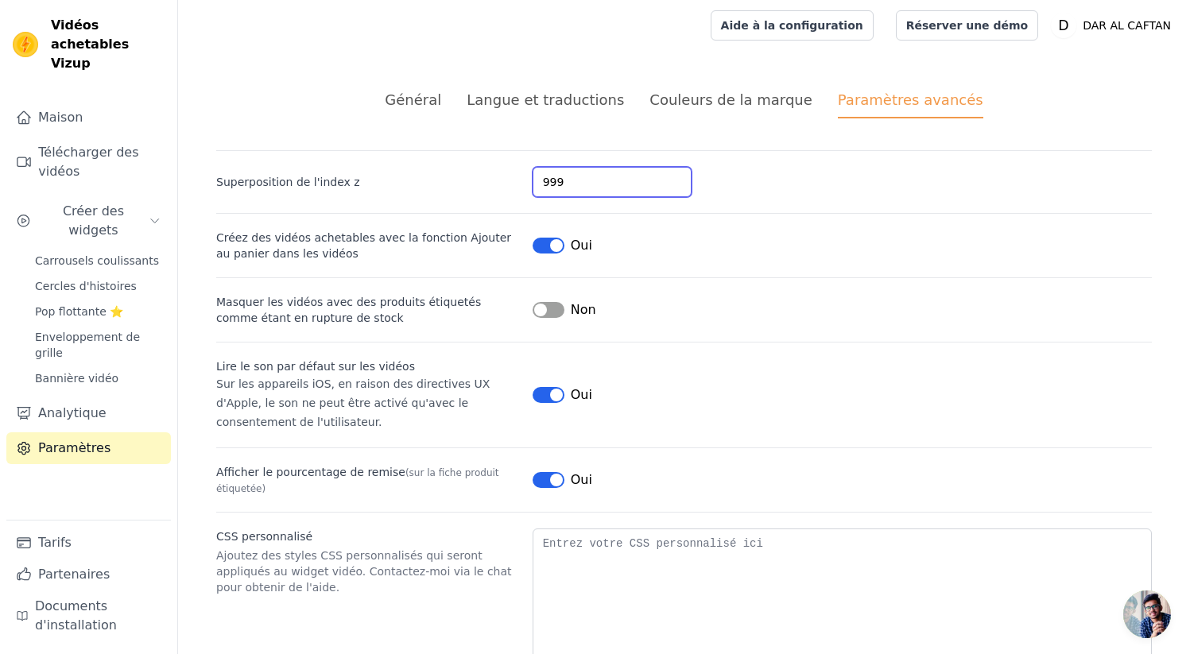
click at [560, 180] on input "999" at bounding box center [612, 182] width 159 height 30
click at [662, 187] on input "998" at bounding box center [612, 182] width 159 height 30
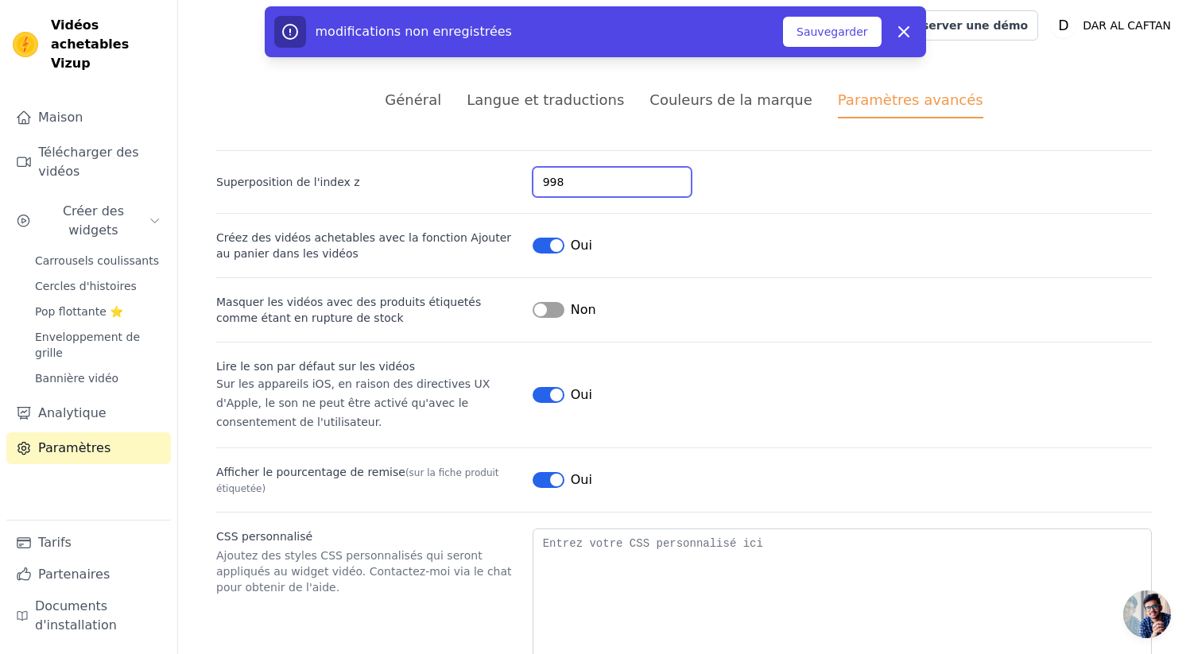
click at [559, 182] on input "998" at bounding box center [612, 182] width 159 height 30
type input "0"
click at [757, 167] on div "0" at bounding box center [842, 182] width 619 height 30
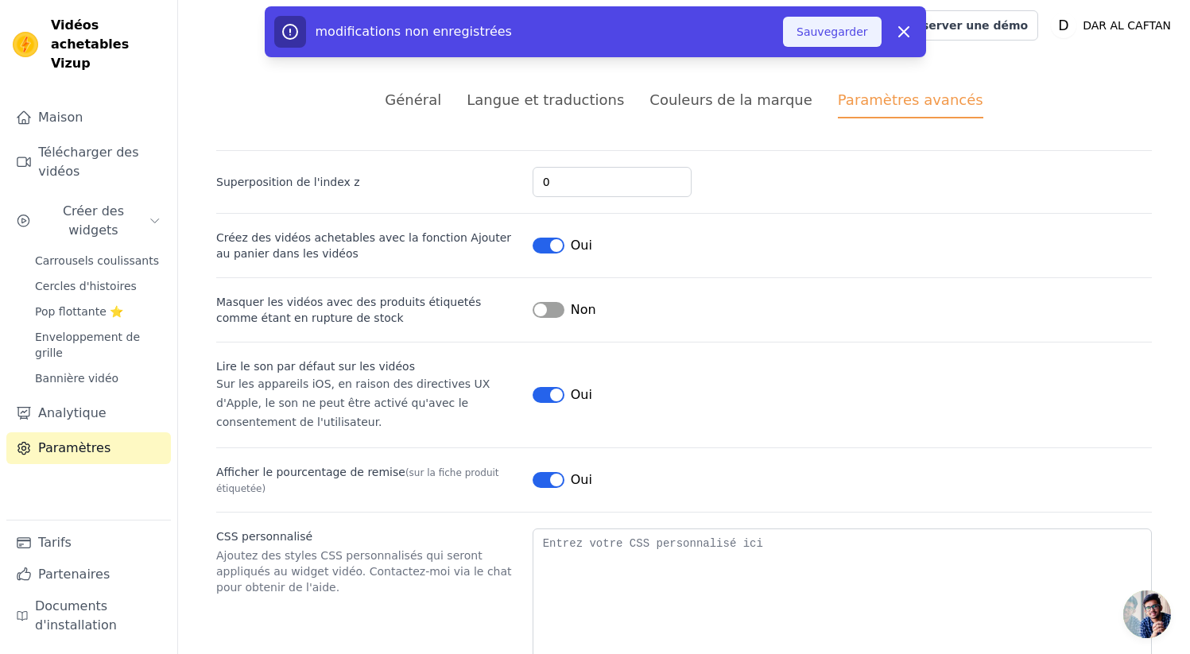
click at [828, 39] on font "Sauvegarder" at bounding box center [832, 32] width 71 height 16
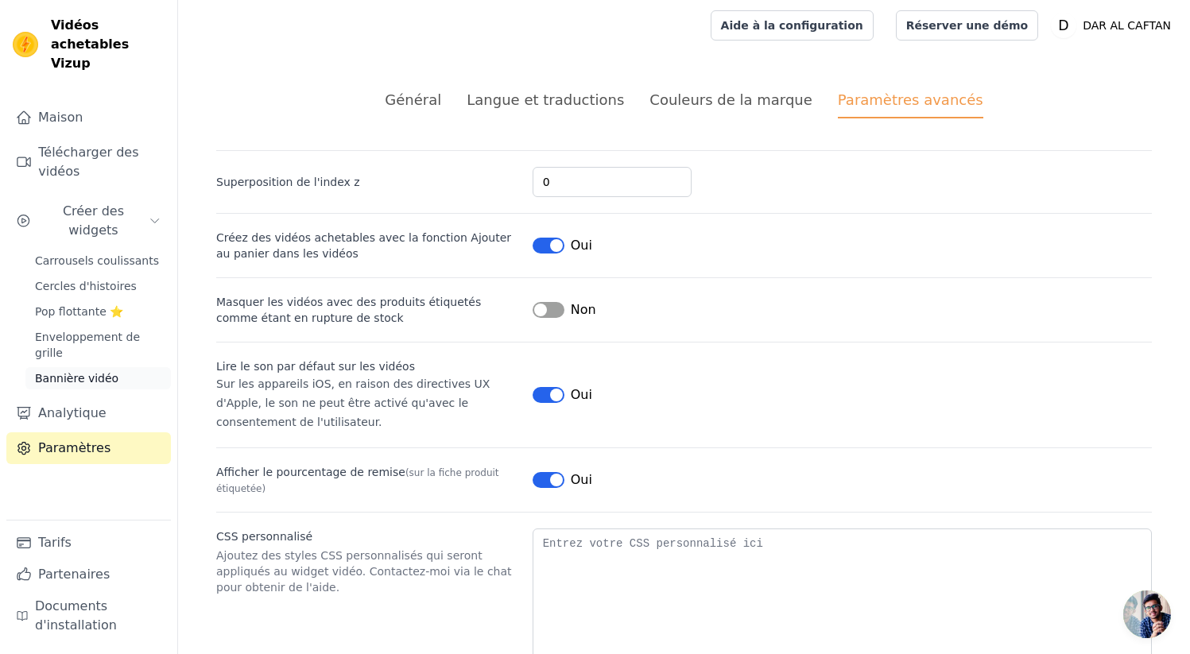
click at [100, 372] on font "Bannière vidéo" at bounding box center [76, 378] width 83 height 13
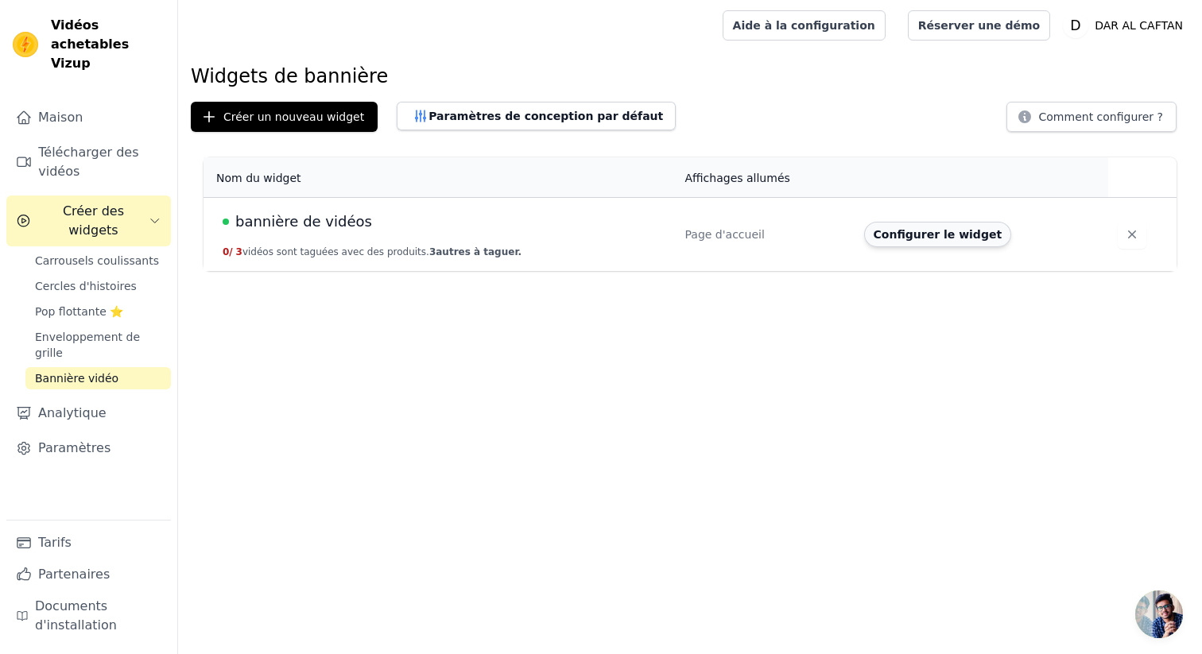
click at [888, 228] on font "Configurer le widget" at bounding box center [938, 234] width 129 height 13
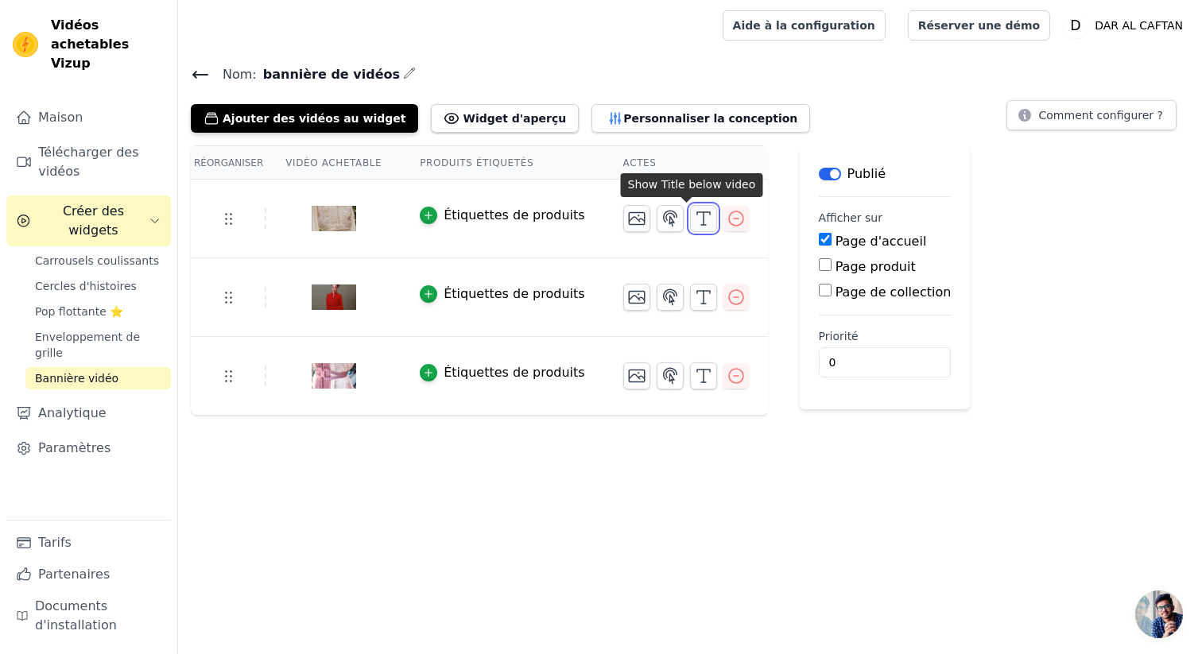
click at [694, 222] on icon "button" at bounding box center [703, 218] width 19 height 19
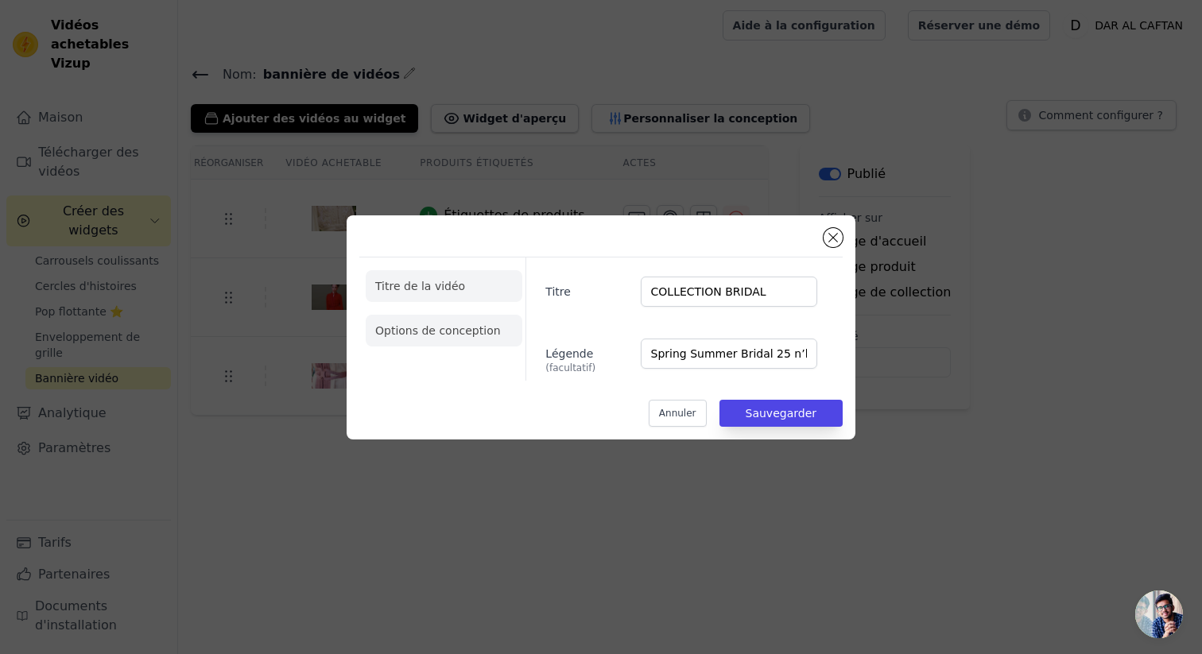
click at [426, 343] on li "Options de conception" at bounding box center [444, 331] width 157 height 32
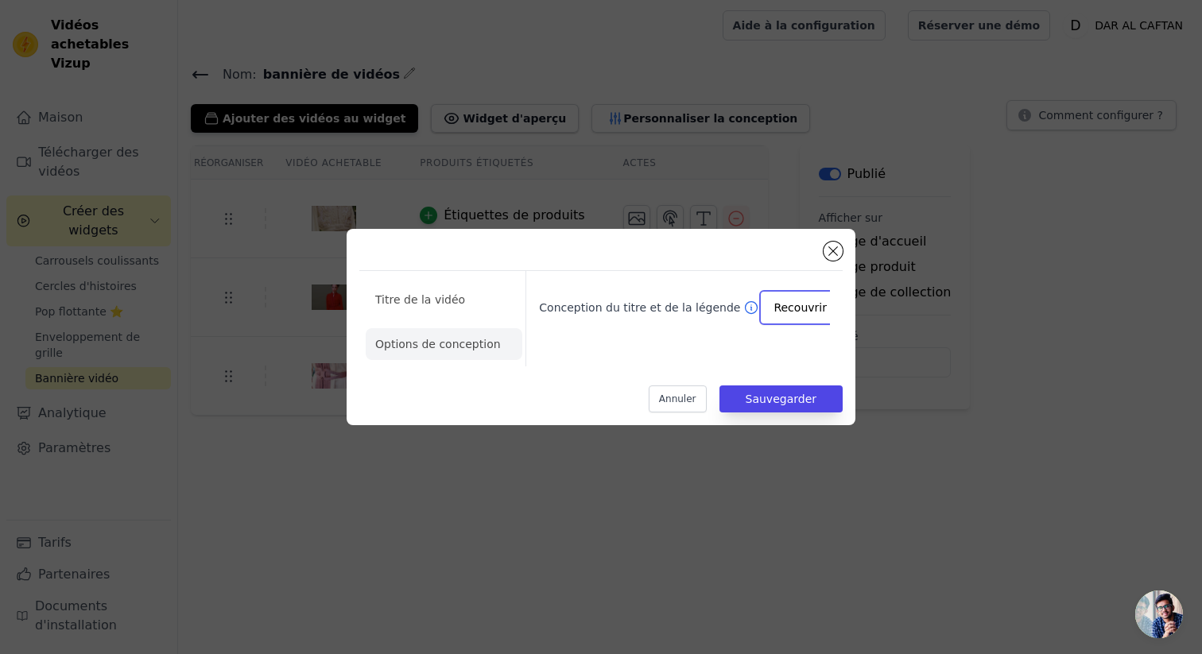
click at [793, 312] on input "Conception du titre et de la légende" at bounding box center [808, 308] width 69 height 32
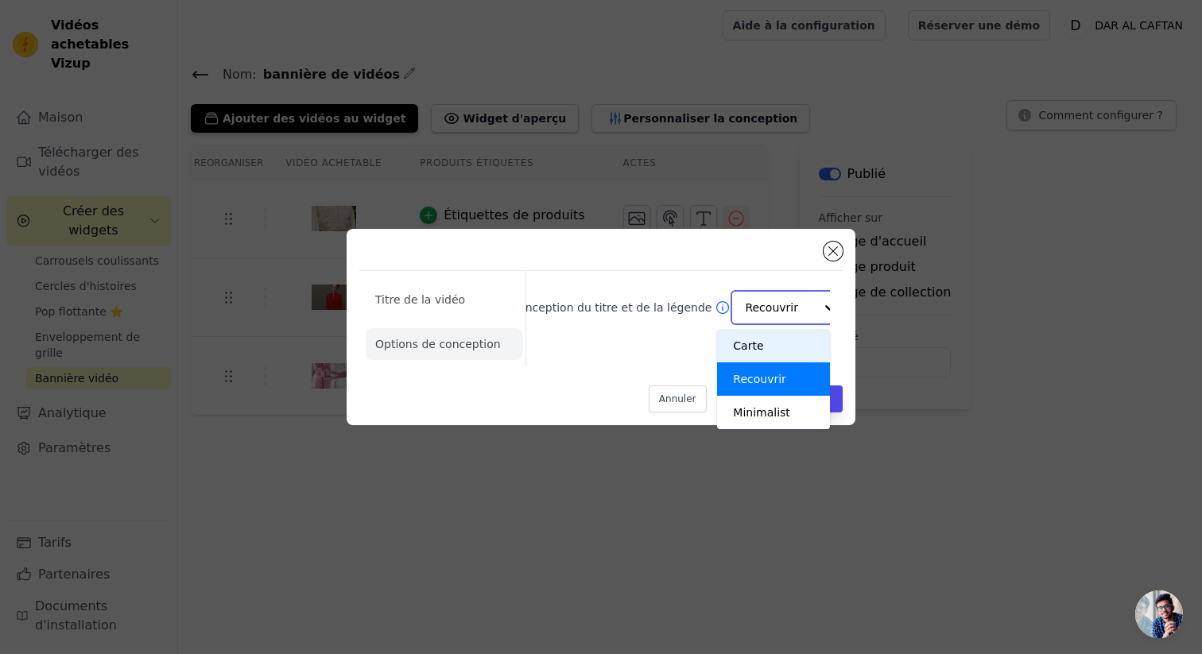
click at [764, 344] on div "Carte" at bounding box center [773, 345] width 113 height 33
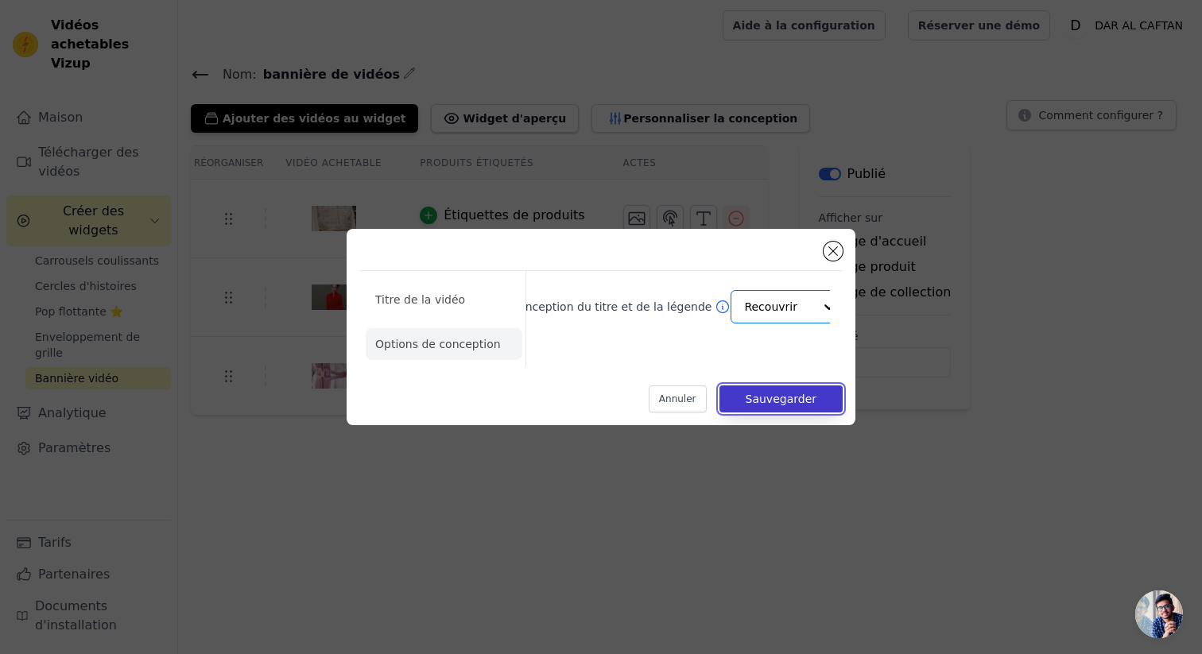
scroll to position [0, 27]
click at [798, 401] on font "Sauvegarder" at bounding box center [781, 399] width 71 height 13
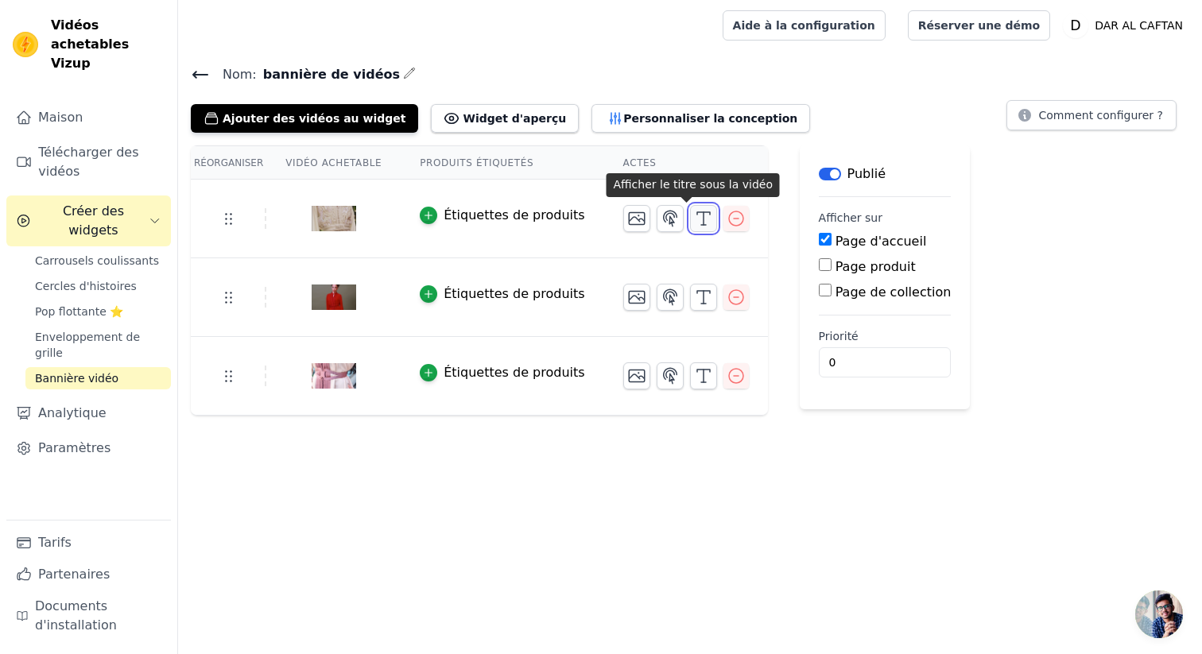
click at [704, 218] on line "button" at bounding box center [704, 218] width 0 height 13
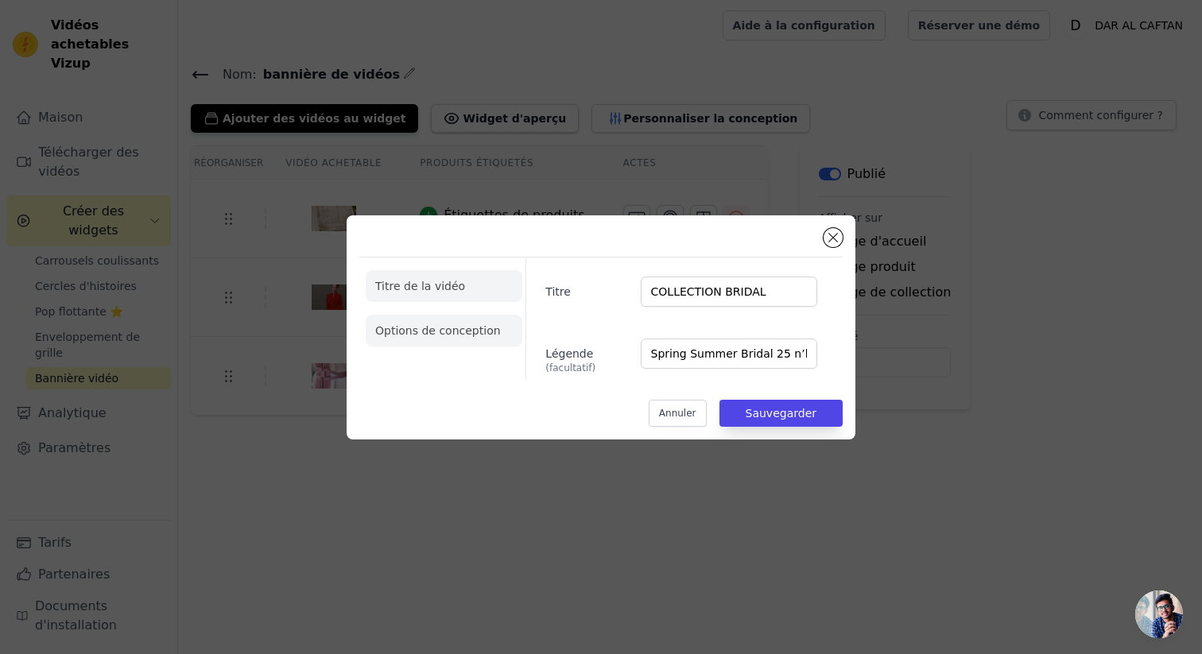
click at [409, 326] on font "Options de conception" at bounding box center [438, 330] width 126 height 13
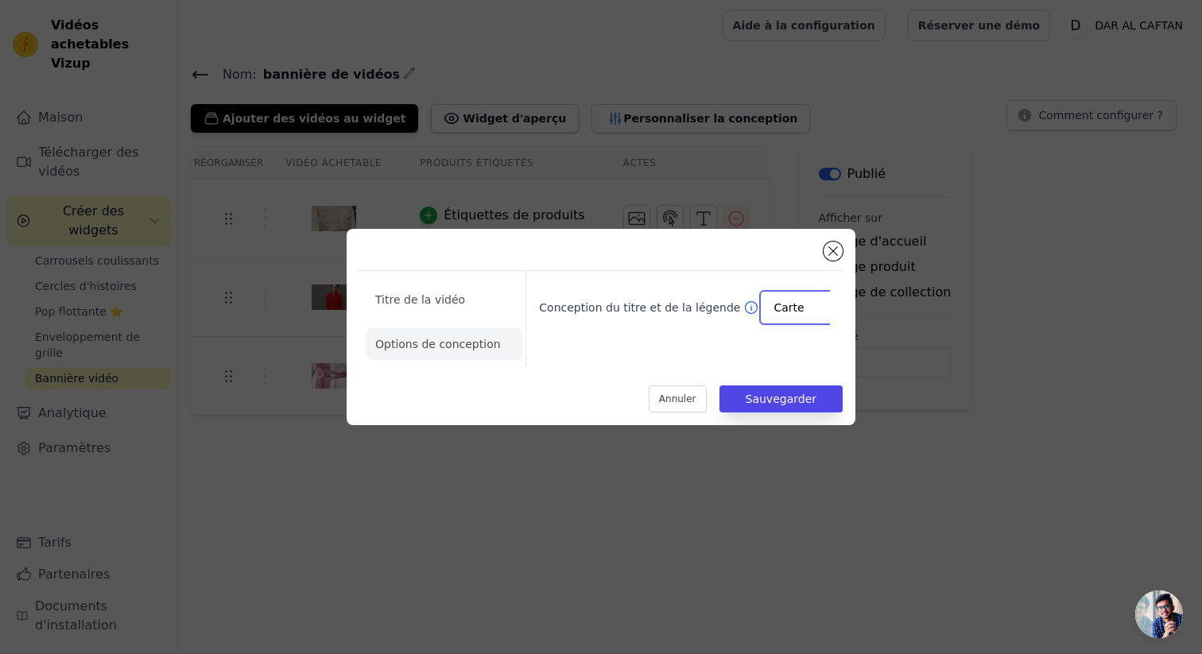
click at [821, 308] on div at bounding box center [837, 308] width 32 height 32
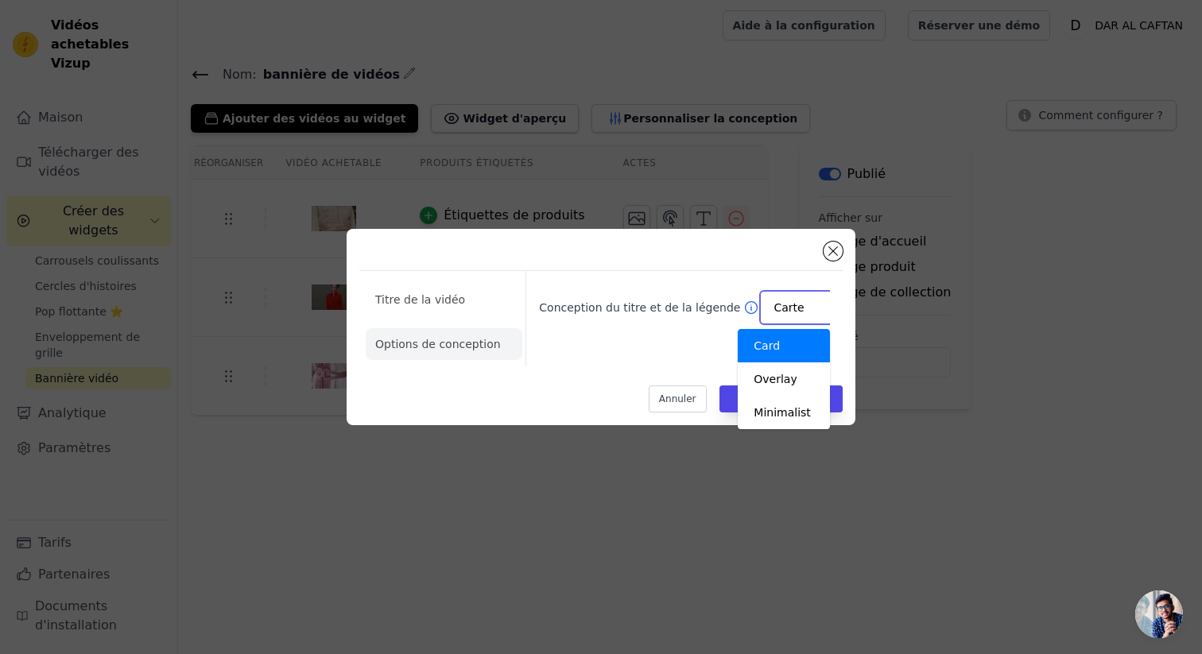
scroll to position [0, 8]
click at [788, 390] on div "Recouvrir" at bounding box center [783, 379] width 91 height 33
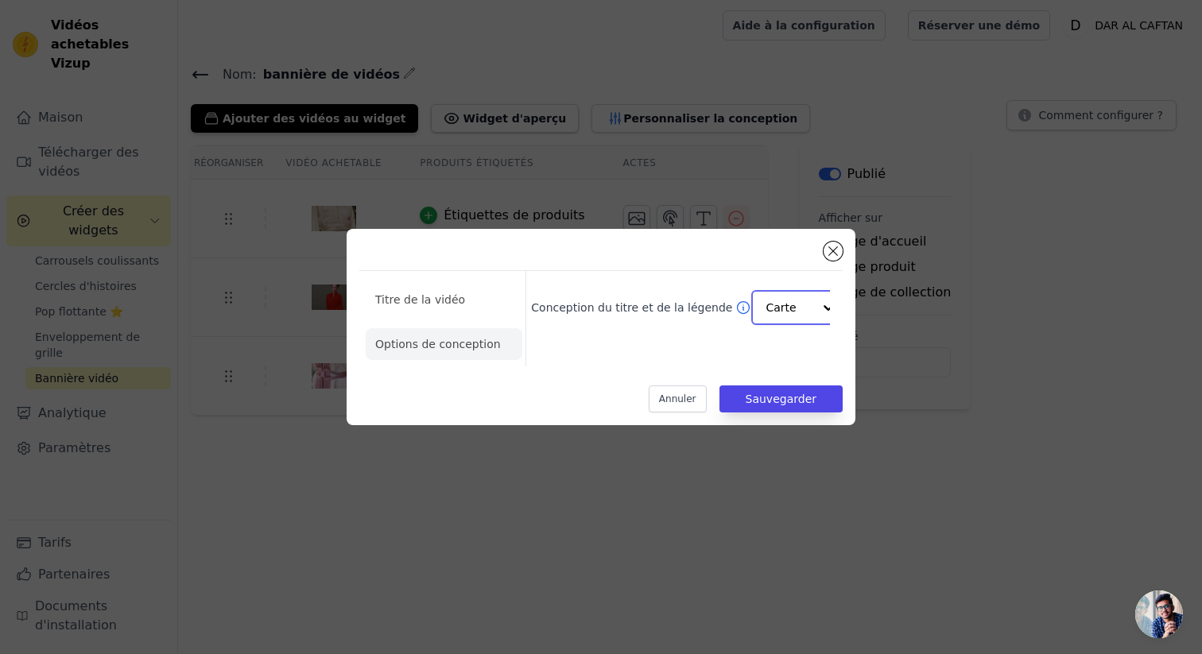
click at [780, 298] on input "Conception du titre et de la légende" at bounding box center [789, 308] width 46 height 32
click at [617, 351] on div "Conception du titre et de la légende Carte Recouvrir Minimalist Carte d'option …" at bounding box center [678, 318] width 305 height 95
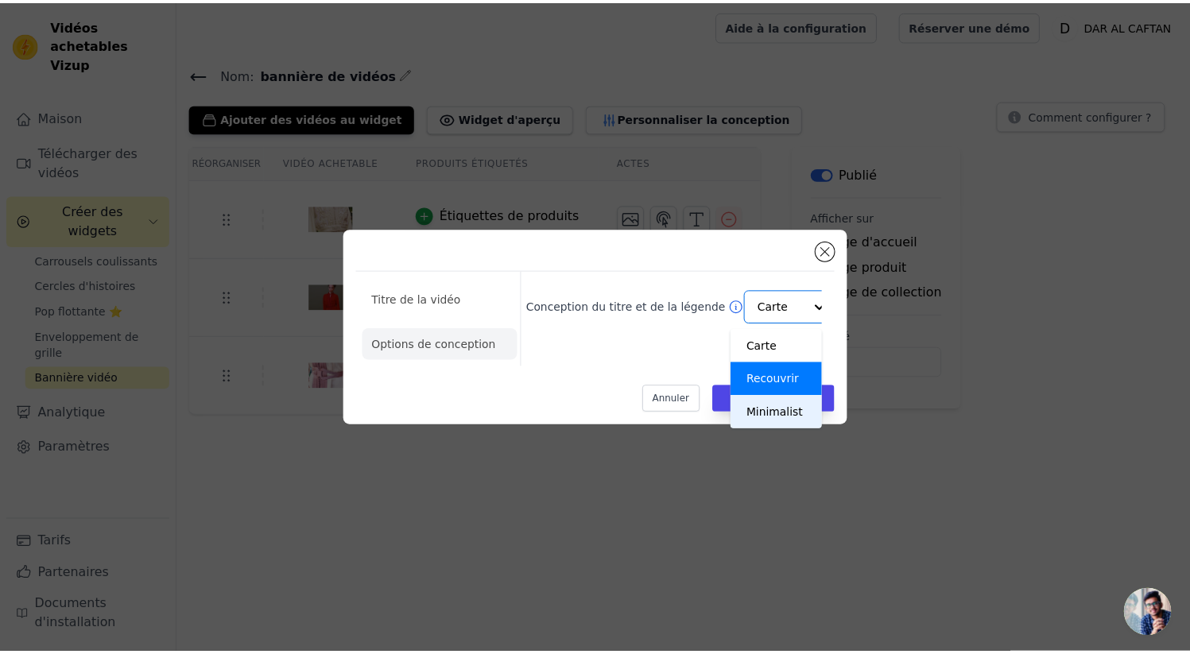
scroll to position [0, 6]
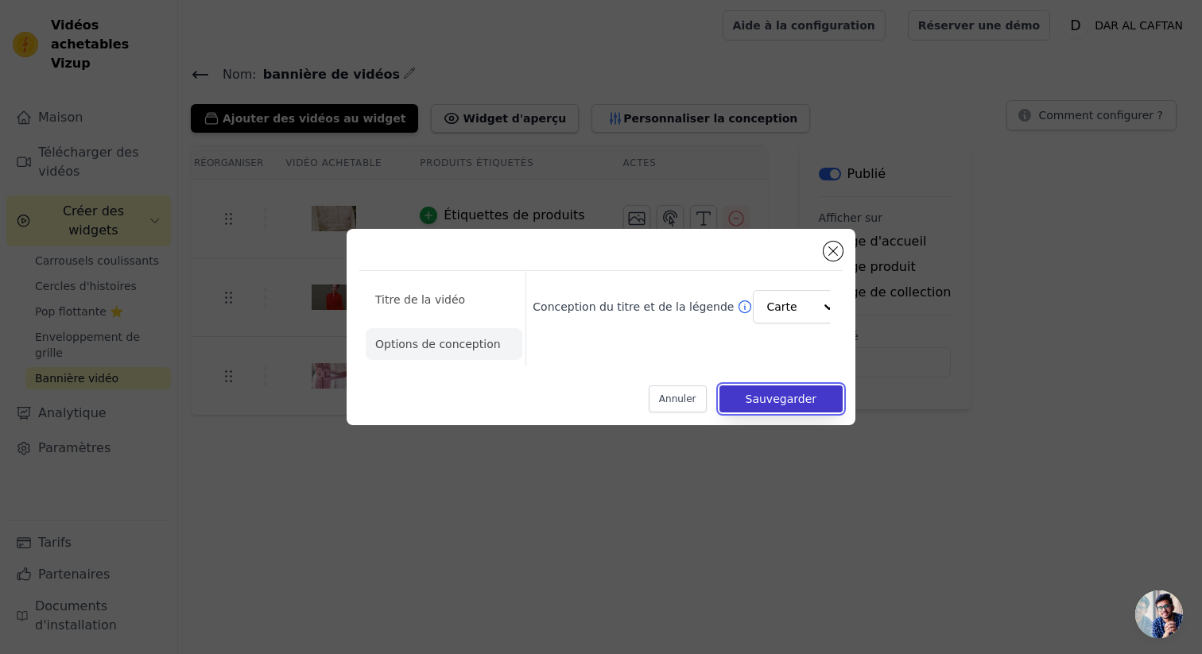
click at [759, 405] on button "Sauvegarder" at bounding box center [781, 399] width 123 height 27
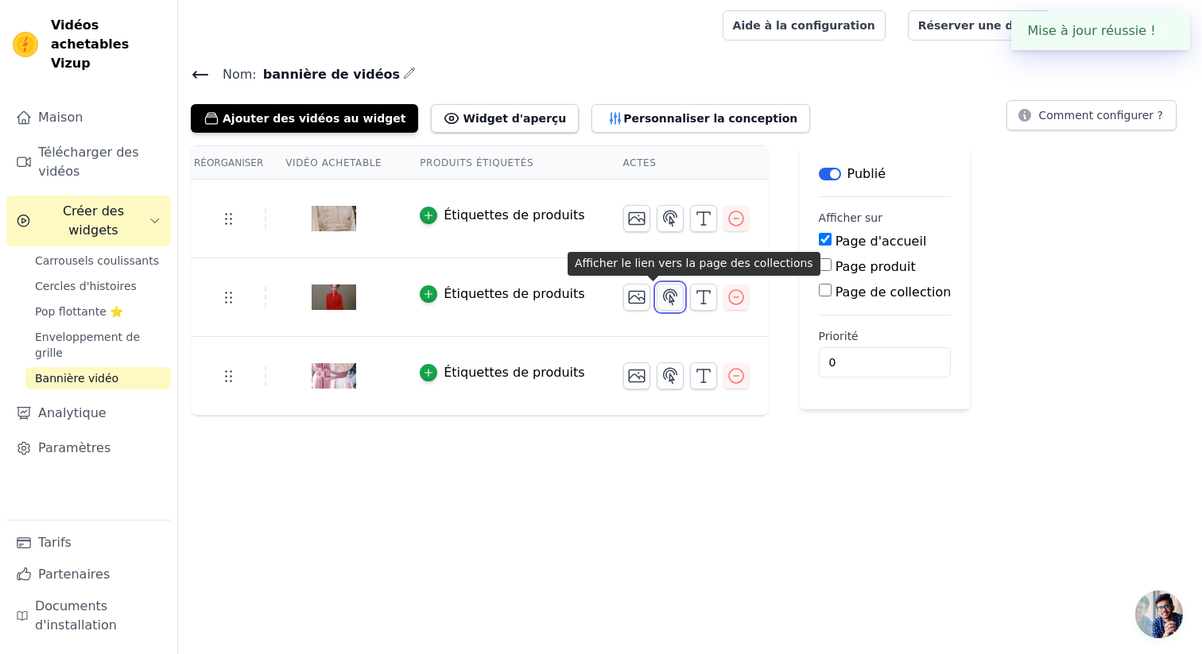
click at [661, 289] on icon "button" at bounding box center [670, 297] width 19 height 19
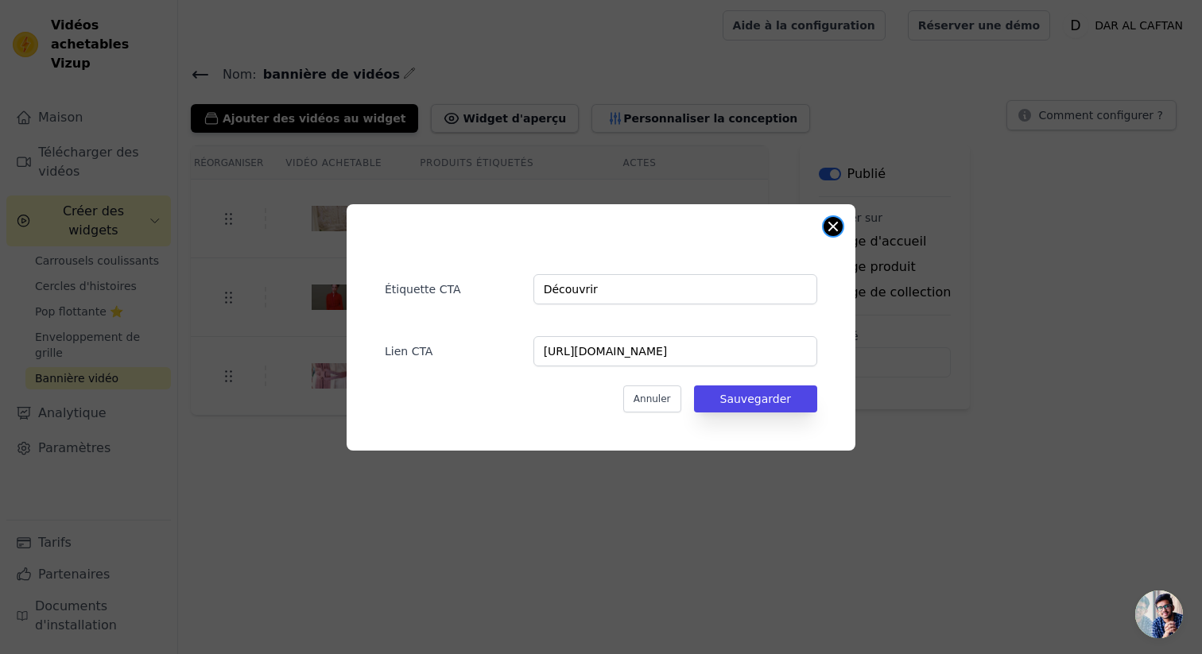
click at [833, 227] on button "Fermer la fenêtre modale" at bounding box center [833, 226] width 19 height 19
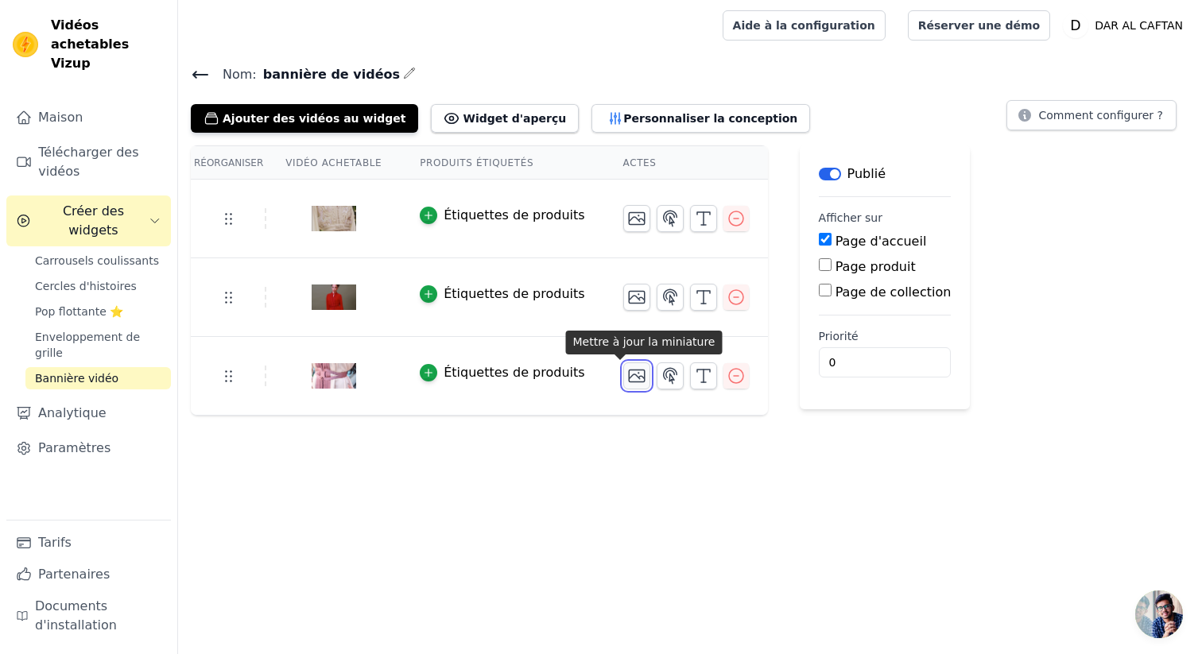
click at [629, 377] on icon "button" at bounding box center [637, 376] width 16 height 12
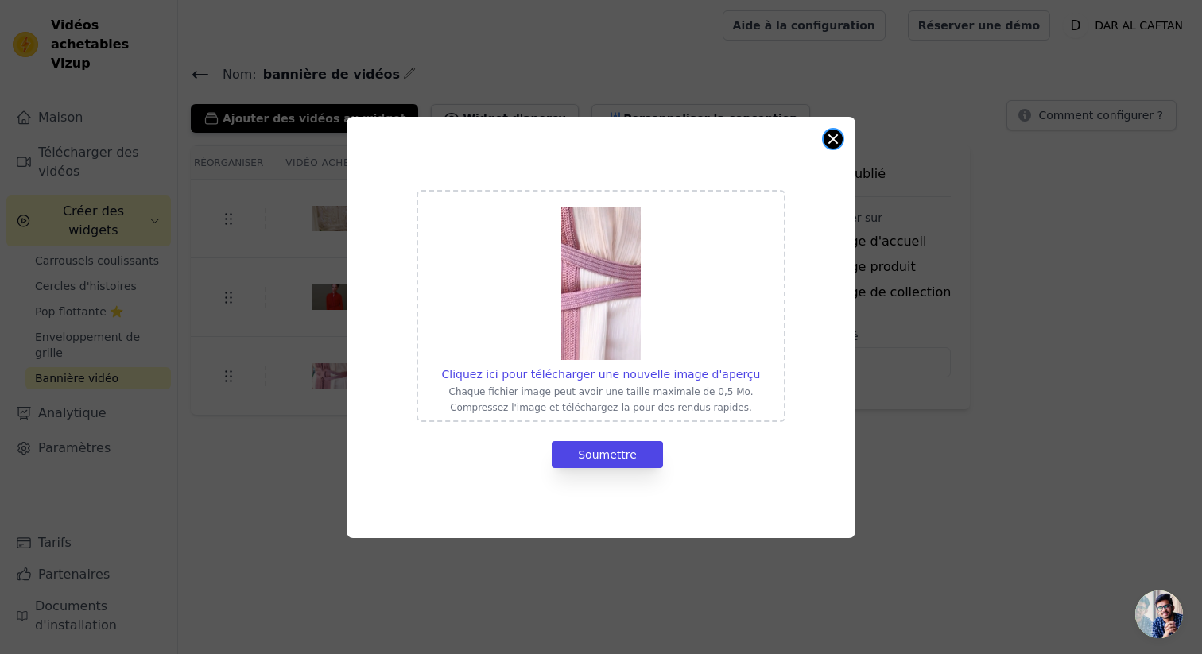
click at [829, 141] on button "Fermer la fenêtre modale" at bounding box center [833, 139] width 19 height 19
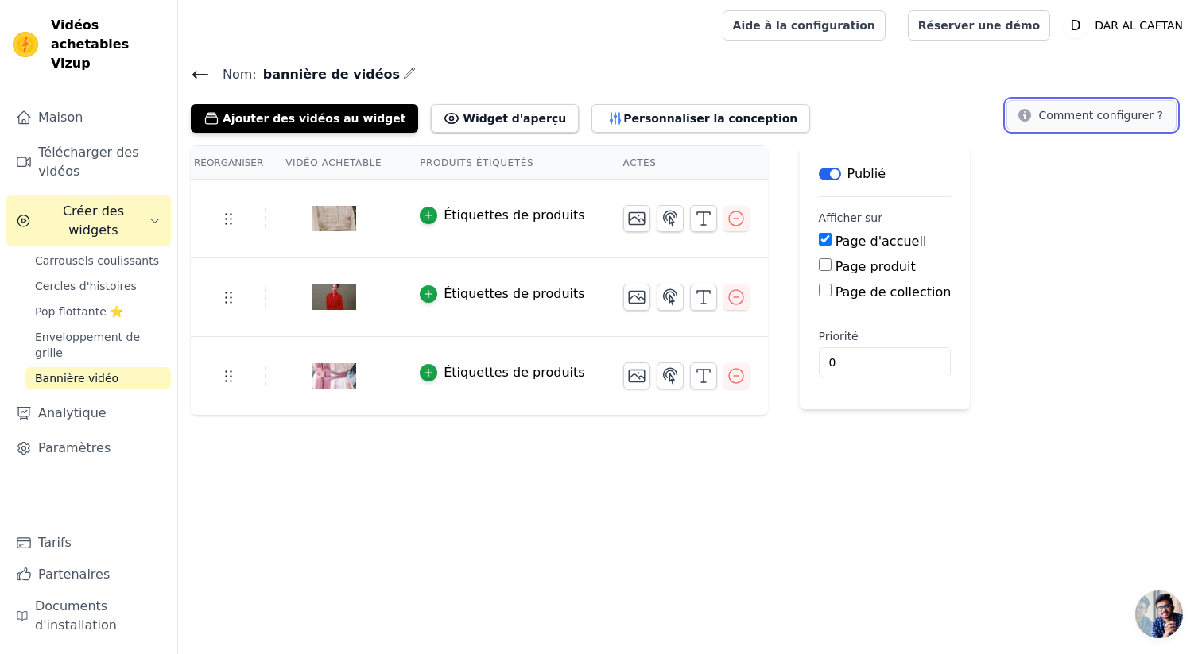
click at [1084, 118] on font "Comment configurer ?" at bounding box center [1101, 115] width 124 height 13
click at [81, 440] on font "Paramètres" at bounding box center [74, 447] width 72 height 15
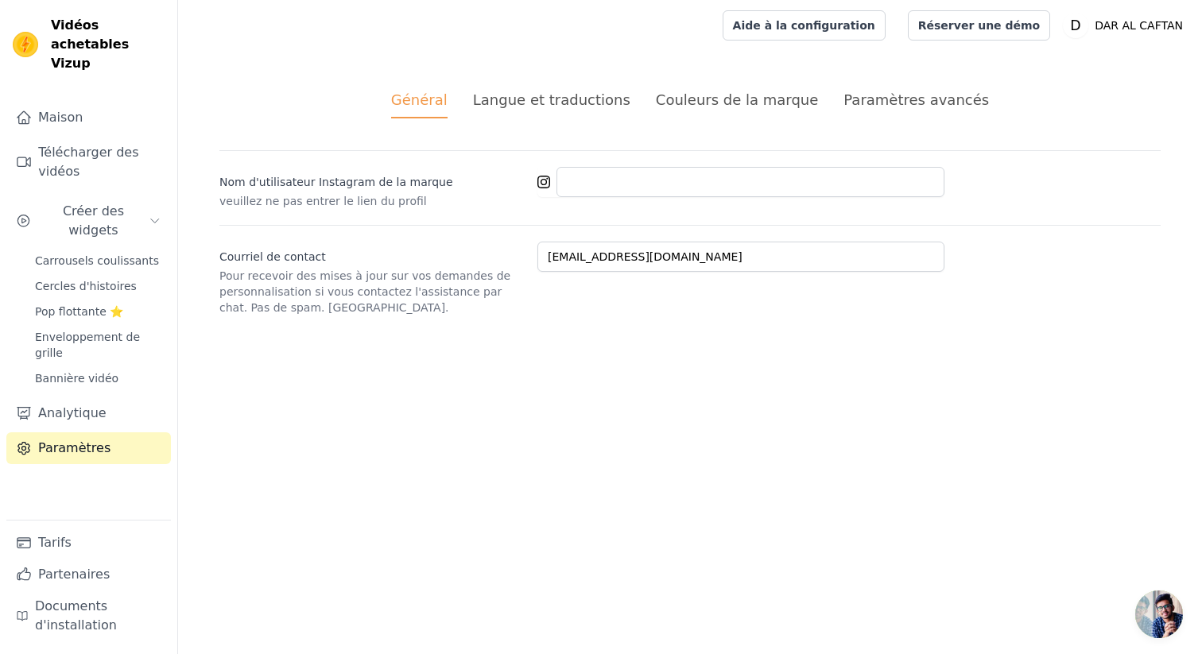
click at [730, 98] on font "Couleurs de la marque" at bounding box center [737, 99] width 163 height 17
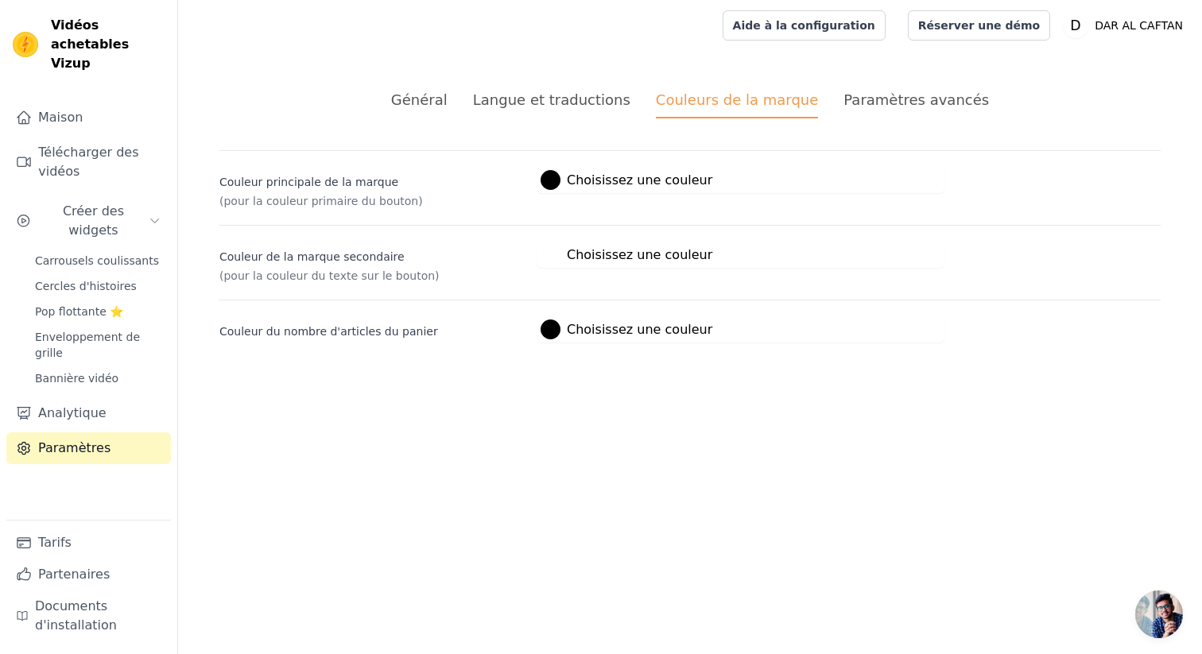
click at [853, 103] on font "Paramètres avancés" at bounding box center [916, 99] width 145 height 17
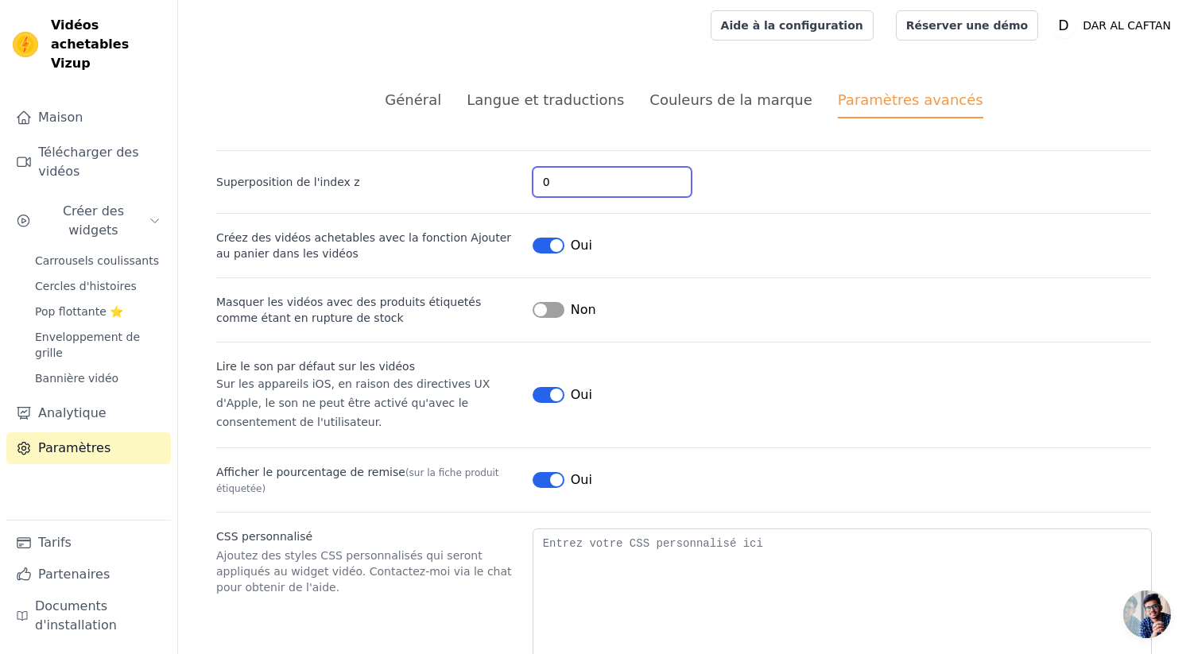
click at [584, 175] on input "0" at bounding box center [612, 182] width 159 height 30
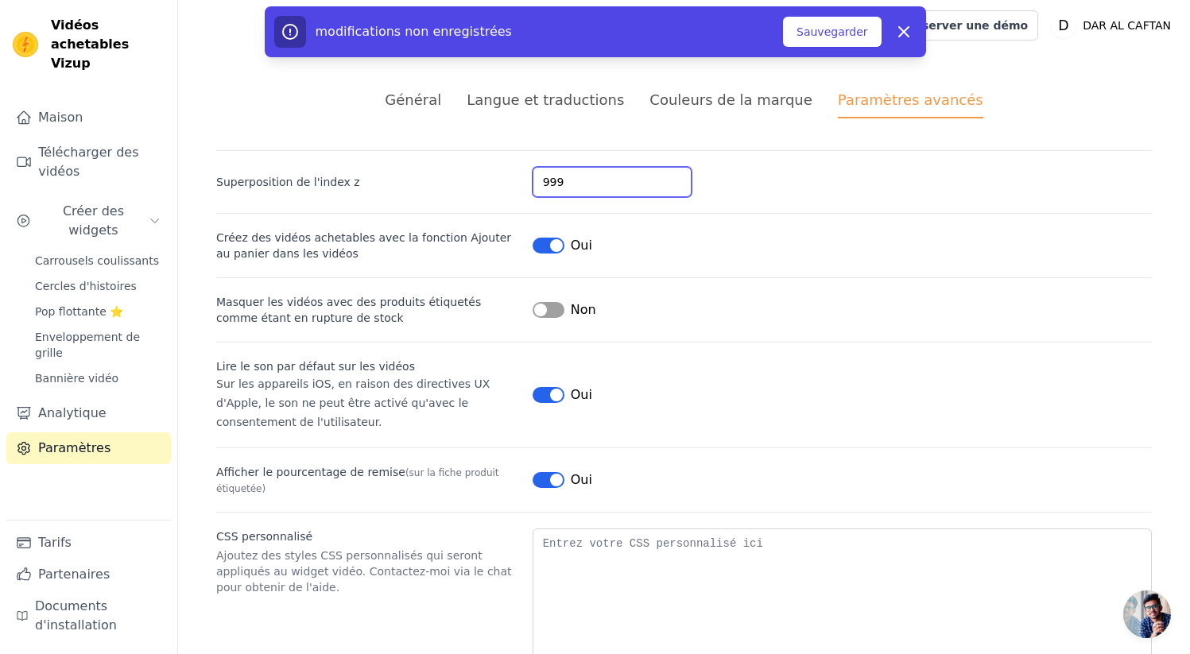
type input "999"
click at [276, 242] on font "Créez des vidéos achetables avec la fonction Ajouter au panier dans les vidéos" at bounding box center [363, 245] width 295 height 29
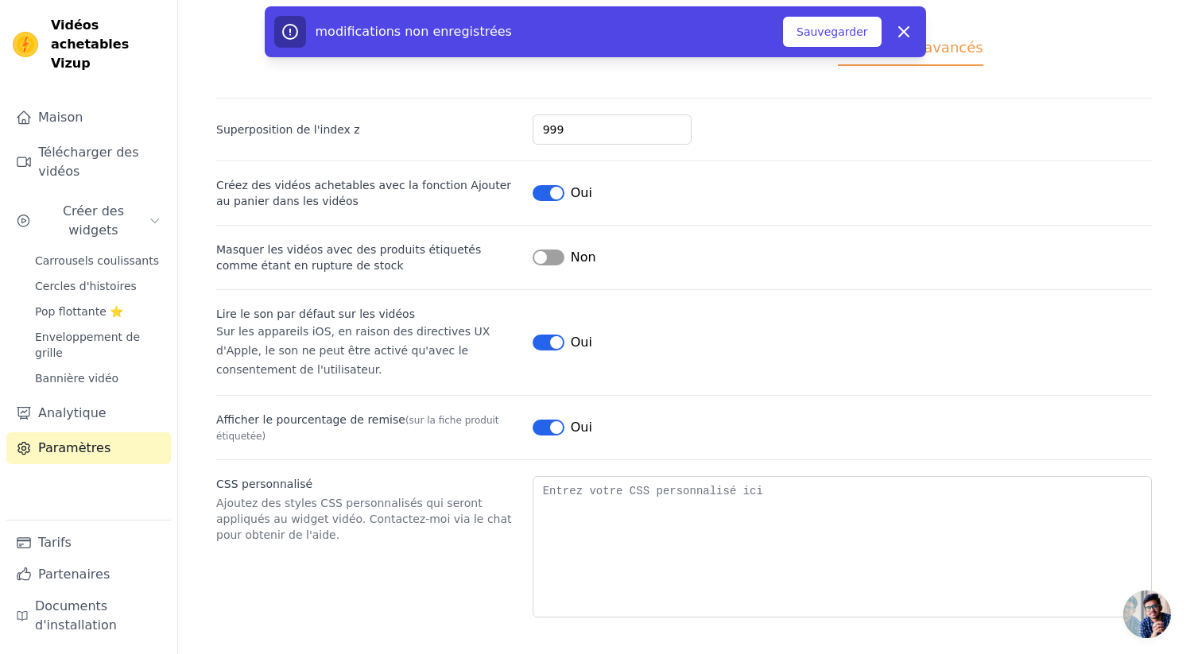
scroll to position [54, 0]
click at [824, 33] on font "Sauvegarder" at bounding box center [832, 31] width 71 height 13
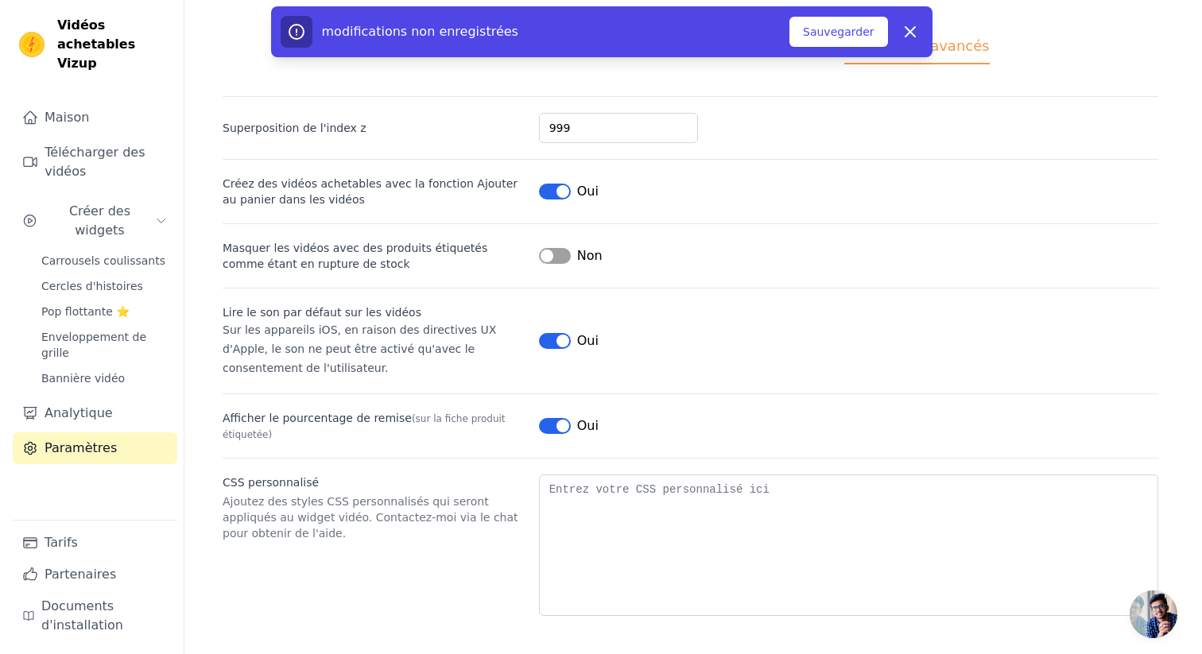
scroll to position [0, 0]
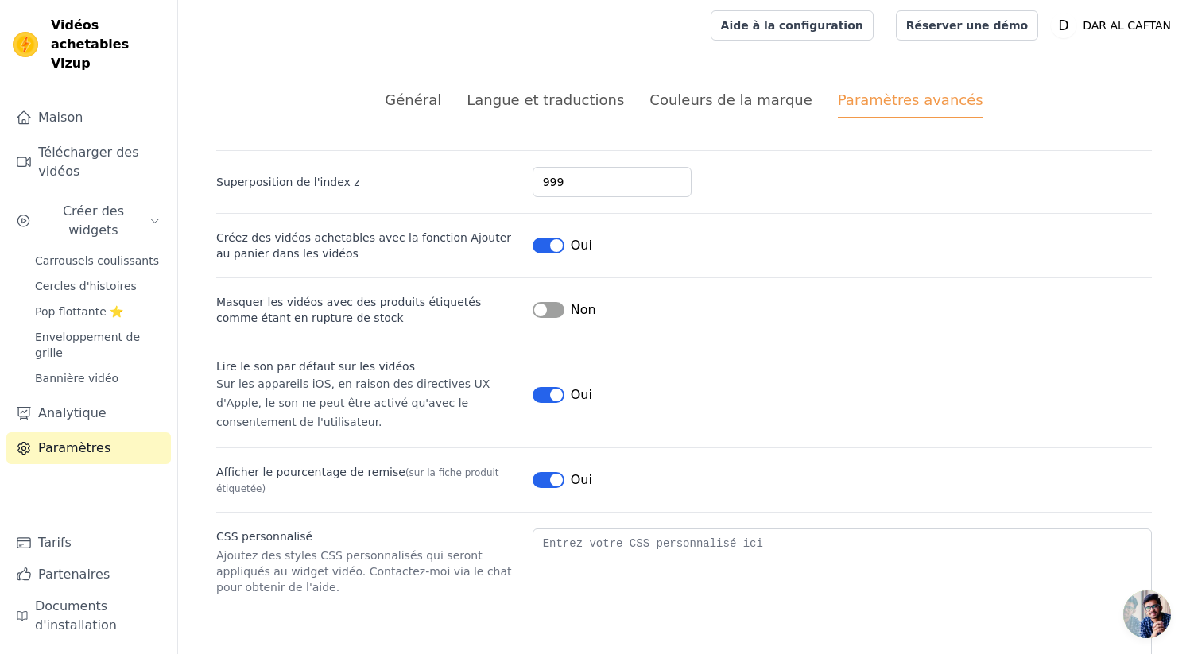
click at [441, 99] on font "Général" at bounding box center [413, 99] width 56 height 17
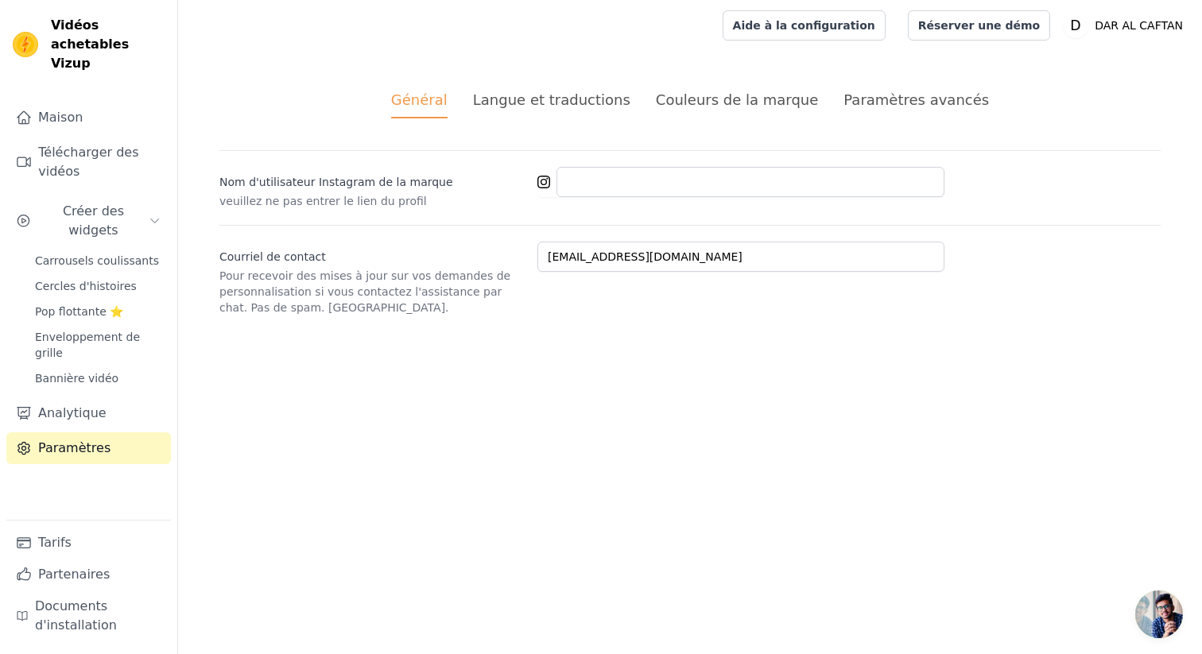
click at [597, 103] on font "Langue et traductions" at bounding box center [551, 99] width 157 height 17
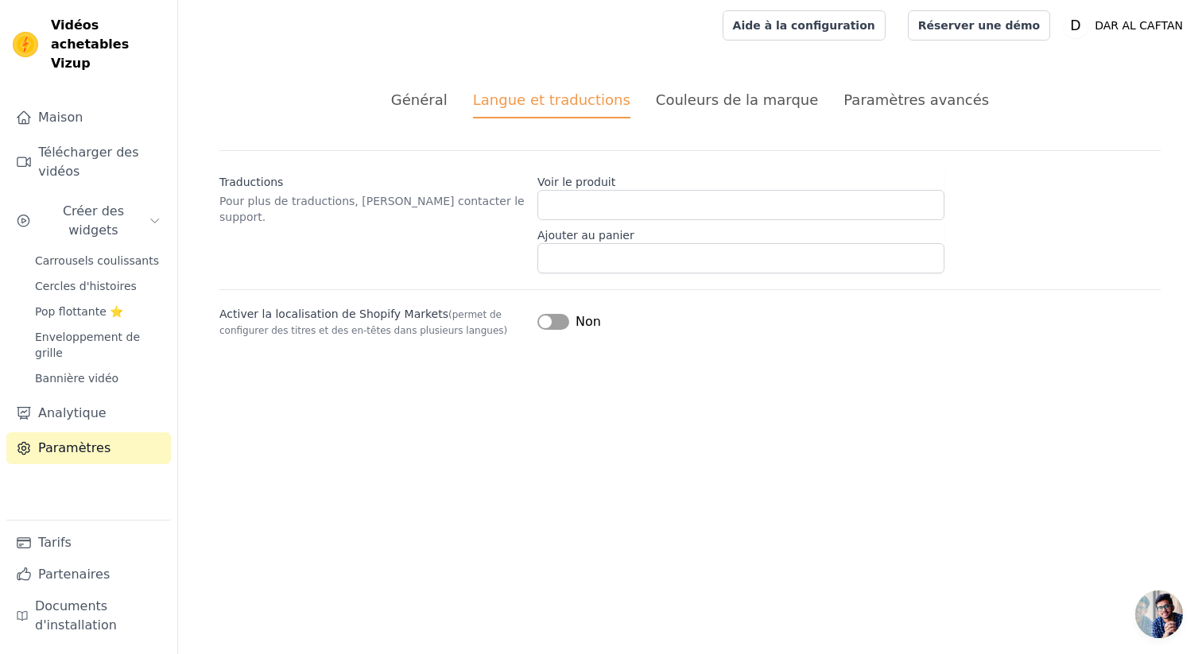
click at [714, 103] on font "Couleurs de la marque" at bounding box center [737, 99] width 163 height 17
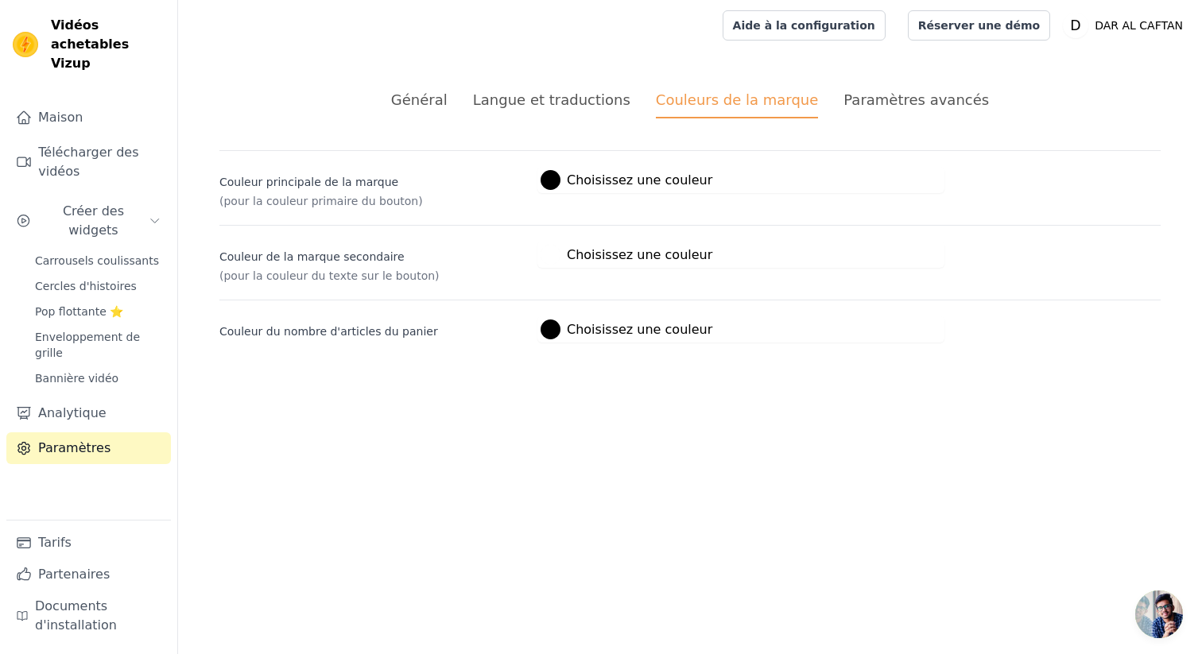
click at [875, 98] on font "Paramètres avancés" at bounding box center [916, 99] width 145 height 17
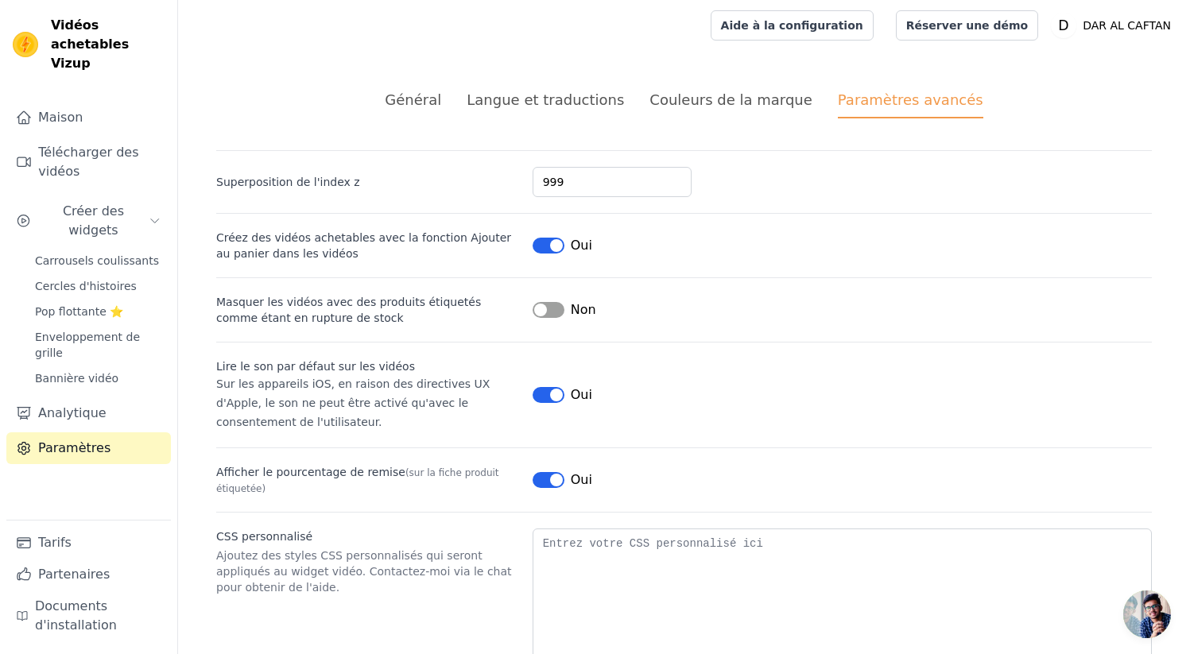
click at [549, 394] on button "Étiquette" at bounding box center [549, 395] width 32 height 16
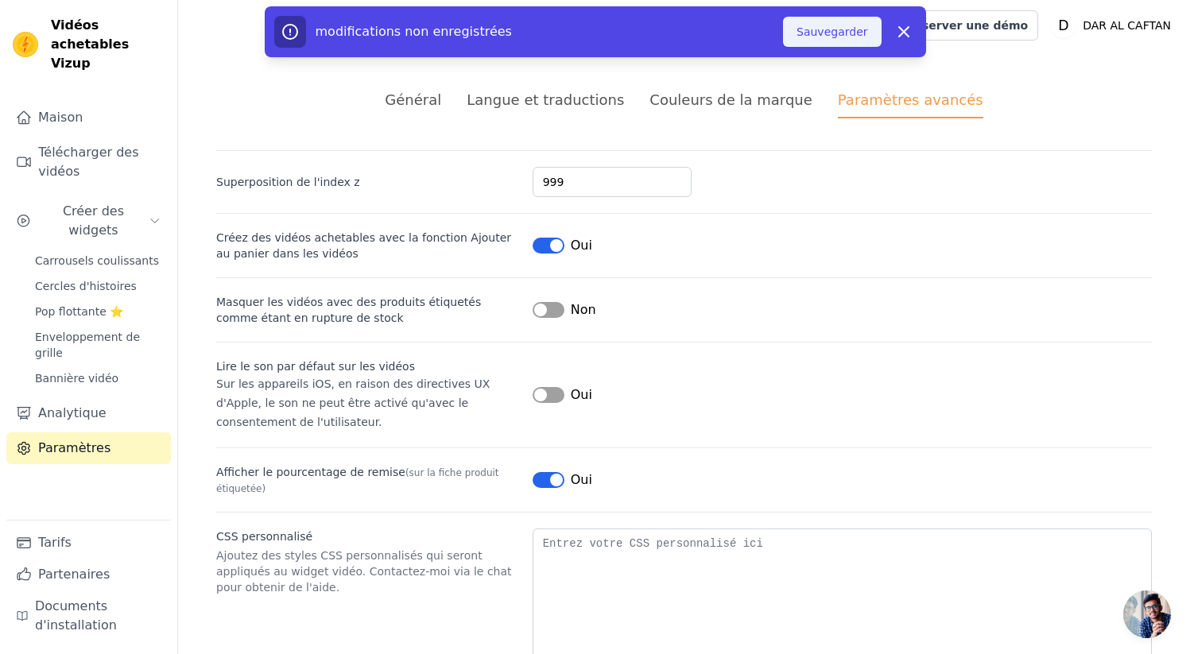
click at [825, 39] on font "Sauvegarder" at bounding box center [832, 32] width 71 height 16
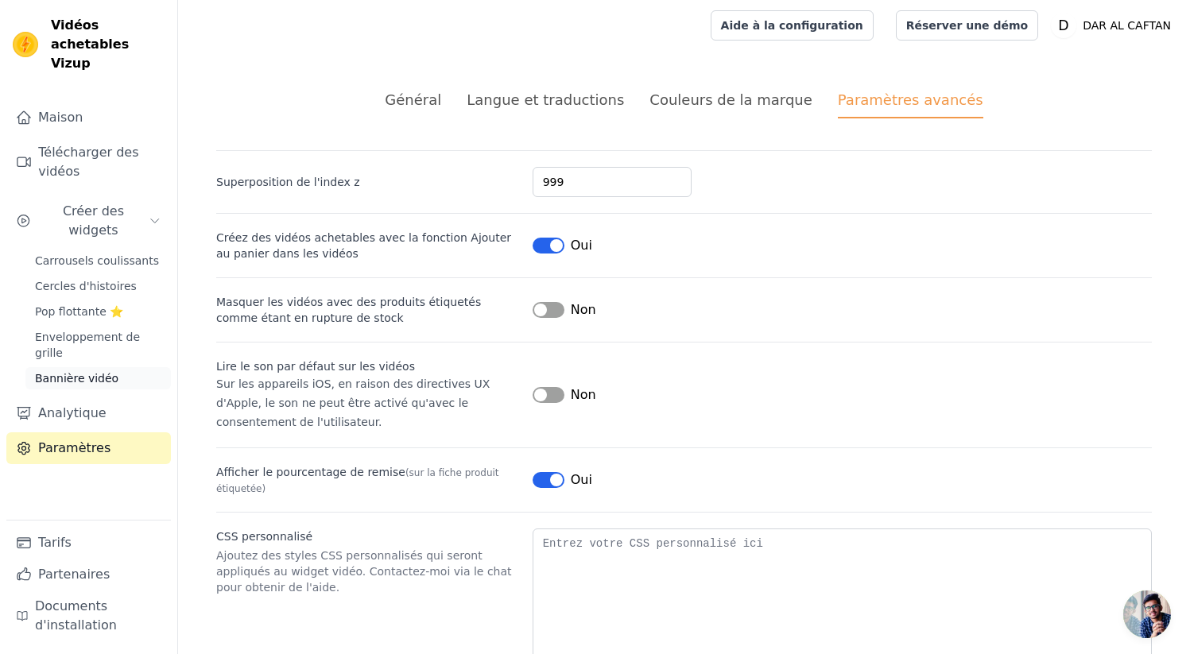
click at [91, 372] on font "Bannière vidéo" at bounding box center [76, 378] width 83 height 13
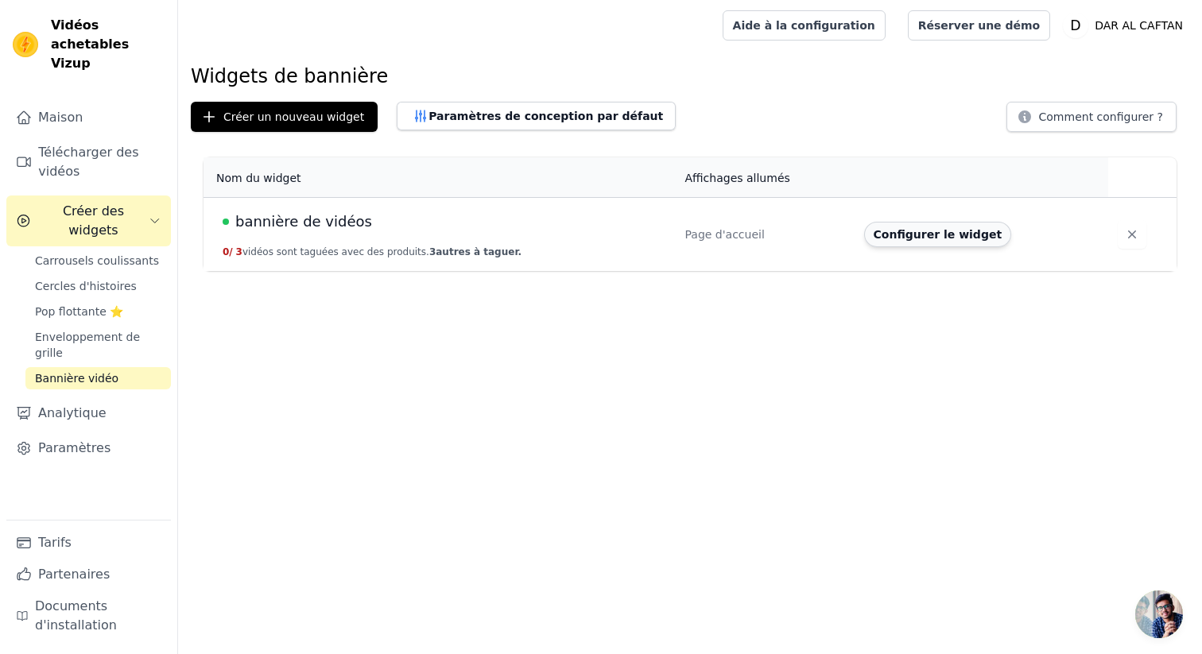
click at [896, 234] on font "Configurer le widget" at bounding box center [938, 234] width 129 height 13
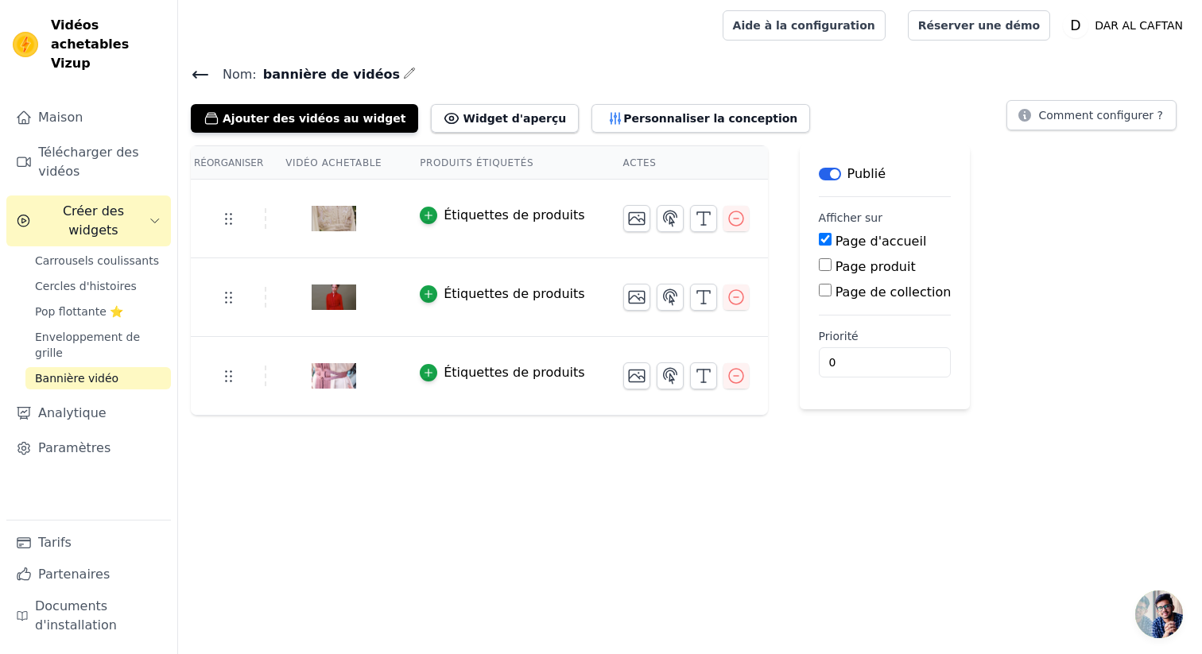
click at [336, 218] on img at bounding box center [334, 218] width 45 height 76
click at [328, 215] on img at bounding box center [334, 218] width 45 height 76
click at [693, 121] on font "Personnaliser la conception" at bounding box center [710, 118] width 174 height 13
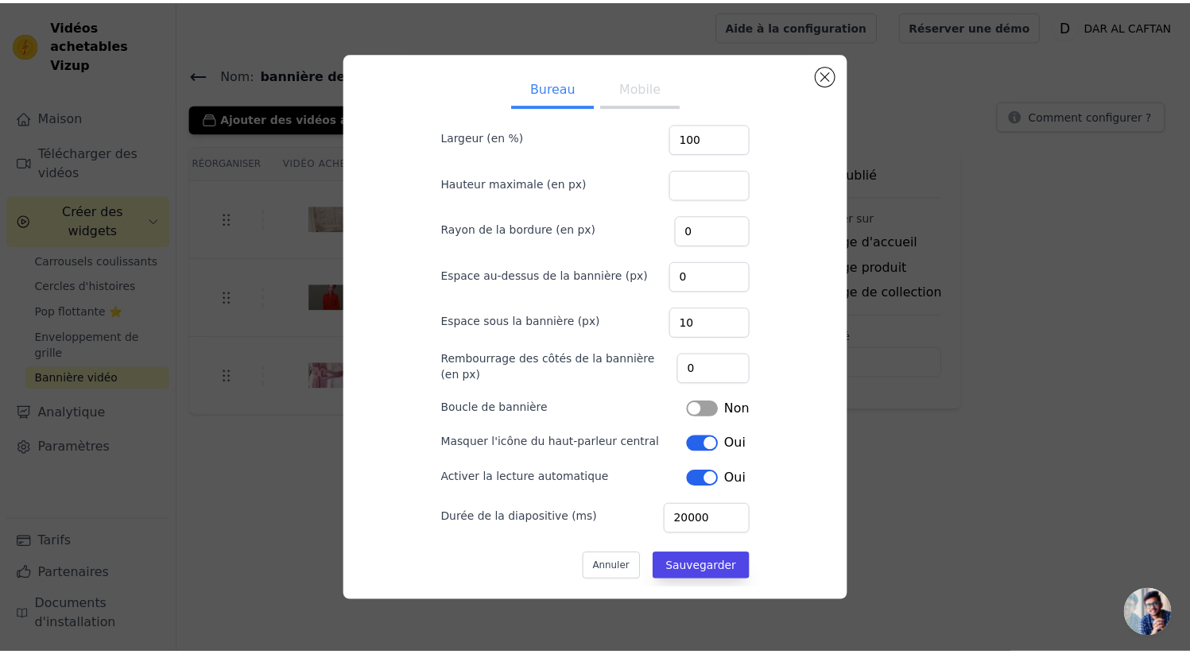
scroll to position [48, 0]
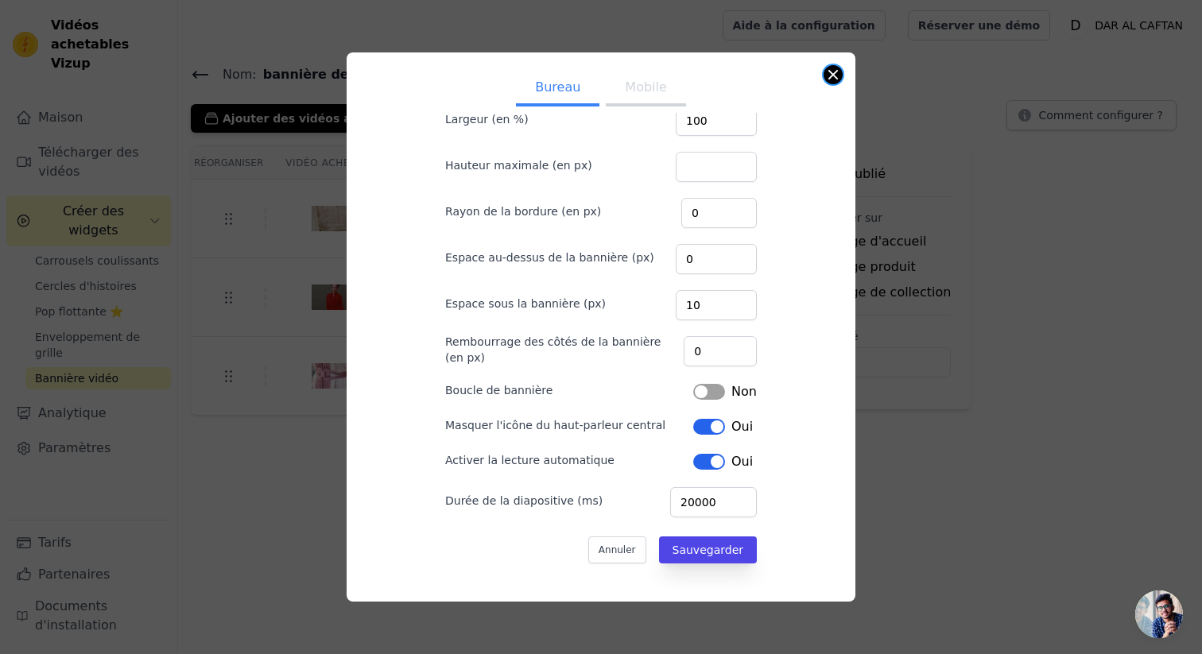
click at [833, 78] on button "Fermer la fenêtre modale" at bounding box center [833, 74] width 19 height 19
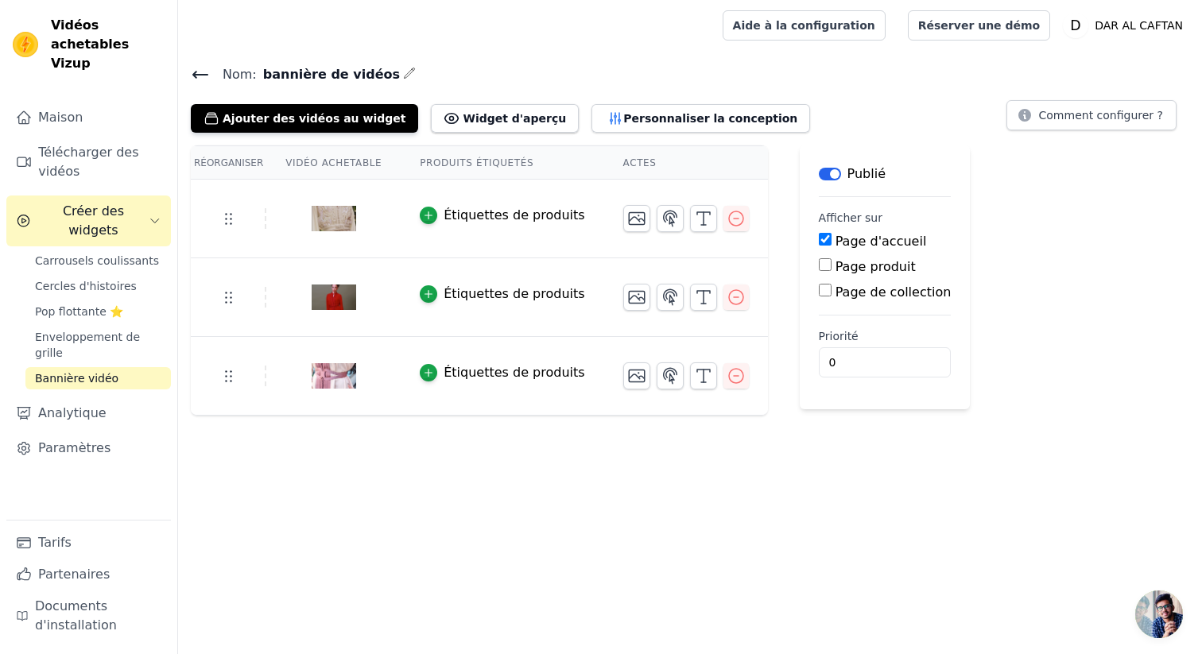
drag, startPoint x: 321, startPoint y: 219, endPoint x: 411, endPoint y: 223, distance: 90.0
click at [321, 219] on img at bounding box center [334, 218] width 45 height 76
click at [116, 433] on link "Paramètres" at bounding box center [88, 449] width 165 height 32
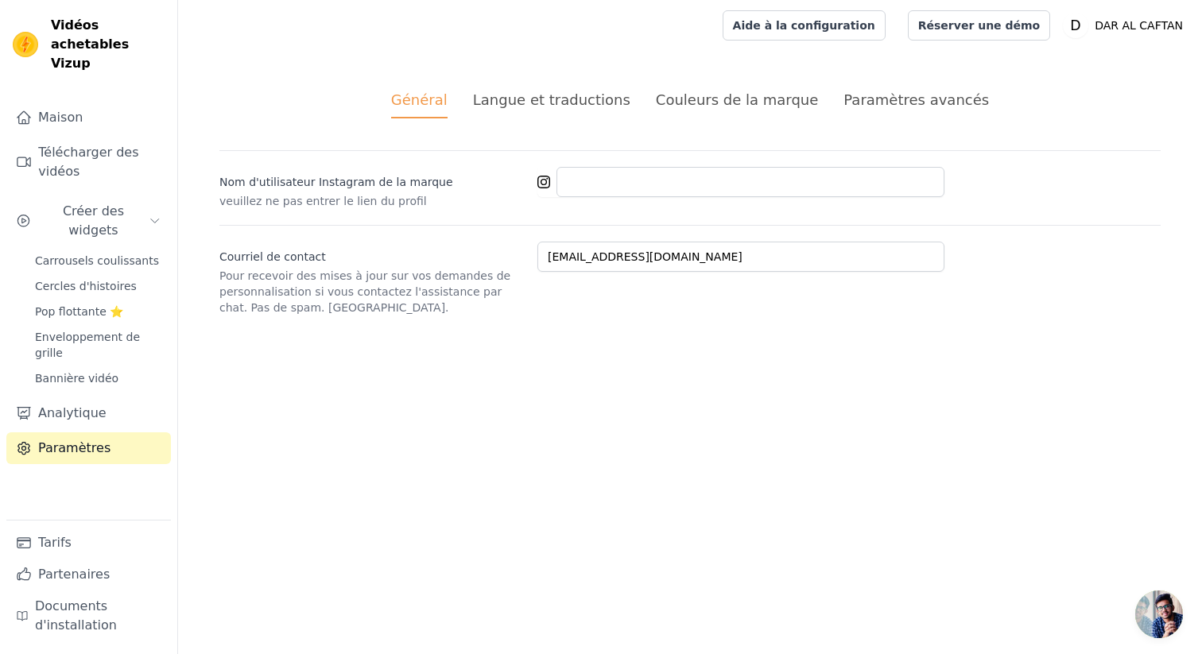
click at [793, 103] on font "Couleurs de la marque" at bounding box center [737, 99] width 163 height 17
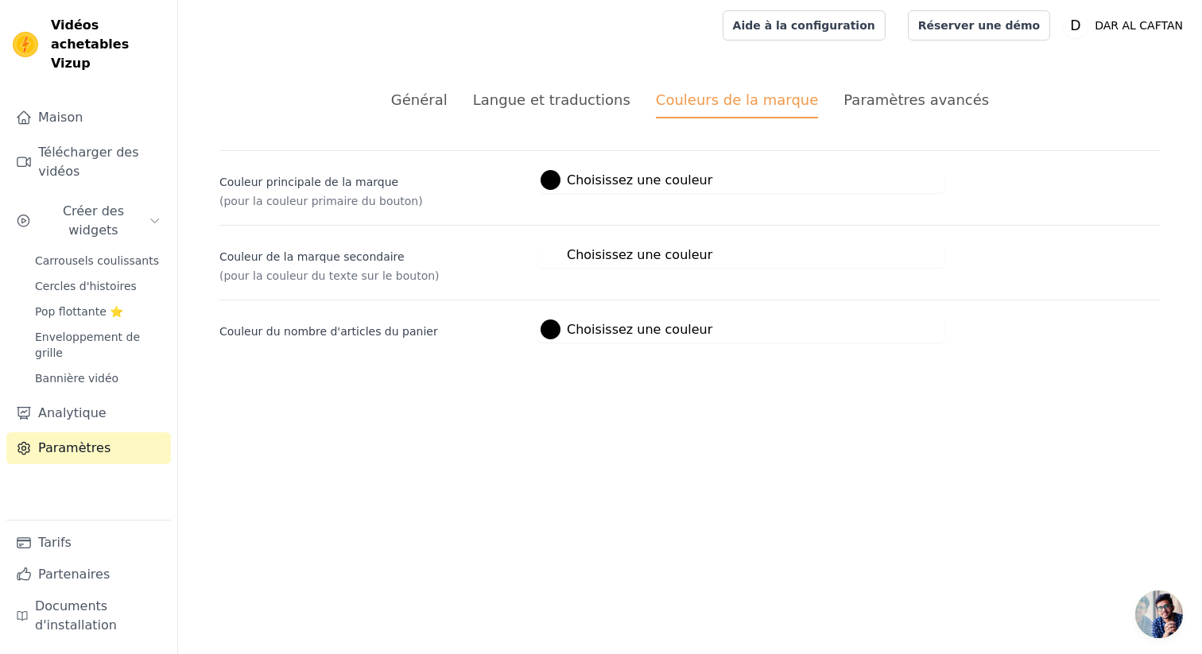
click at [901, 104] on font "Paramètres avancés" at bounding box center [916, 99] width 145 height 17
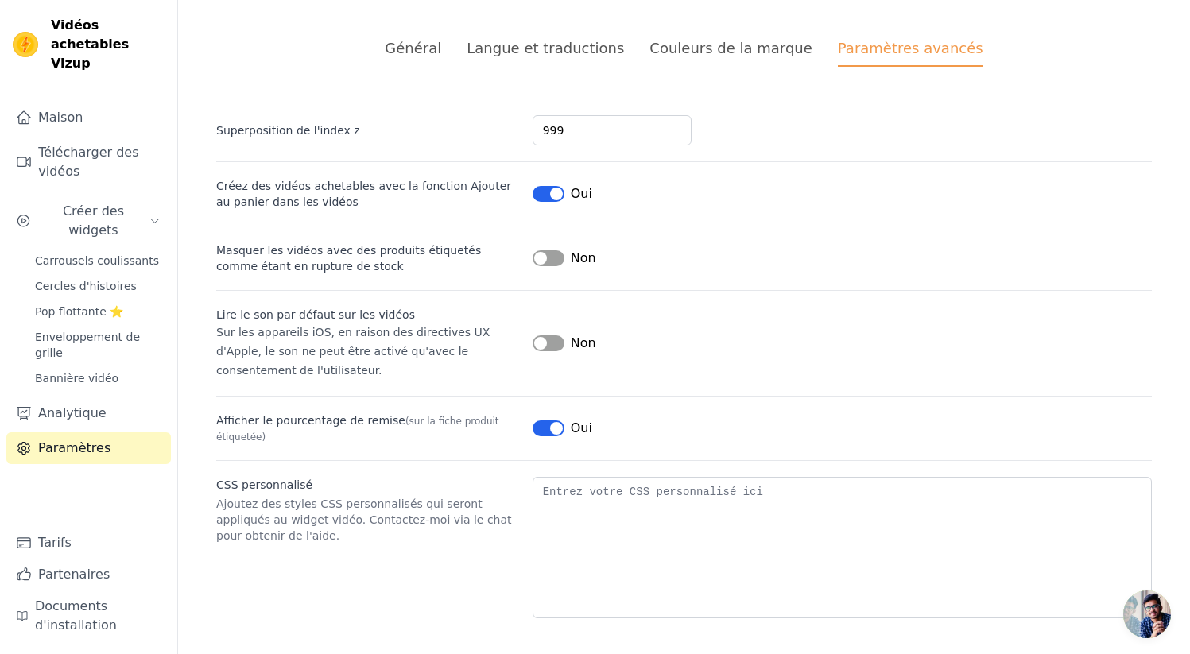
scroll to position [54, 0]
click at [115, 367] on link "Bannière vidéo" at bounding box center [97, 378] width 145 height 22
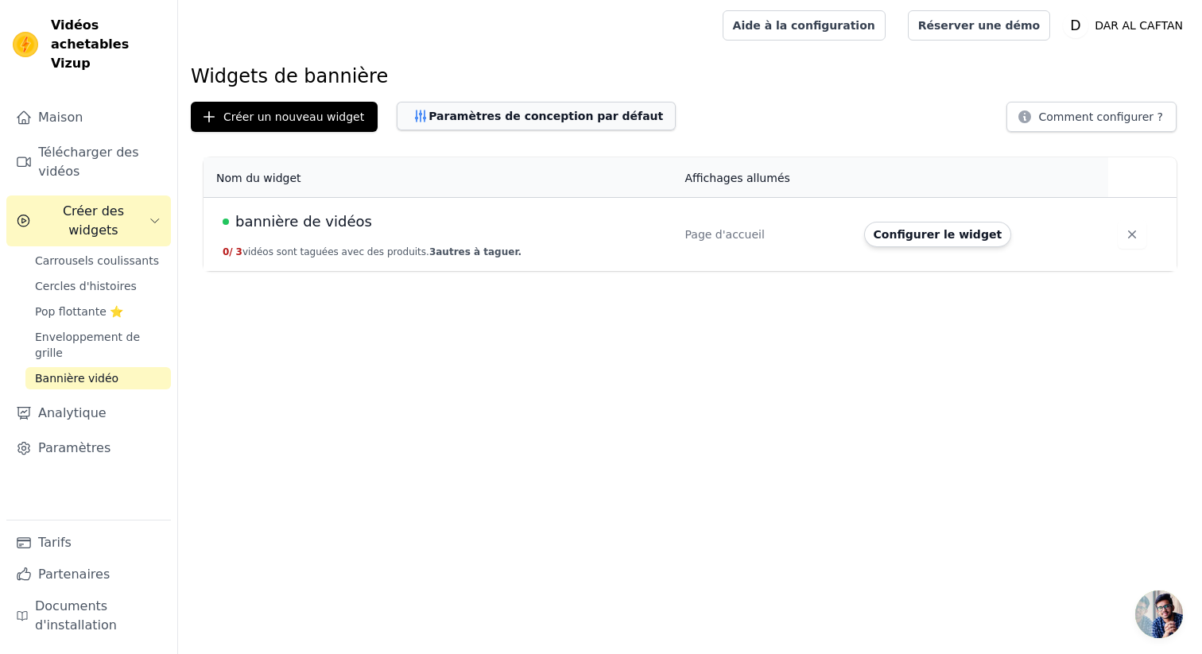
click at [534, 112] on font "Paramètres de conception par défaut" at bounding box center [546, 116] width 235 height 13
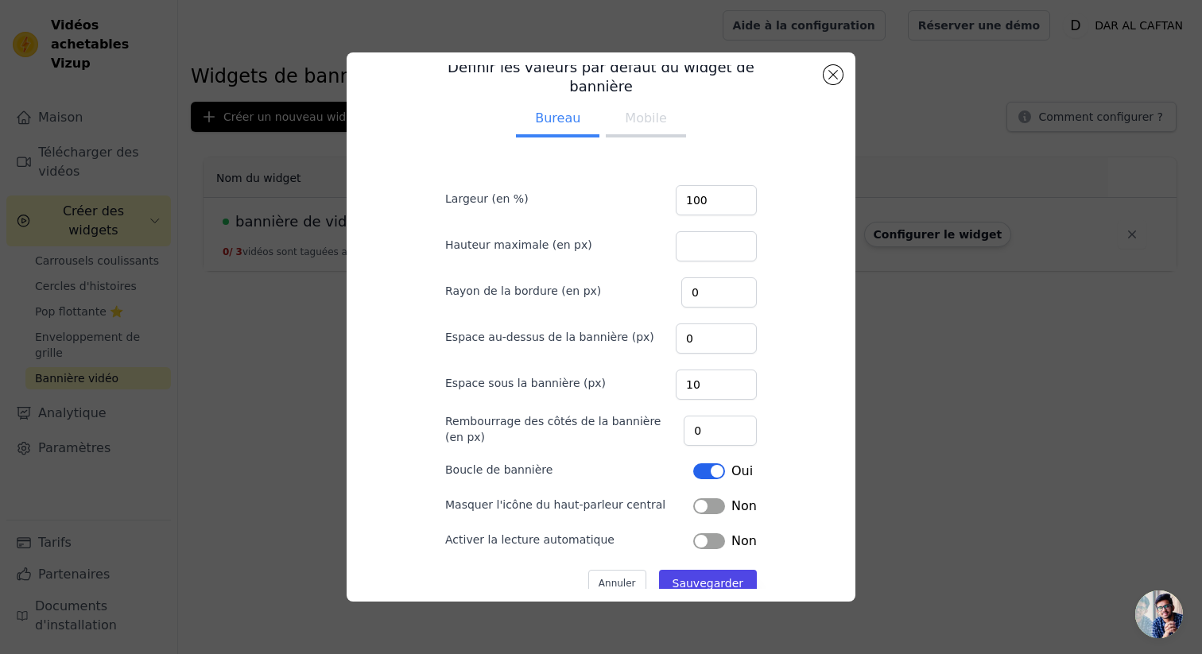
scroll to position [34, 0]
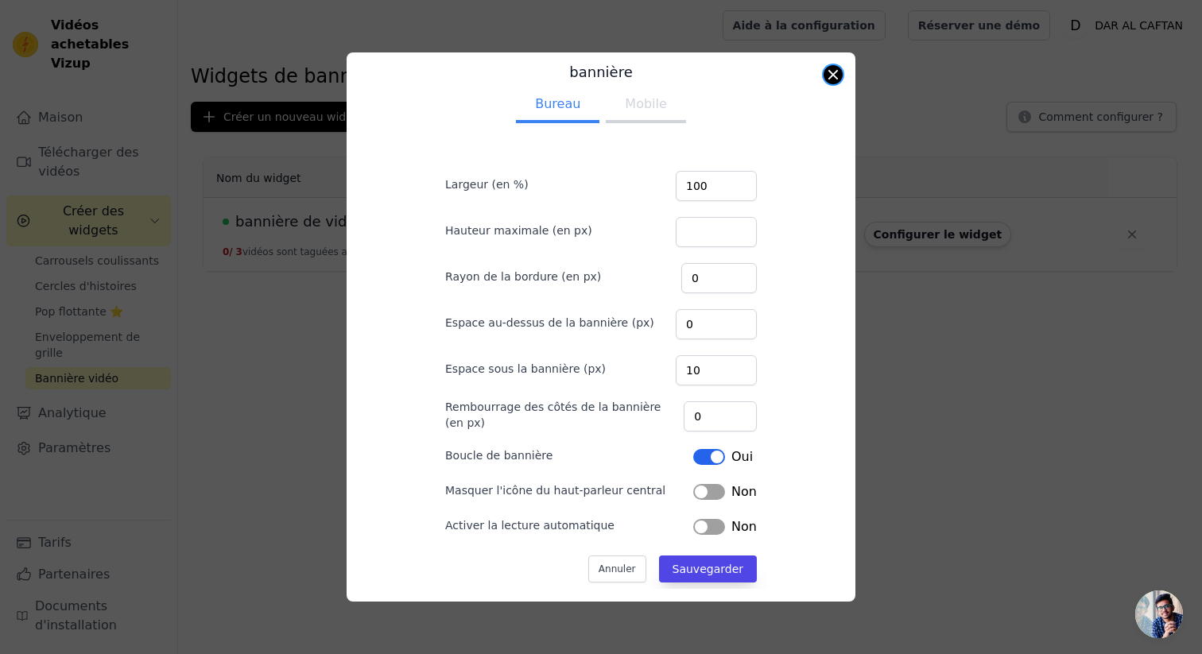
click at [836, 72] on button "Fermer la fenêtre modale" at bounding box center [833, 74] width 19 height 19
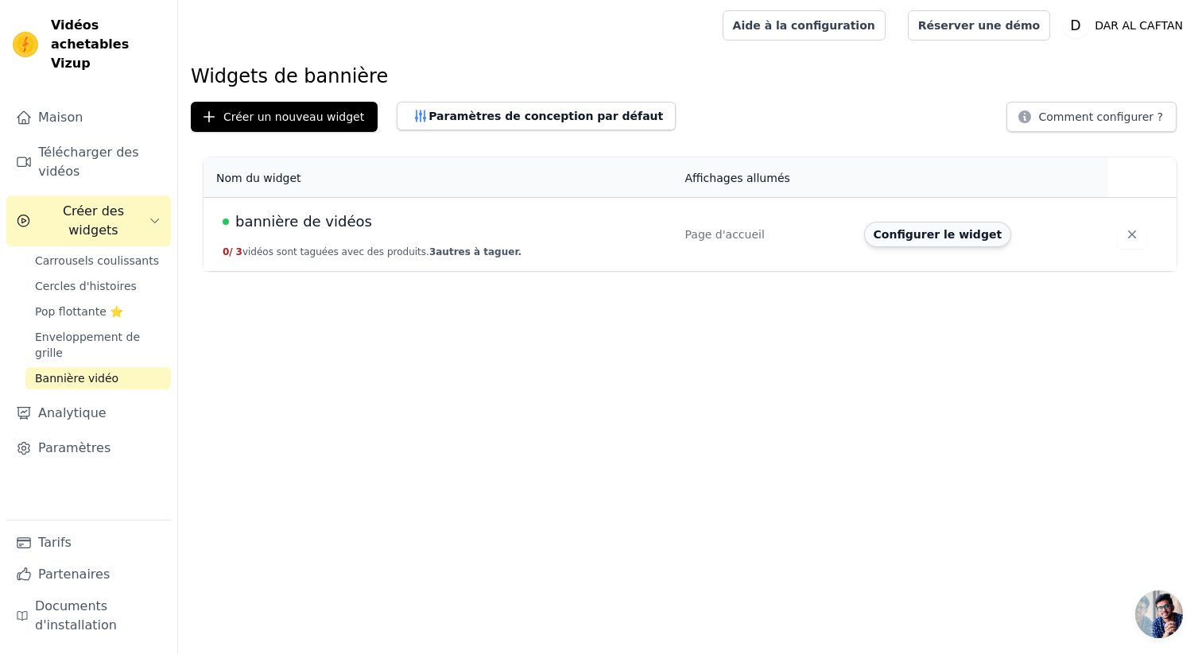
click at [893, 229] on font "Configurer le widget" at bounding box center [938, 234] width 129 height 13
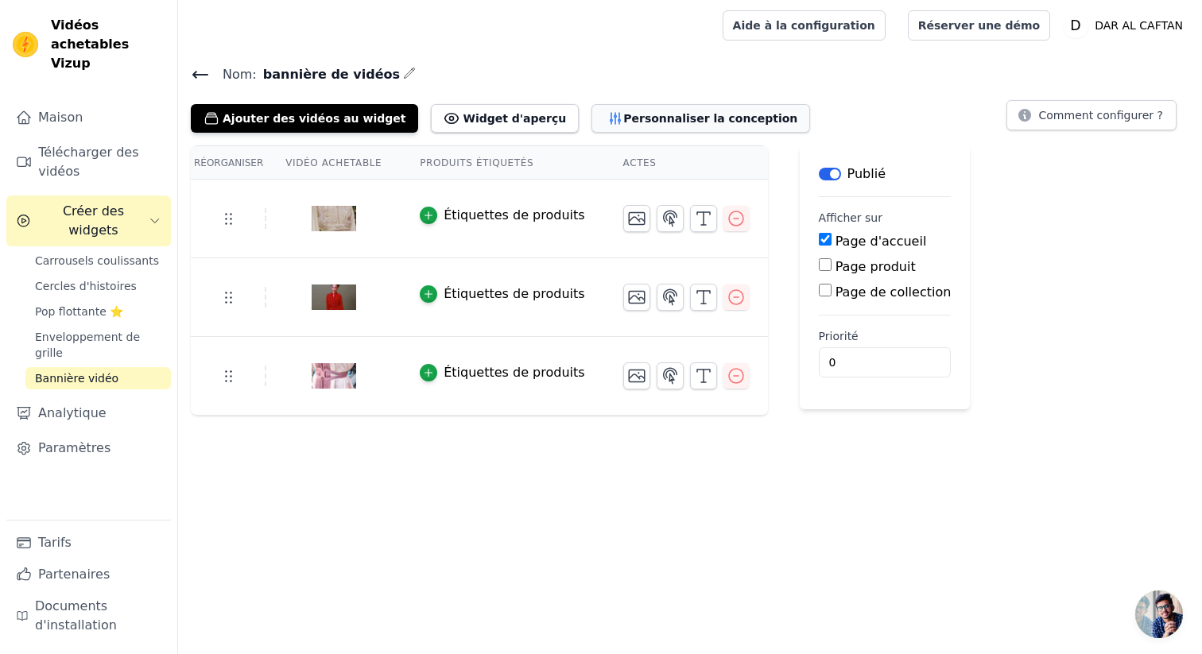
click at [683, 126] on button "Personnaliser la conception" at bounding box center [701, 118] width 219 height 29
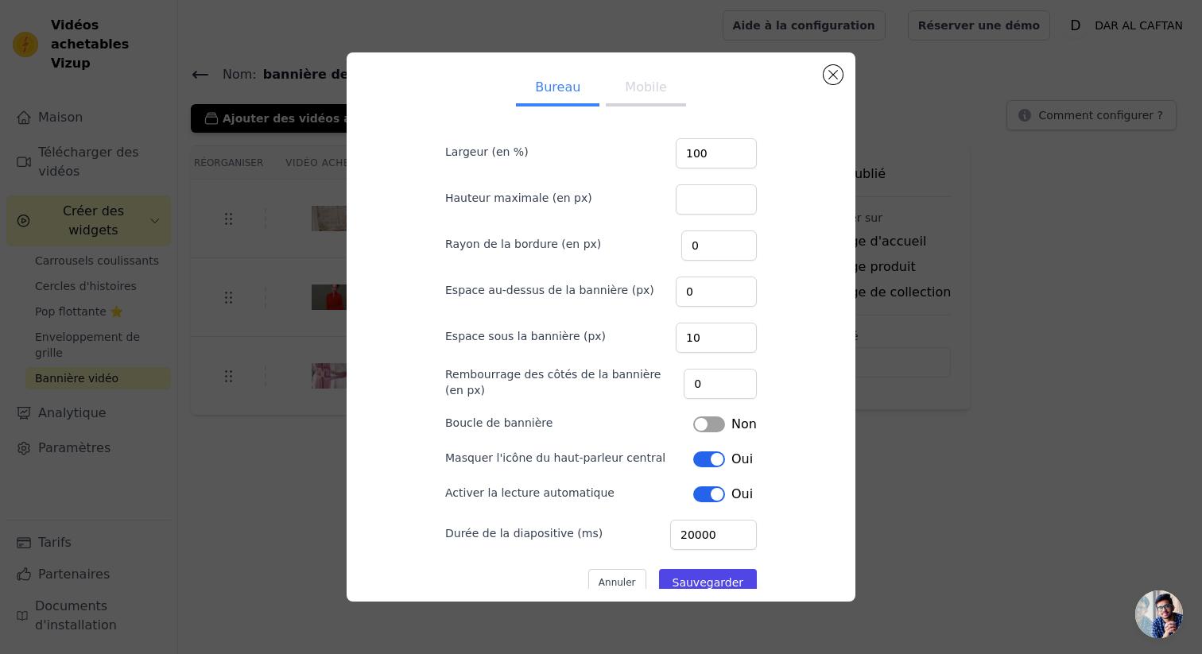
scroll to position [48, 0]
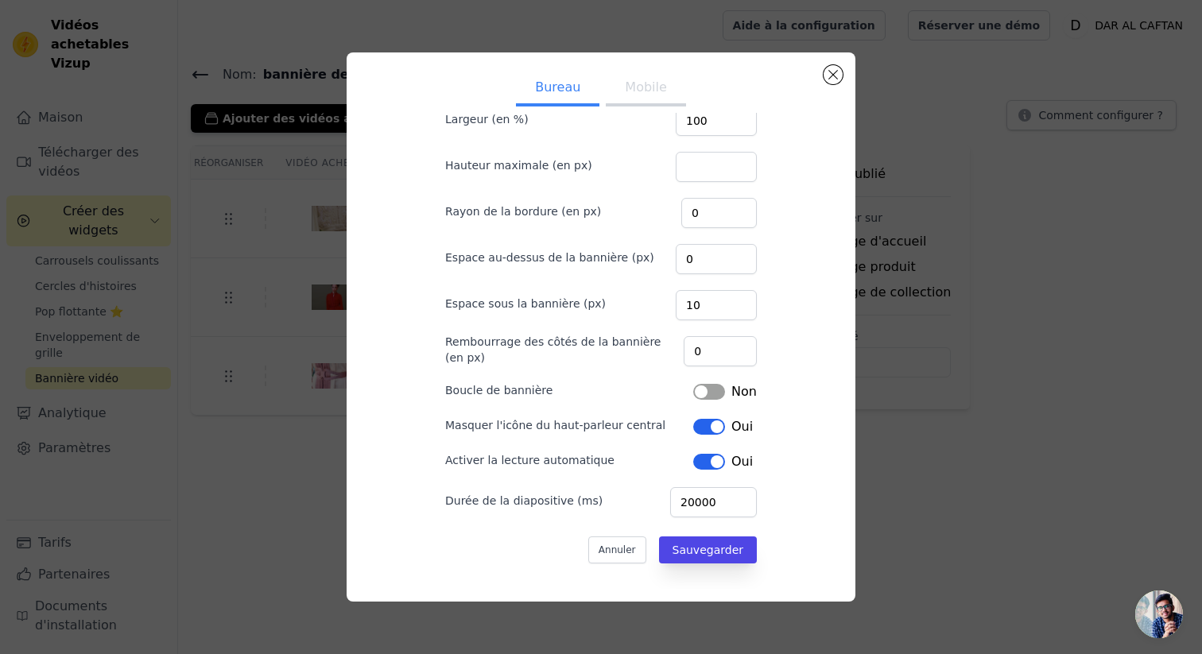
click at [842, 72] on div "Bureau Mobile Largeur (en %) 100 Hauteur maximale (en px) Rayon de la bordure (…" at bounding box center [600, 326] width 483 height 523
click at [840, 80] on button "Fermer la fenêtre modale" at bounding box center [833, 74] width 19 height 19
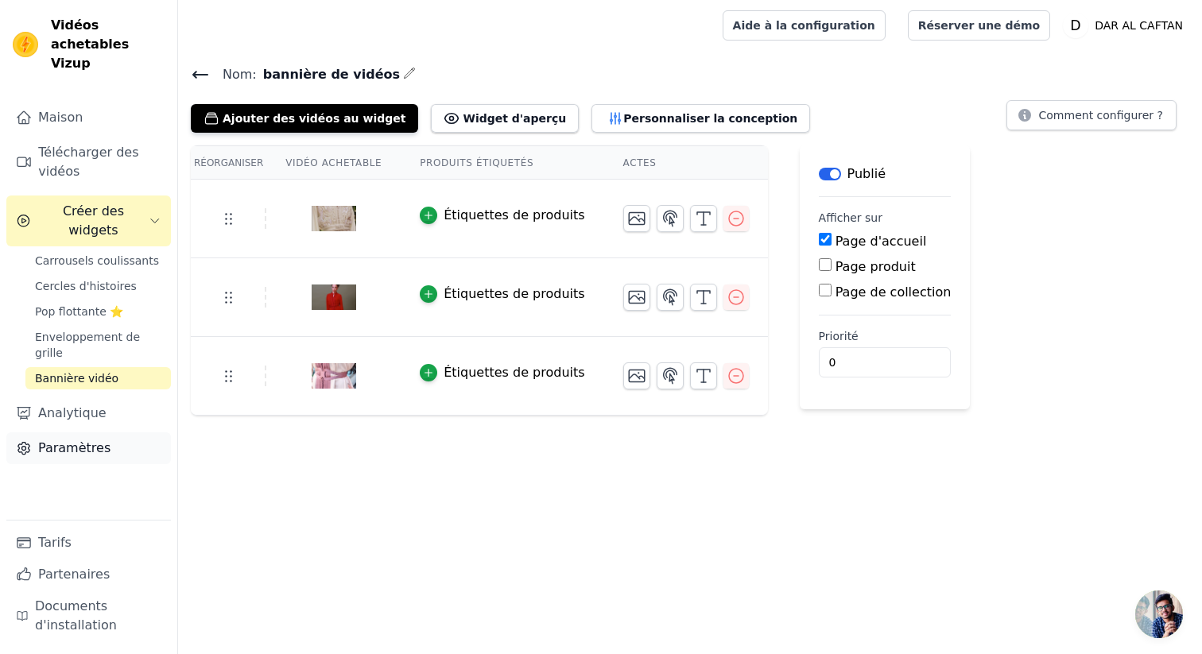
click at [132, 433] on link "Paramètres" at bounding box center [88, 449] width 165 height 32
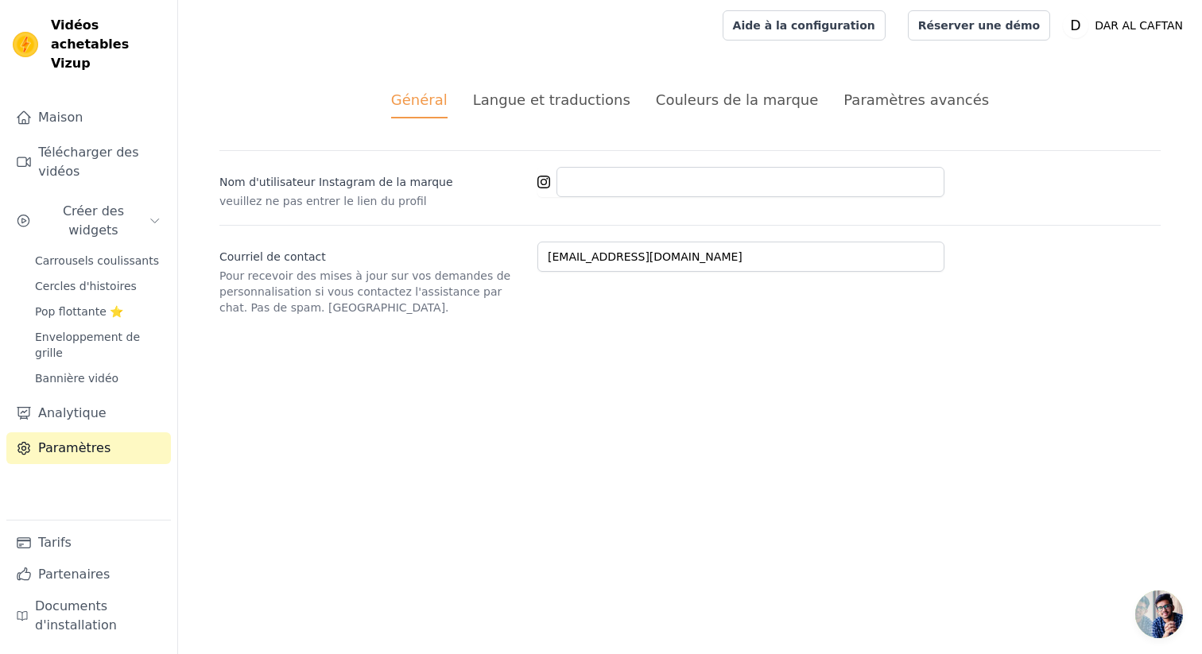
click at [859, 103] on font "Paramètres avancés" at bounding box center [916, 99] width 145 height 17
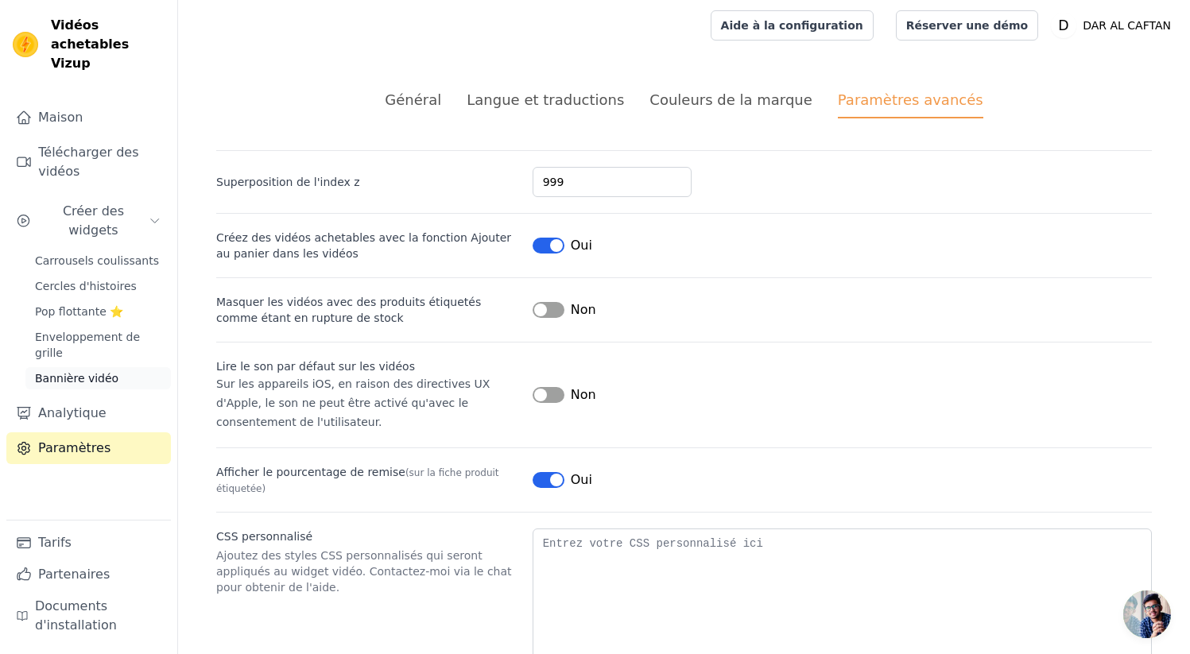
click at [108, 371] on span "Bannière vidéo" at bounding box center [76, 379] width 83 height 16
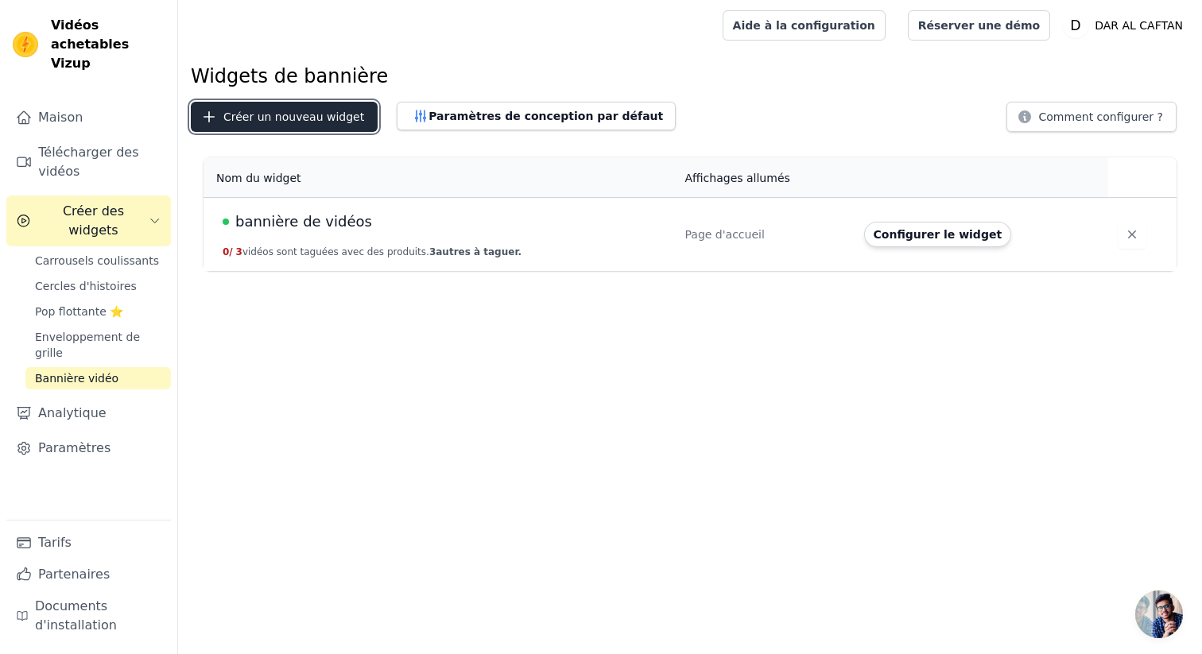
click at [318, 118] on font "Créer un nouveau widget" at bounding box center [293, 117] width 141 height 13
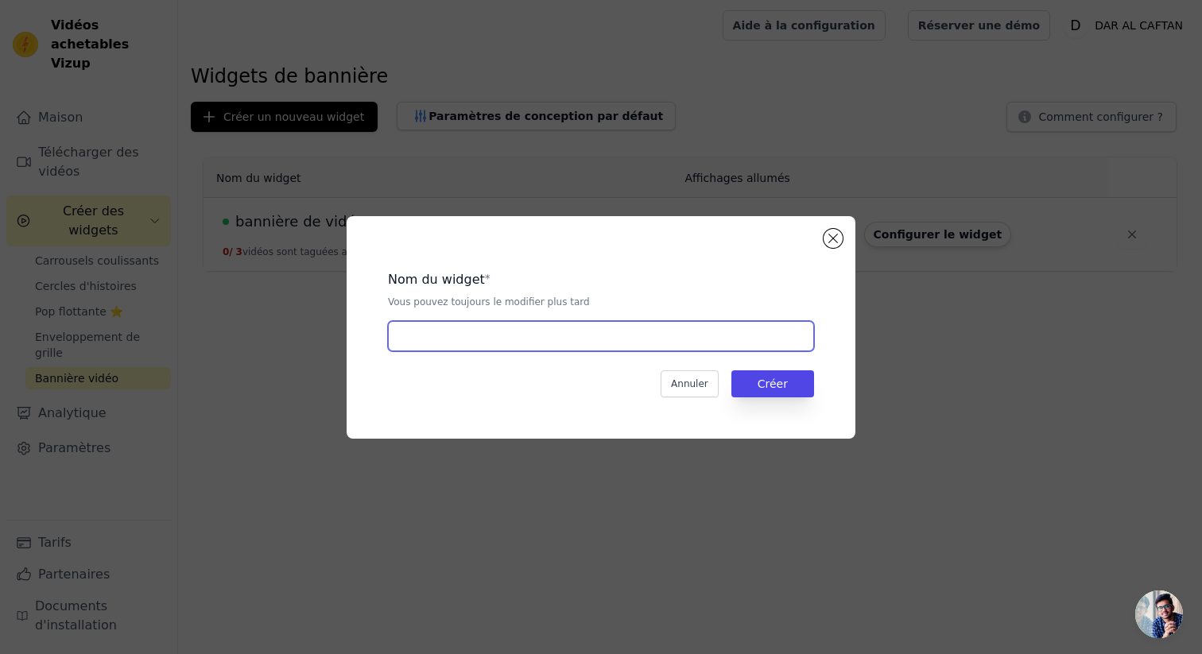
click at [422, 330] on input "text" at bounding box center [601, 336] width 426 height 30
type input "trest"
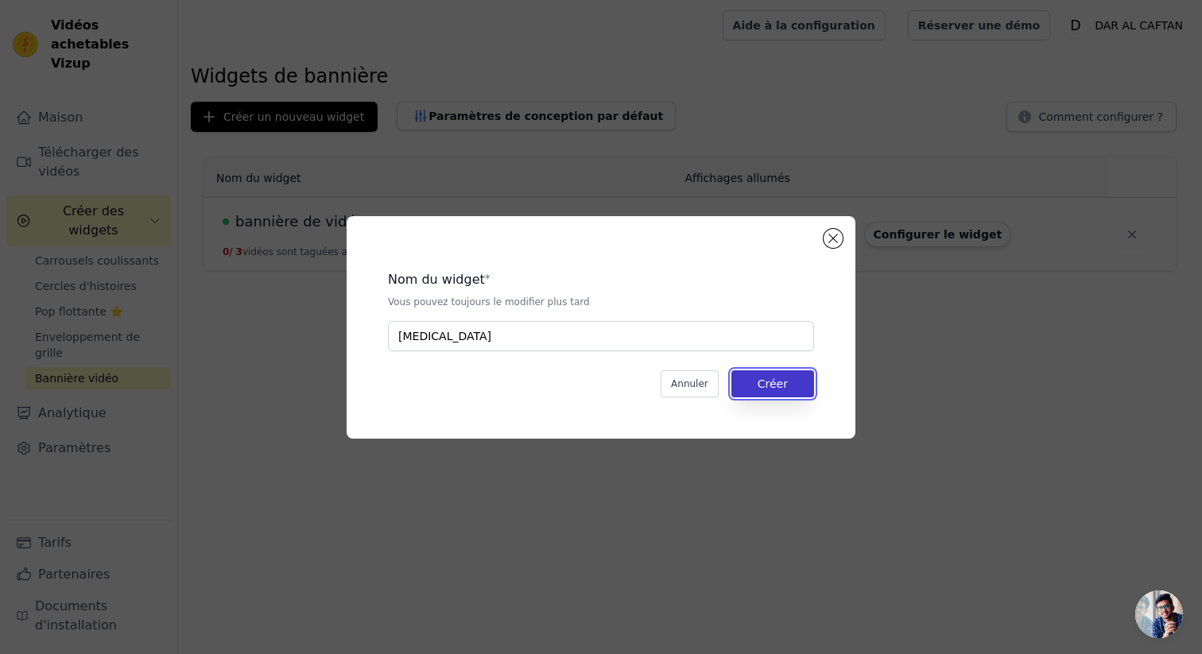
click at [774, 374] on button "Créer" at bounding box center [772, 384] width 83 height 27
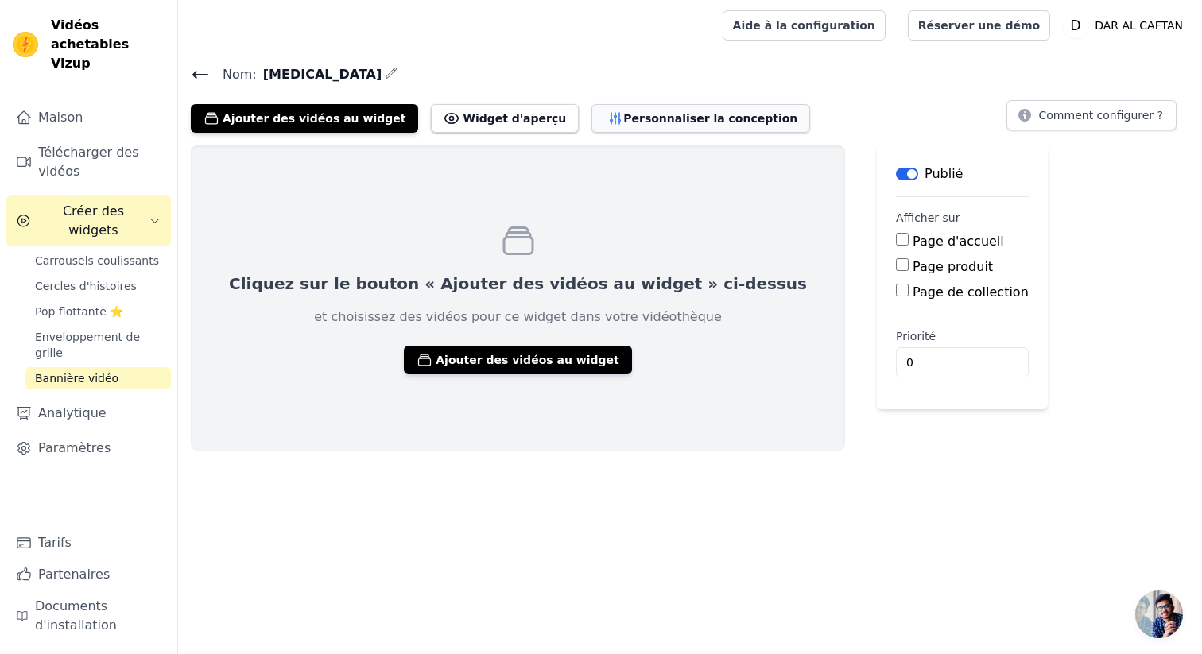
click at [626, 112] on font "Personnaliser la conception" at bounding box center [710, 118] width 174 height 13
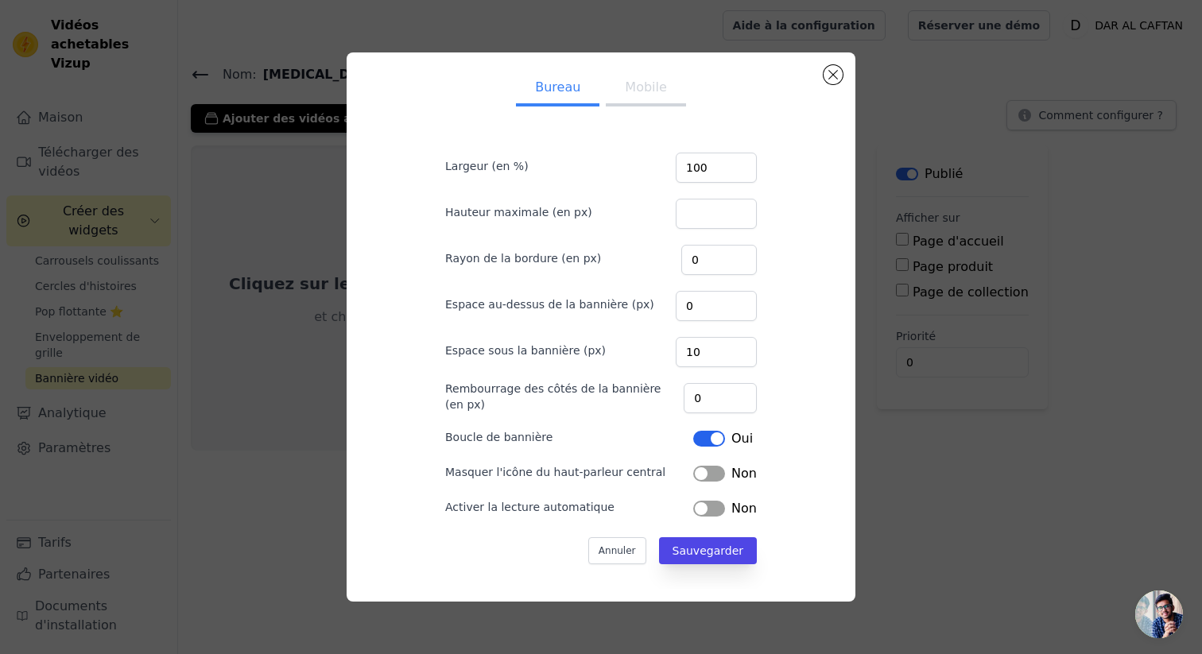
scroll to position [2, 0]
click at [832, 68] on button "Fermer la fenêtre modale" at bounding box center [833, 74] width 19 height 19
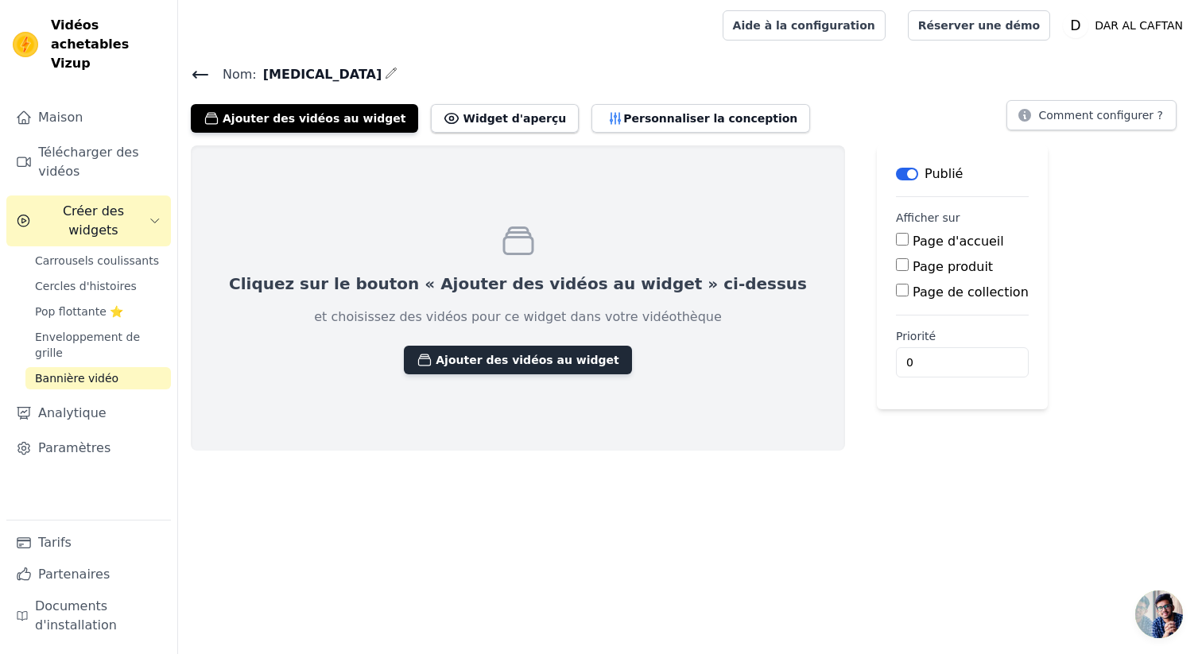
click at [453, 363] on font "Ajouter des vidéos au widget" at bounding box center [527, 360] width 183 height 13
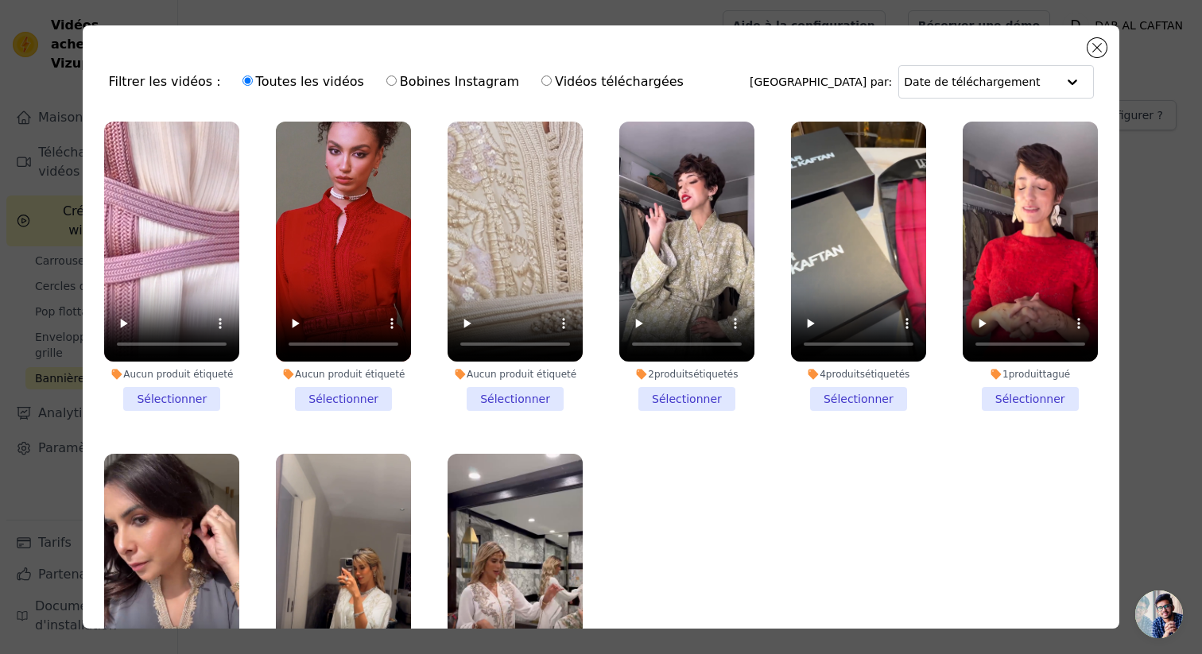
click at [588, 80] on font "Vidéos téléchargées" at bounding box center [619, 81] width 129 height 15
click at [552, 80] on input "Vidéos téléchargées" at bounding box center [546, 81] width 10 height 10
radio input "true"
click at [178, 387] on li "Aucun produit étiqueté Sélectionner" at bounding box center [171, 266] width 135 height 289
click at [0, 0] on input "Aucun produit étiqueté Sélectionner" at bounding box center [0, 0] width 0 height 0
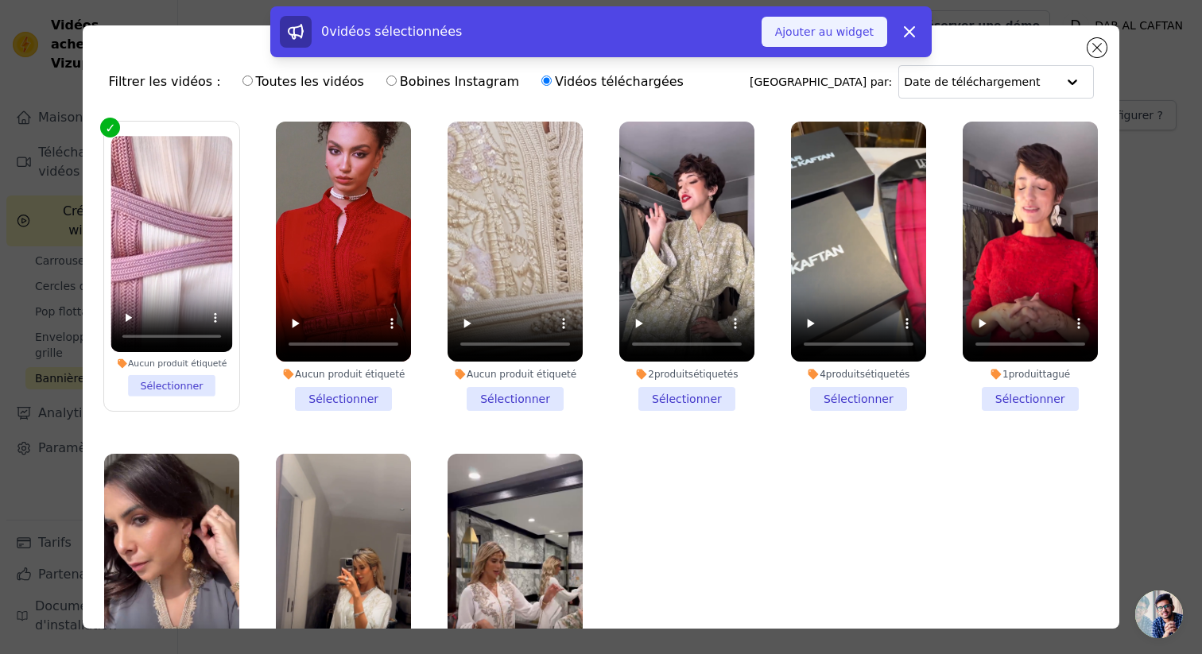
click at [850, 40] on button "Ajouter au widget" at bounding box center [825, 32] width 126 height 30
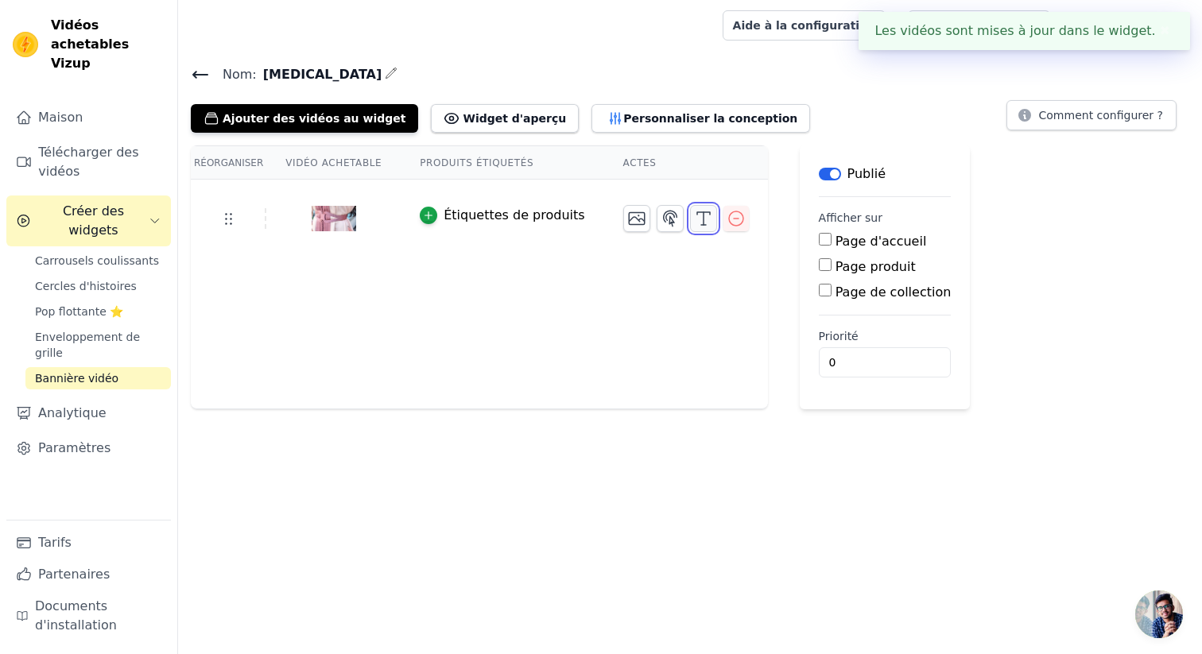
click at [694, 223] on icon "button" at bounding box center [703, 218] width 19 height 19
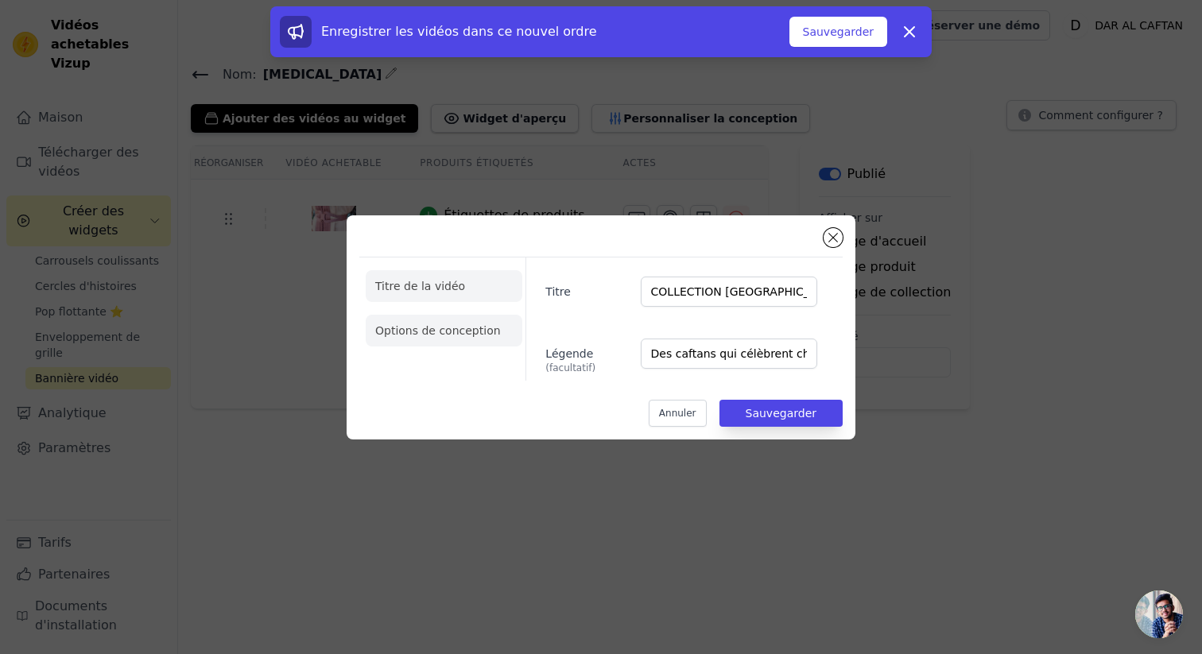
click at [467, 340] on li "Options de conception" at bounding box center [444, 331] width 157 height 32
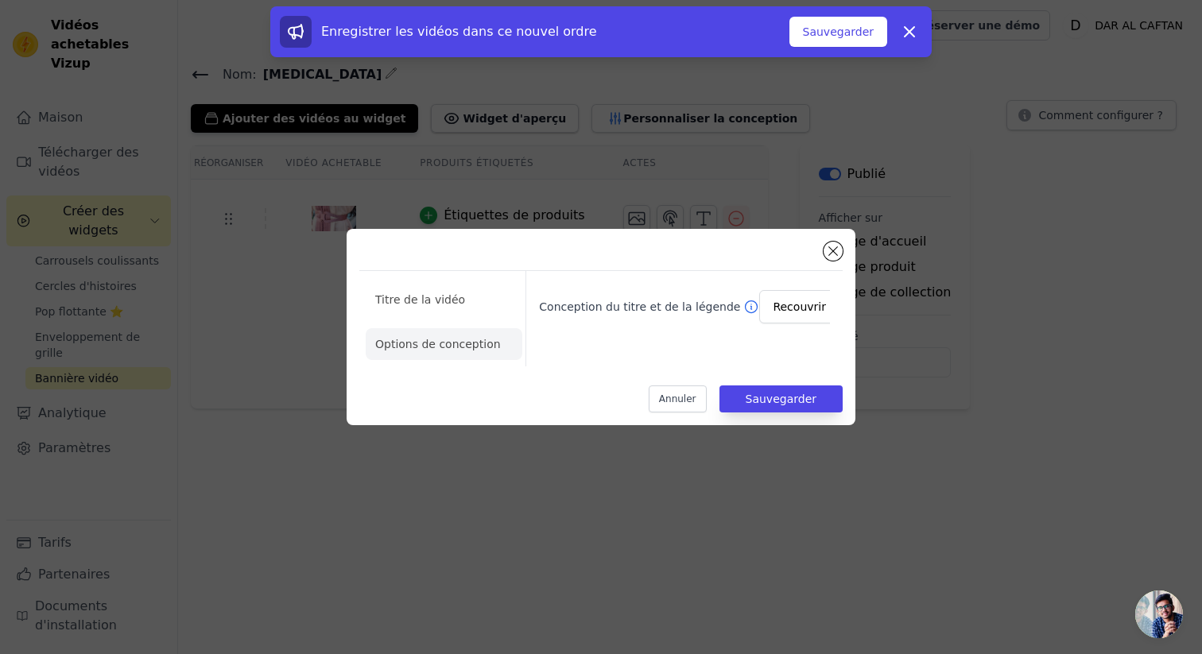
scroll to position [0, 27]
click at [790, 316] on input "Conception du titre et de la légende" at bounding box center [781, 308] width 69 height 32
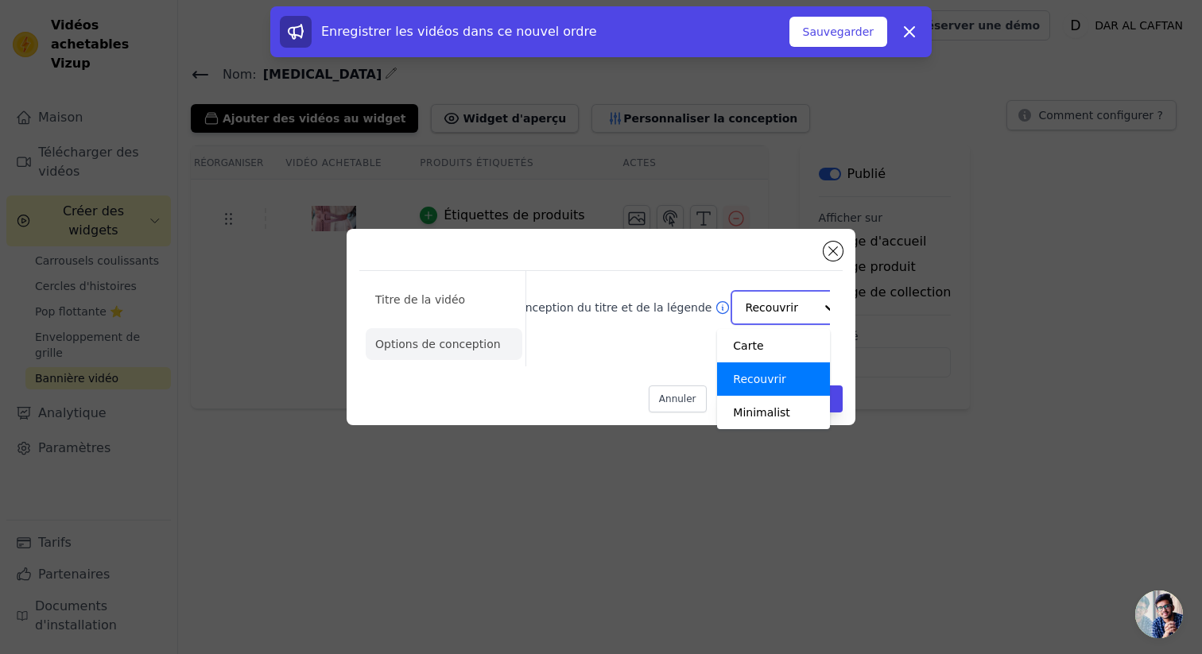
click at [782, 382] on div "Recouvrir" at bounding box center [773, 379] width 113 height 33
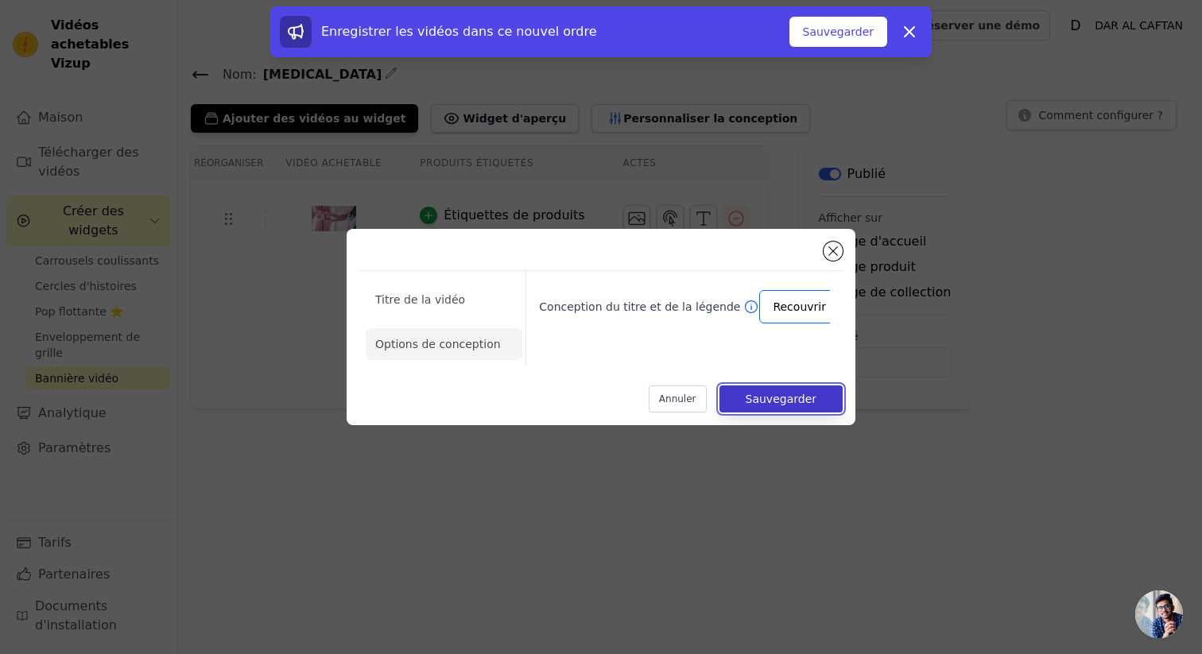
click at [803, 398] on font "Sauvegarder" at bounding box center [781, 399] width 71 height 13
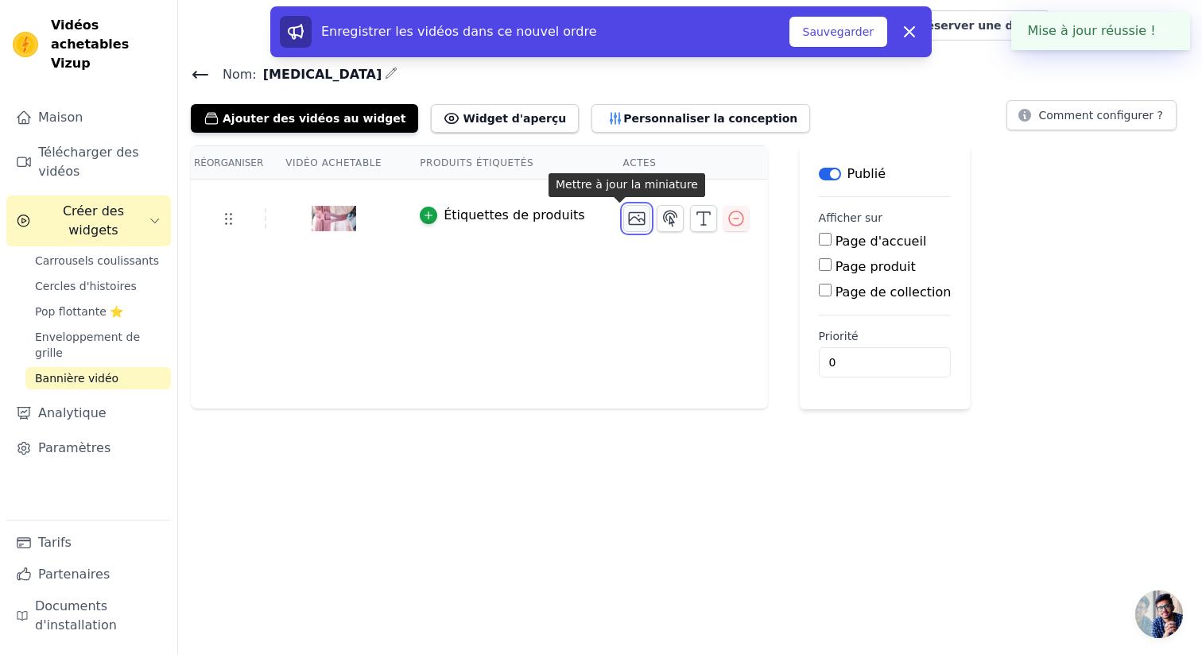
click at [627, 223] on icon "button" at bounding box center [636, 218] width 19 height 19
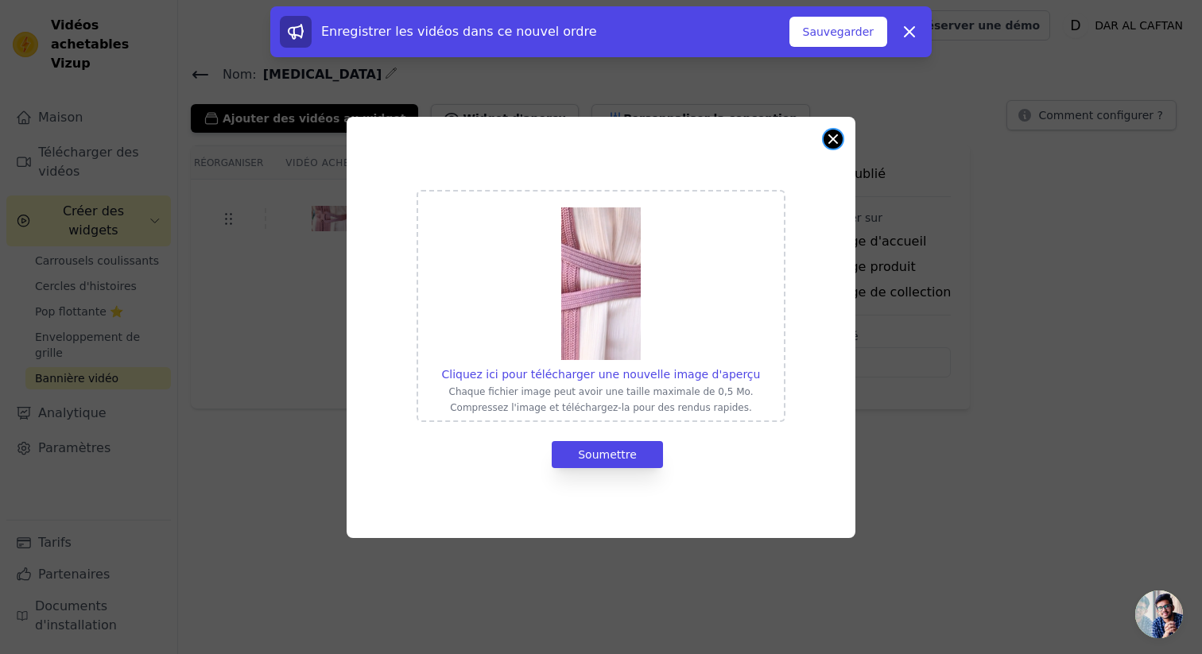
click at [838, 138] on button "Fermer la fenêtre modale" at bounding box center [833, 139] width 19 height 19
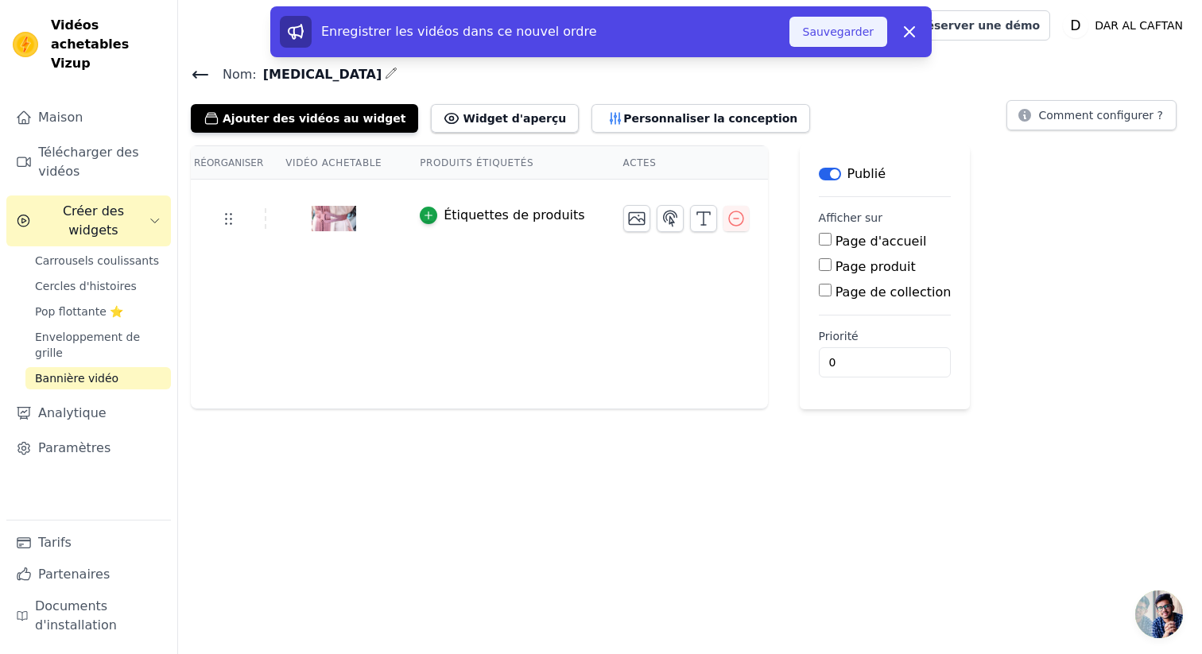
click at [852, 33] on font "Sauvegarder" at bounding box center [838, 31] width 71 height 13
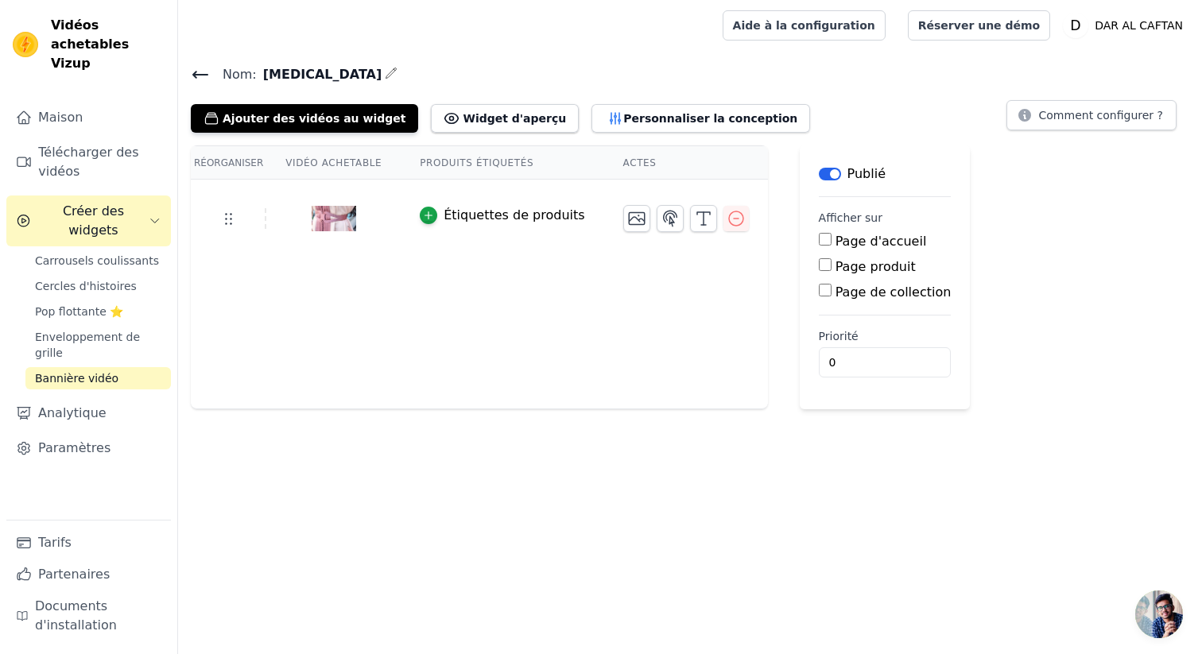
click at [819, 241] on input "Page d'accueil" at bounding box center [825, 239] width 13 height 13
checkbox input "true"
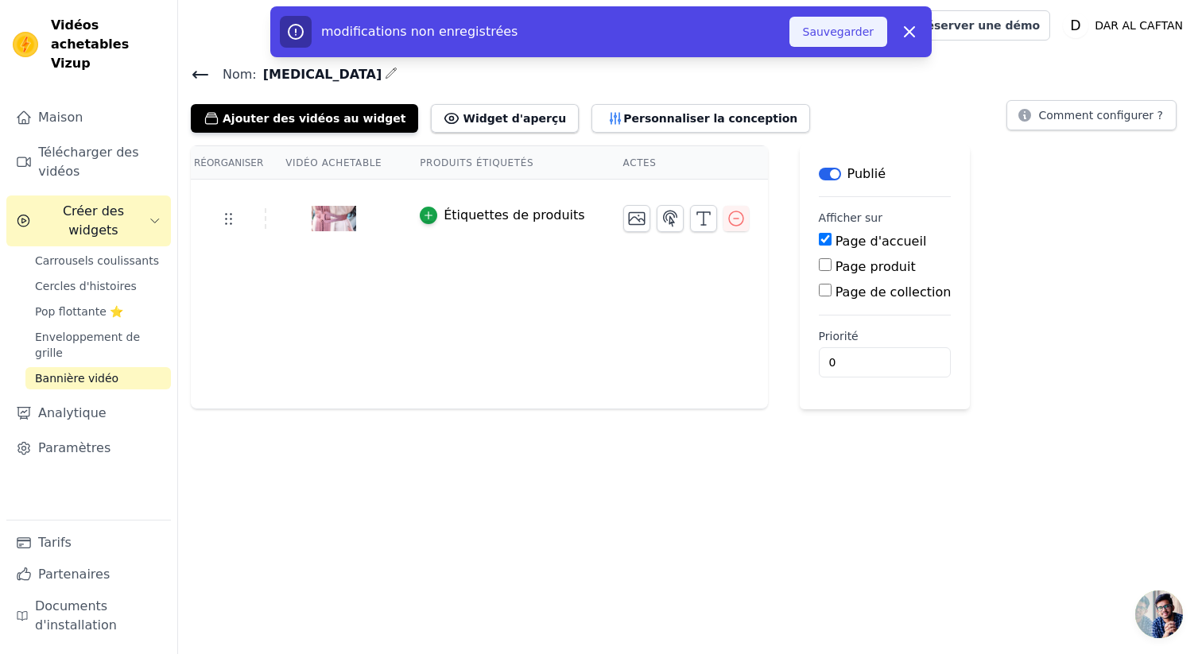
click at [834, 26] on font "Sauvegarder" at bounding box center [838, 31] width 71 height 13
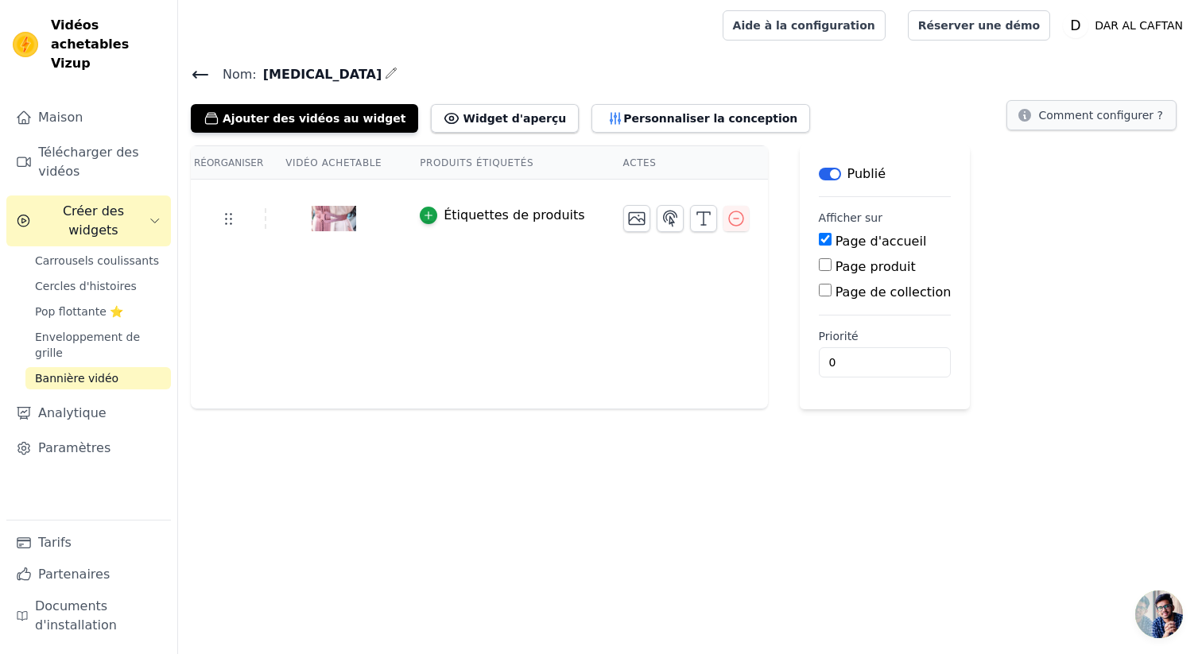
click at [1088, 99] on div "Ajouter des vidéos au widget Widget d'aperçu Personnaliser la conception Commen…" at bounding box center [690, 115] width 999 height 35
click at [1075, 145] on div "Réorganiser Vidéo achetable Produits étiquetés Actes Étiquettes de produits Enr…" at bounding box center [690, 277] width 1024 height 264
click at [1097, 103] on button "Comment configurer ?" at bounding box center [1092, 115] width 170 height 30
